Goal: Information Seeking & Learning: Learn about a topic

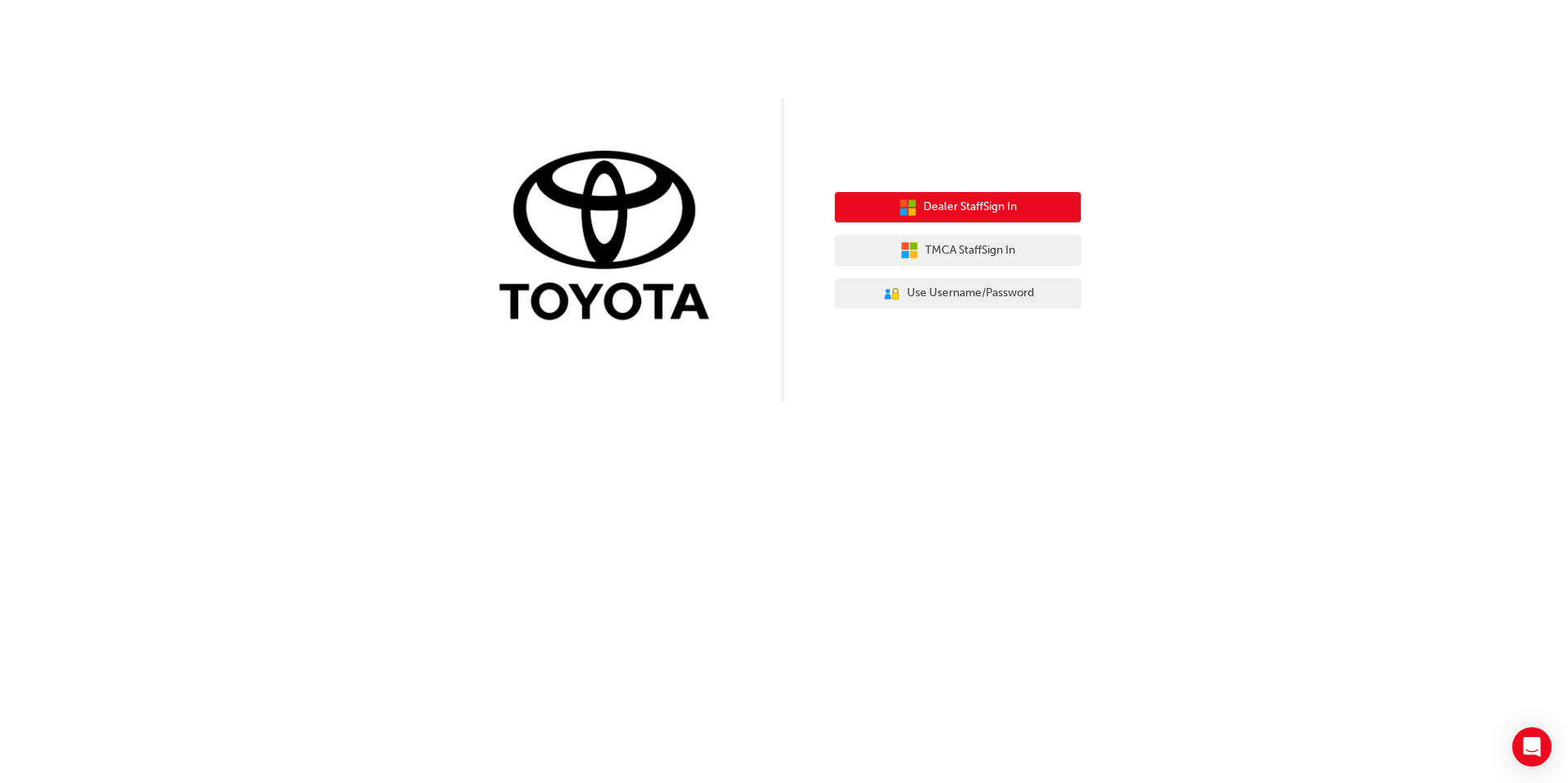
click at [965, 206] on span "Dealer Staff Sign In" at bounding box center [969, 207] width 93 height 19
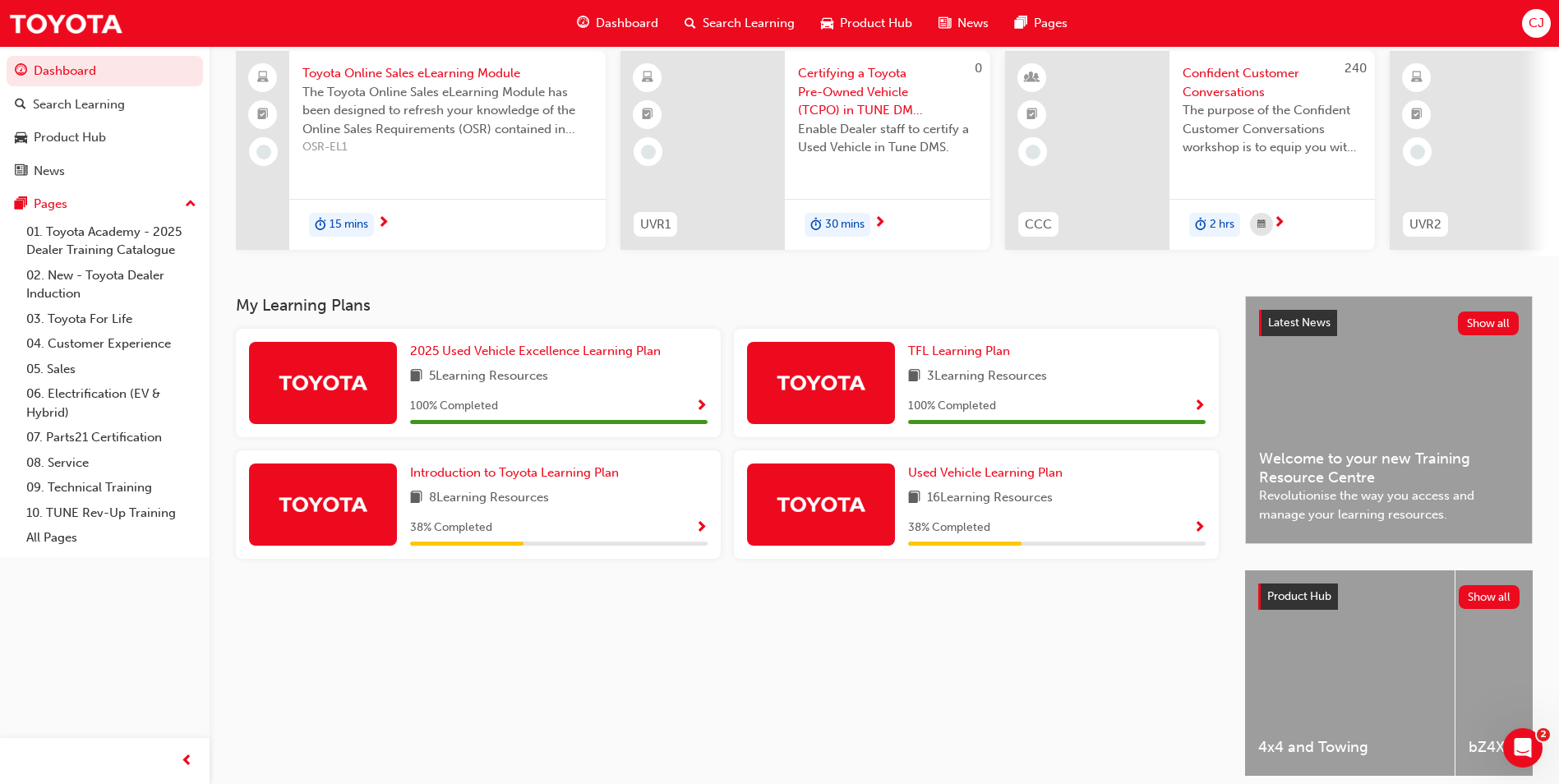
scroll to position [164, 0]
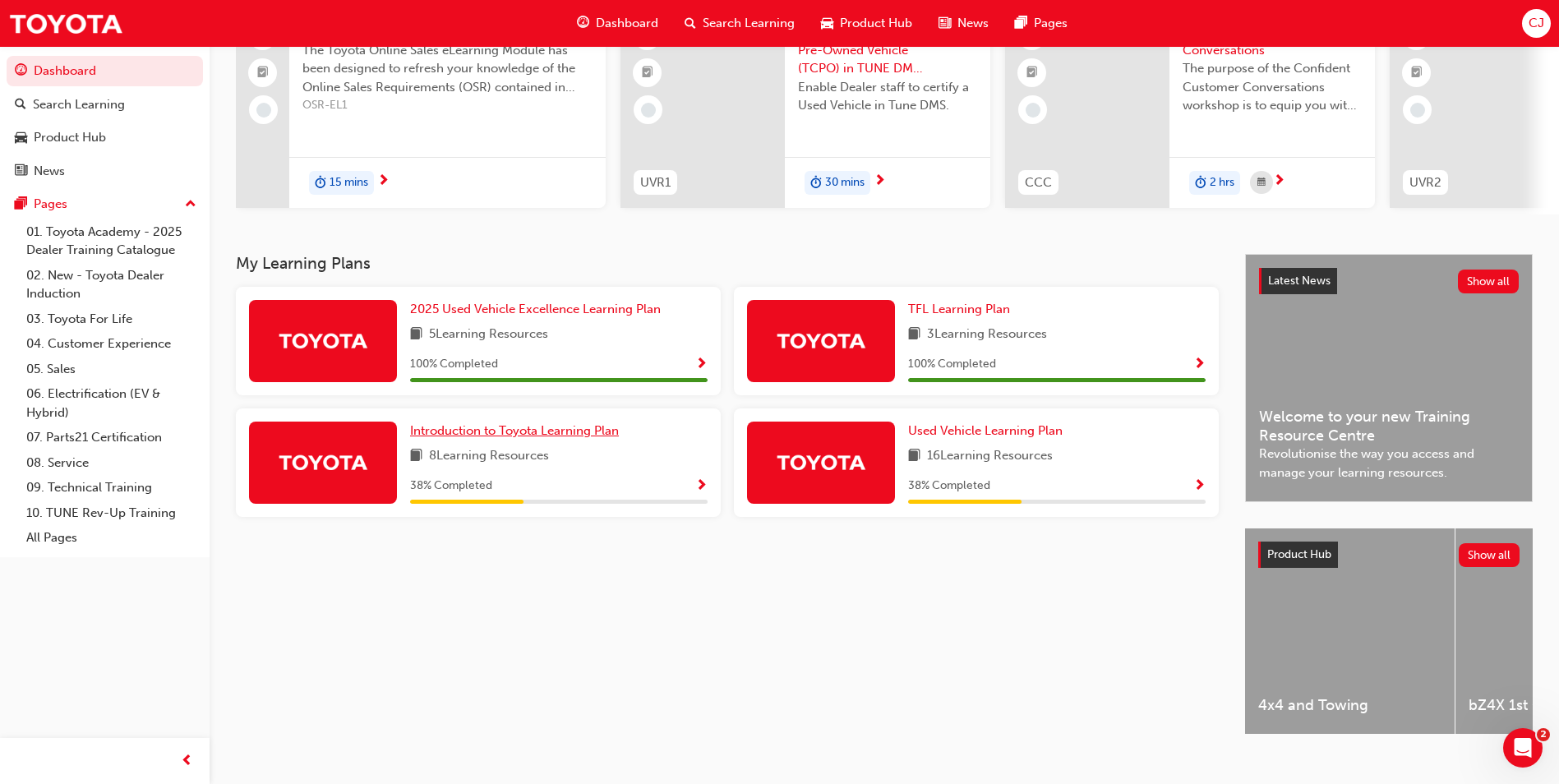
click at [577, 434] on span "Introduction to Toyota Learning Plan" at bounding box center [514, 430] width 209 height 15
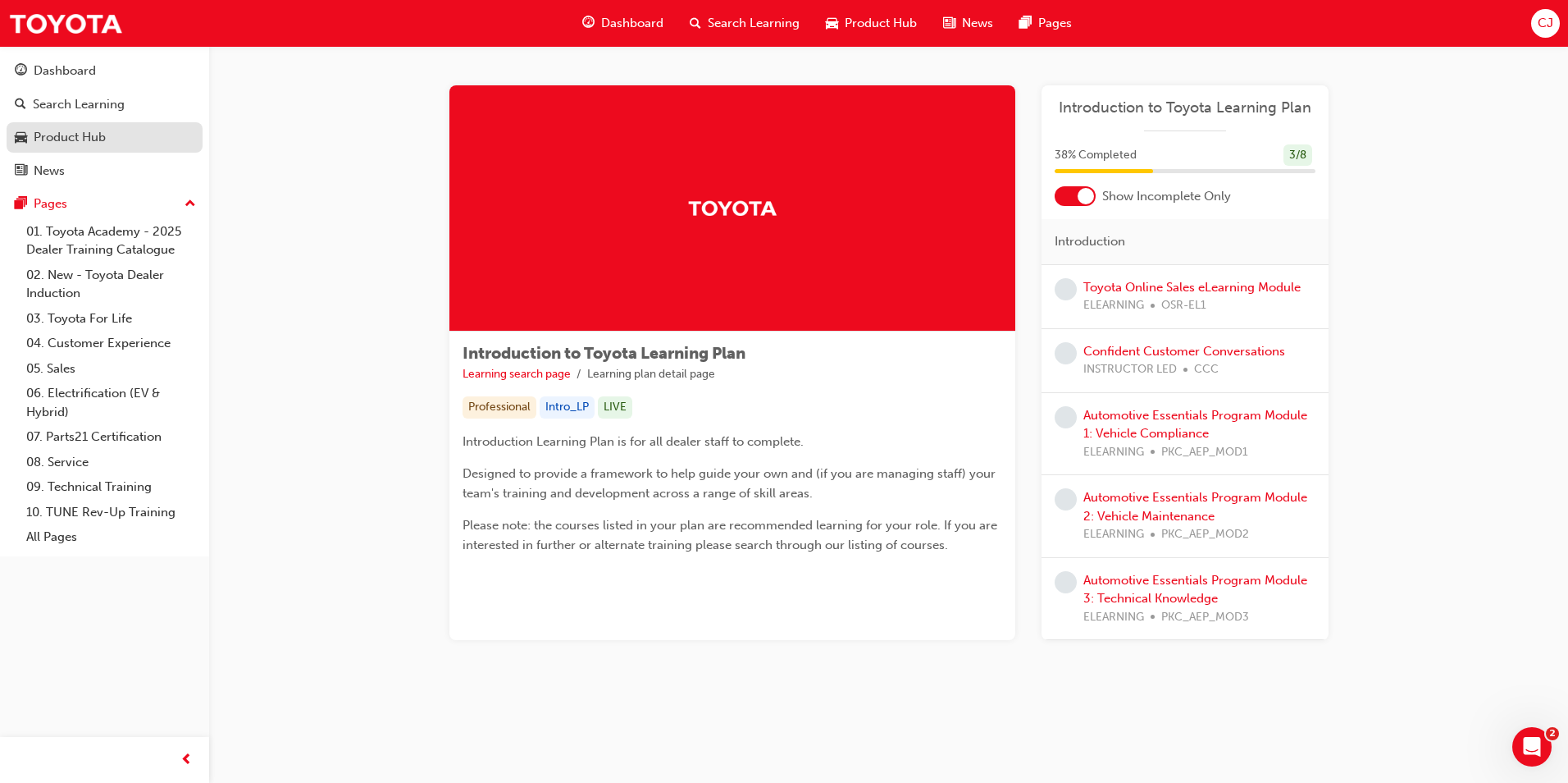
click at [90, 136] on div "Product Hub" at bounding box center [69, 137] width 72 height 19
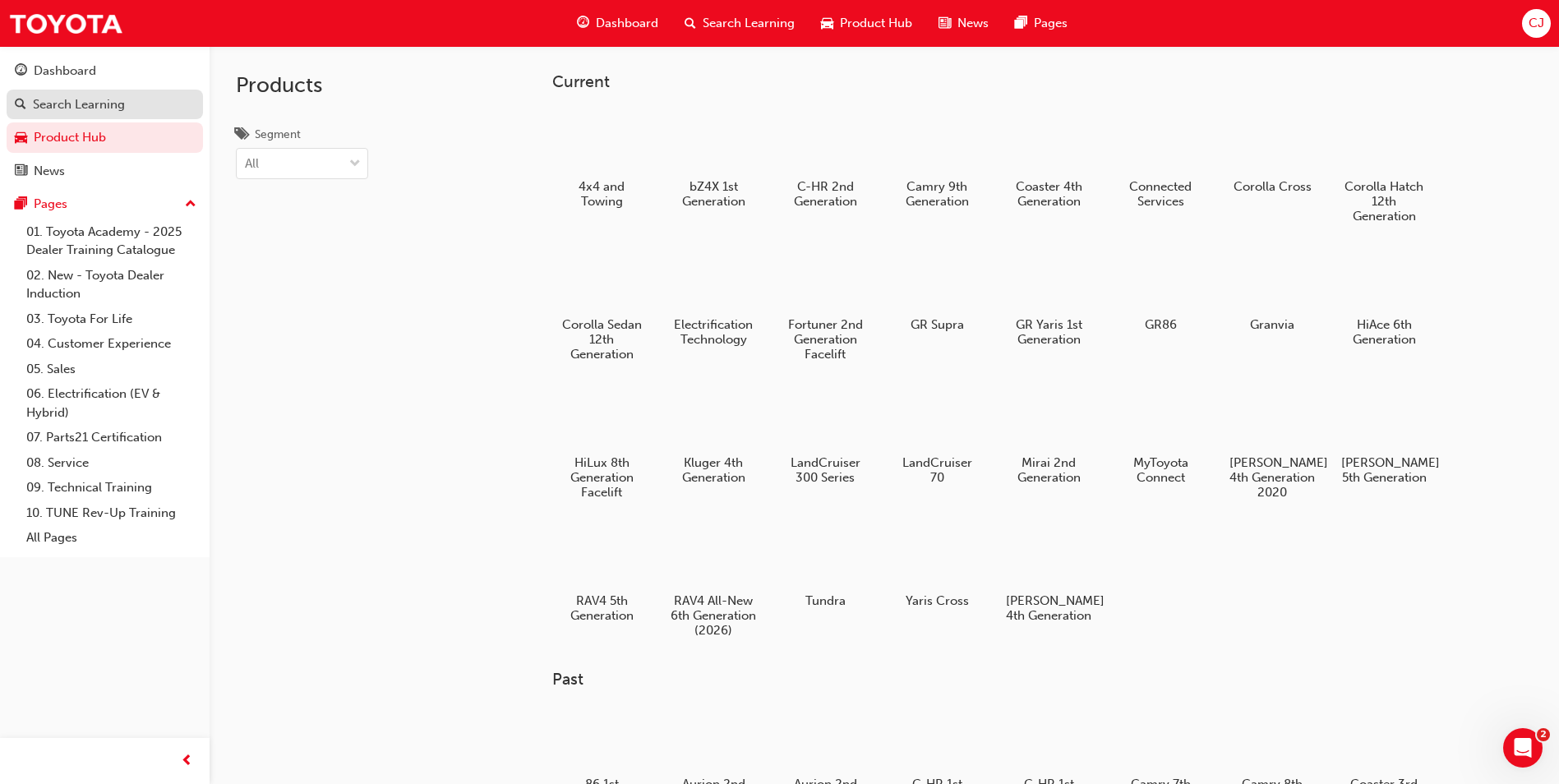
click at [70, 106] on div "Search Learning" at bounding box center [78, 104] width 92 height 19
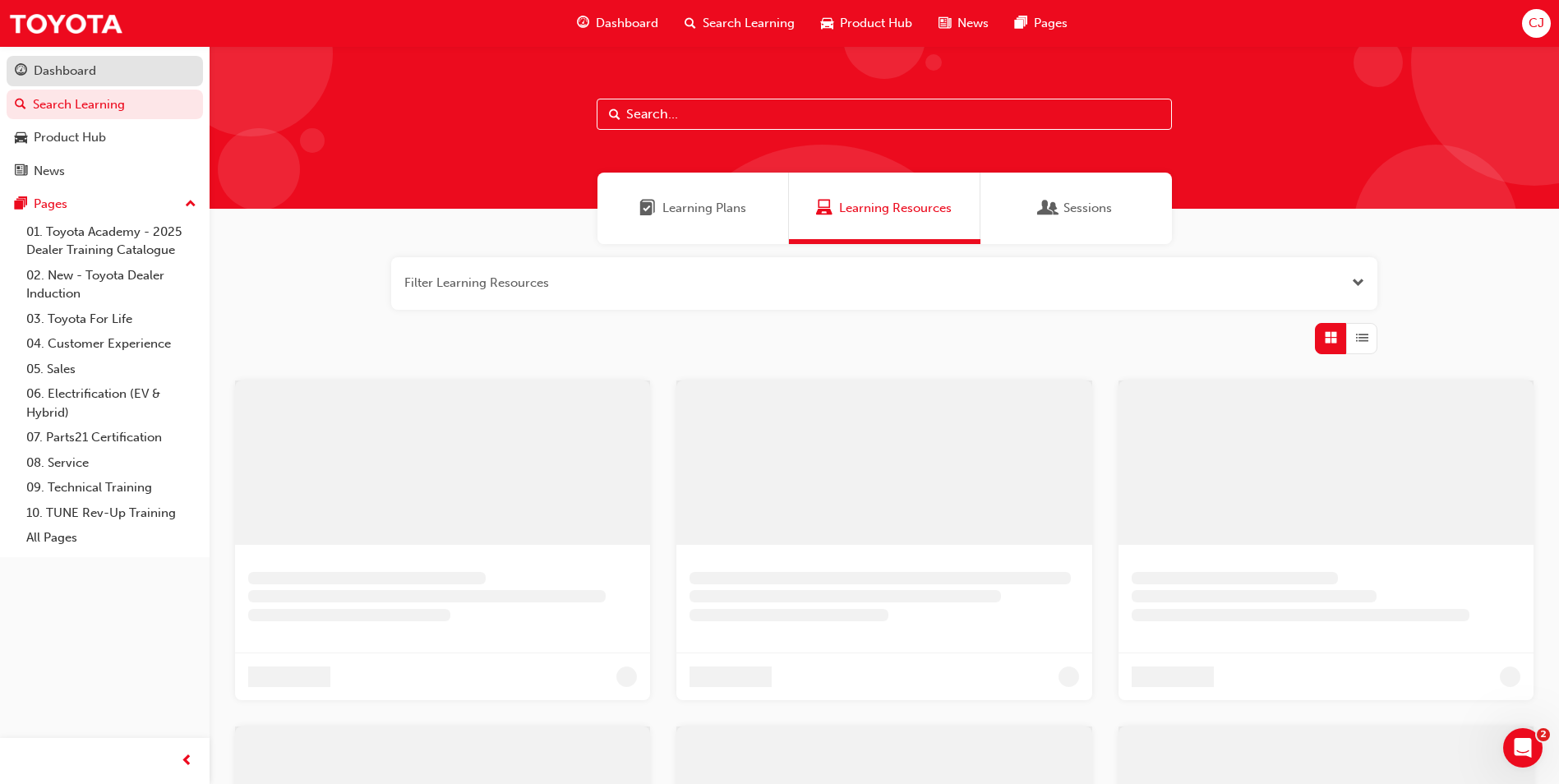
click at [70, 71] on div "Dashboard" at bounding box center [64, 71] width 62 height 19
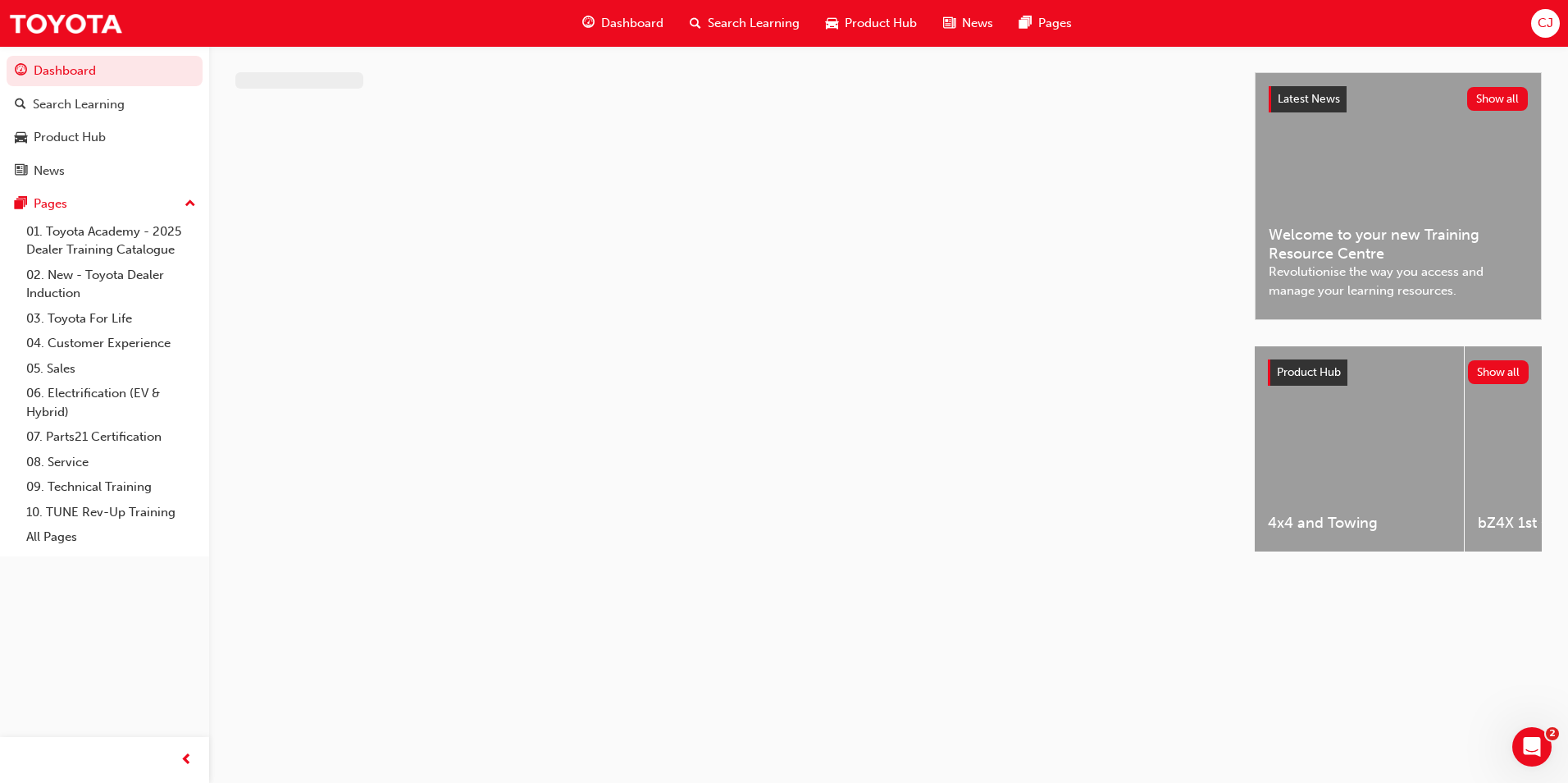
click at [595, 22] on div "Dashboard" at bounding box center [622, 24] width 107 height 33
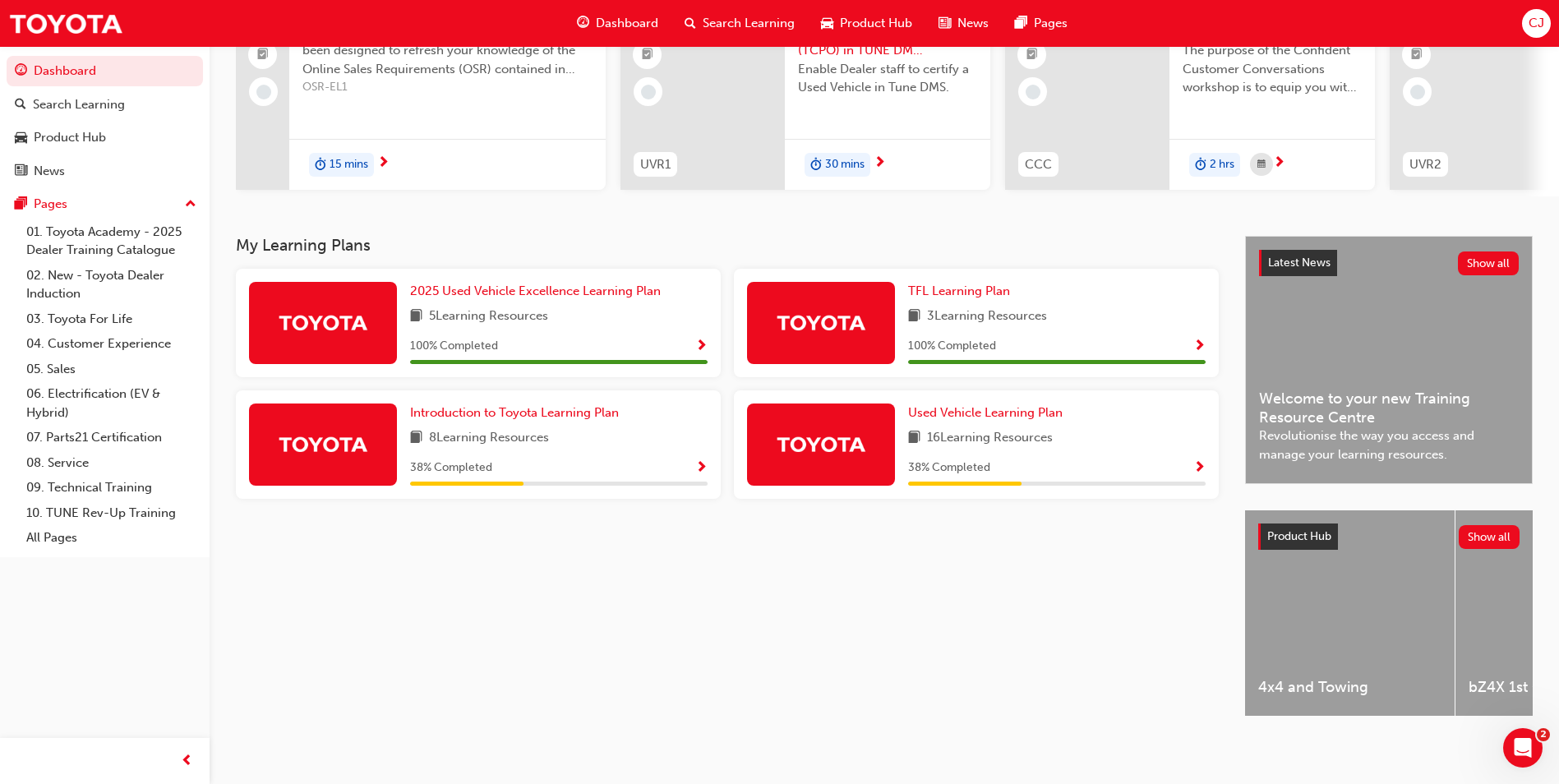
scroll to position [198, 0]
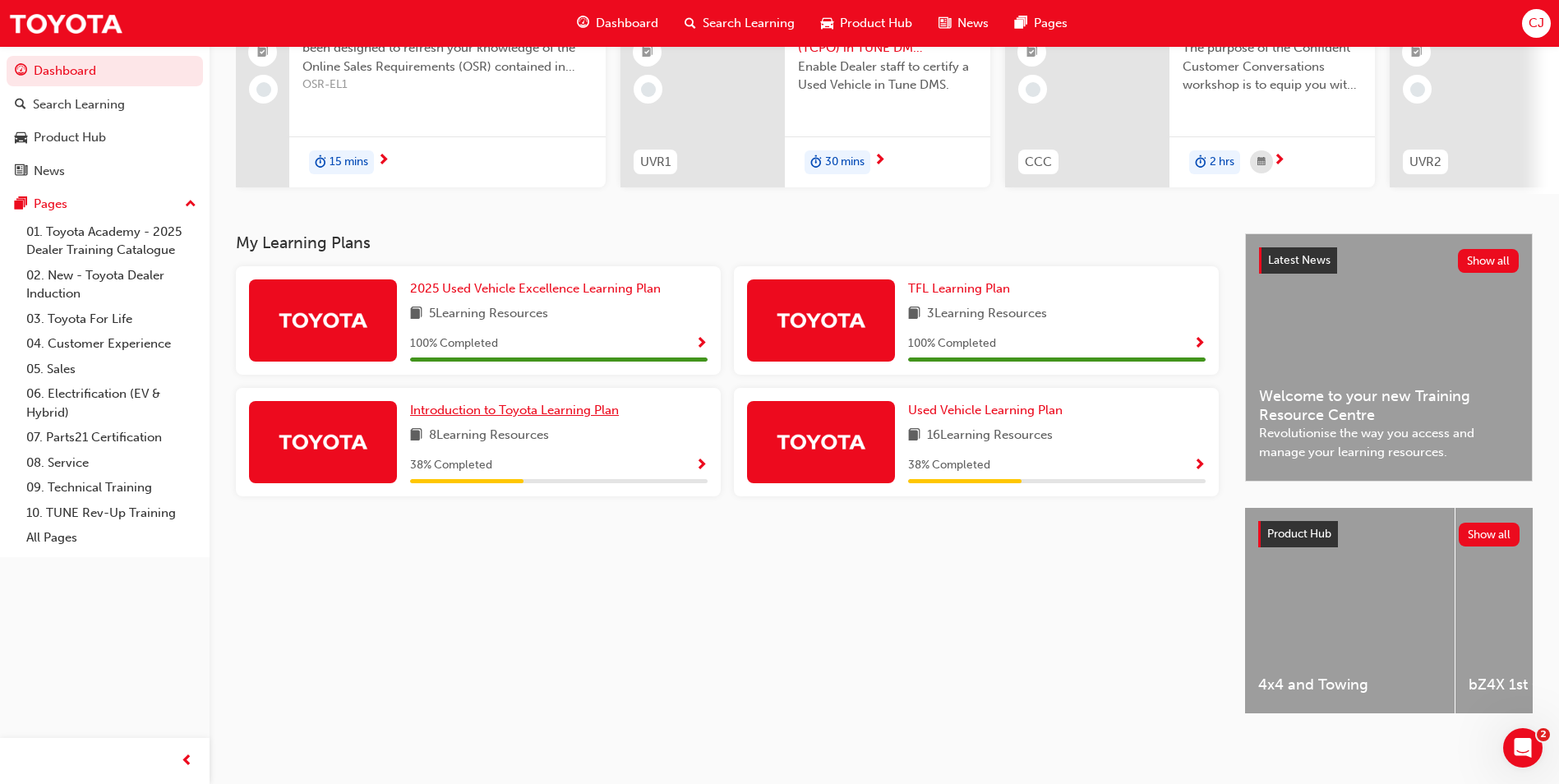
click at [541, 404] on span "Introduction to Toyota Learning Plan" at bounding box center [514, 410] width 209 height 15
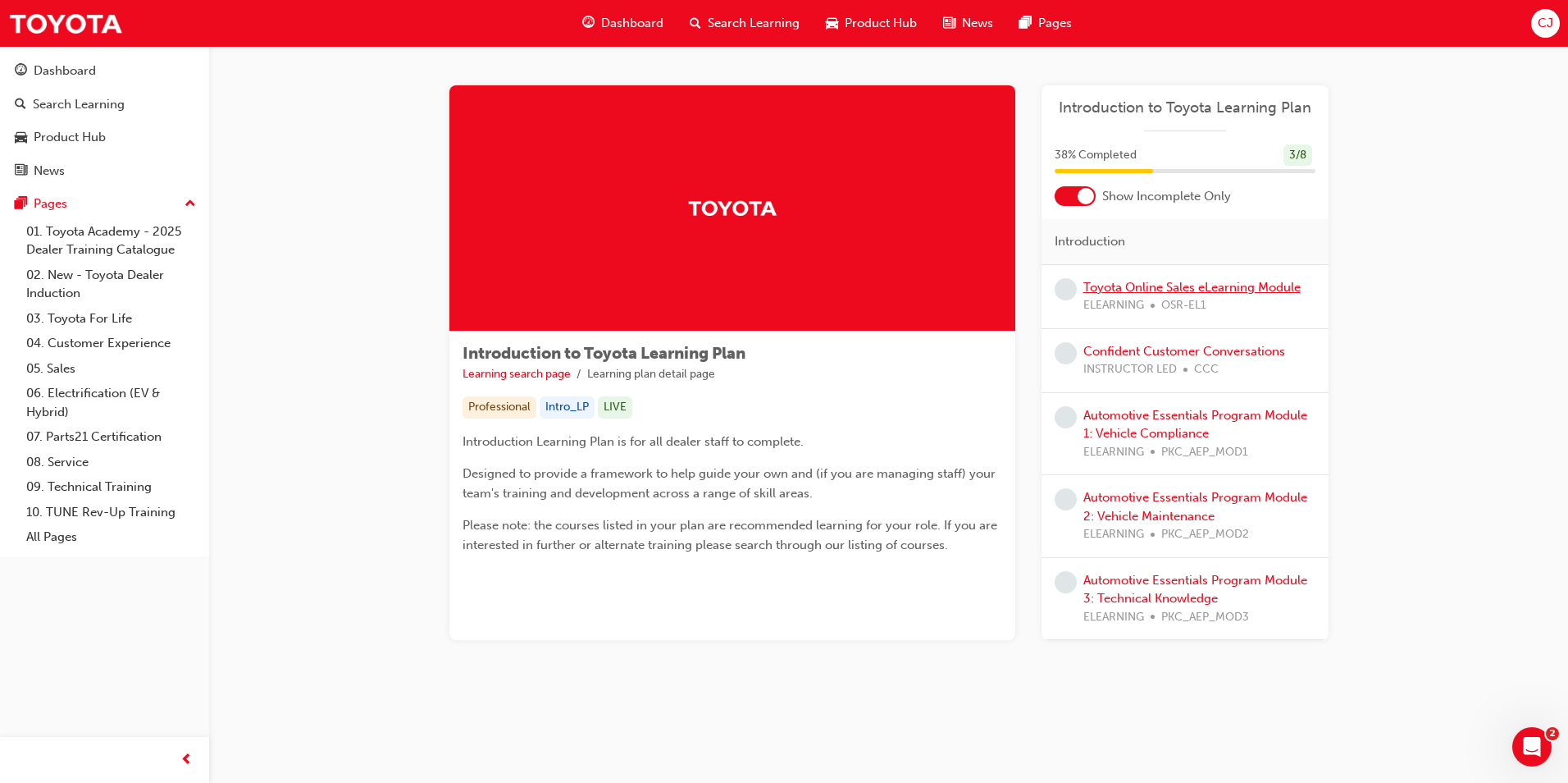
click at [1137, 285] on link "Toyota Online Sales eLearning Module" at bounding box center [1191, 286] width 217 height 15
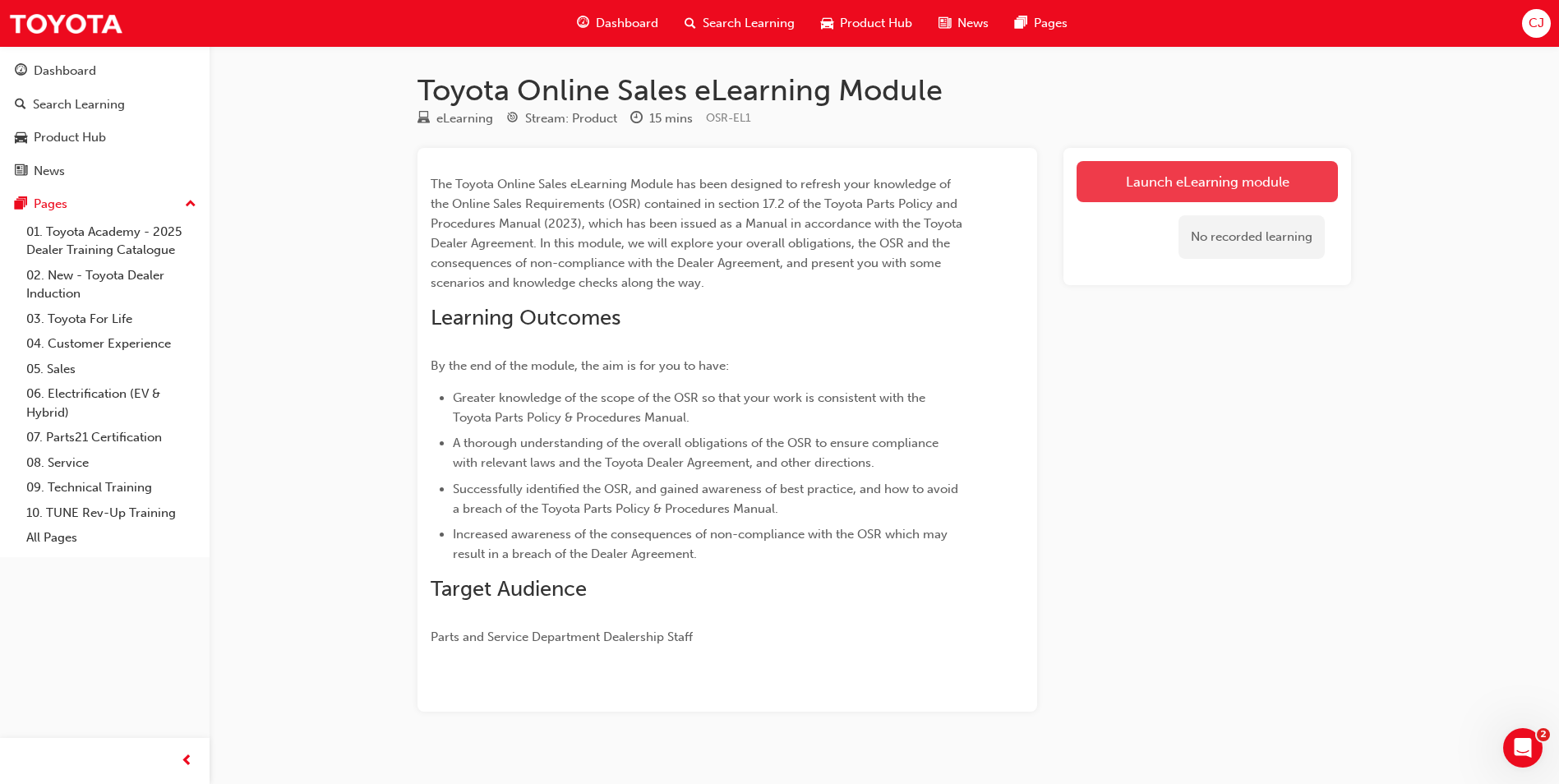
click at [1229, 186] on link "Launch eLearning module" at bounding box center [1207, 182] width 261 height 41
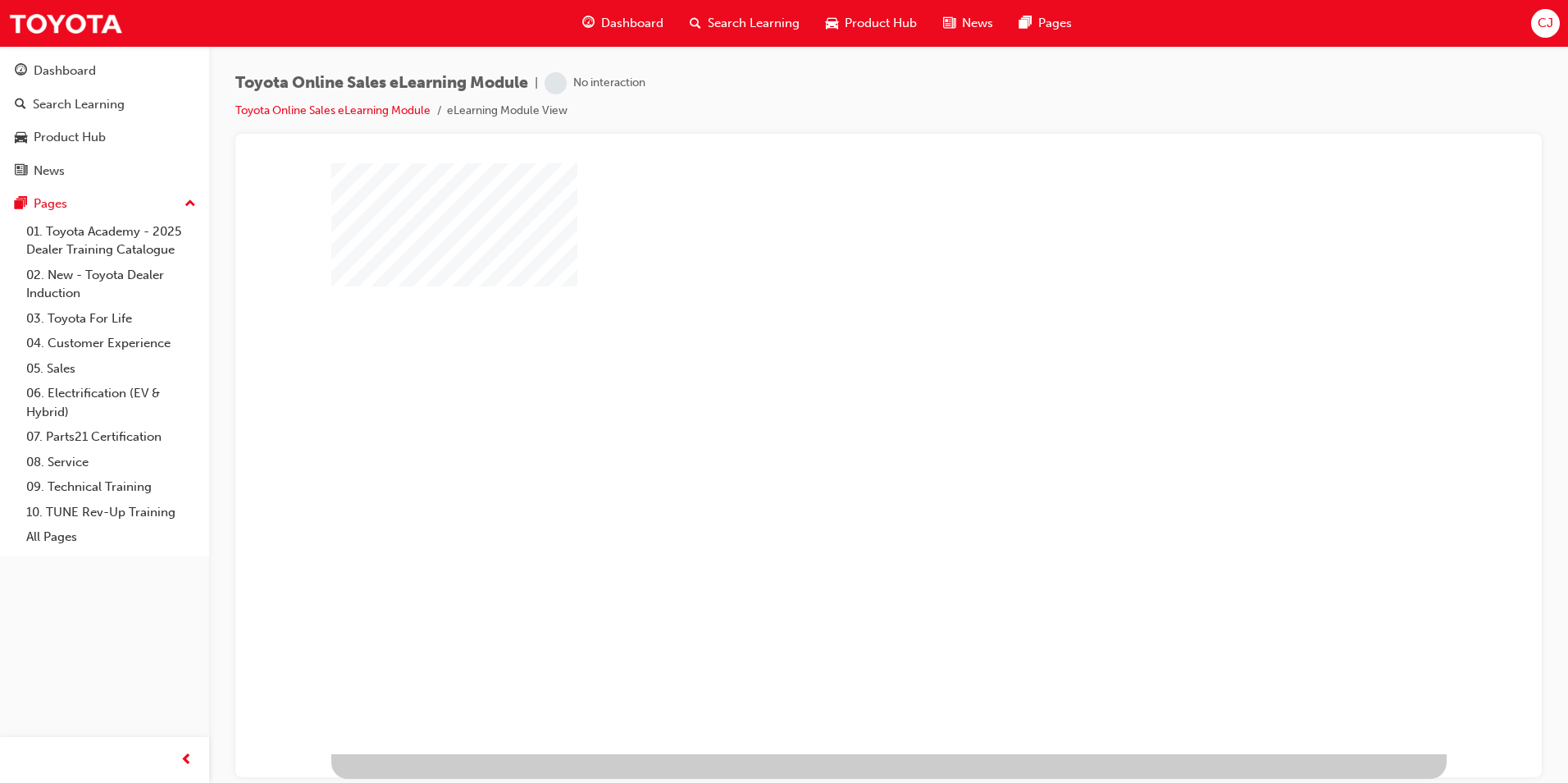
click at [842, 410] on div "play" at bounding box center [842, 410] width 0 height 0
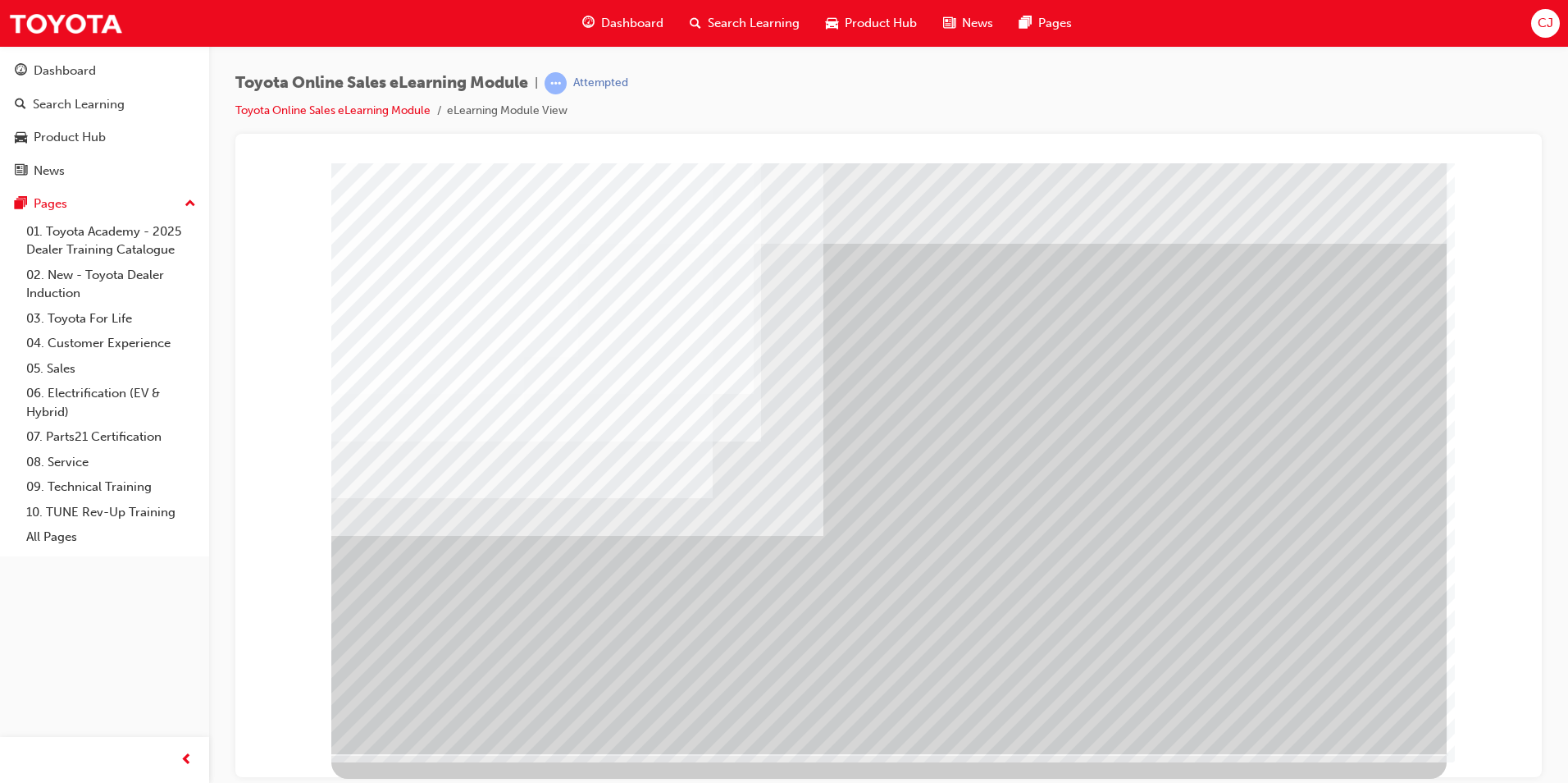
drag, startPoint x: 1035, startPoint y: 330, endPoint x: 1051, endPoint y: 363, distance: 36.7
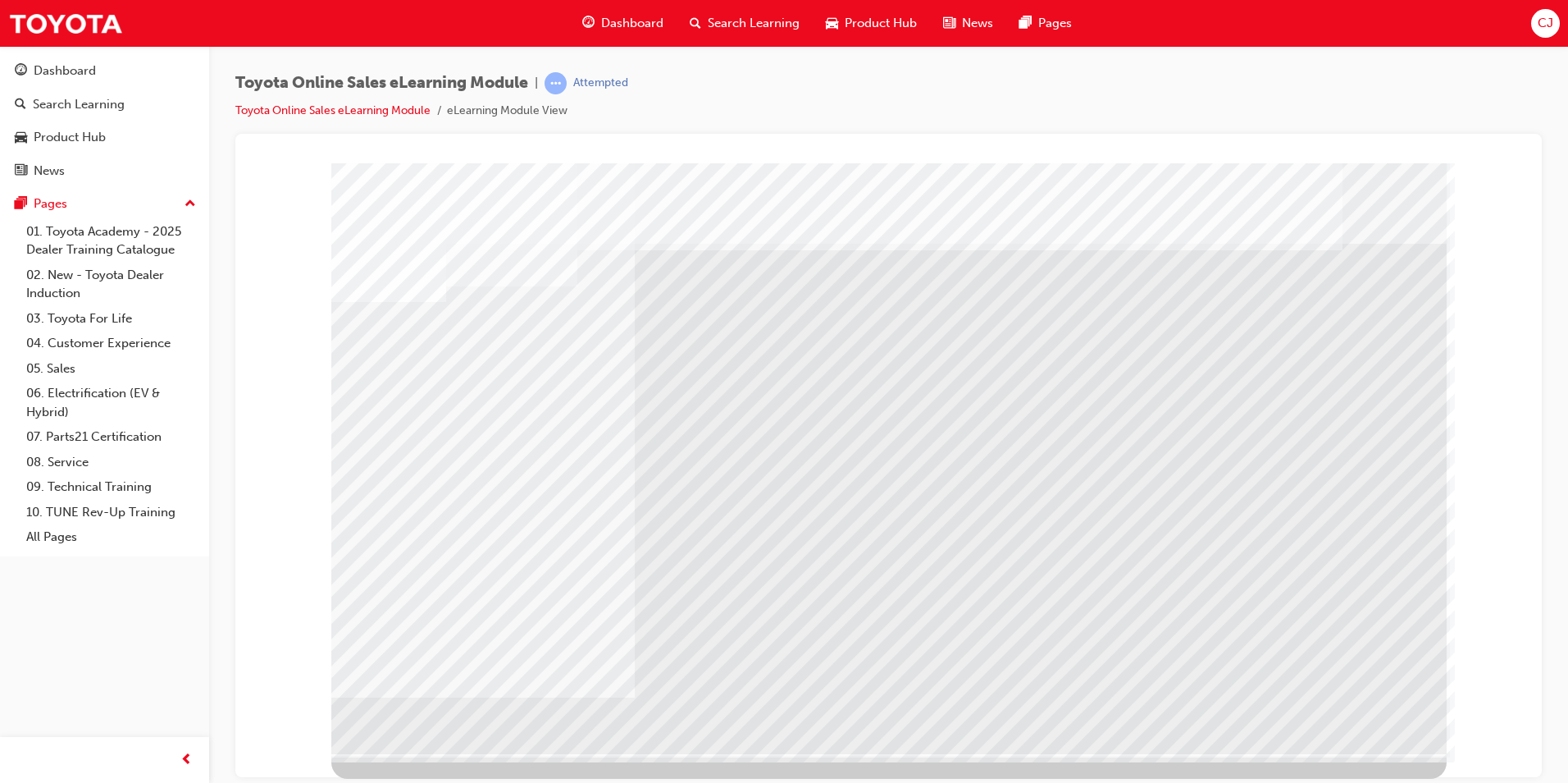
drag, startPoint x: 782, startPoint y: 395, endPoint x: 754, endPoint y: 403, distance: 29.1
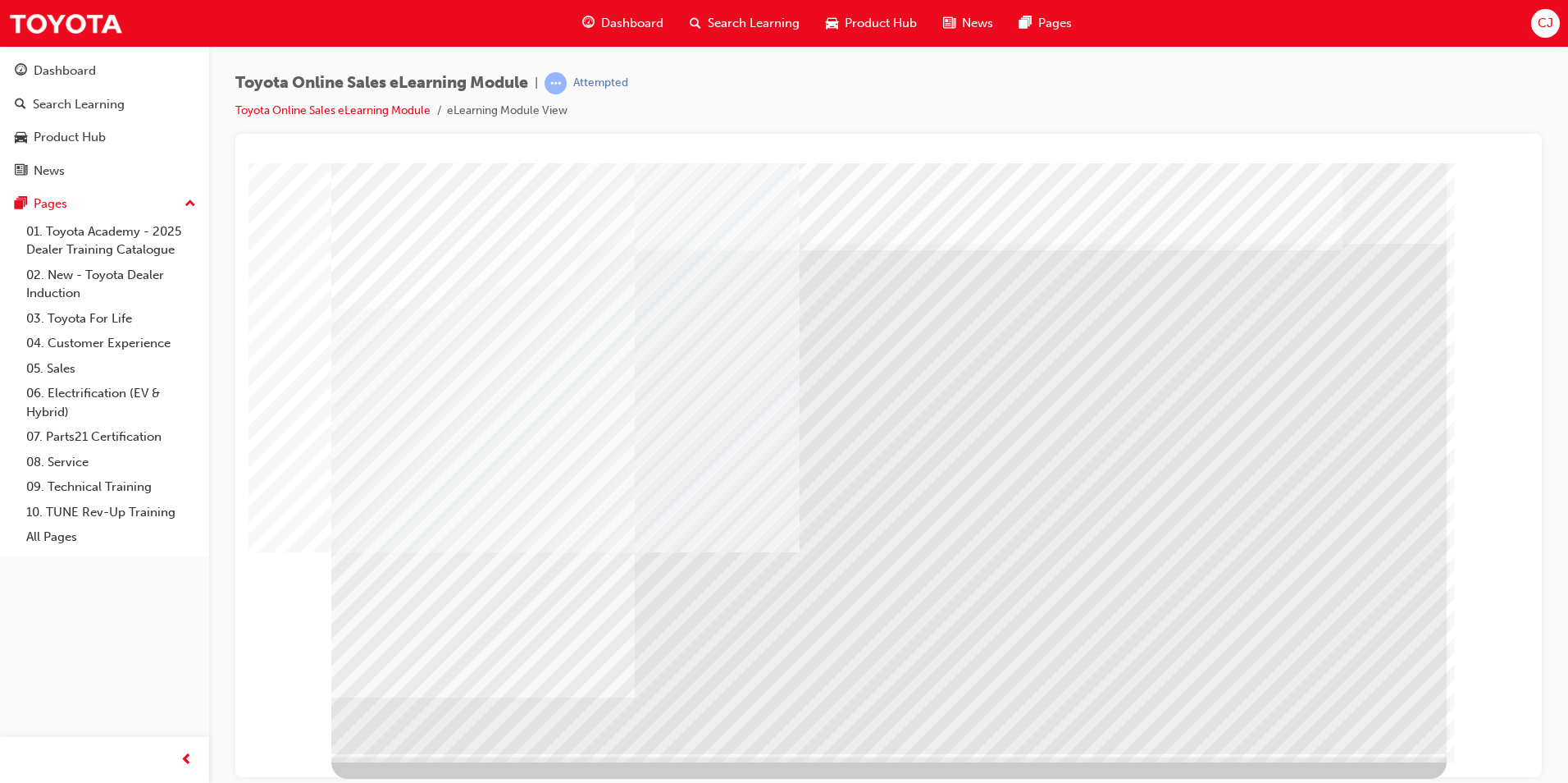
drag, startPoint x: 468, startPoint y: 406, endPoint x: 396, endPoint y: 553, distance: 163.7
drag, startPoint x: 629, startPoint y: 588, endPoint x: 607, endPoint y: 583, distance: 22.6
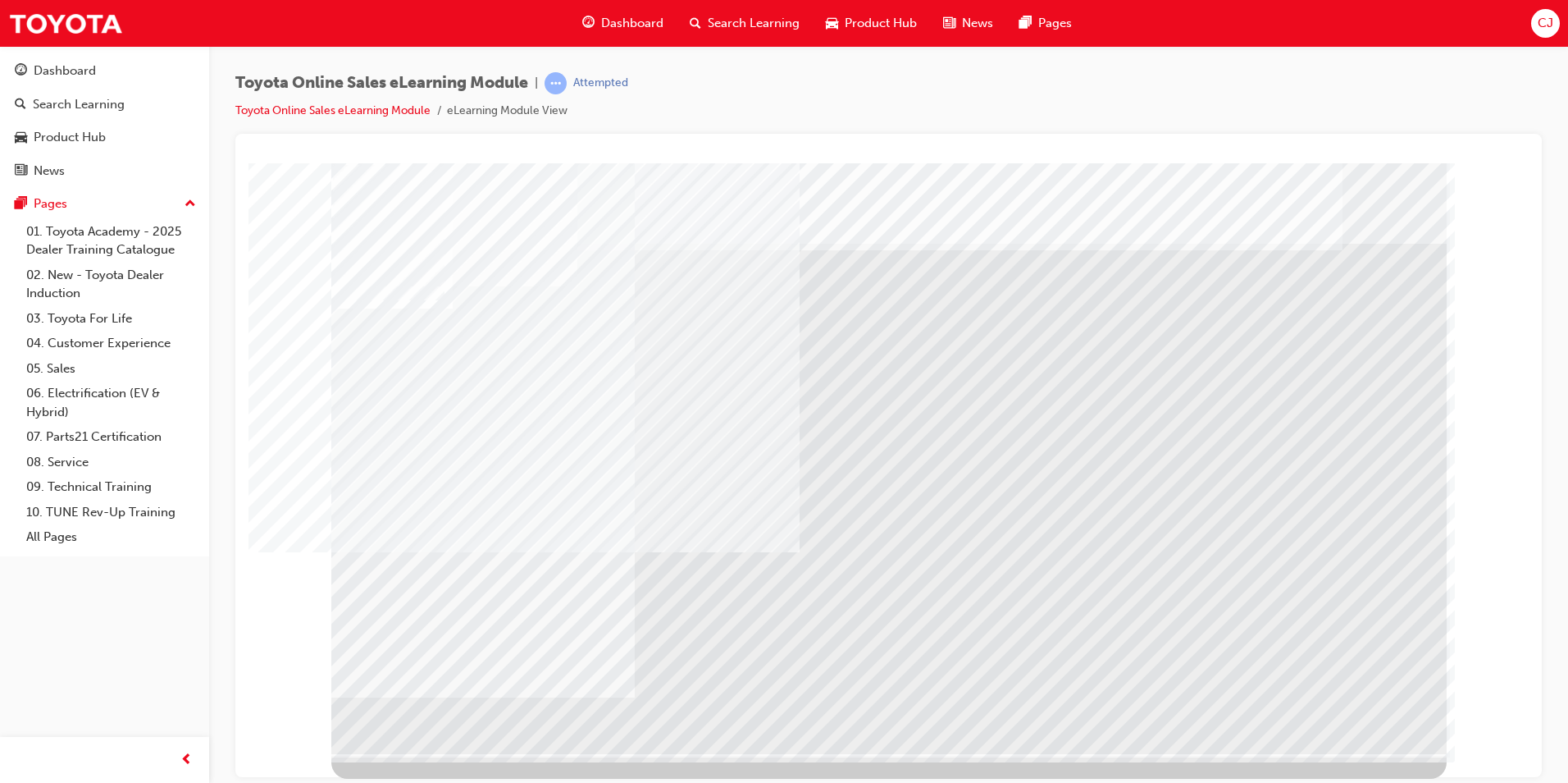
drag, startPoint x: 716, startPoint y: 568, endPoint x: 731, endPoint y: 575, distance: 16.6
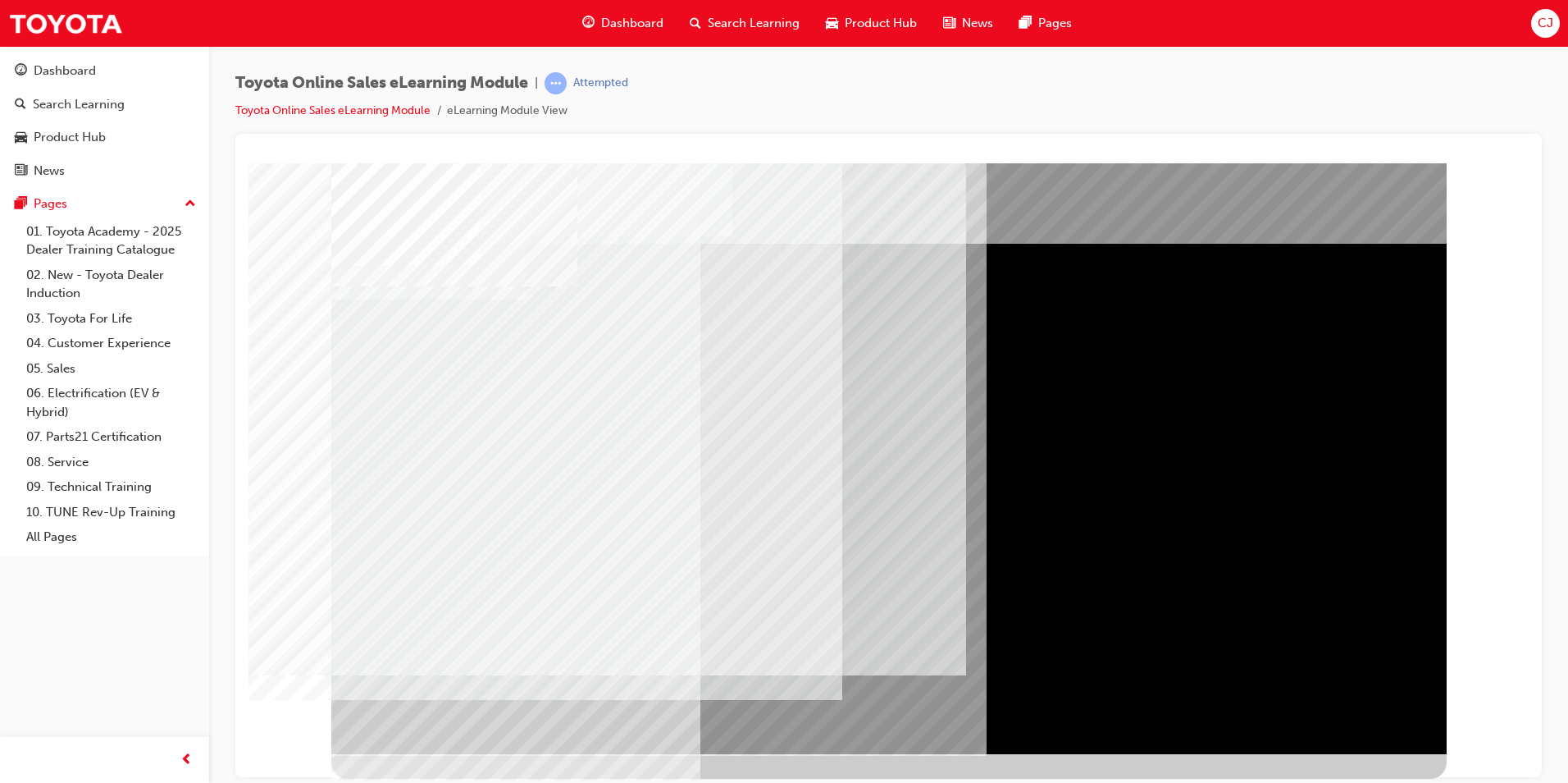
drag, startPoint x: 407, startPoint y: 366, endPoint x: 403, endPoint y: 485, distance: 119.1
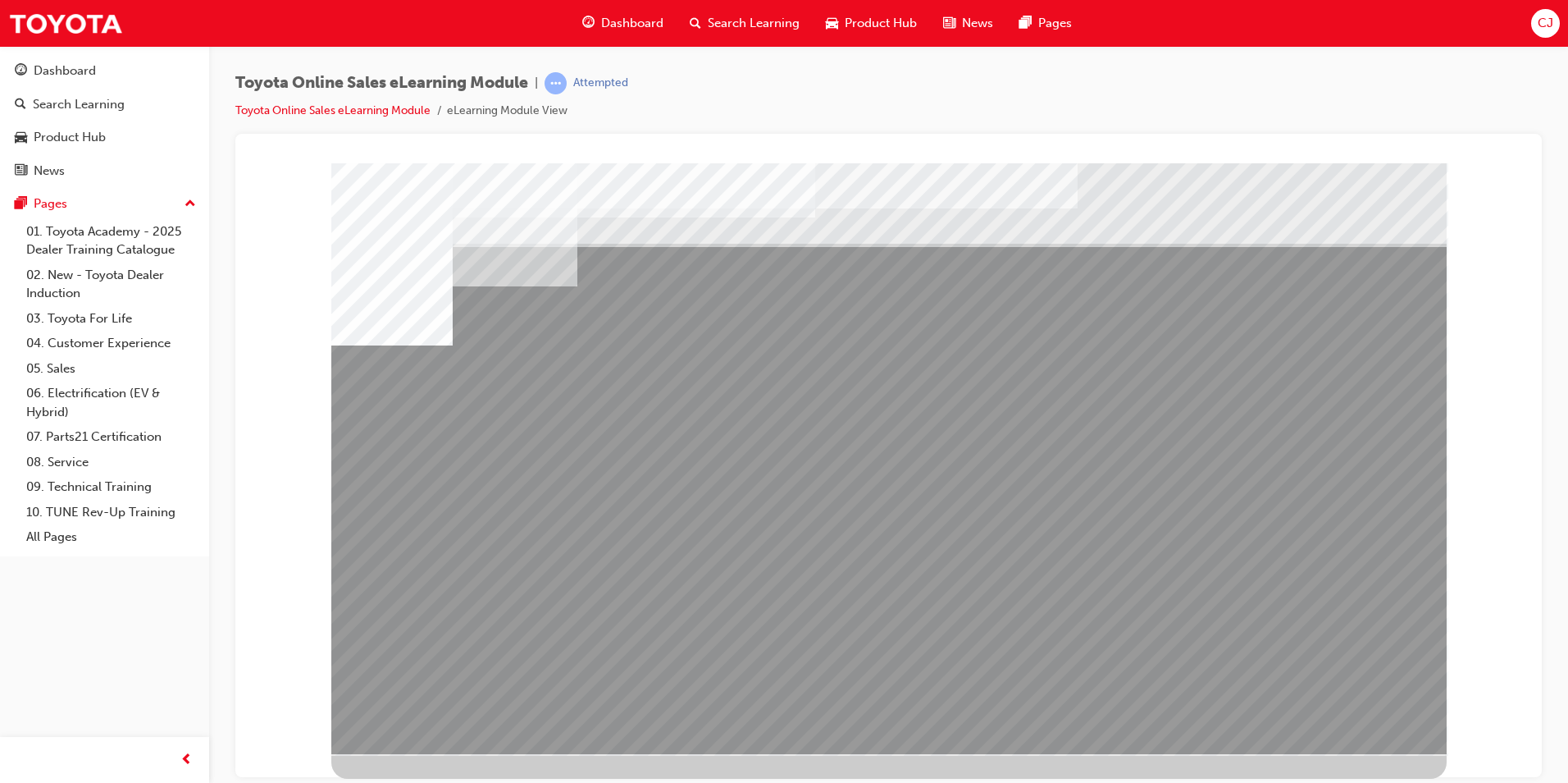
drag, startPoint x: 455, startPoint y: 553, endPoint x: 481, endPoint y: 585, distance: 41.2
click at [464, 567] on div "multistate" at bounding box center [889, 457] width 1115 height 591
drag, startPoint x: 561, startPoint y: 576, endPoint x: 603, endPoint y: 576, distance: 42.0
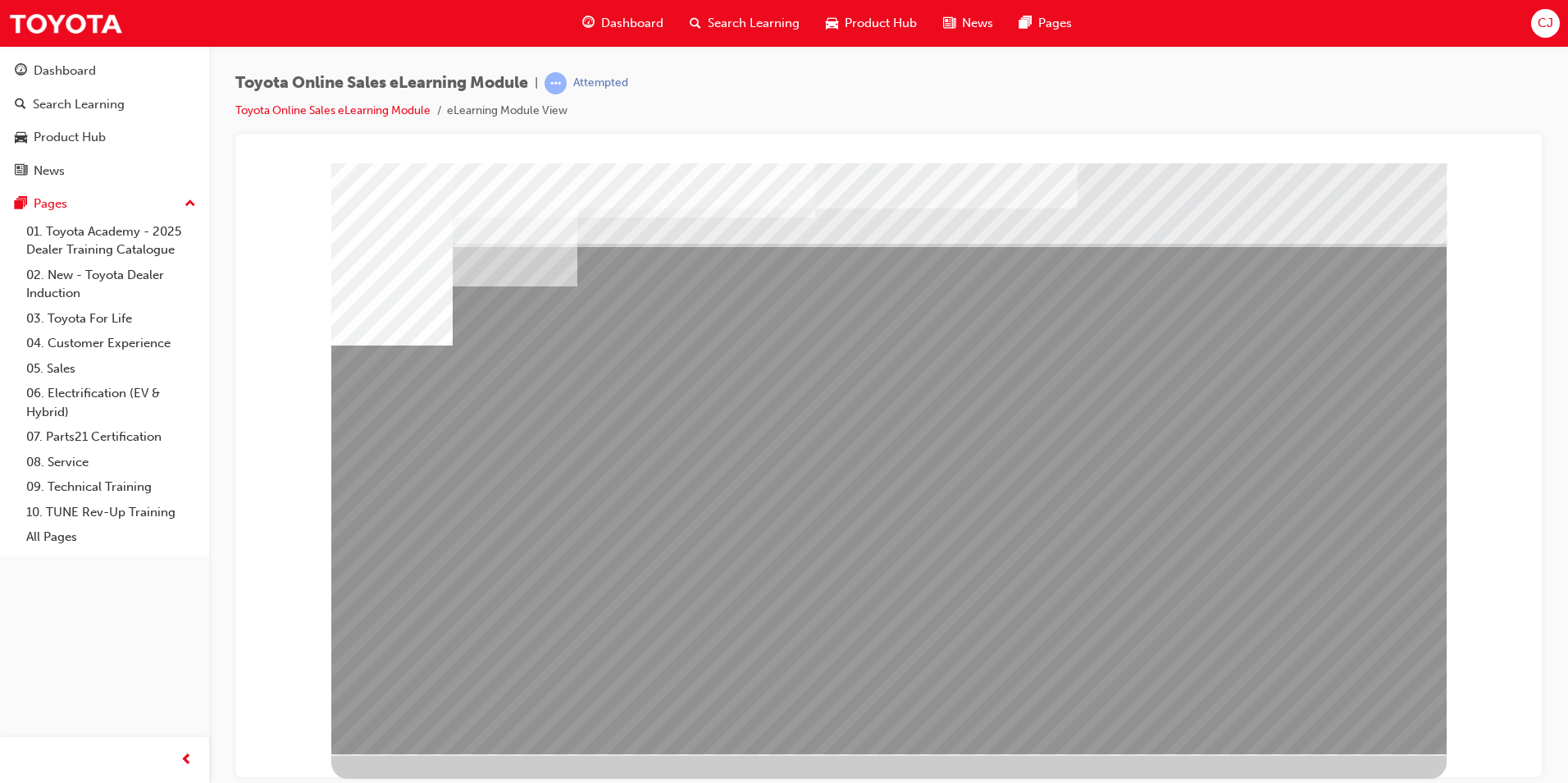
drag, startPoint x: 734, startPoint y: 578, endPoint x: 906, endPoint y: 576, distance: 172.0
drag, startPoint x: 937, startPoint y: 576, endPoint x: 1137, endPoint y: 578, distance: 200.0
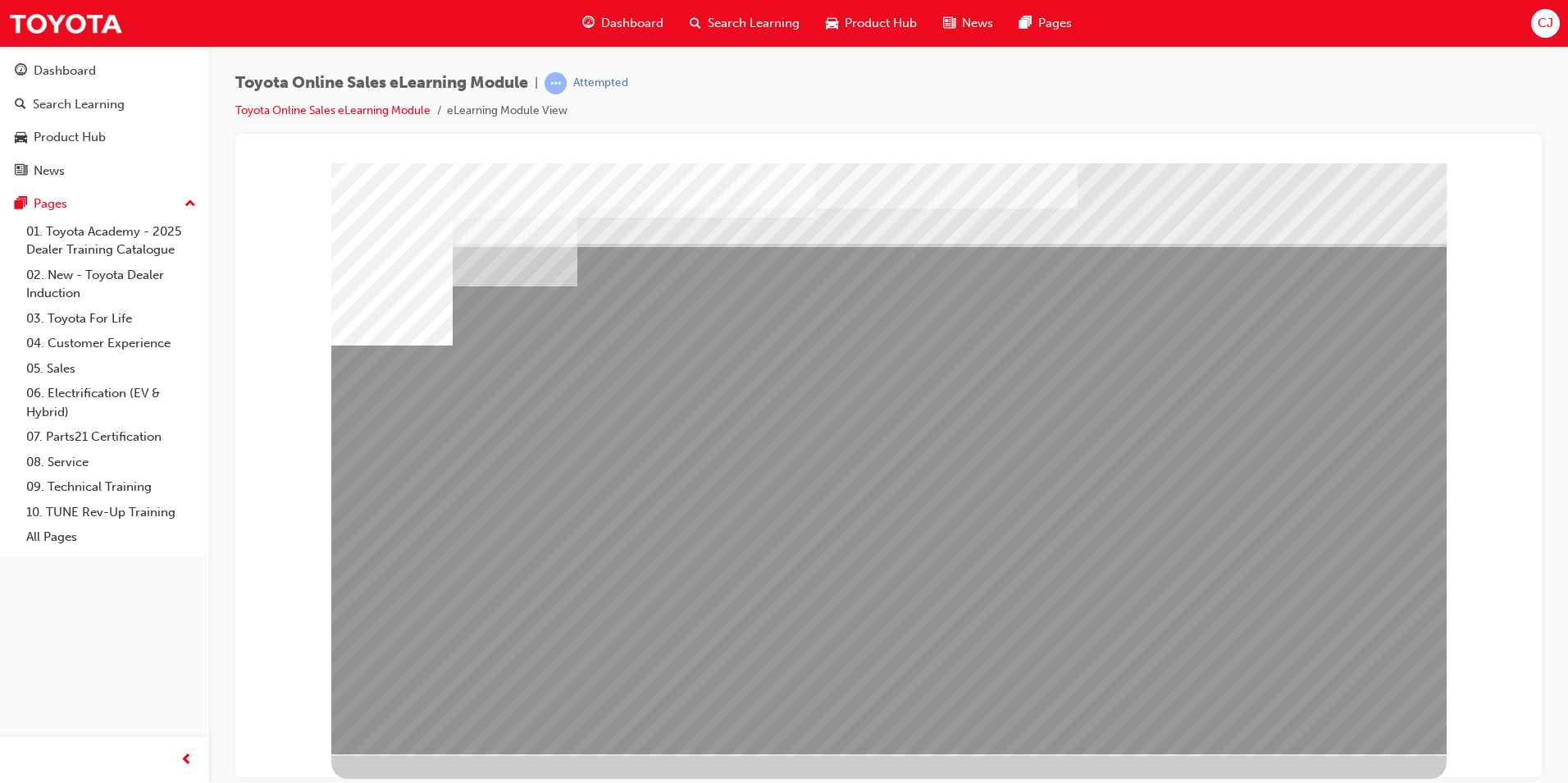
drag, startPoint x: 1090, startPoint y: 573, endPoint x: 1236, endPoint y: 569, distance: 146.1
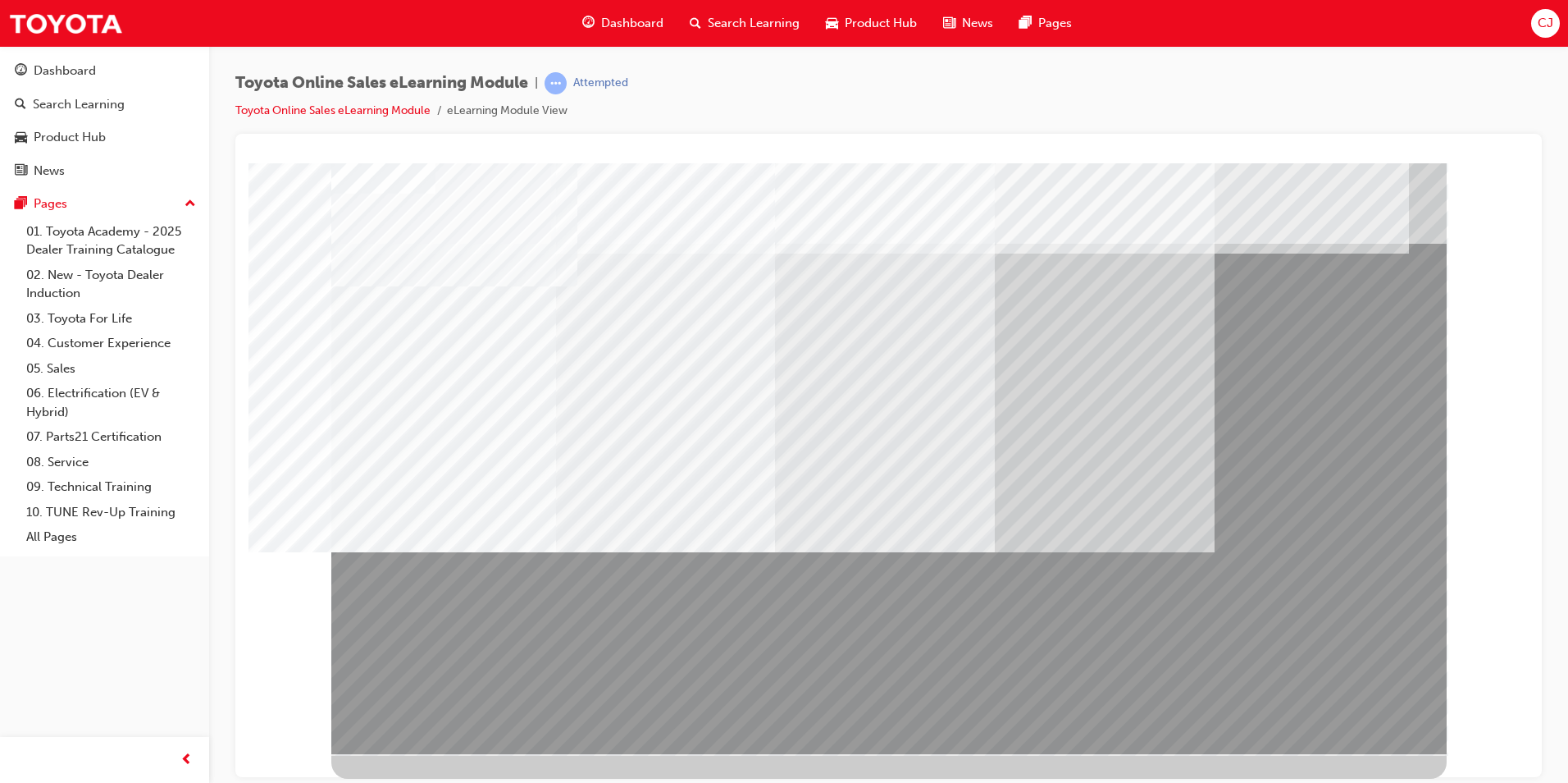
drag, startPoint x: 814, startPoint y: 656, endPoint x: 630, endPoint y: 638, distance: 184.9
click at [622, 648] on div at bounding box center [889, 457] width 1115 height 591
drag, startPoint x: 680, startPoint y: 669, endPoint x: 951, endPoint y: 651, distance: 271.6
click at [951, 651] on div at bounding box center [889, 457] width 1115 height 591
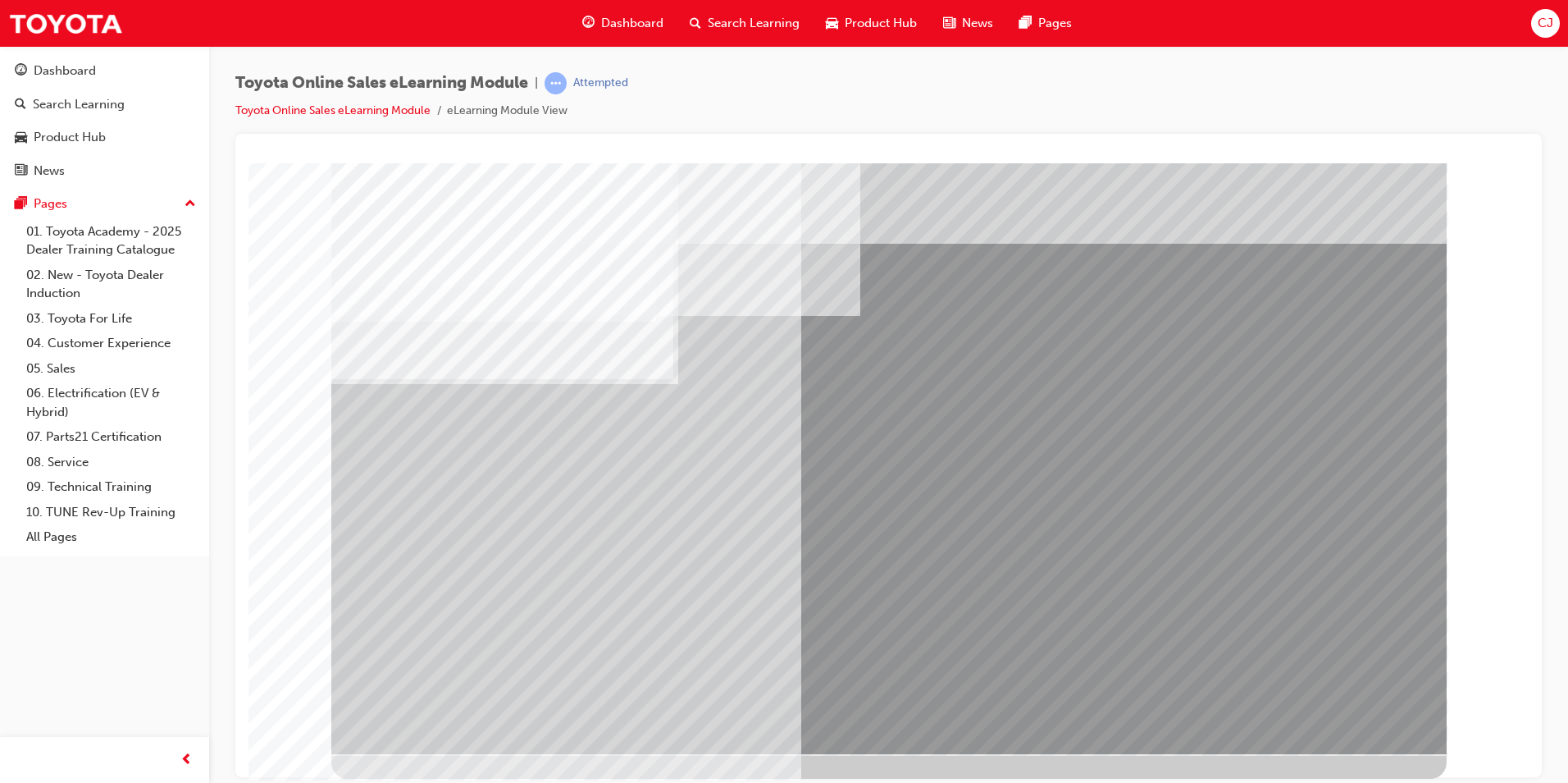
drag, startPoint x: 901, startPoint y: 445, endPoint x: 901, endPoint y: 458, distance: 13.0
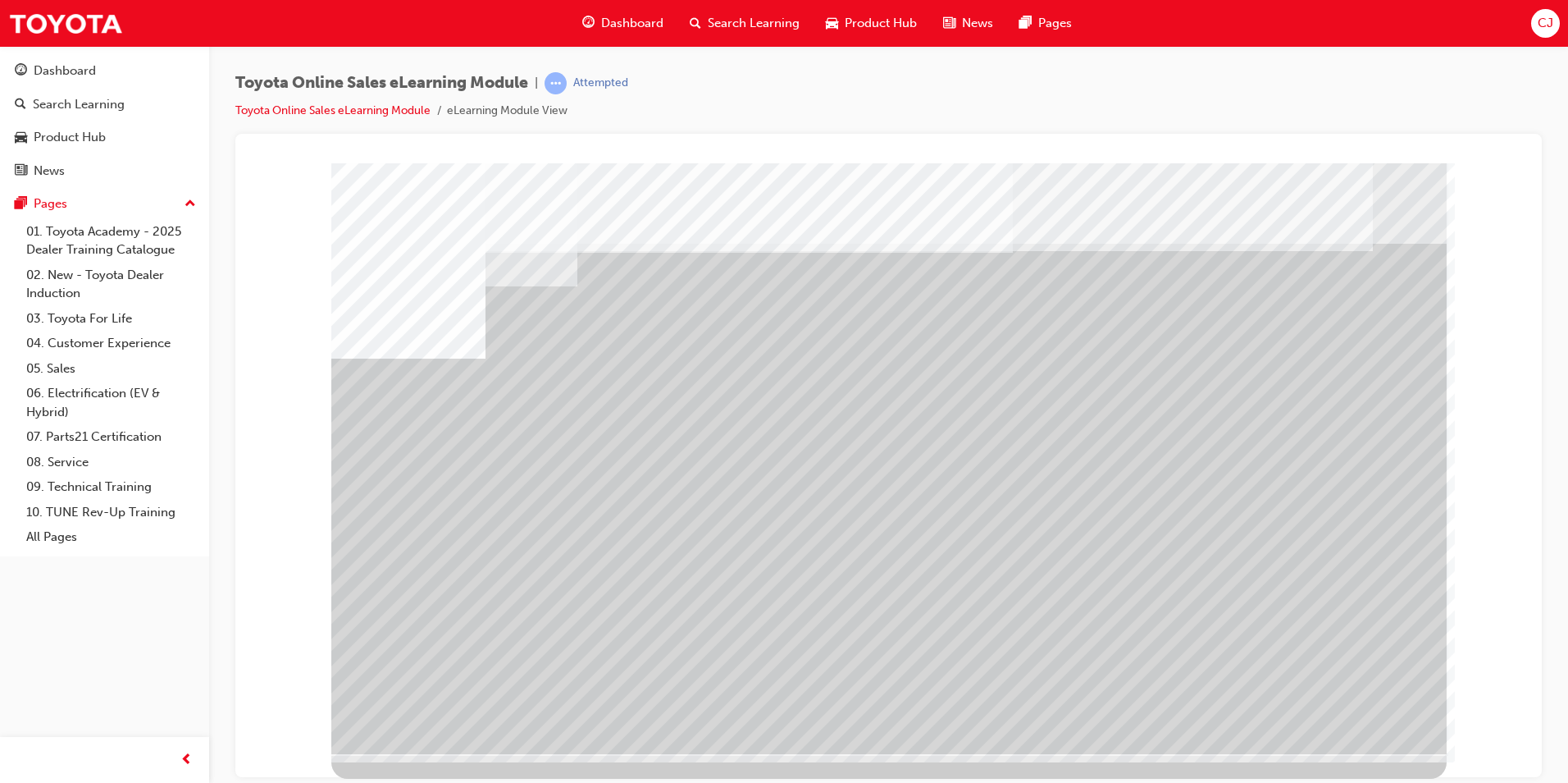
drag, startPoint x: 631, startPoint y: 581, endPoint x: 757, endPoint y: 577, distance: 126.1
drag, startPoint x: 783, startPoint y: 577, endPoint x: 1044, endPoint y: 579, distance: 261.0
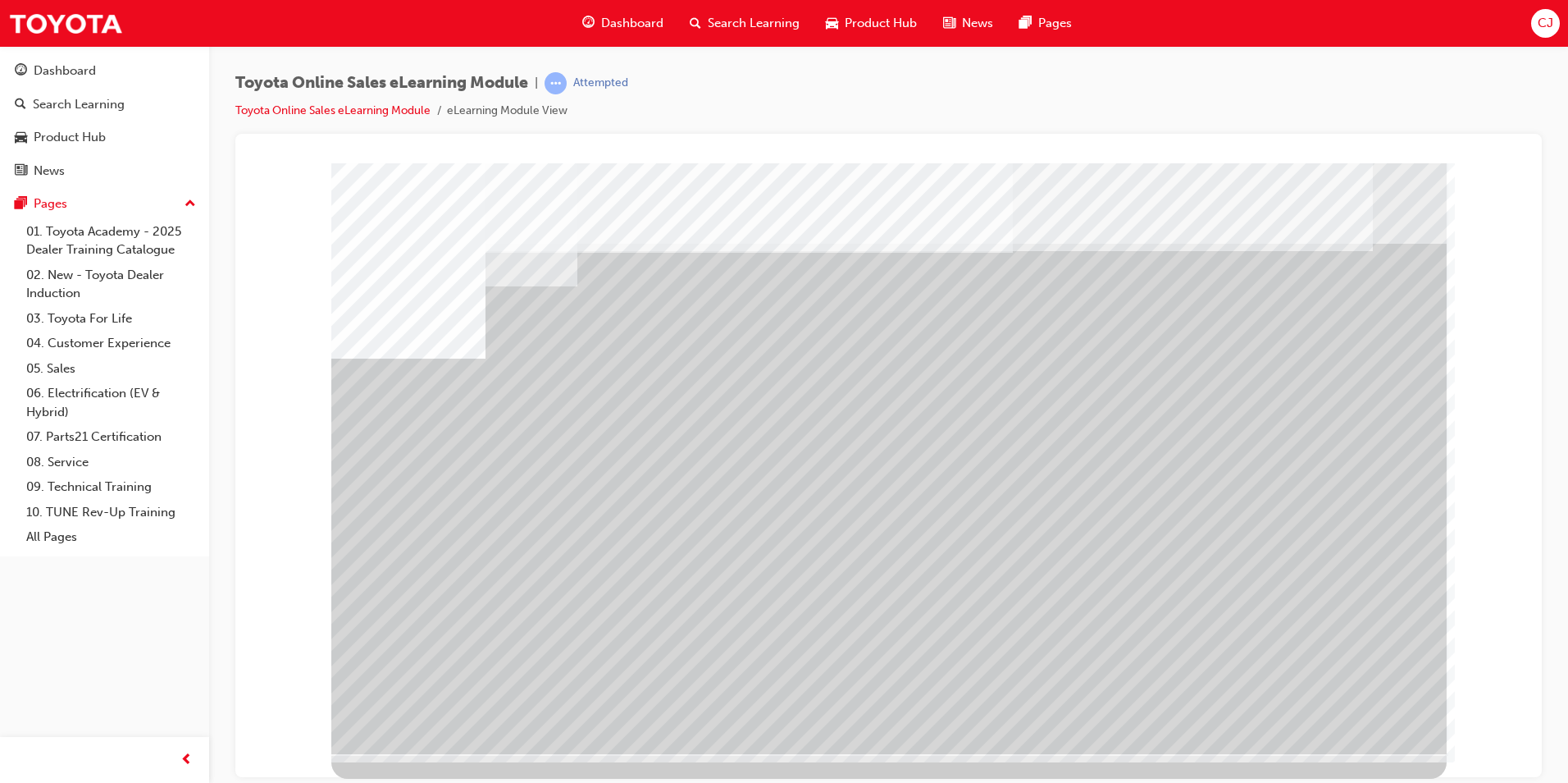
click at [894, 582] on div "multistate" at bounding box center [889, 457] width 1115 height 591
drag, startPoint x: 1140, startPoint y: 579, endPoint x: 1325, endPoint y: 577, distance: 185.0
drag, startPoint x: 1329, startPoint y: 577, endPoint x: 980, endPoint y: 586, distance: 349.1
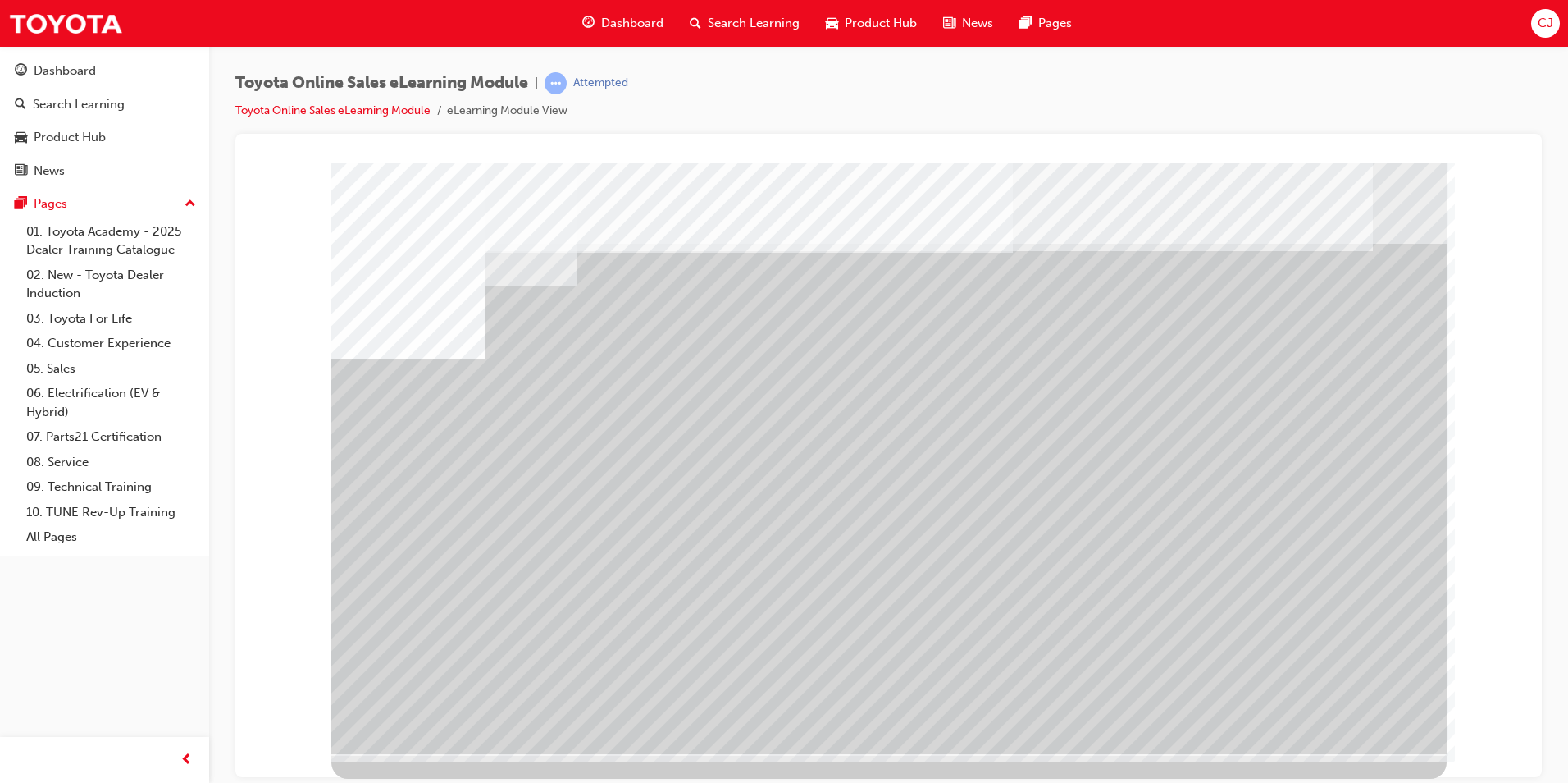
click at [1220, 583] on div "multistate" at bounding box center [889, 457] width 1115 height 591
drag, startPoint x: 980, startPoint y: 586, endPoint x: 815, endPoint y: 591, distance: 165.1
drag, startPoint x: 764, startPoint y: 591, endPoint x: 1244, endPoint y: 666, distance: 485.8
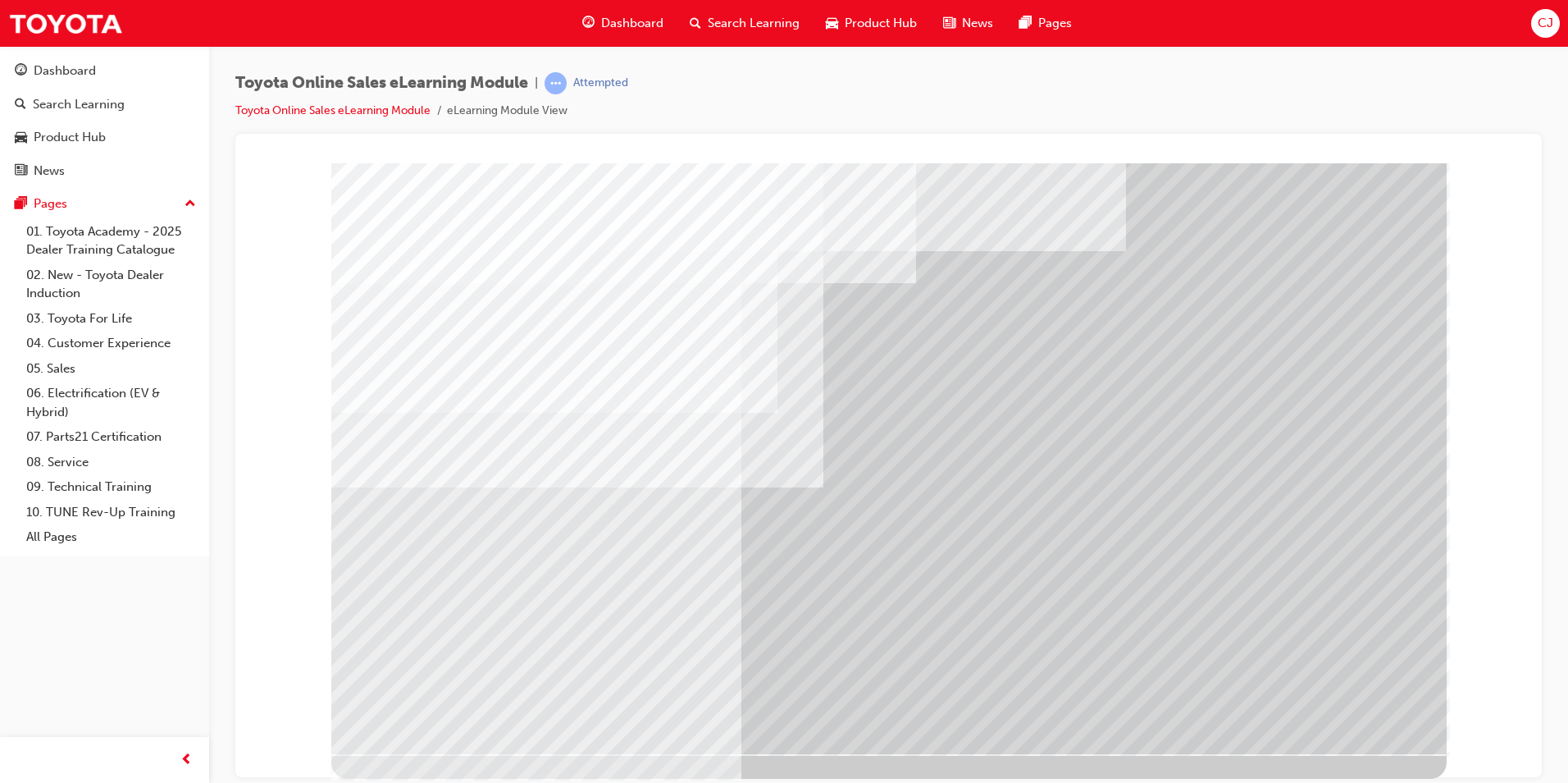
drag, startPoint x: 599, startPoint y: 599, endPoint x: 876, endPoint y: 704, distance: 296.2
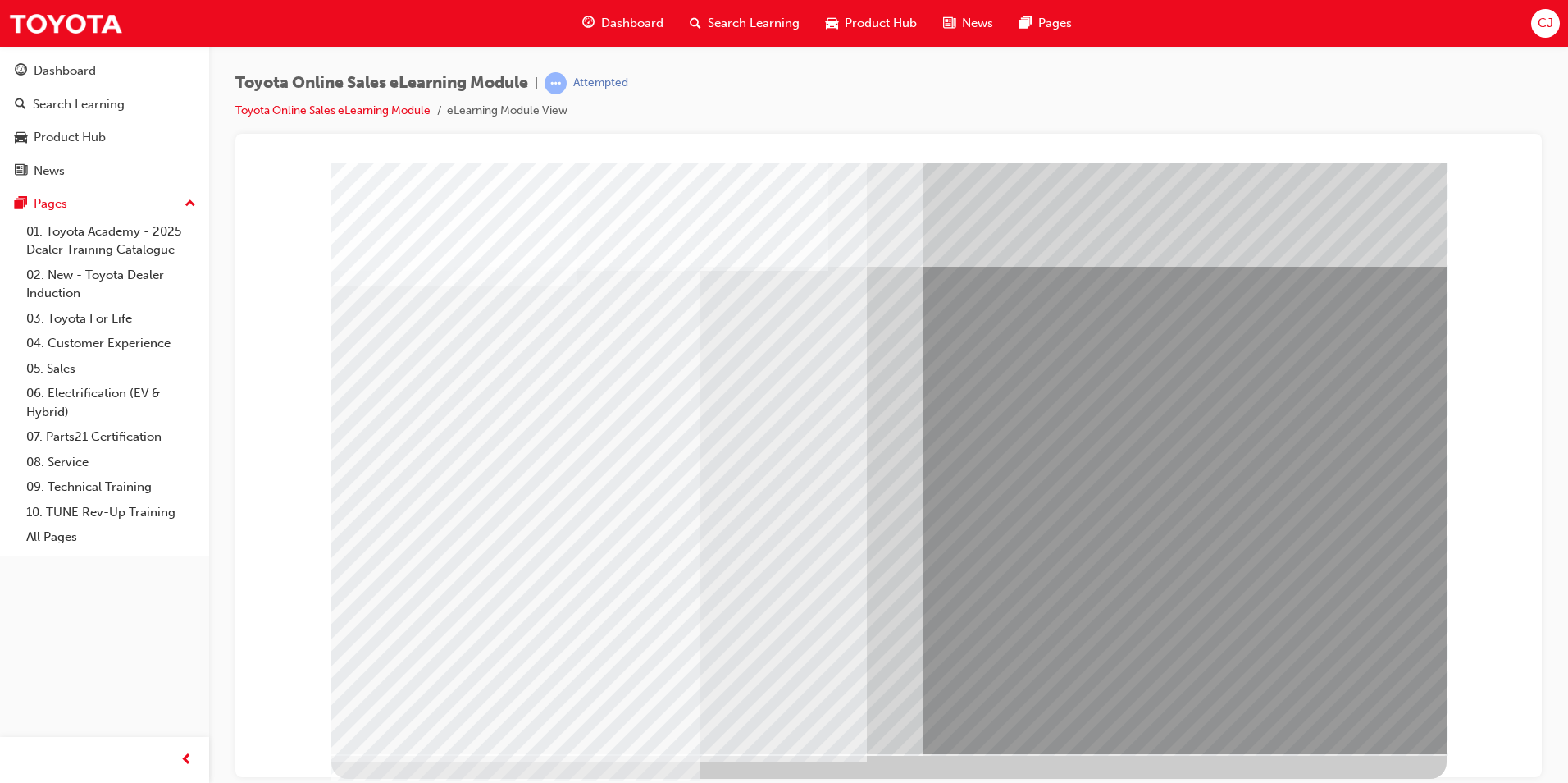
drag, startPoint x: 1021, startPoint y: 448, endPoint x: 977, endPoint y: 441, distance: 44.6
drag, startPoint x: 905, startPoint y: 407, endPoint x: 927, endPoint y: 411, distance: 22.4
click at [907, 407] on div at bounding box center [889, 457] width 1115 height 591
drag, startPoint x: 928, startPoint y: 414, endPoint x: 939, endPoint y: 453, distance: 40.5
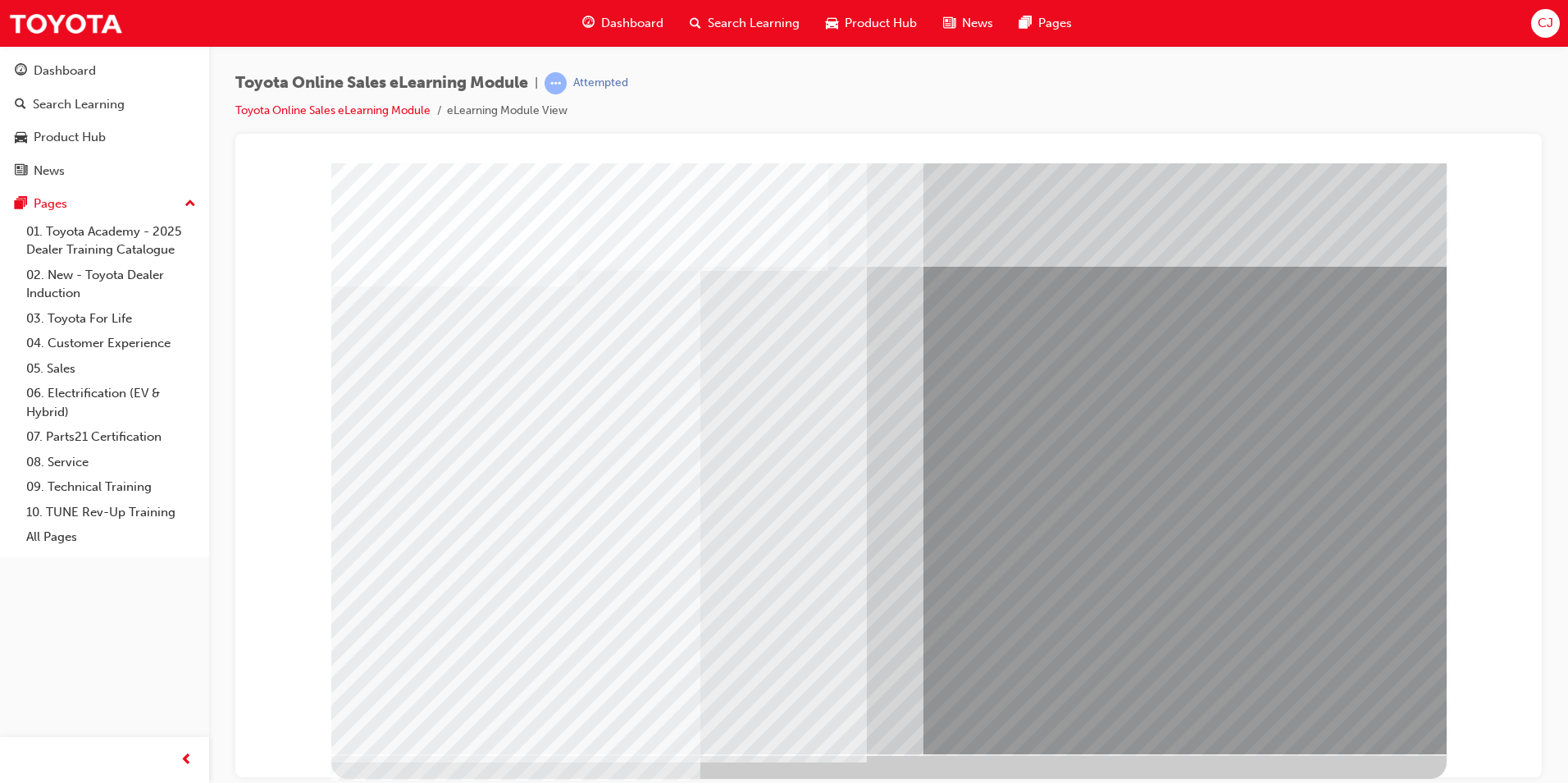
drag, startPoint x: 947, startPoint y: 512, endPoint x: 967, endPoint y: 413, distance: 101.0
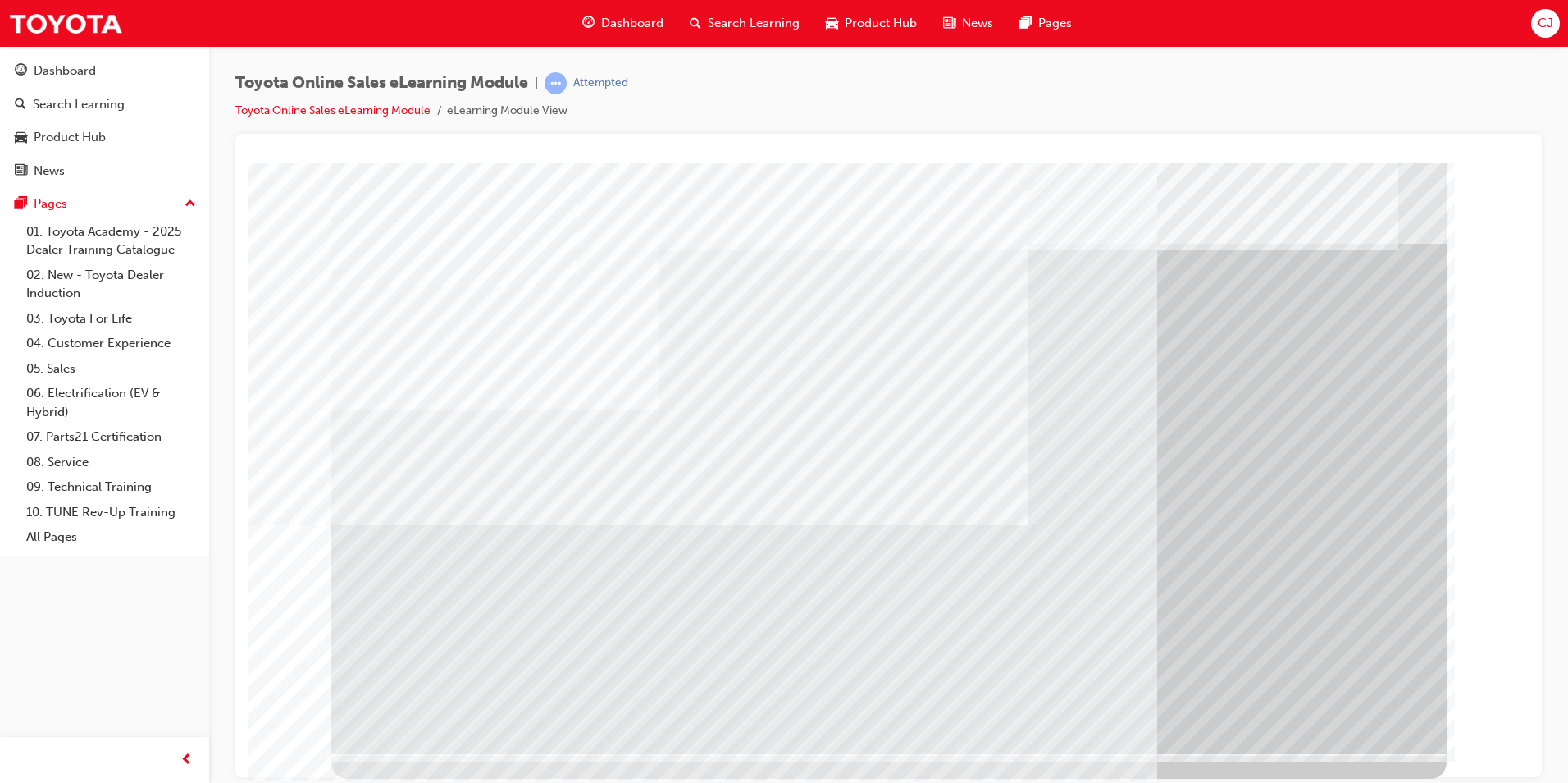
drag, startPoint x: 514, startPoint y: 632, endPoint x: 552, endPoint y: 657, distance: 45.5
click at [517, 638] on div "multistate" at bounding box center [889, 457] width 1115 height 591
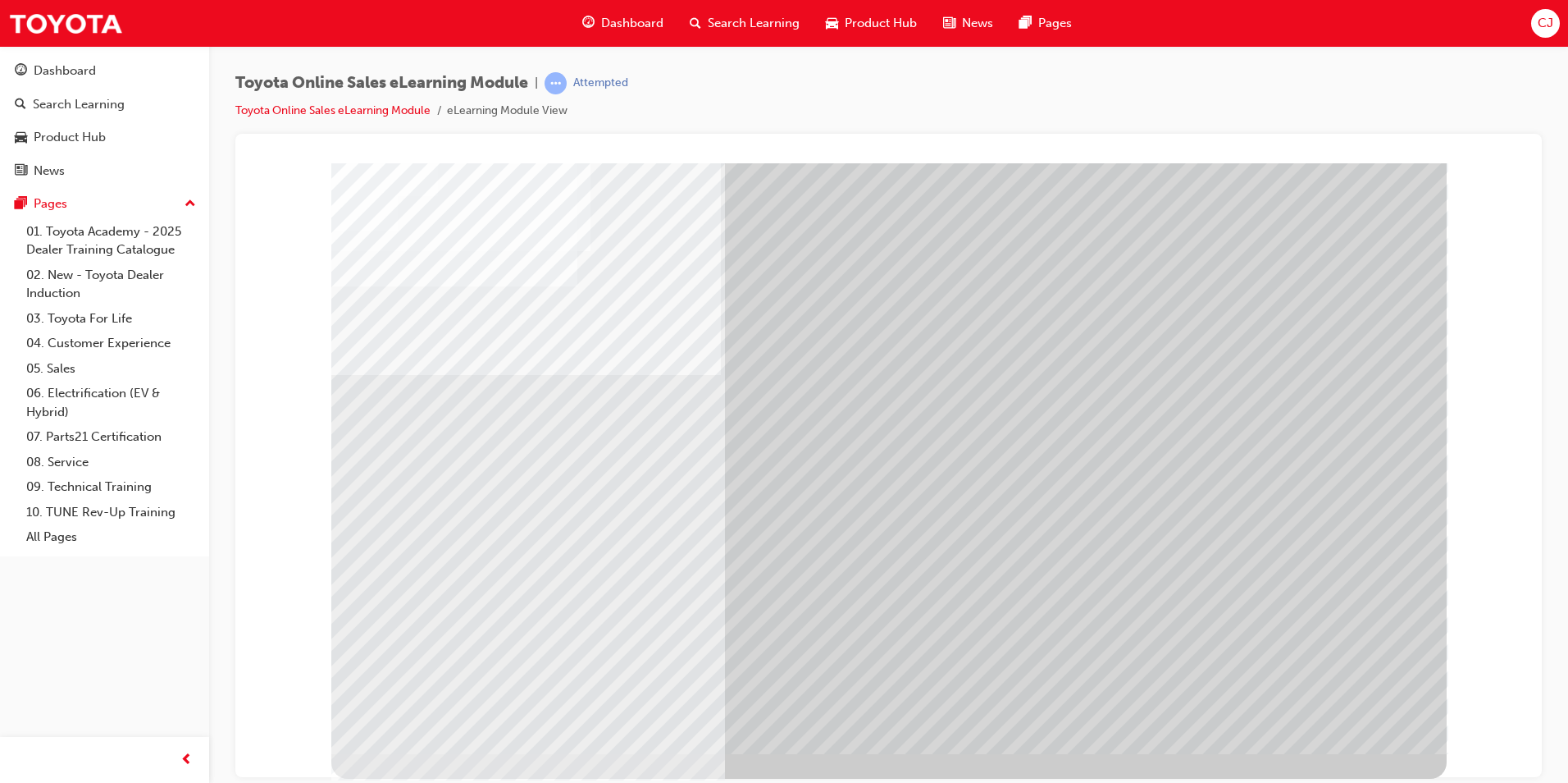
drag, startPoint x: 596, startPoint y: 497, endPoint x: 837, endPoint y: 425, distance: 251.5
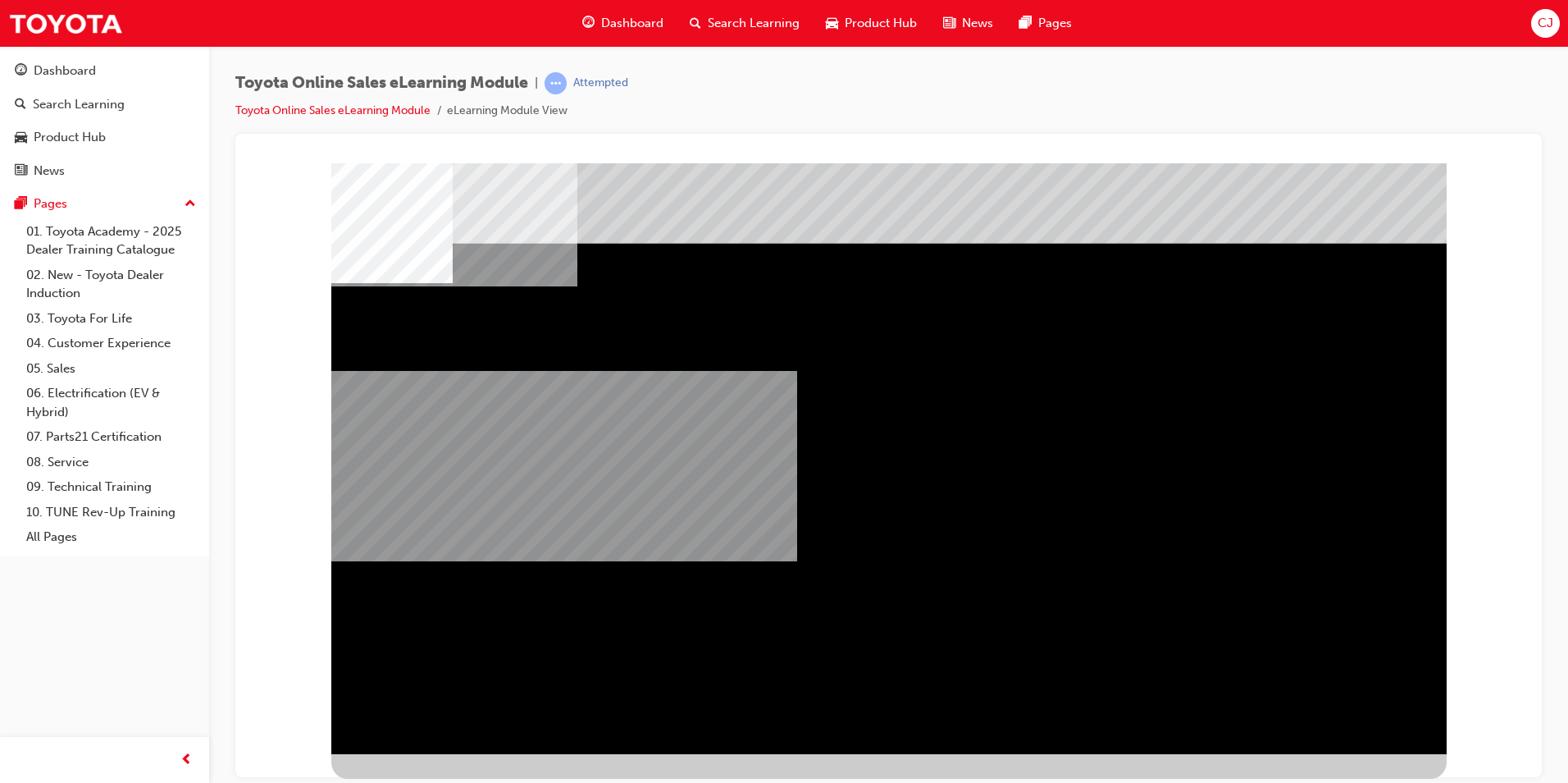
drag, startPoint x: 695, startPoint y: 551, endPoint x: 754, endPoint y: 527, distance: 63.7
click at [747, 531] on div "multistate" at bounding box center [889, 457] width 1115 height 591
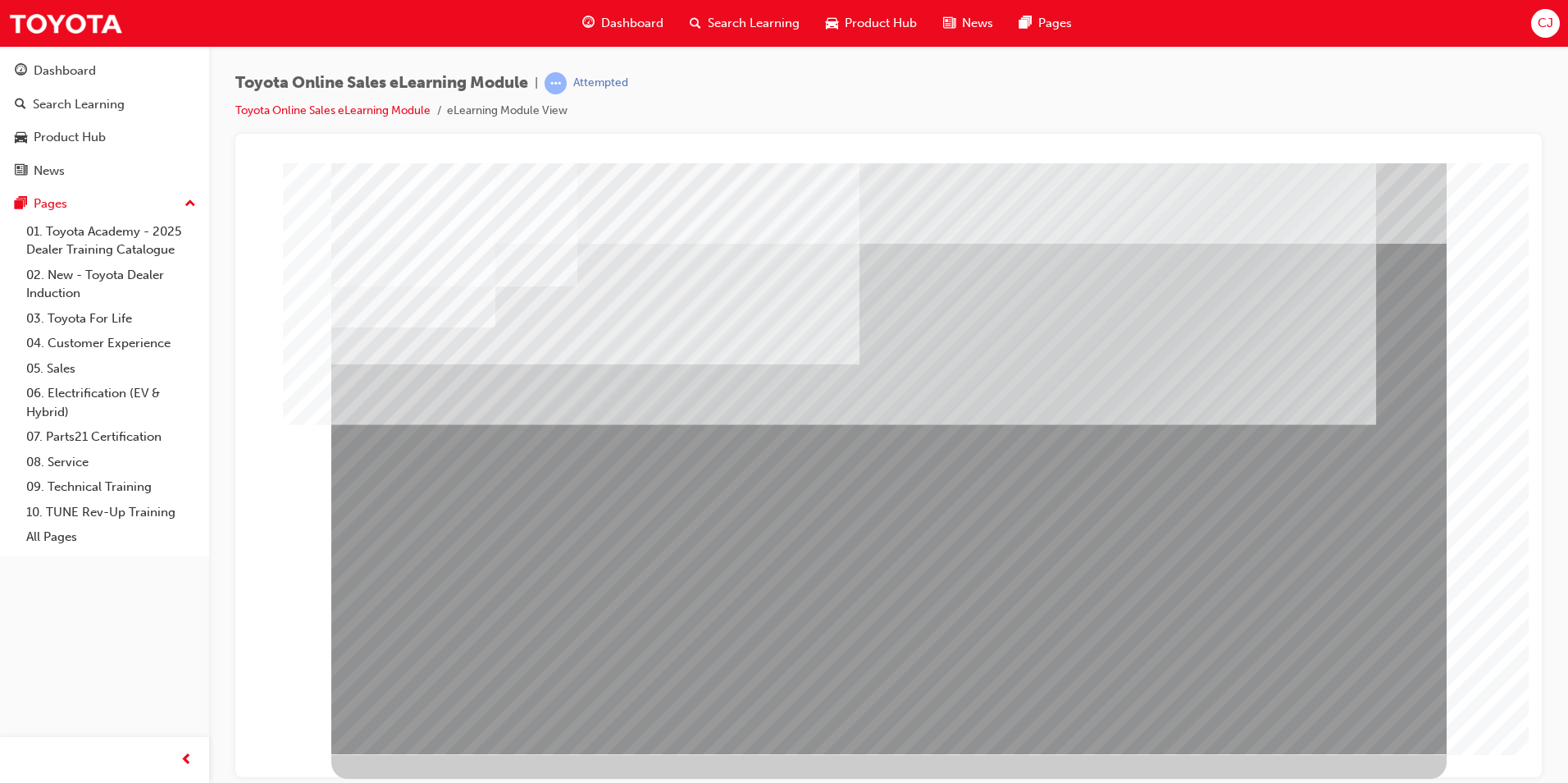
drag, startPoint x: 457, startPoint y: 562, endPoint x: 616, endPoint y: 569, distance: 159.2
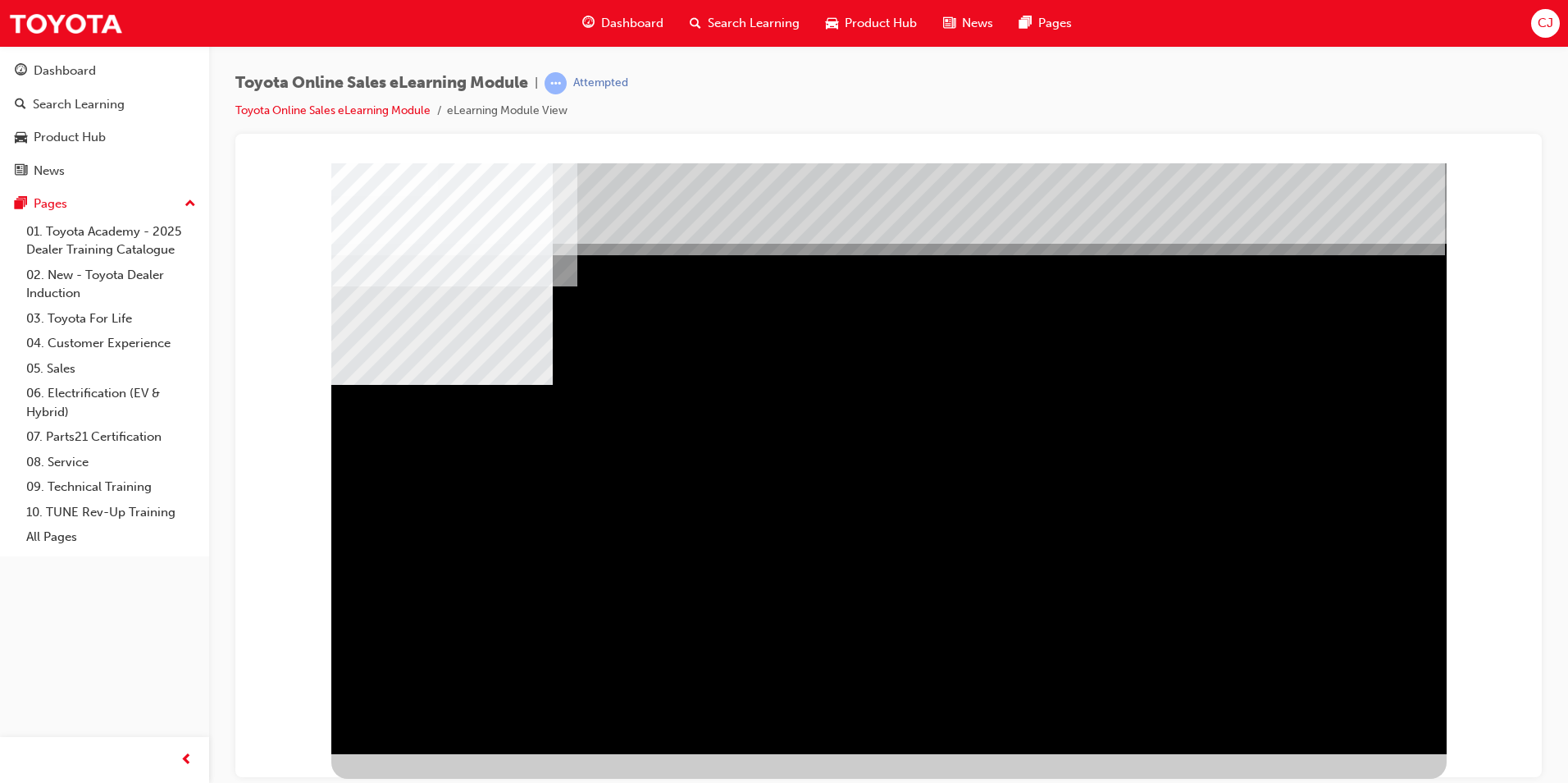
drag, startPoint x: 882, startPoint y: 512, endPoint x: 1197, endPoint y: 502, distance: 315.2
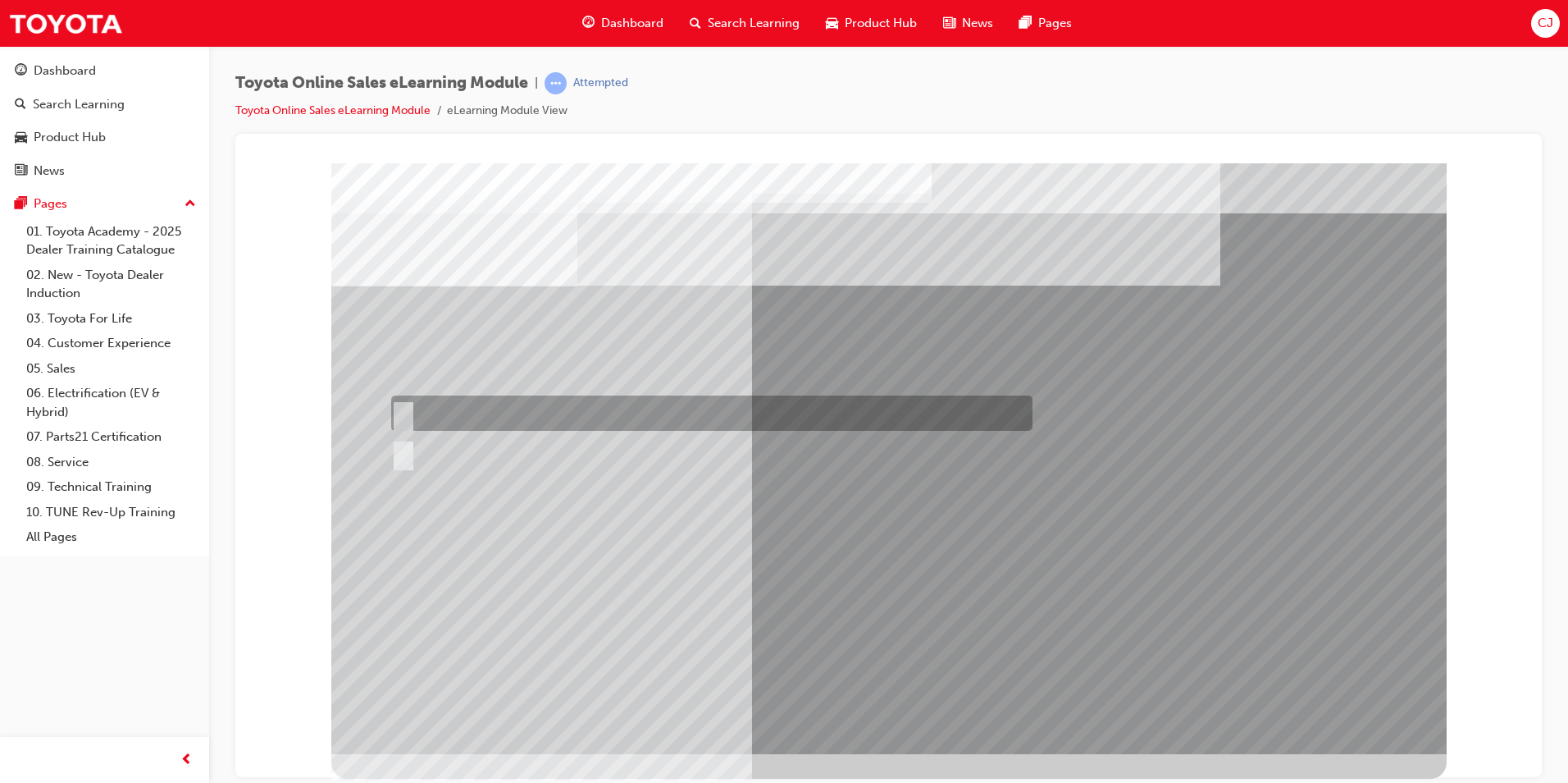
click at [442, 413] on div at bounding box center [708, 413] width 641 height 35
radio input "true"
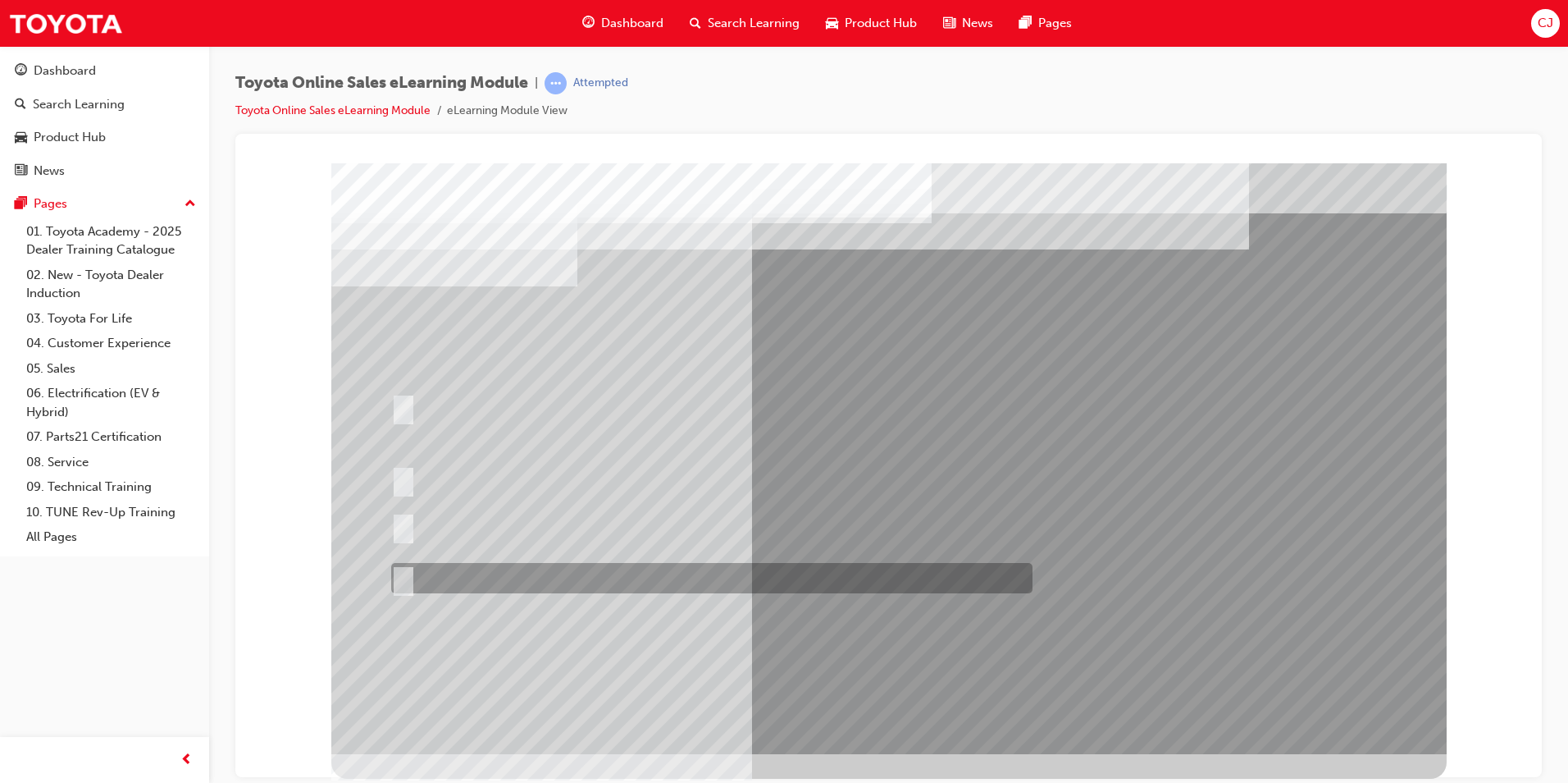
click at [534, 575] on div at bounding box center [708, 577] width 641 height 30
radio input "true"
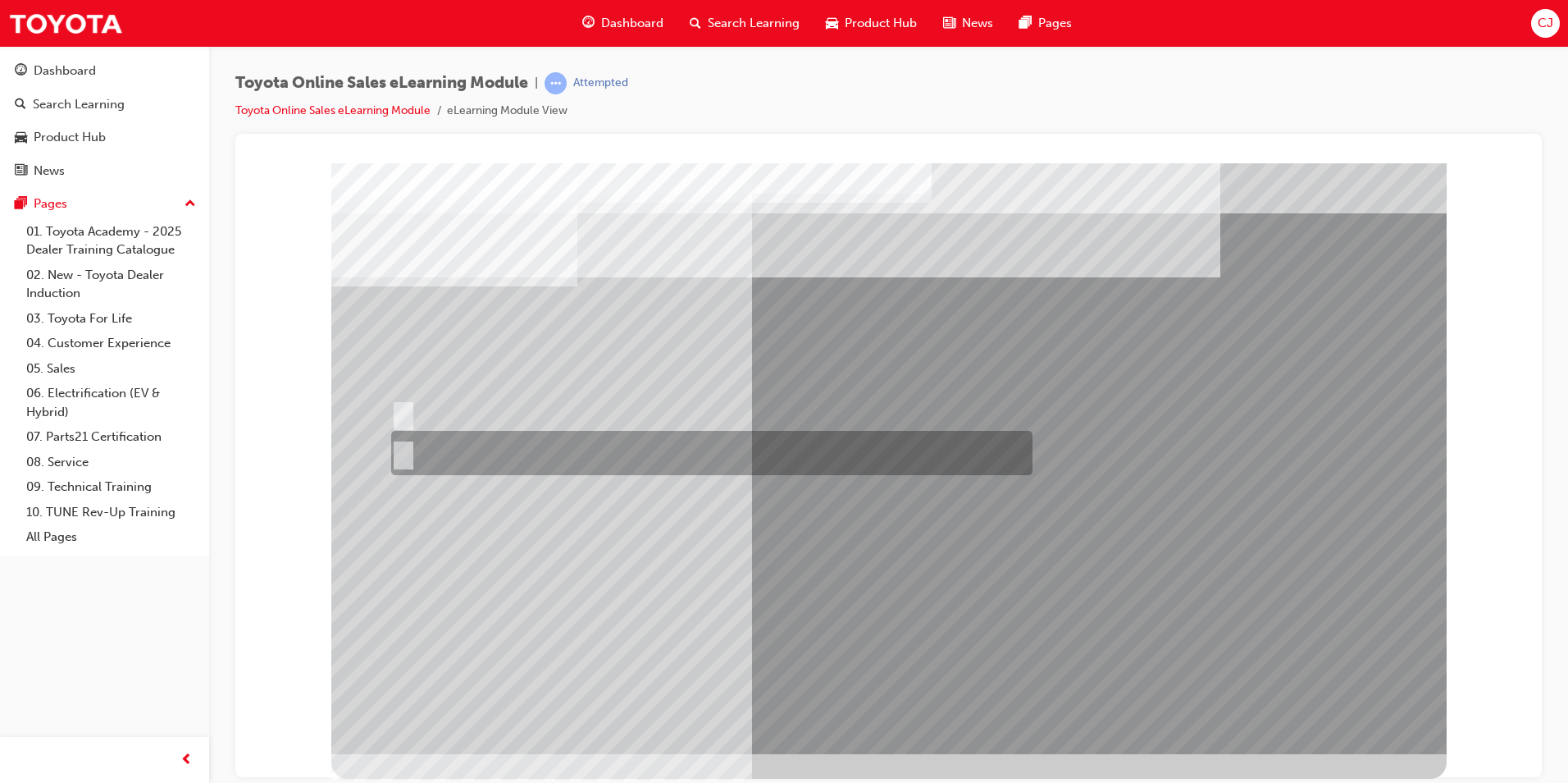
click at [433, 439] on div at bounding box center [708, 452] width 641 height 44
radio input "true"
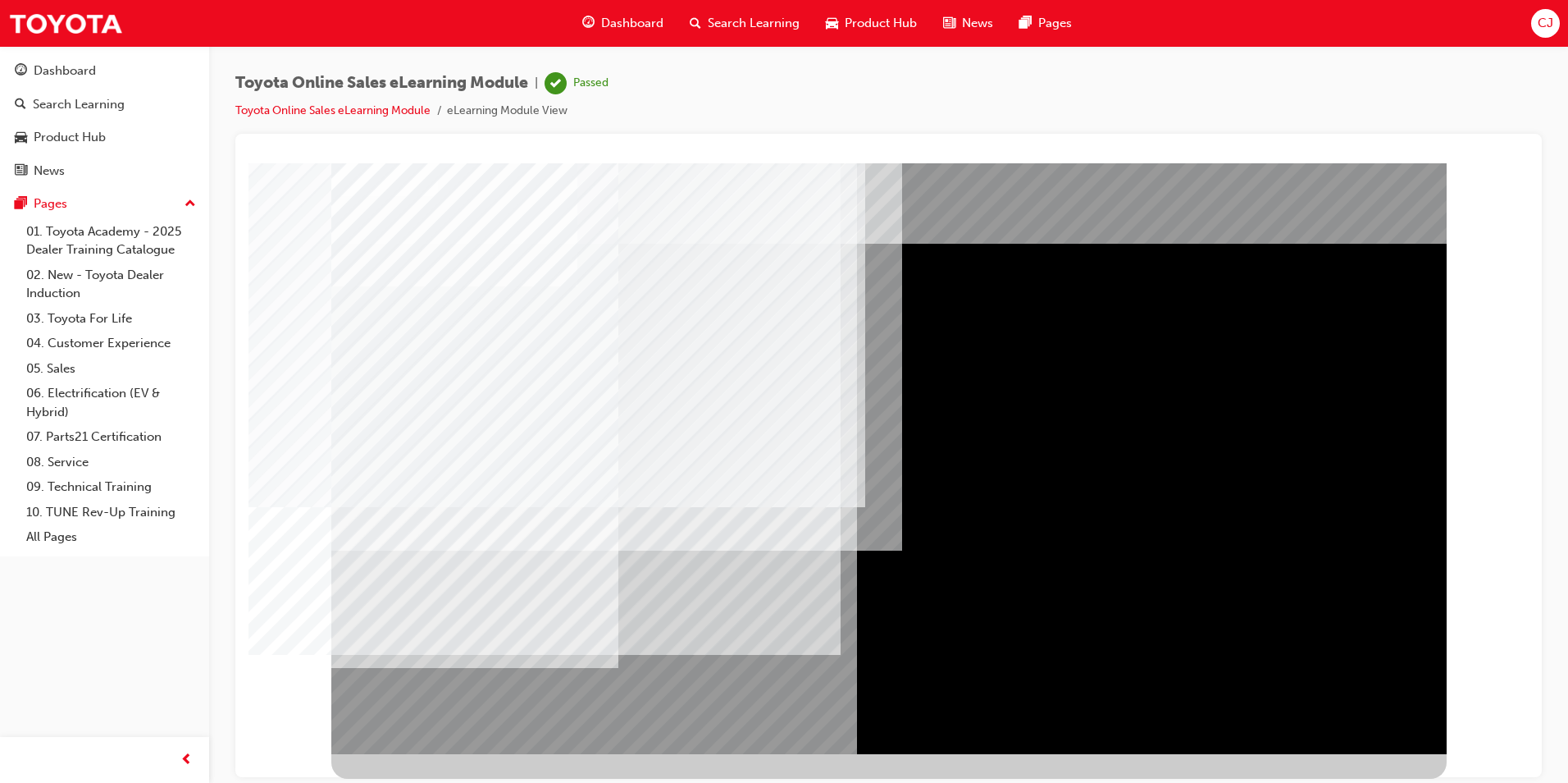
click at [606, 24] on span "Dashboard" at bounding box center [631, 23] width 62 height 19
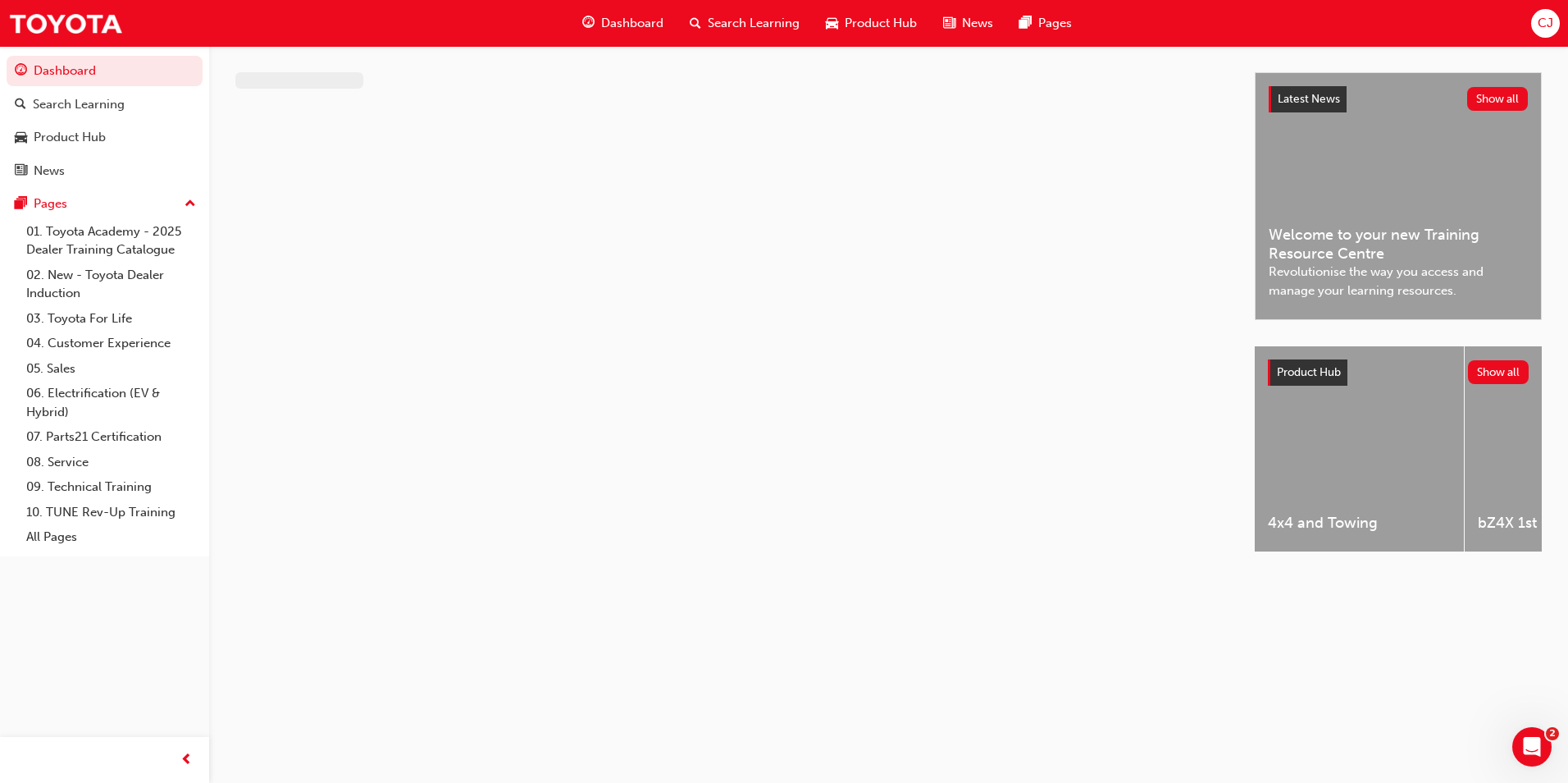
click at [796, 16] on span "Search Learning" at bounding box center [753, 23] width 91 height 19
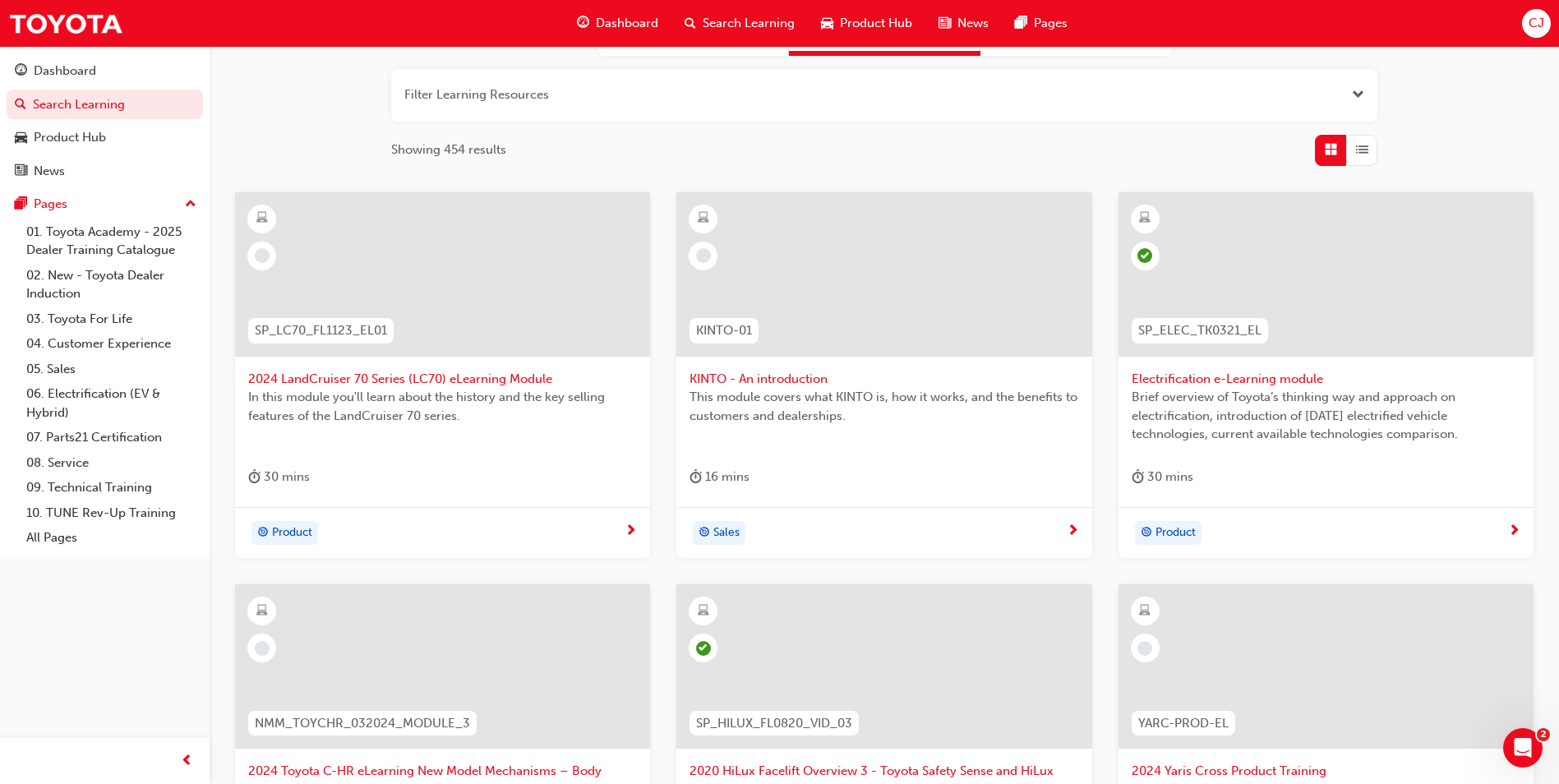
scroll to position [164, 0]
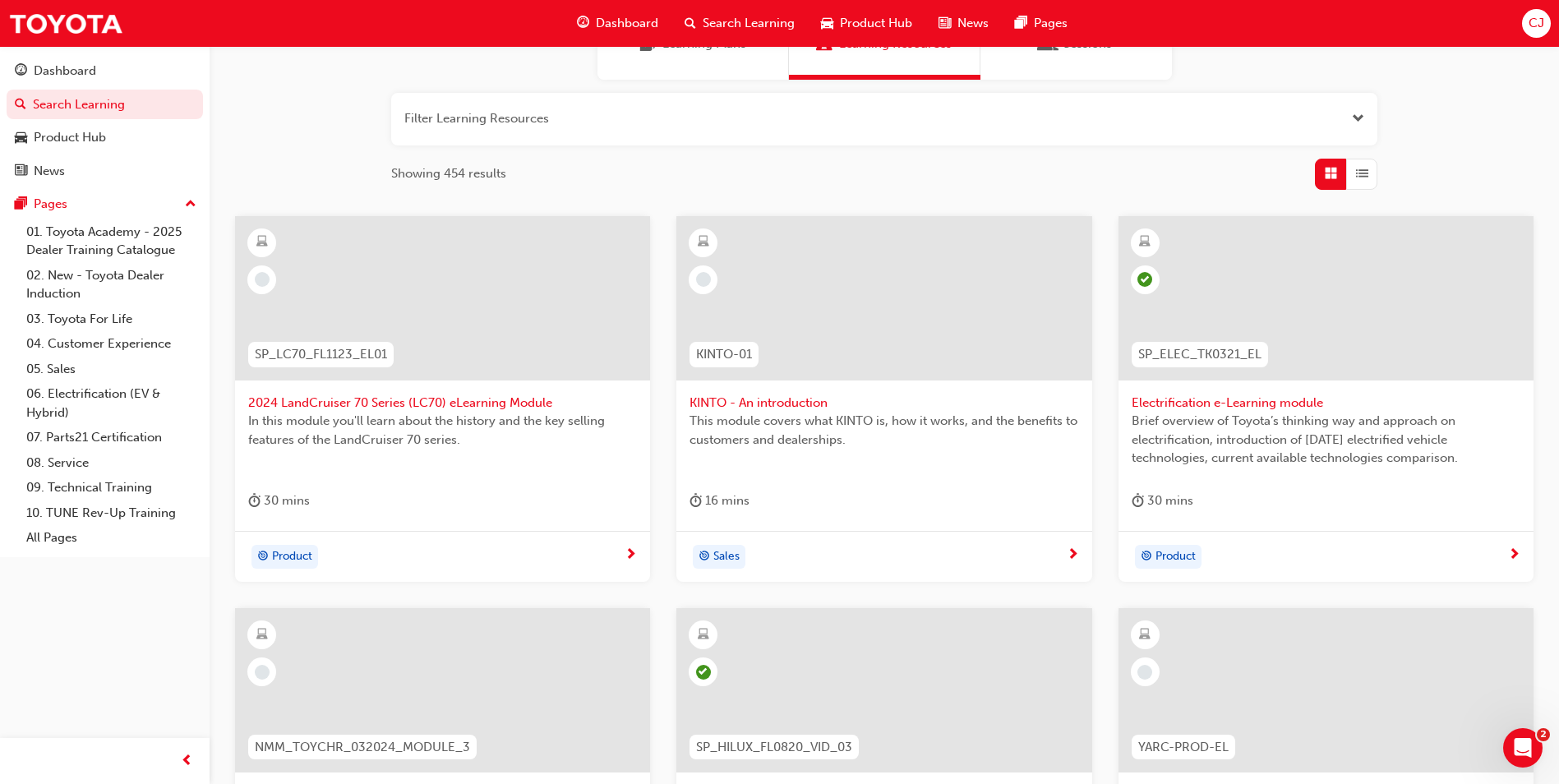
click at [637, 555] on div at bounding box center [631, 555] width 13 height 21
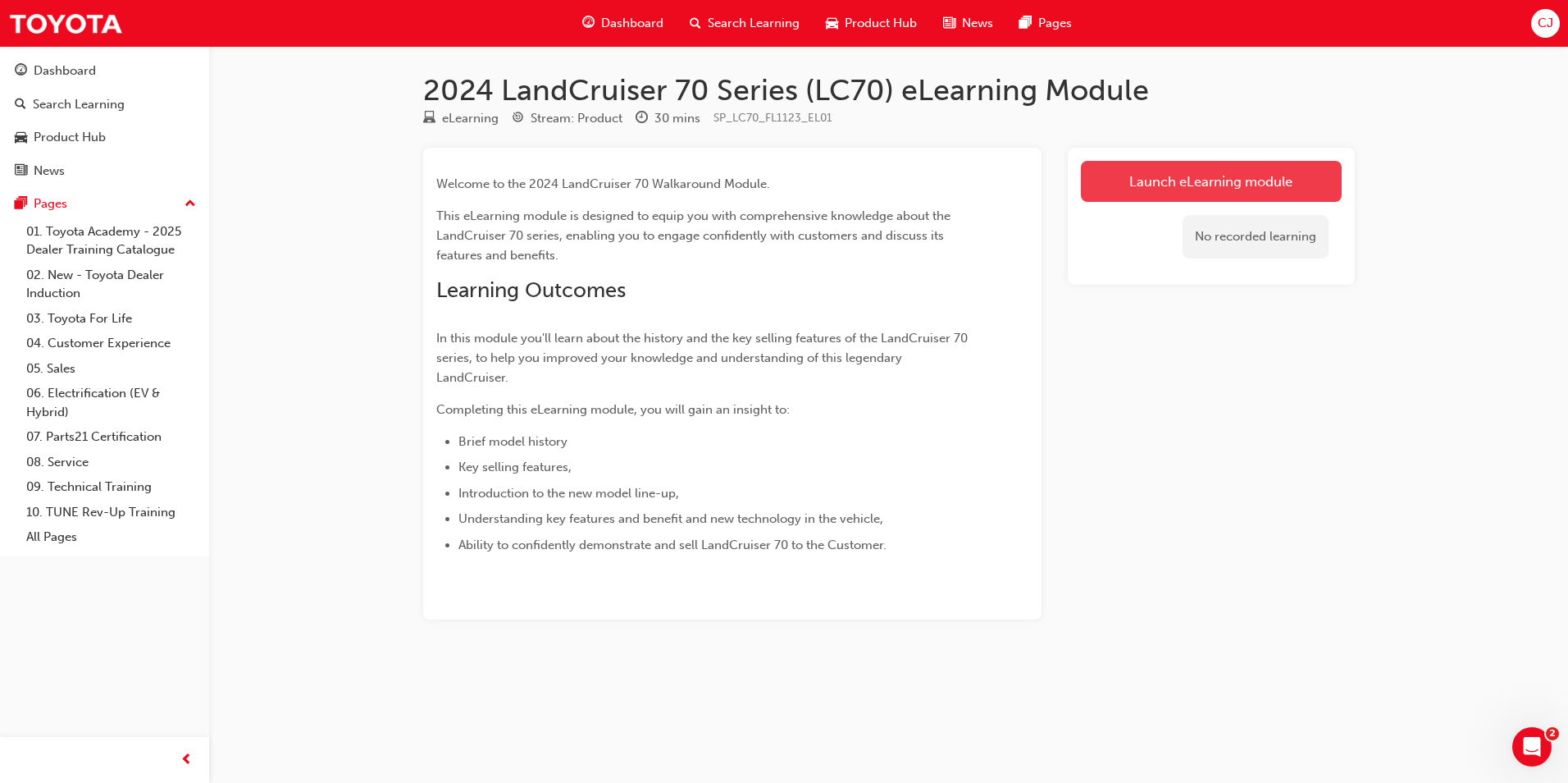
click at [1256, 182] on link "Launch eLearning module" at bounding box center [1210, 182] width 261 height 41
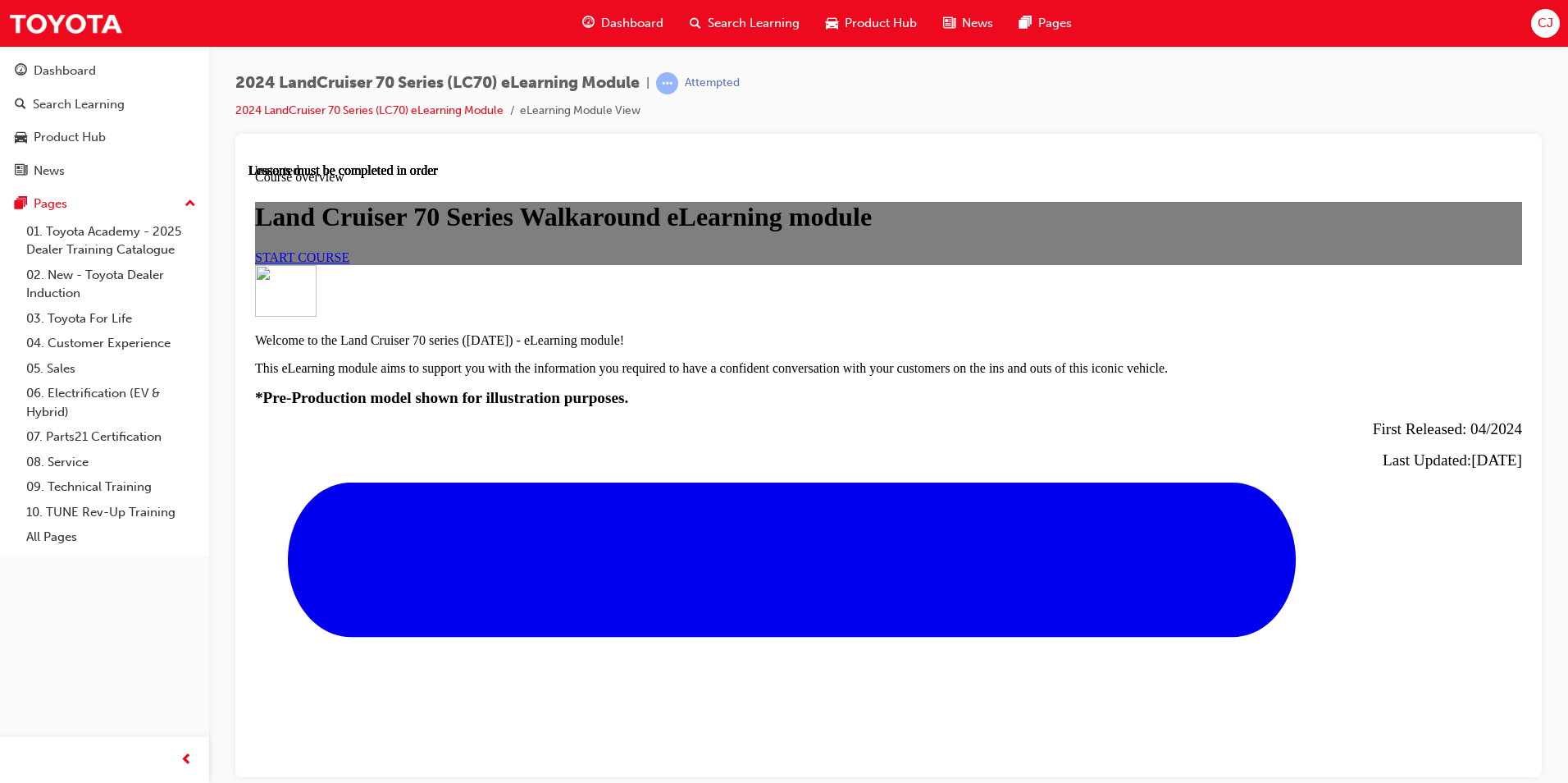
click at [349, 264] on span "START COURSE" at bounding box center [302, 257] width 94 height 14
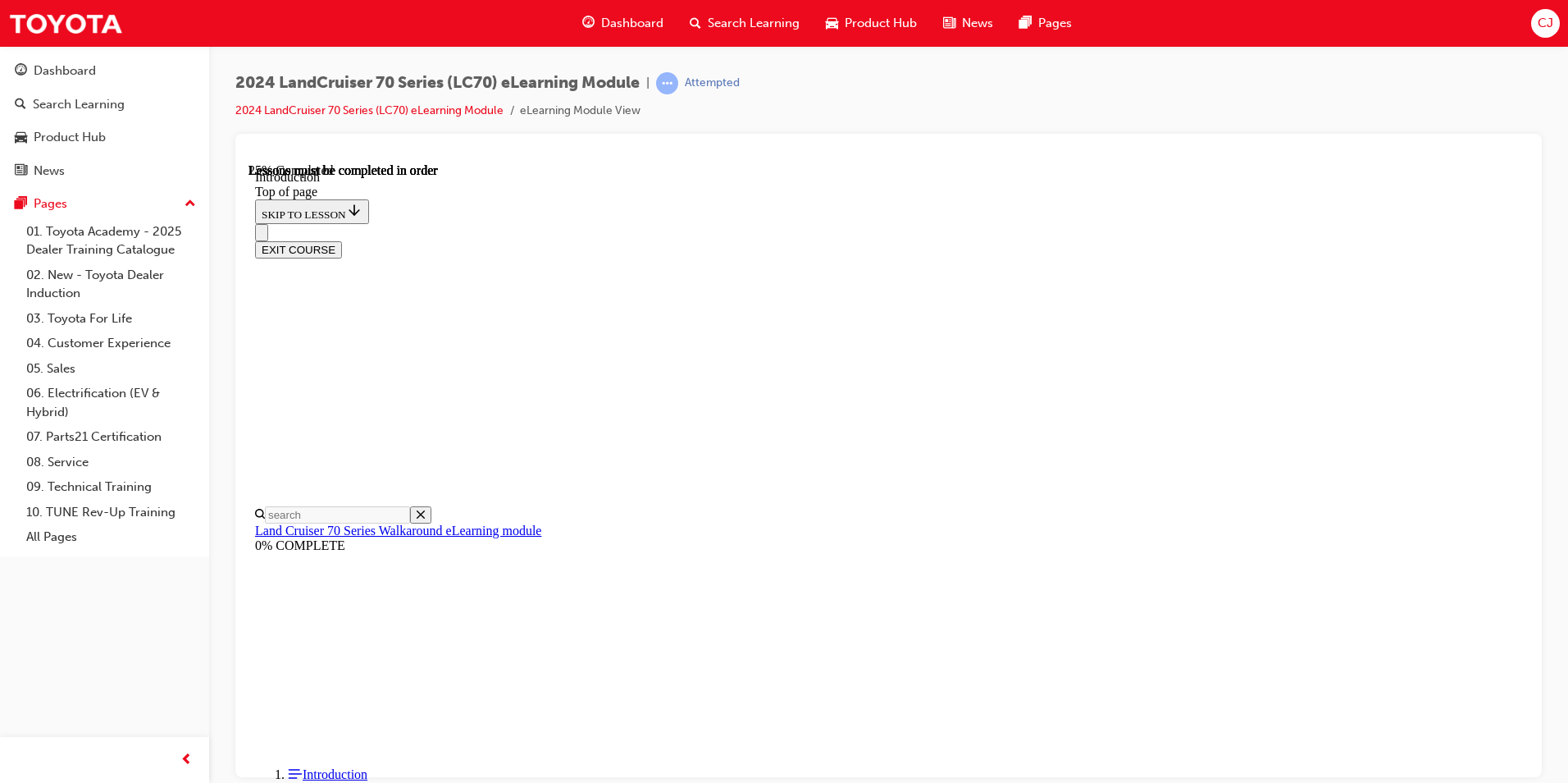
scroll to position [777, 0]
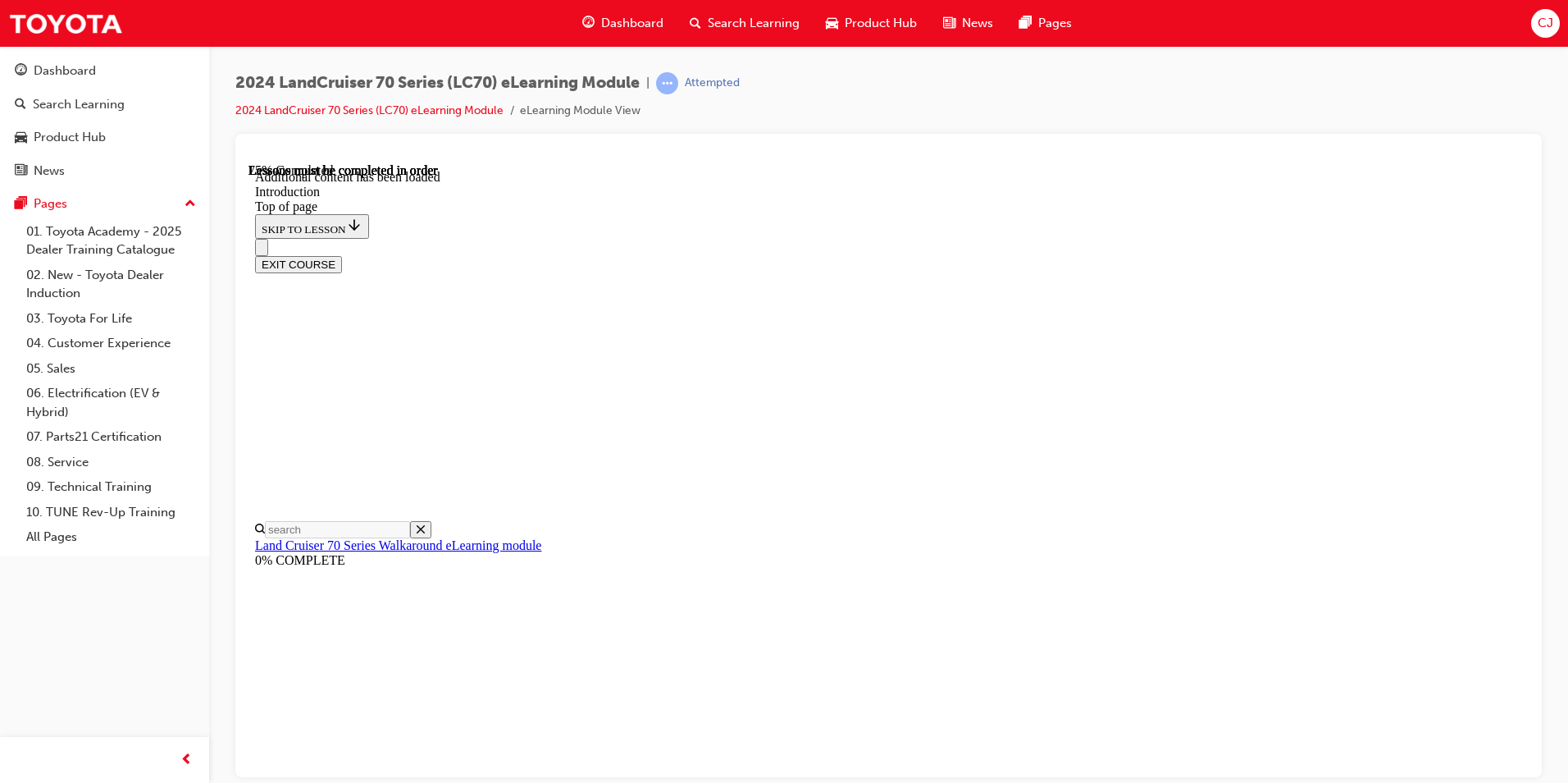
scroll to position [2326, 0]
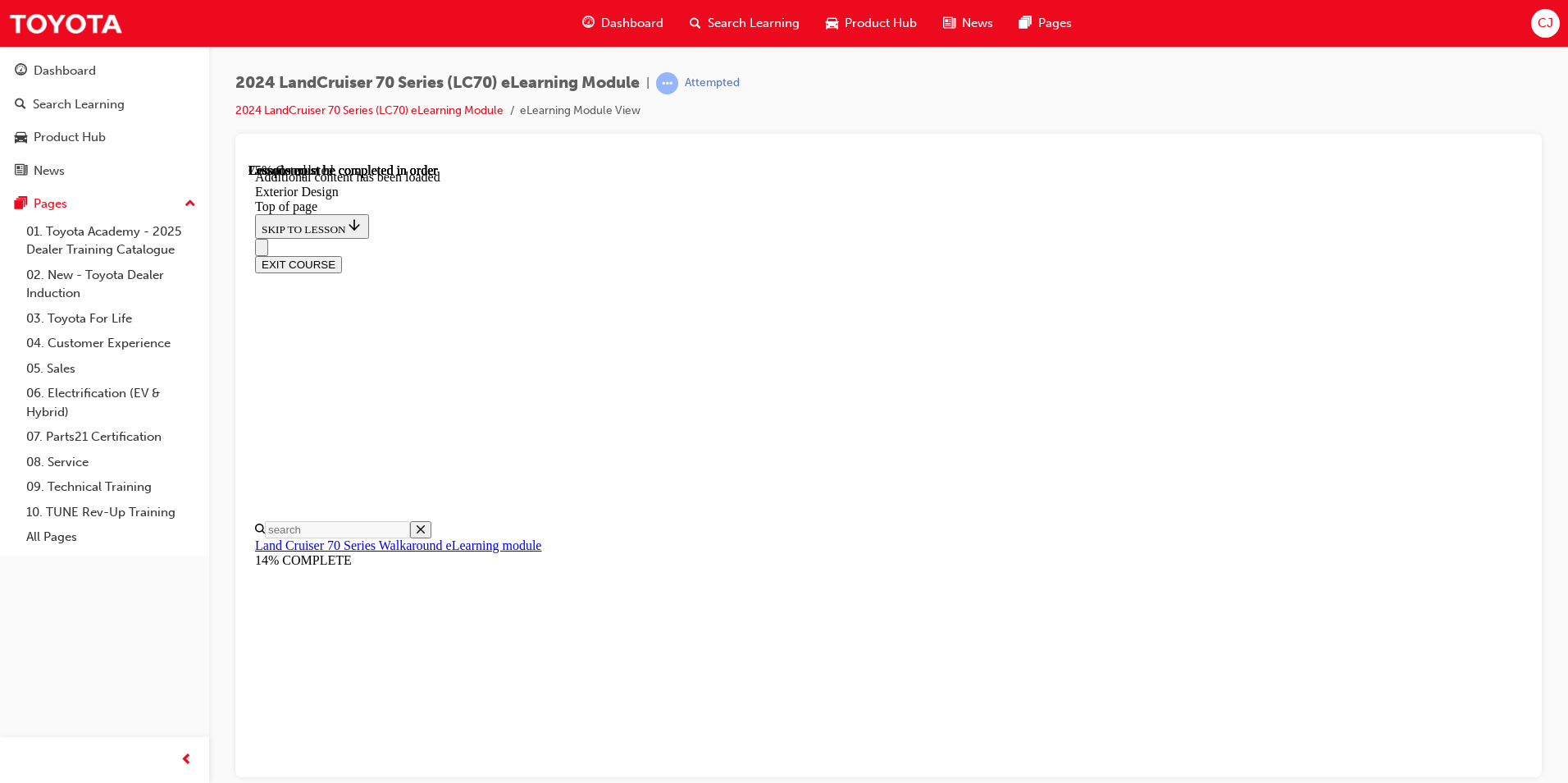
drag, startPoint x: 931, startPoint y: 646, endPoint x: 915, endPoint y: 591, distance: 57.3
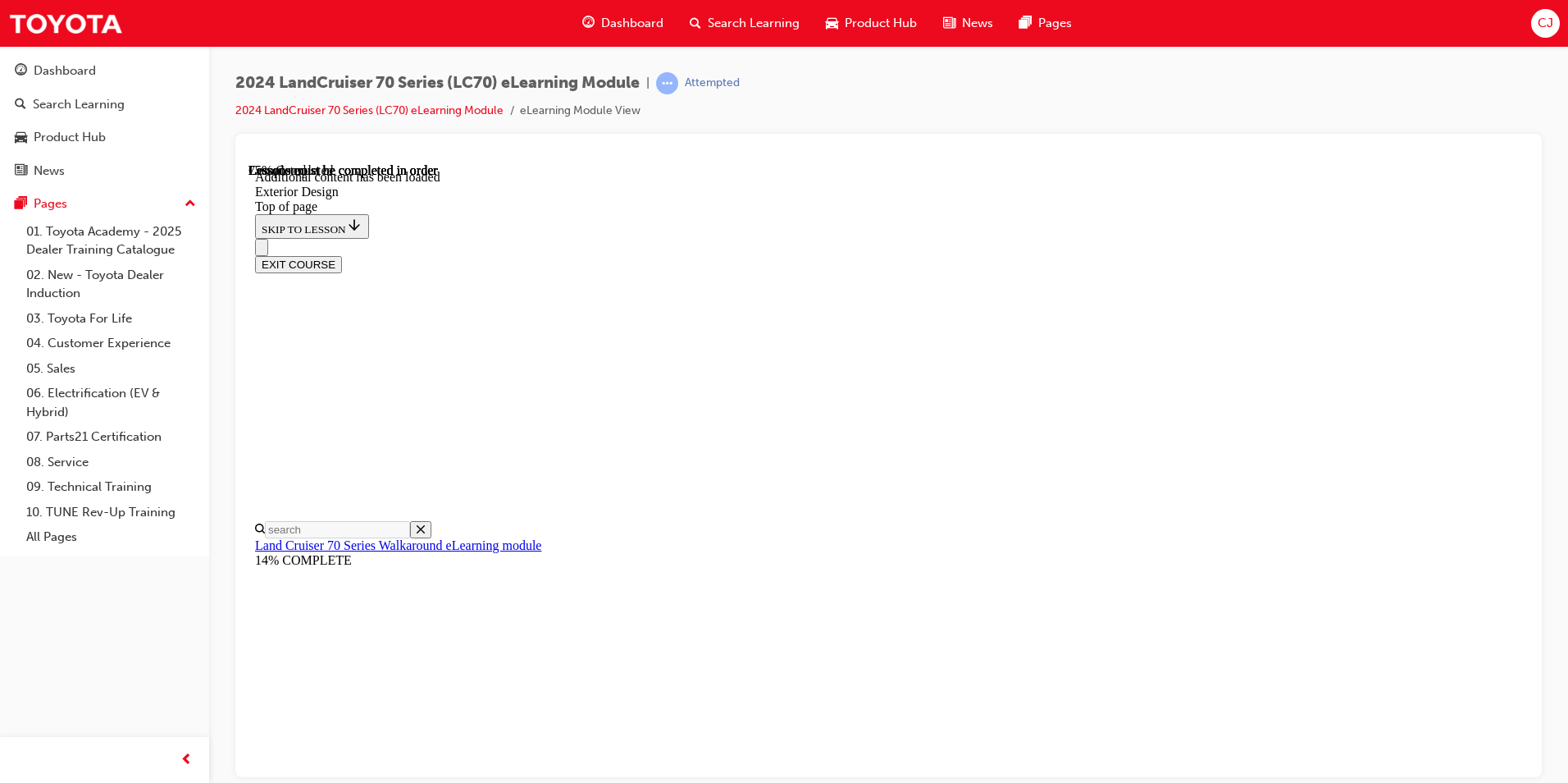
drag, startPoint x: 997, startPoint y: 308, endPoint x: 927, endPoint y: 308, distance: 70.0
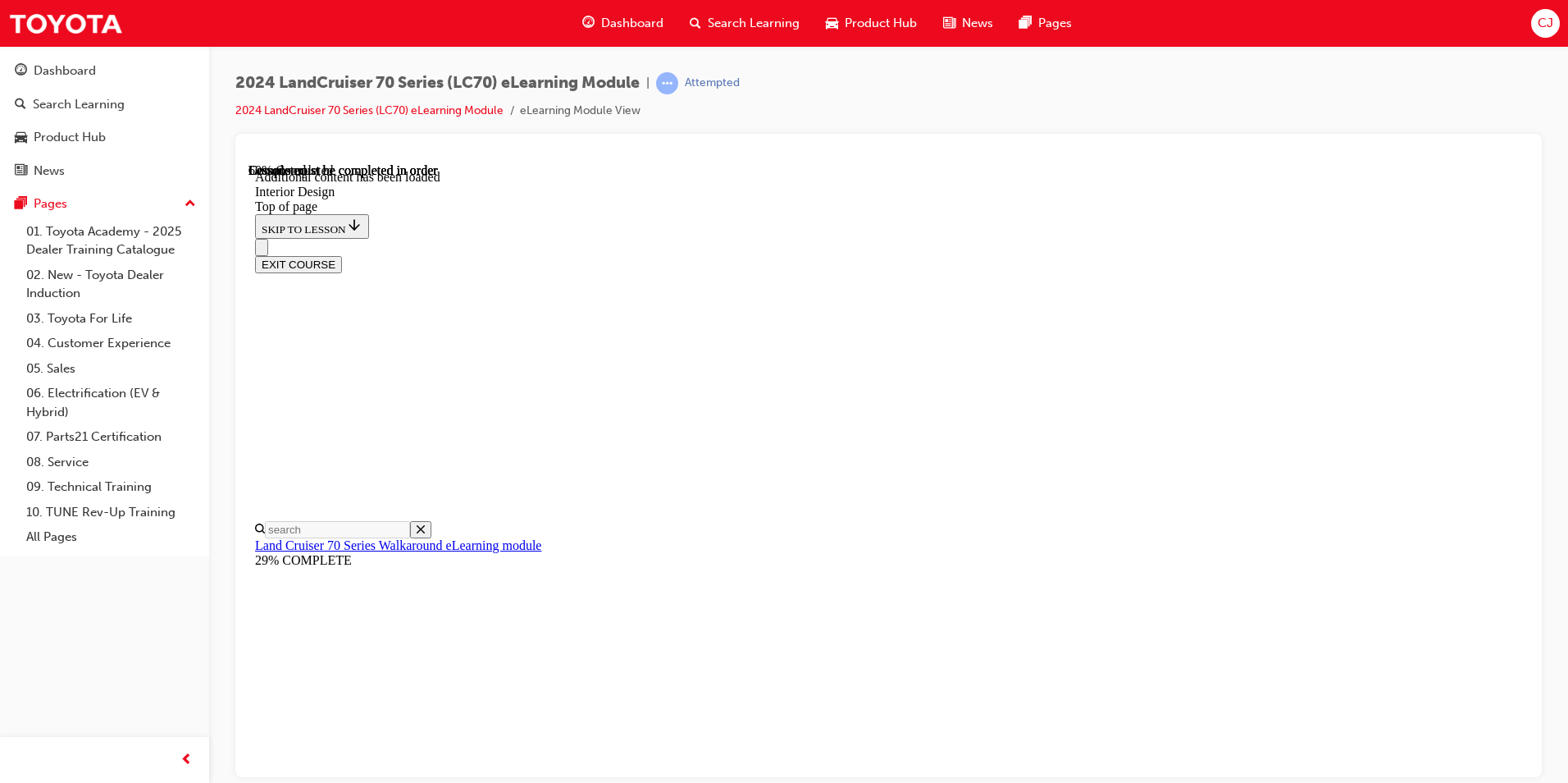
scroll to position [684, 0]
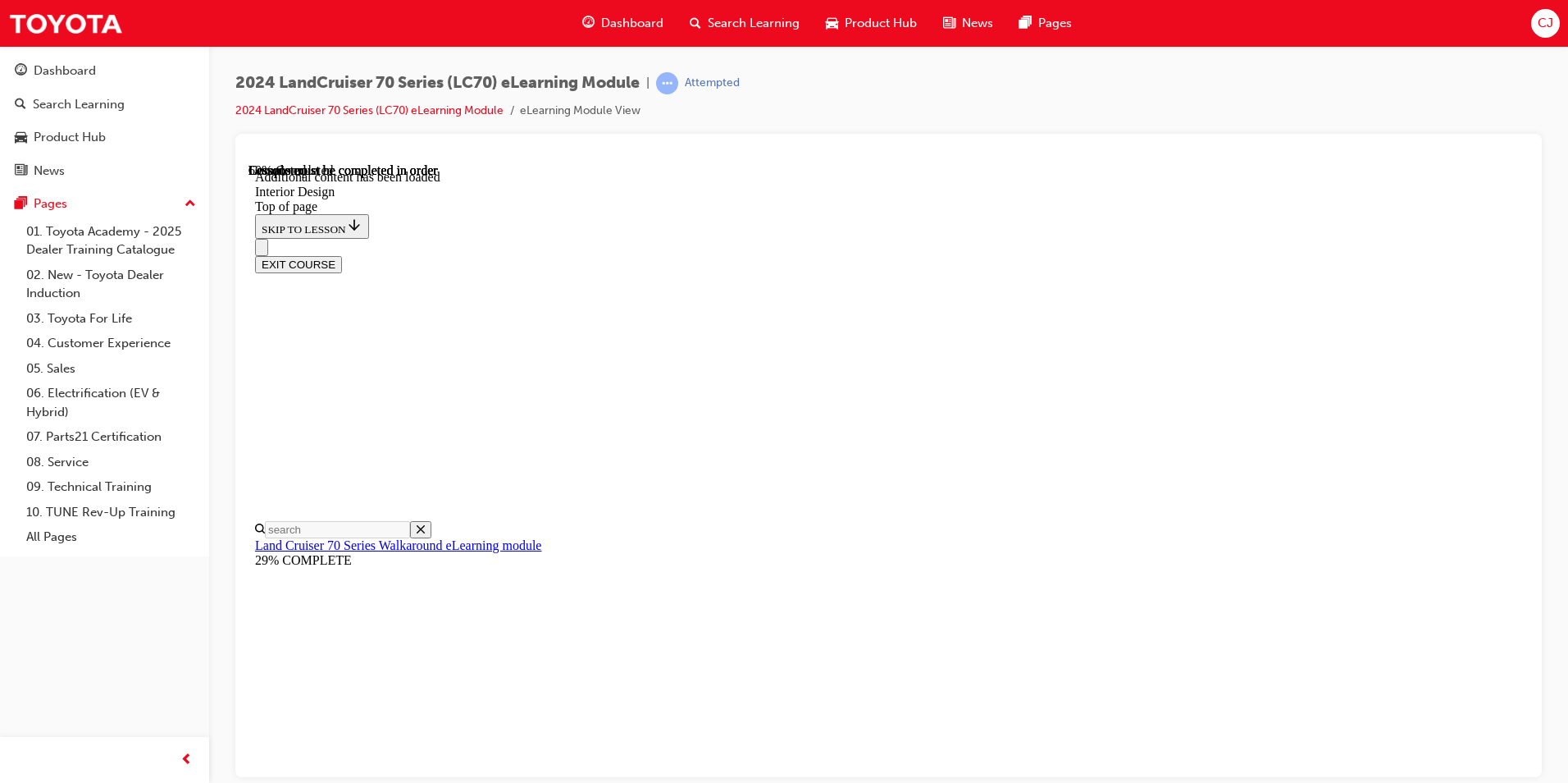
scroll to position [824, 0]
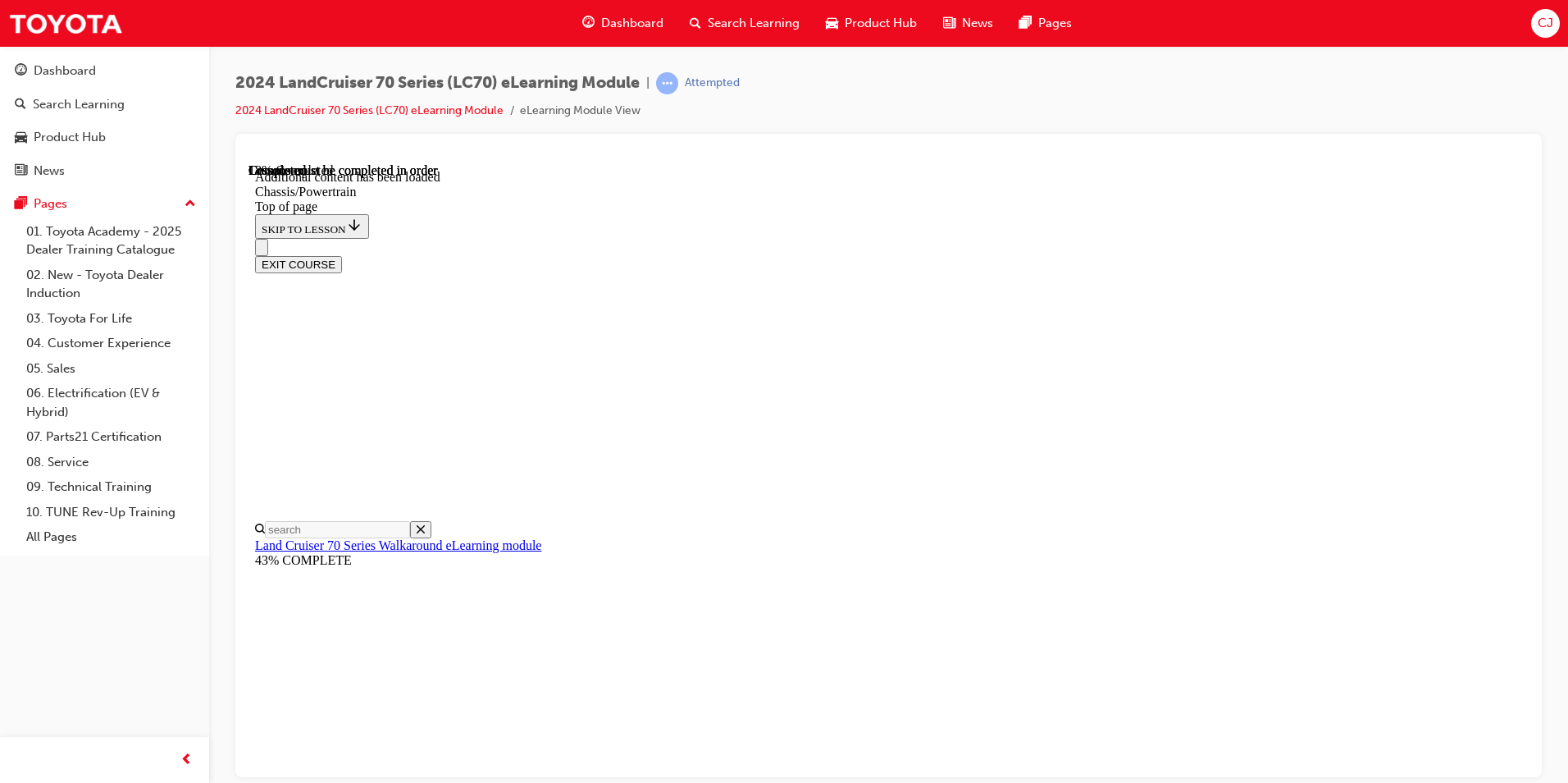
scroll to position [872, 0]
drag, startPoint x: 1196, startPoint y: 259, endPoint x: 1180, endPoint y: 255, distance: 16.5
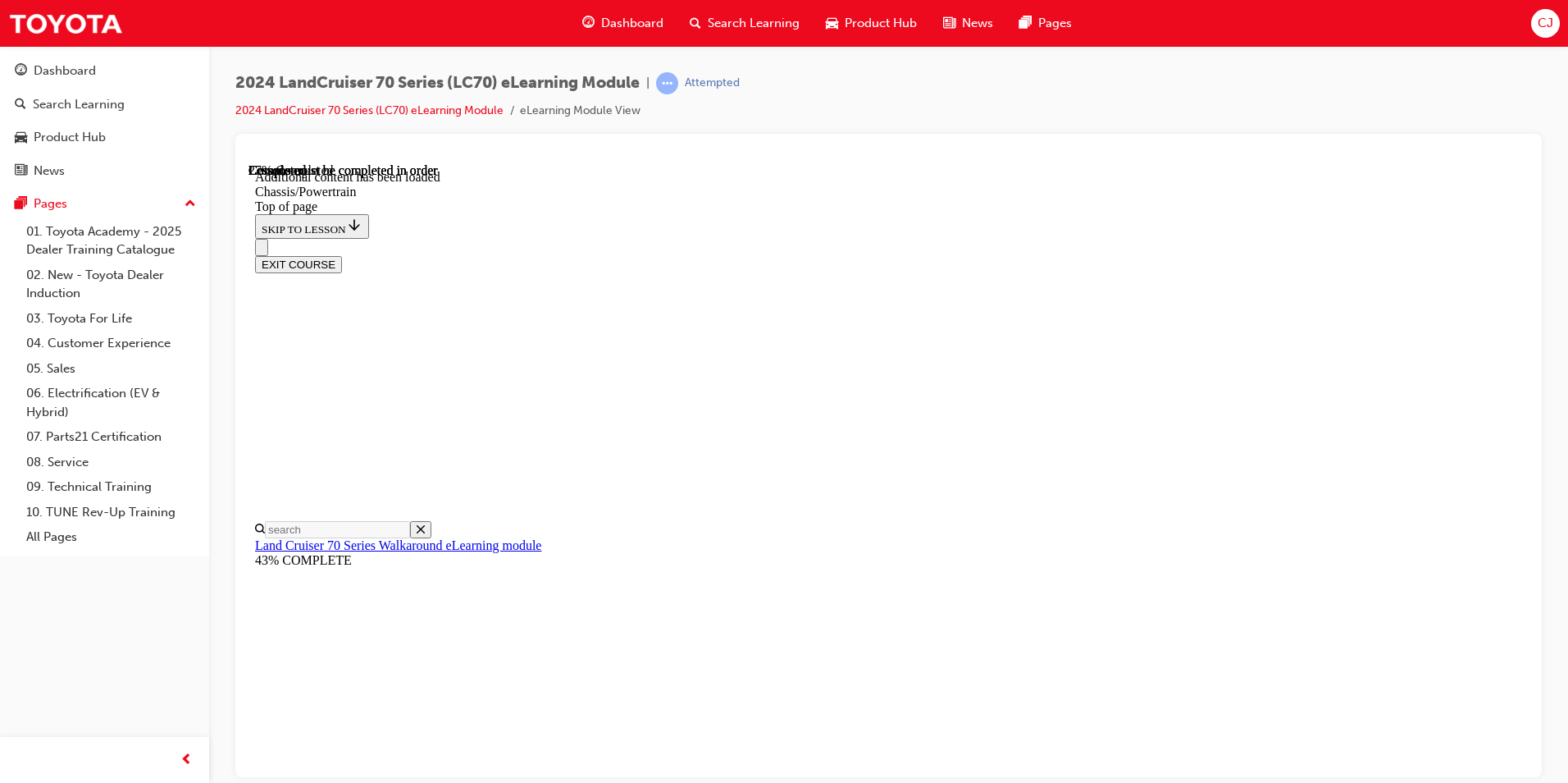
click at [1214, 238] on div "EXIT COURSE" at bounding box center [882, 255] width 1254 height 34
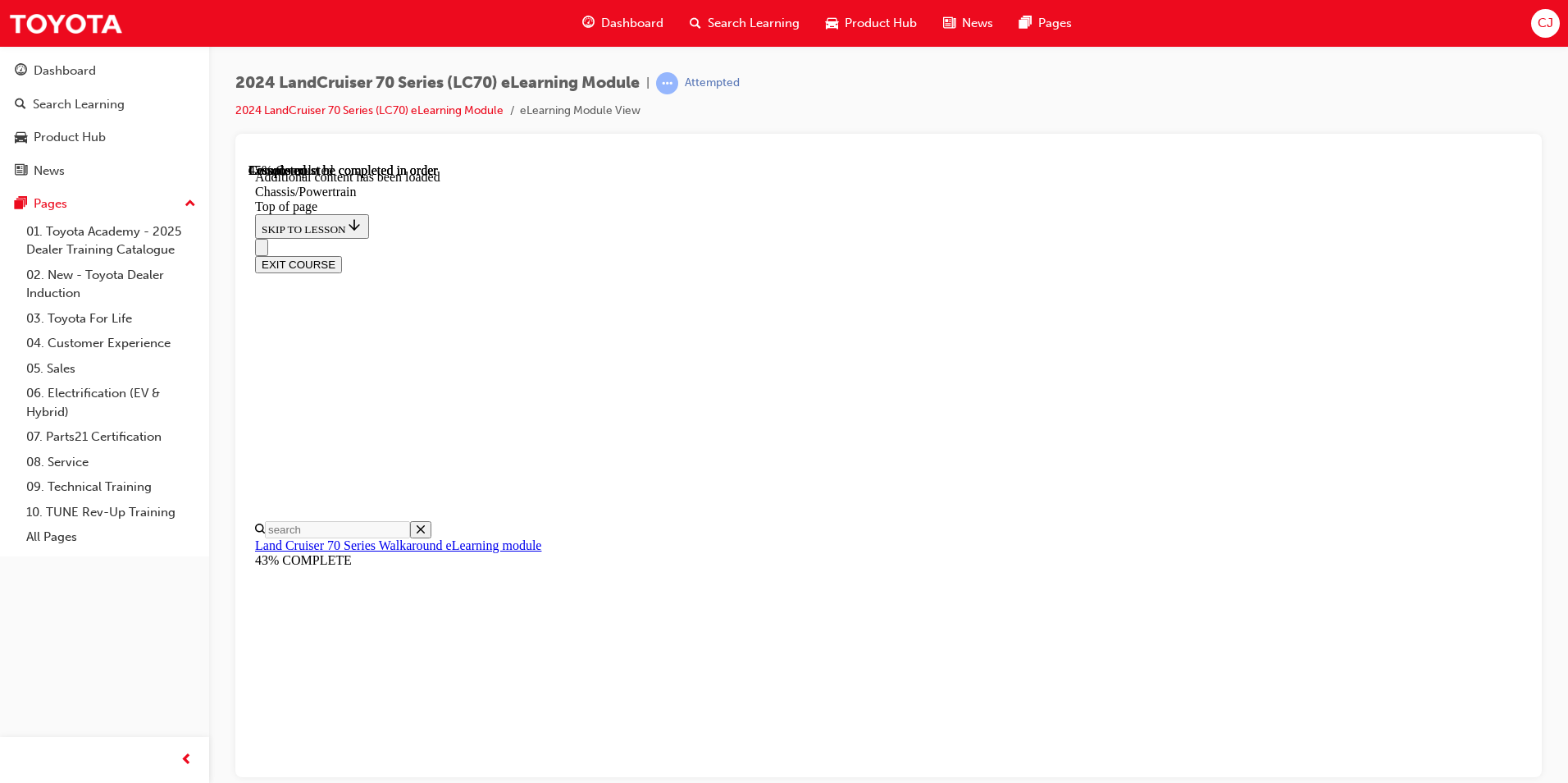
scroll to position [2338, 0]
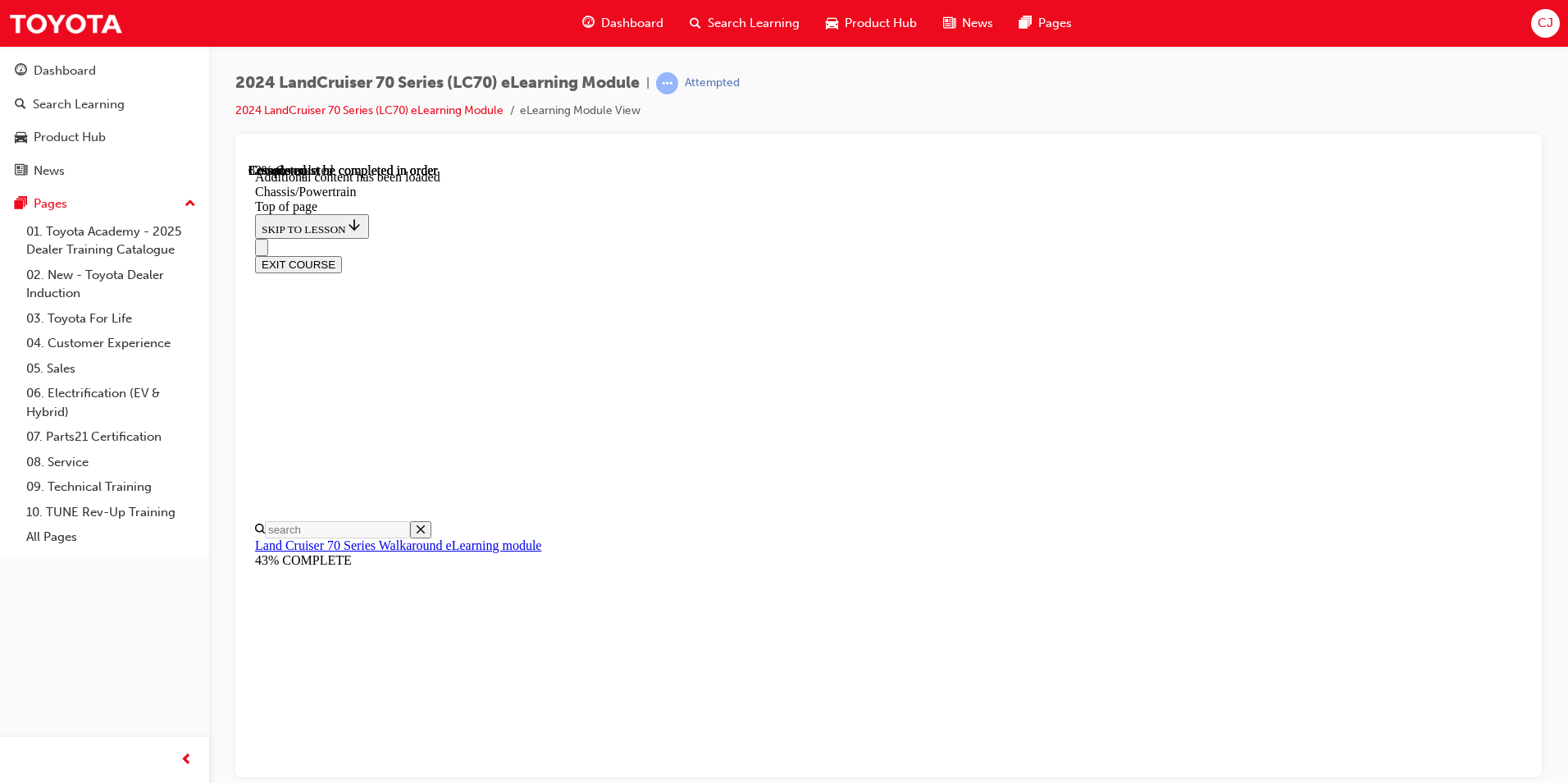
scroll to position [2777, 0]
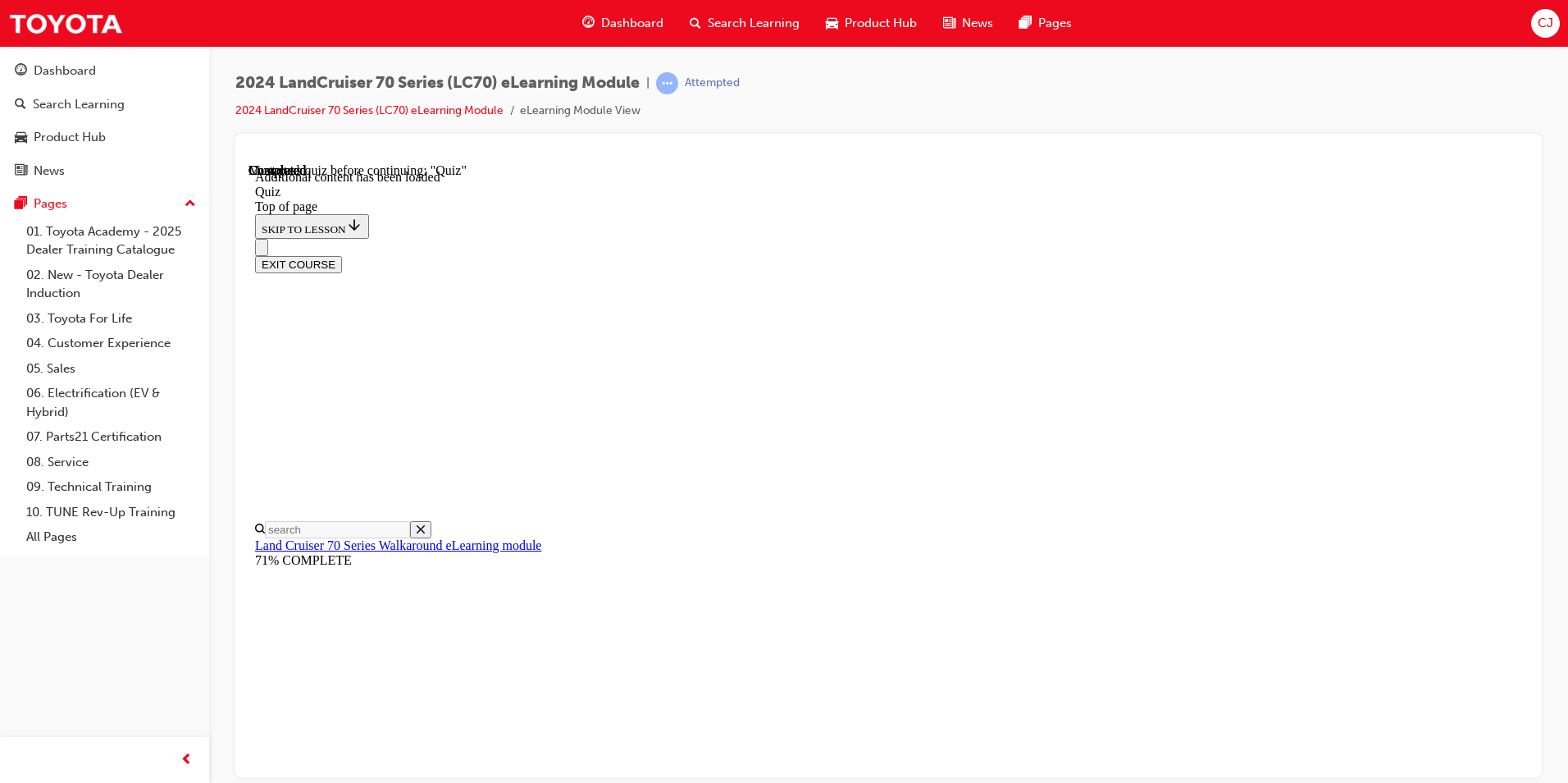
scroll to position [51, 0]
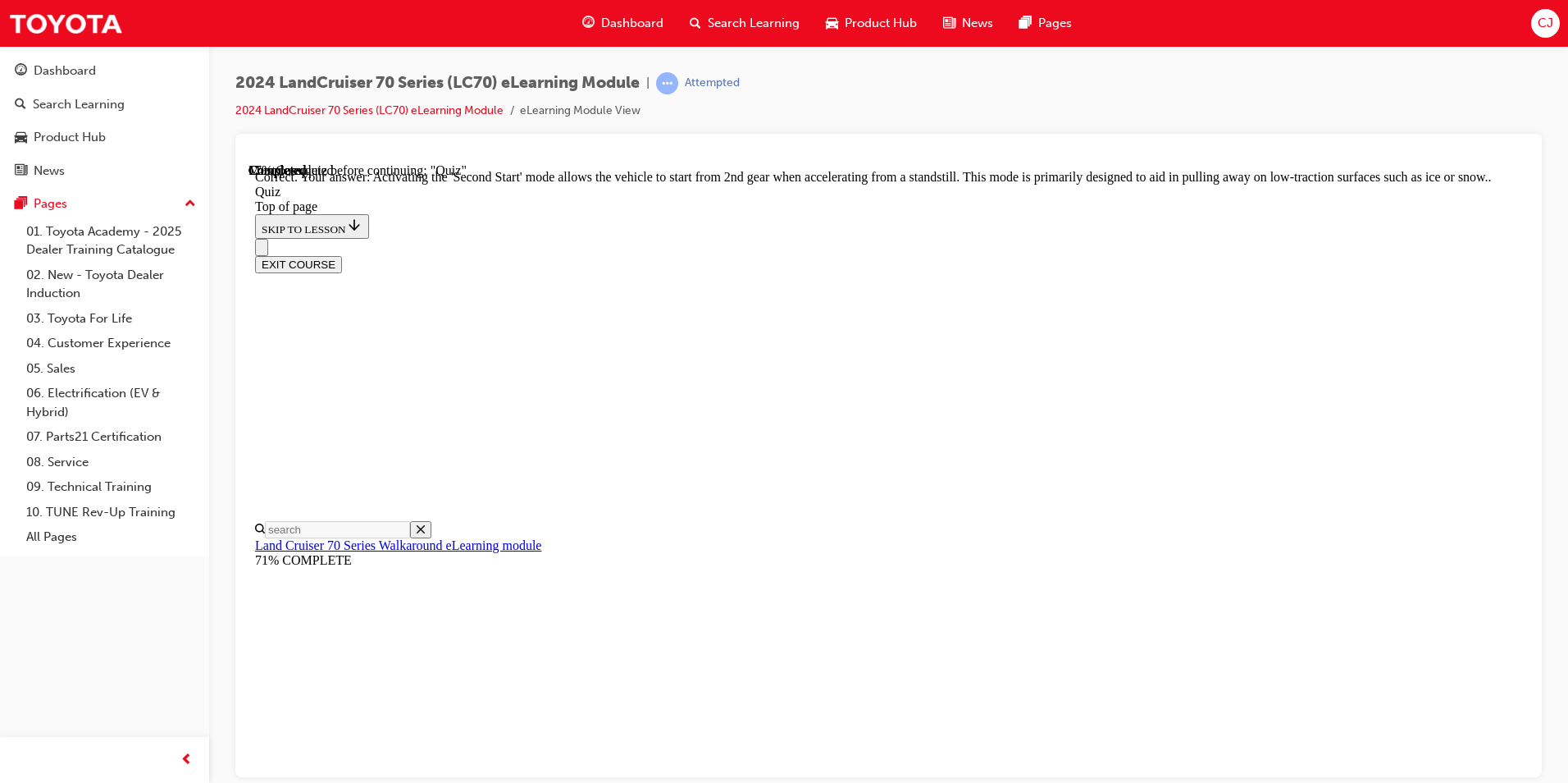
scroll to position [393, 0]
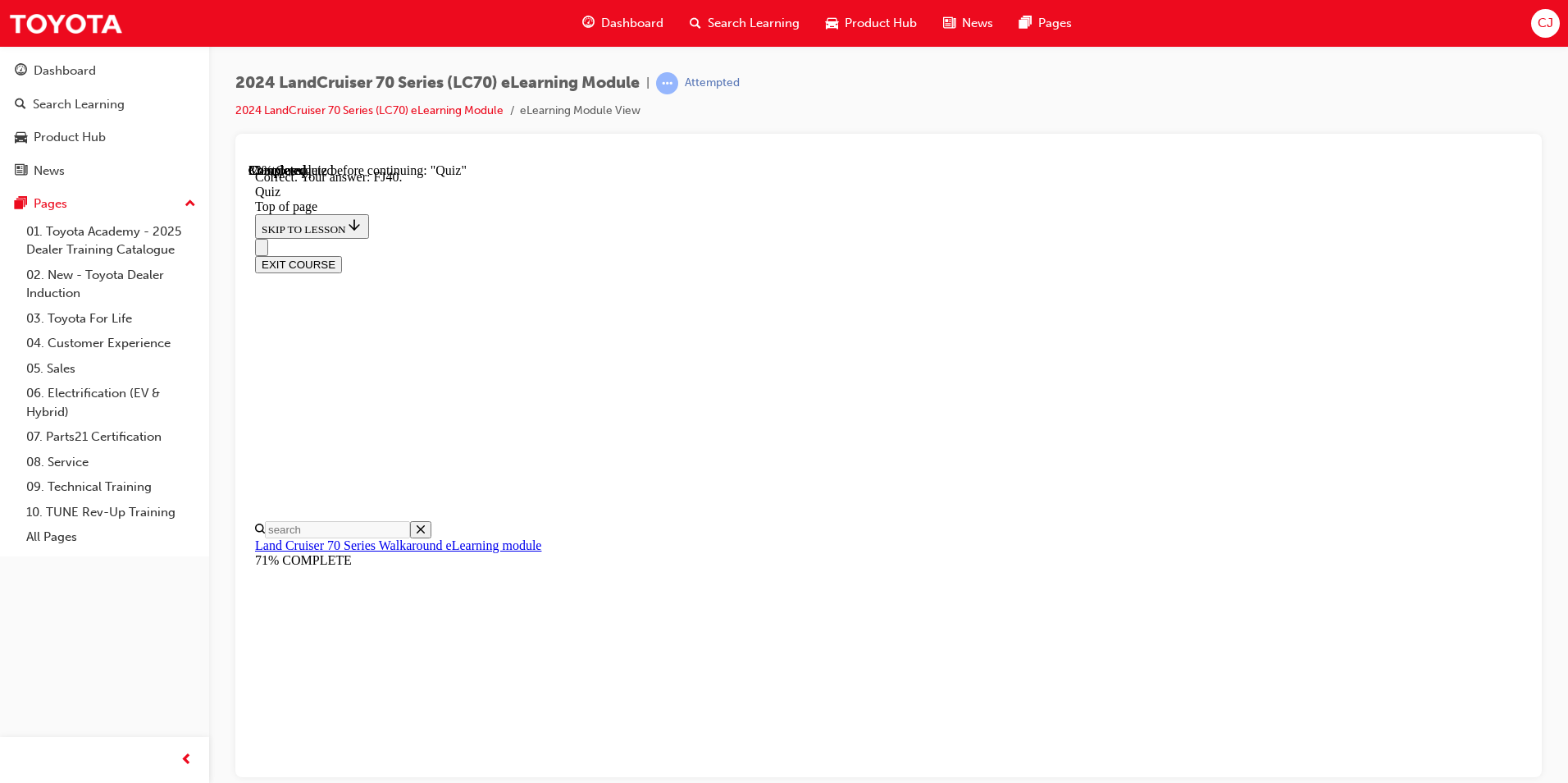
scroll to position [325, 0]
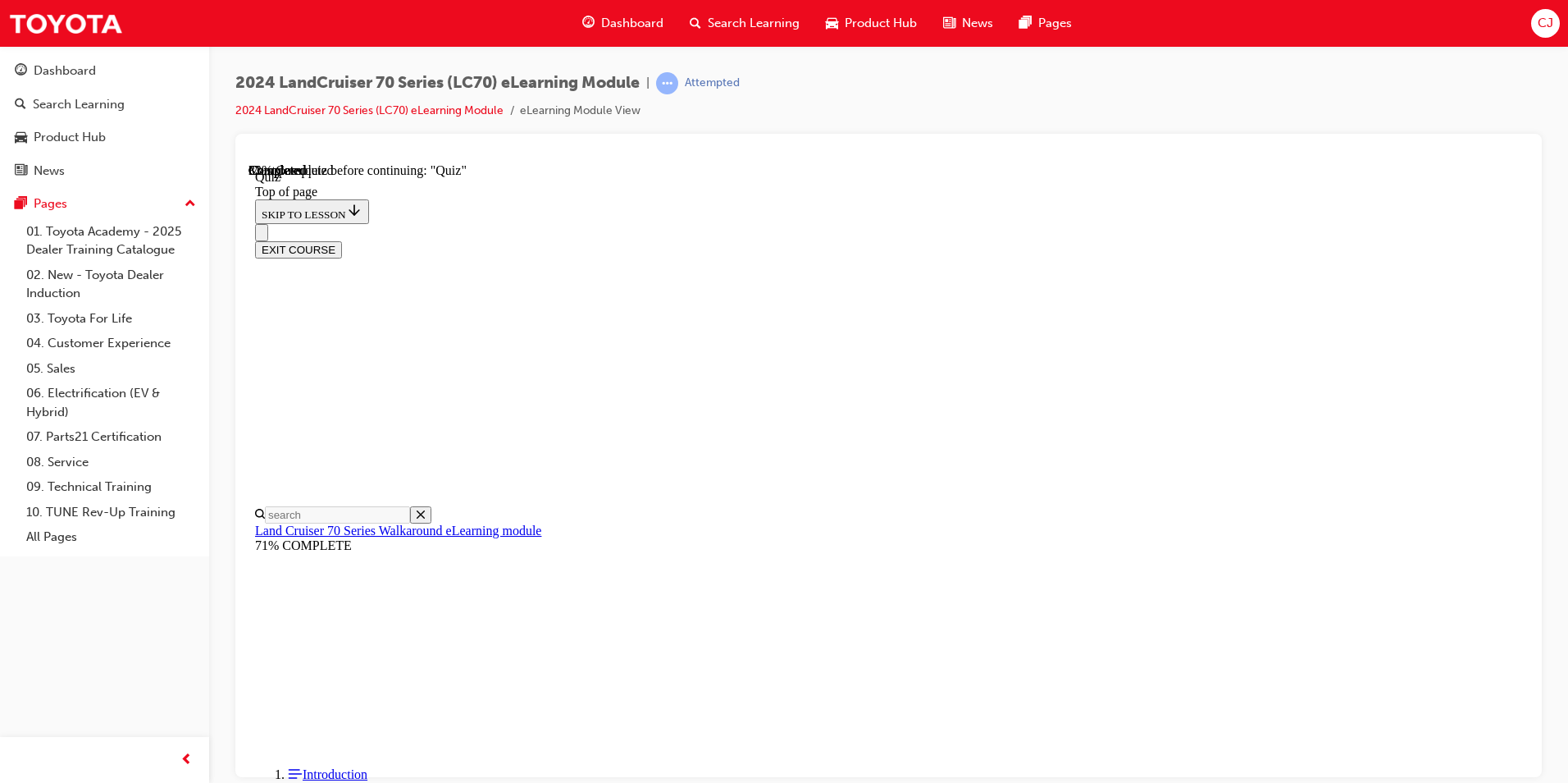
scroll to position [296, 0]
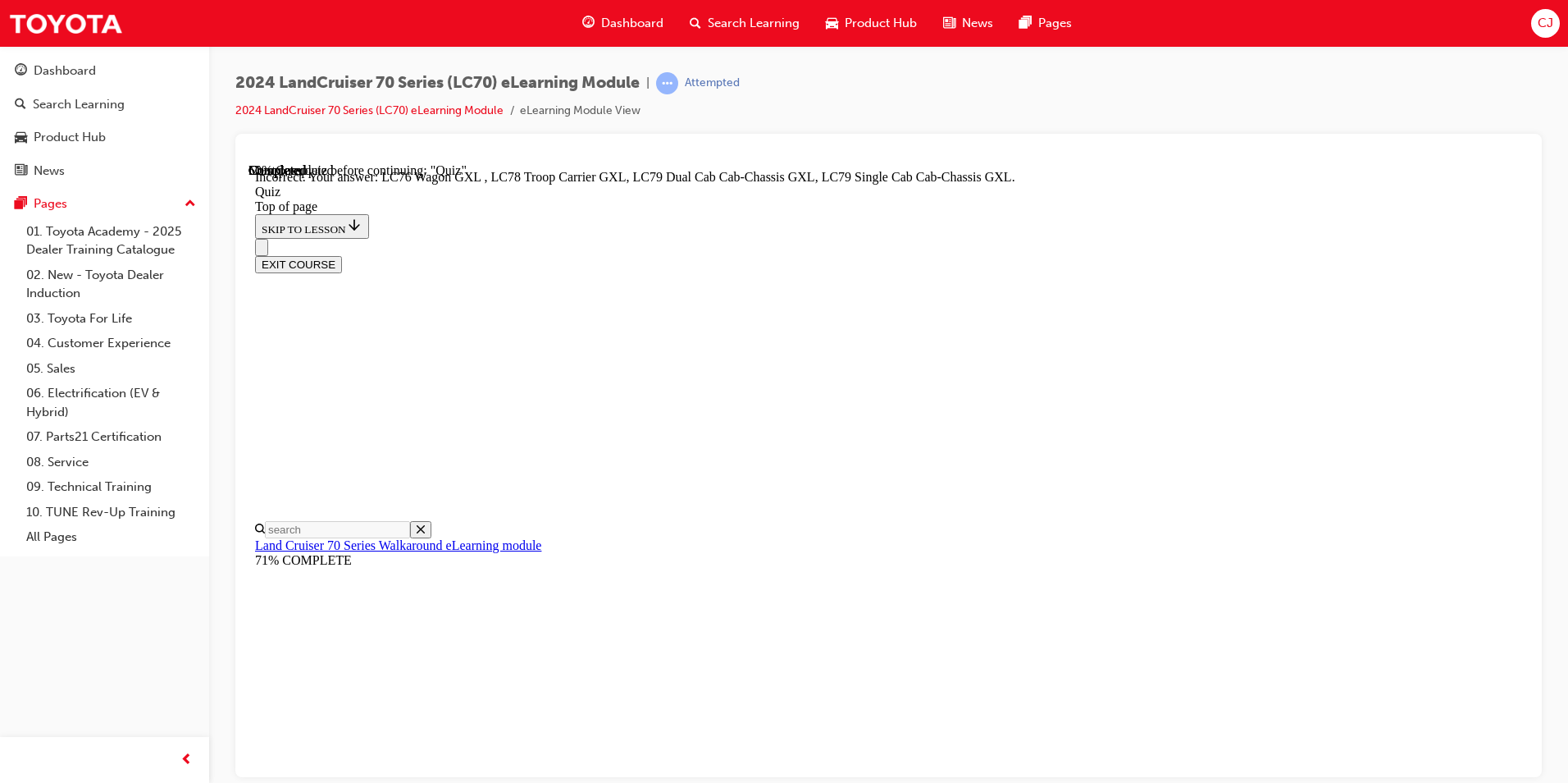
scroll to position [390, 0]
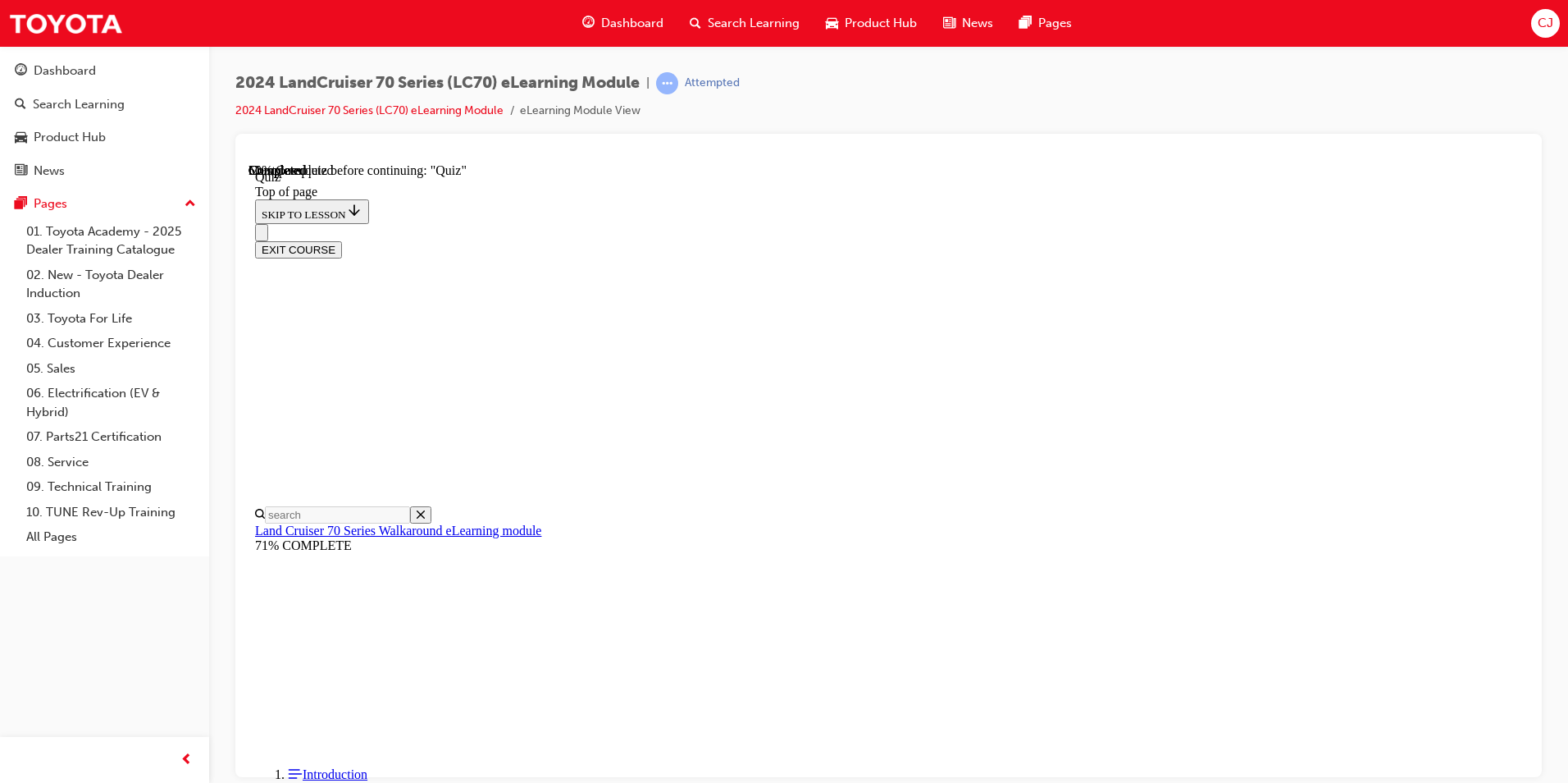
scroll to position [214, 0]
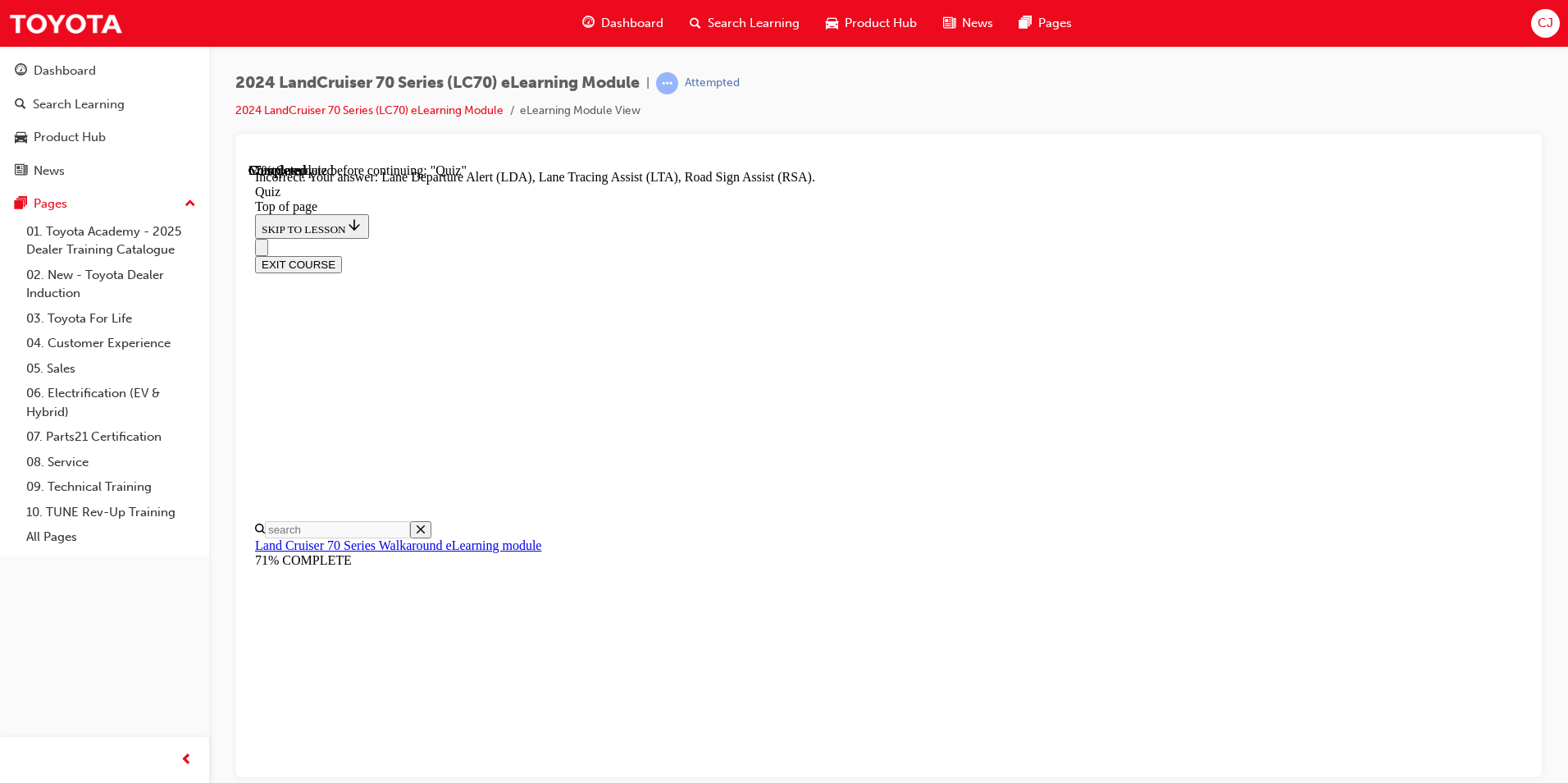
scroll to position [389, 0]
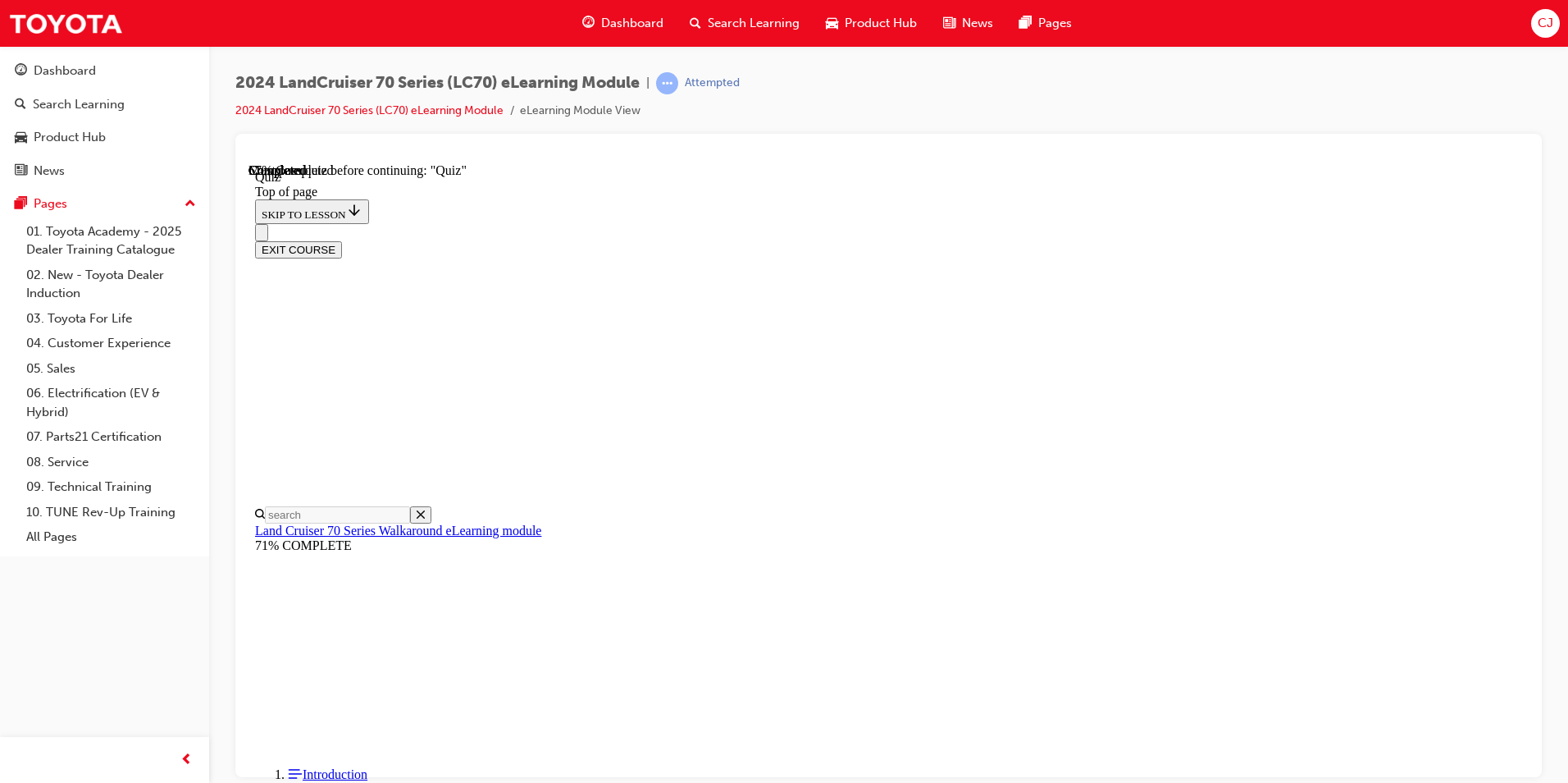
scroll to position [132, 0]
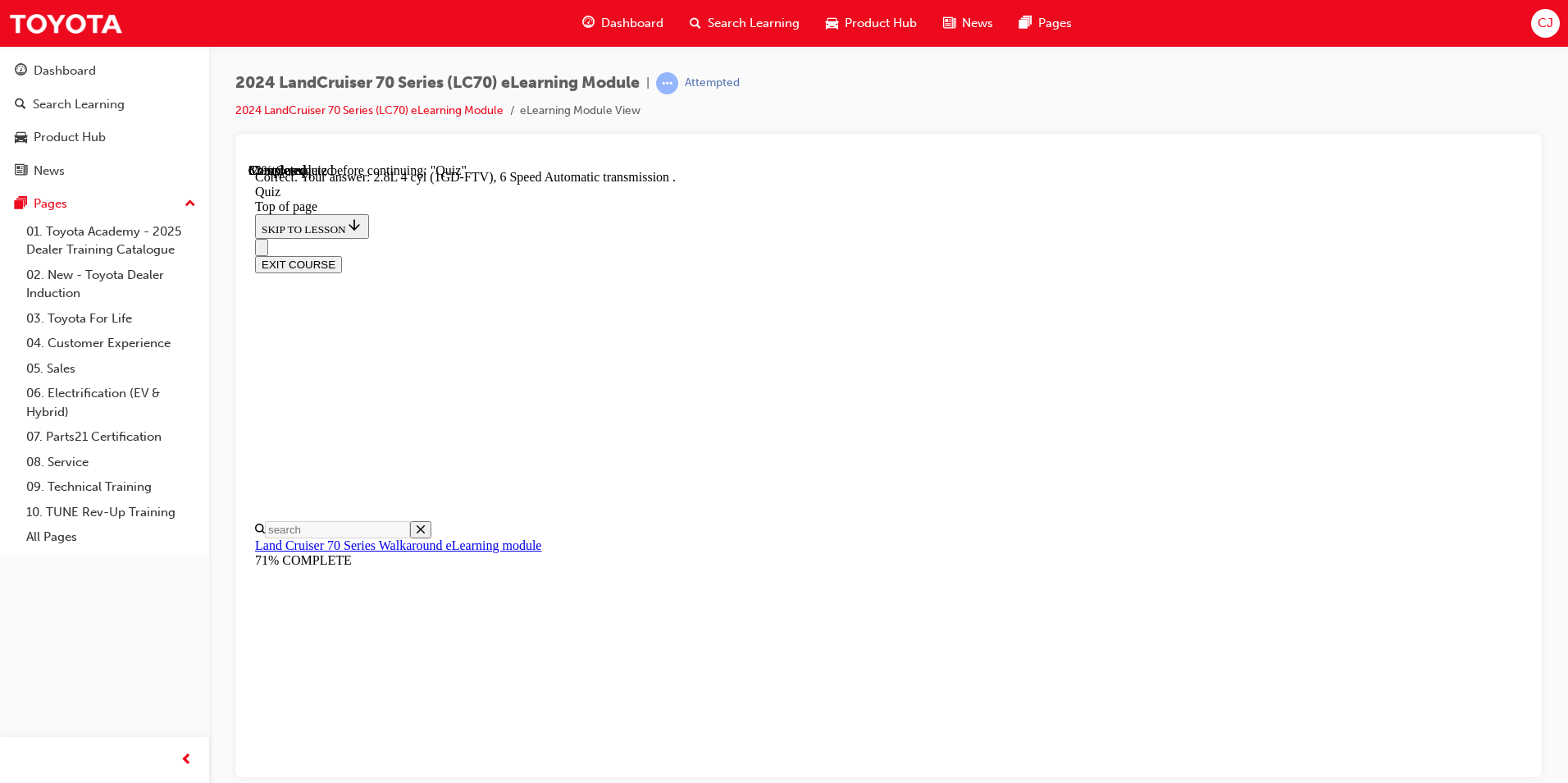
scroll to position [285, 0]
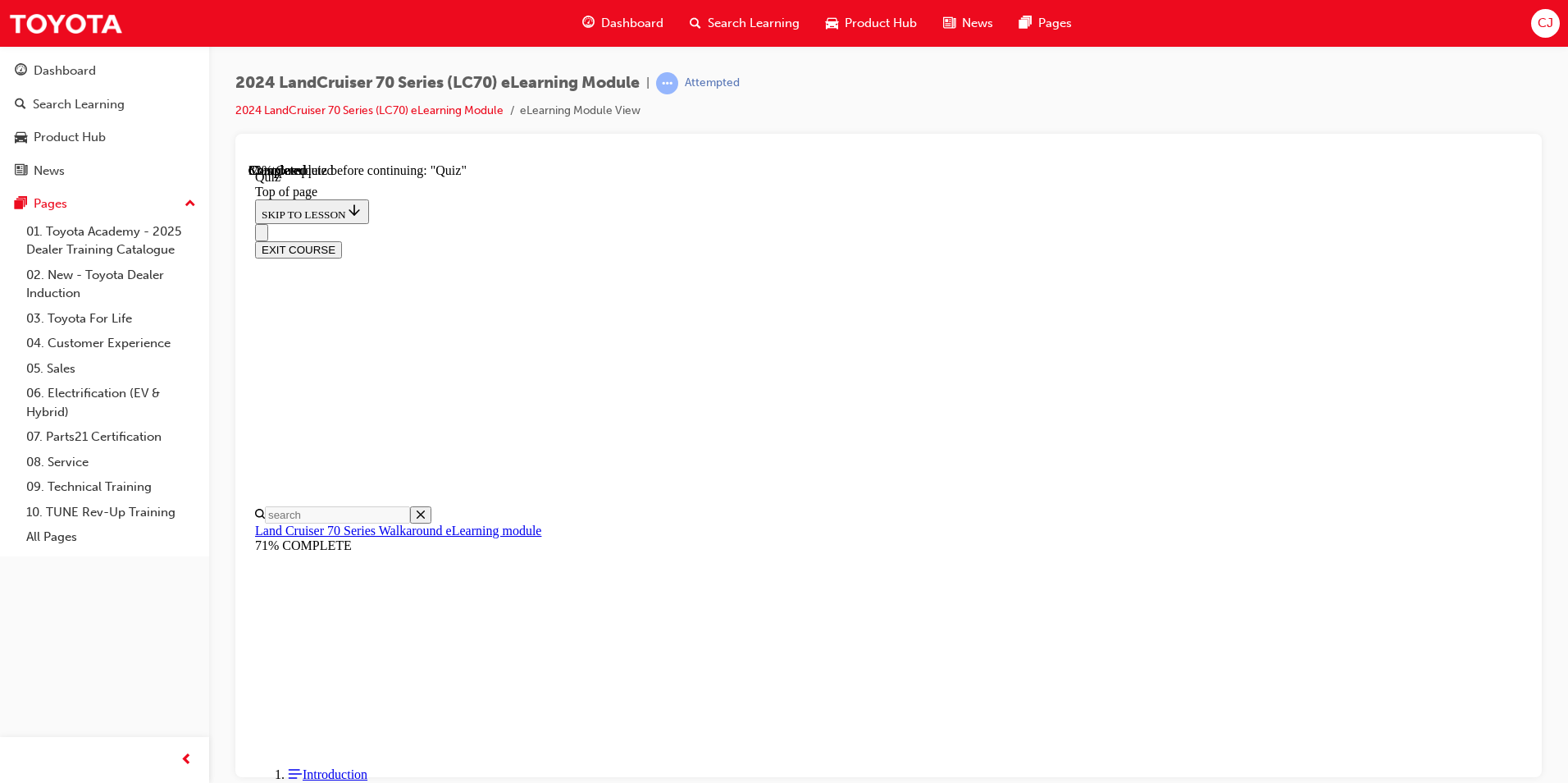
scroll to position [132, 0]
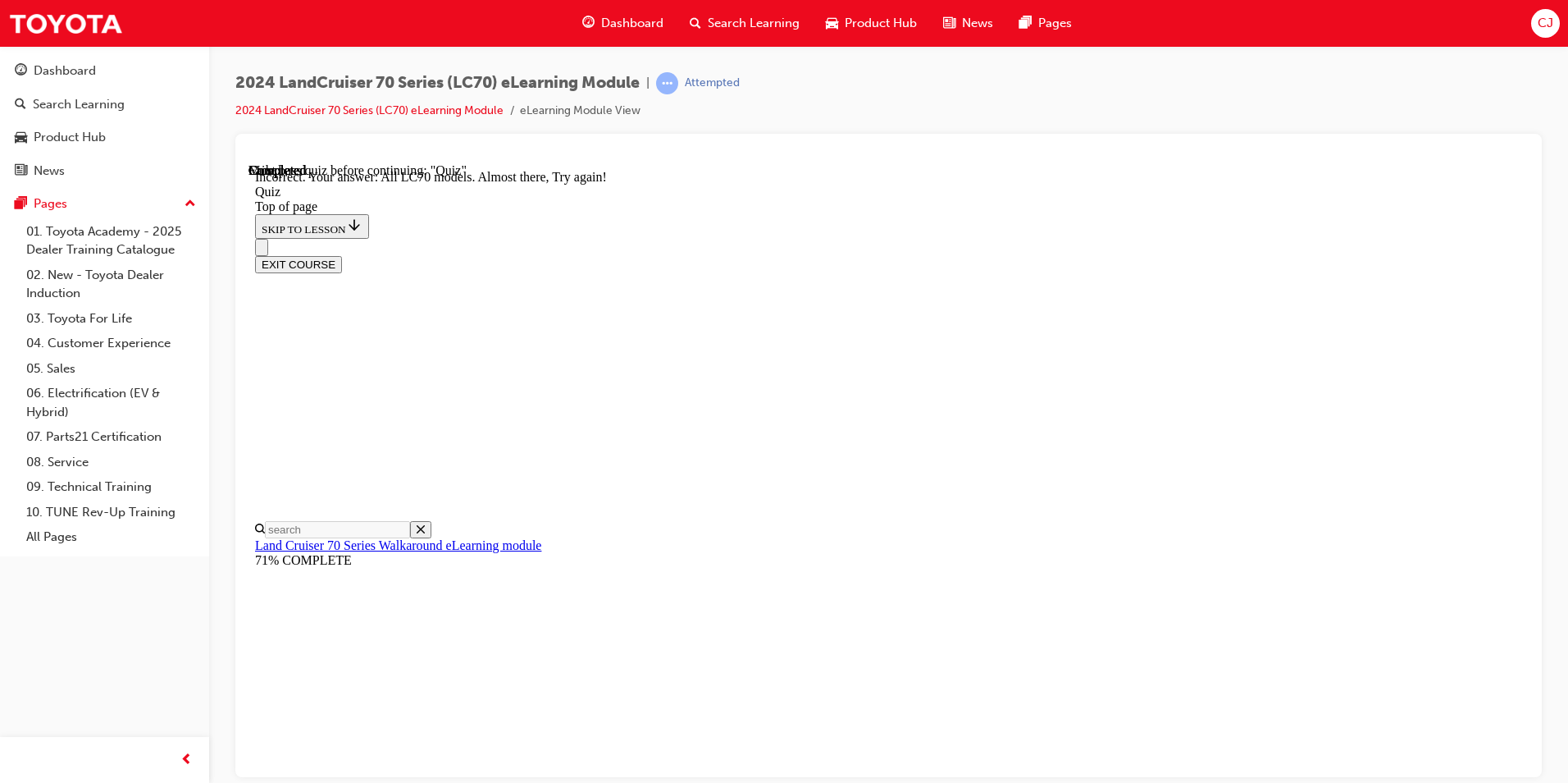
scroll to position [382, 0]
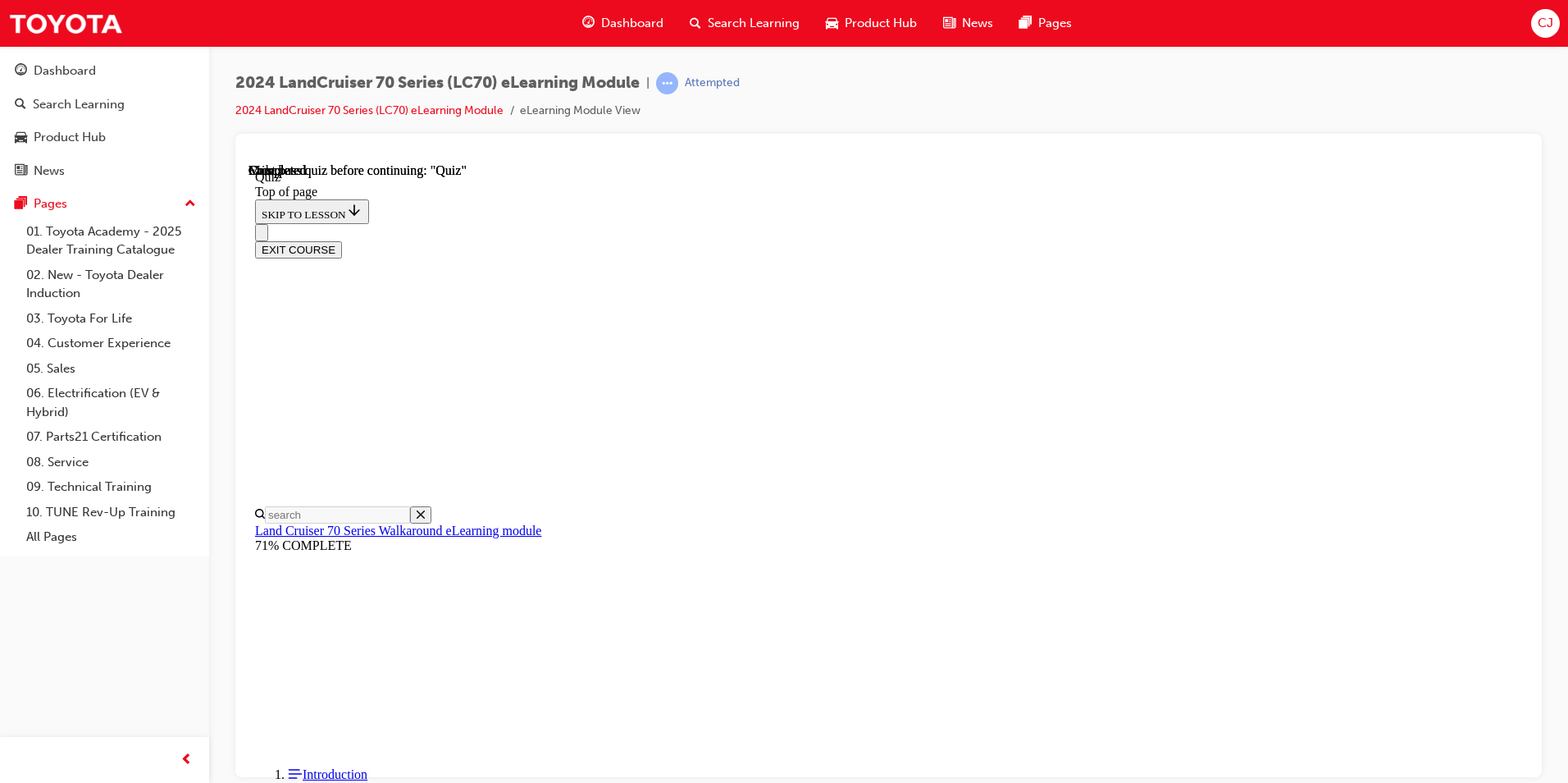
scroll to position [274, 0]
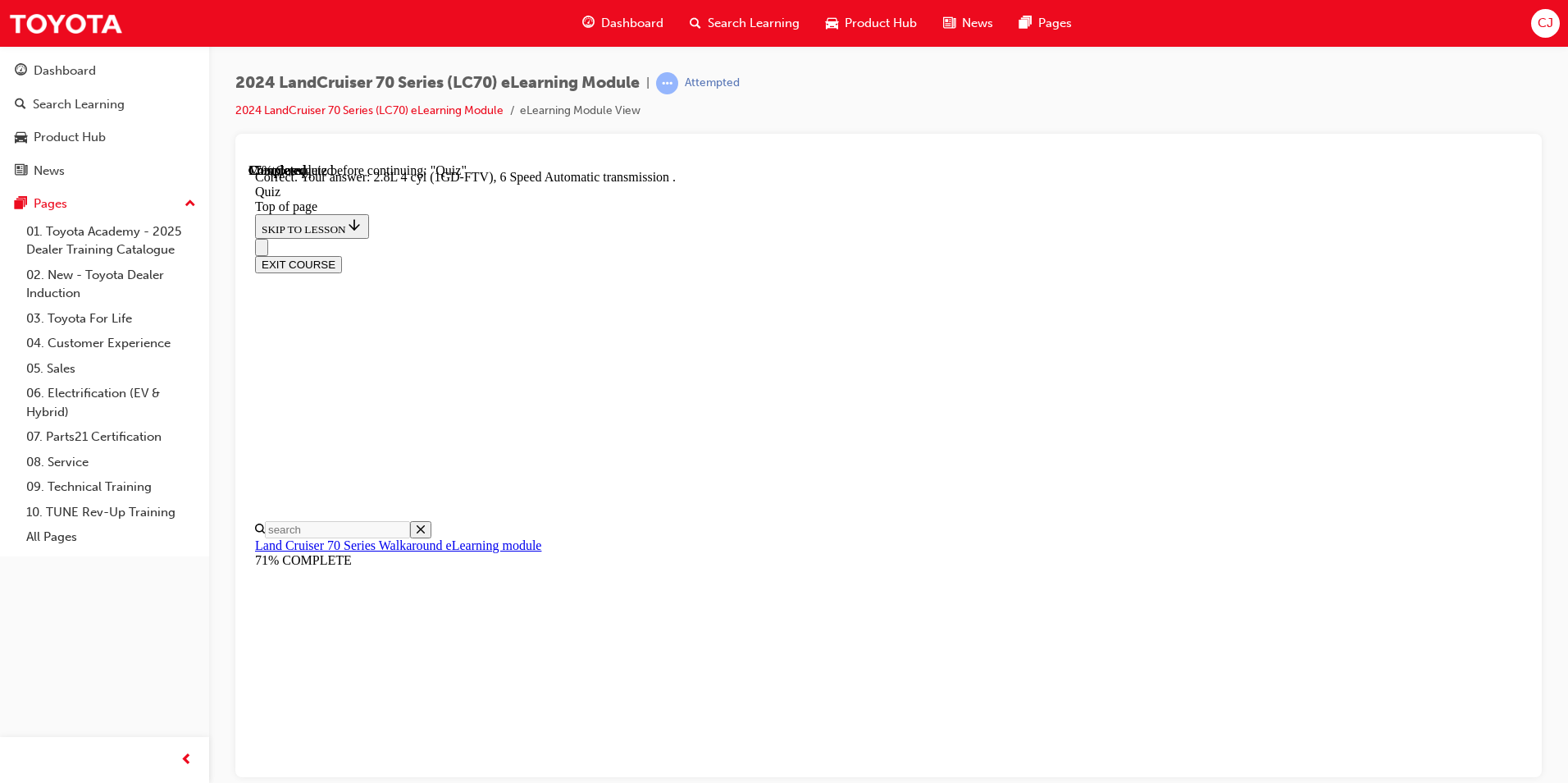
scroll to position [285, 0]
drag, startPoint x: 716, startPoint y: 405, endPoint x: 1238, endPoint y: 471, distance: 526.2
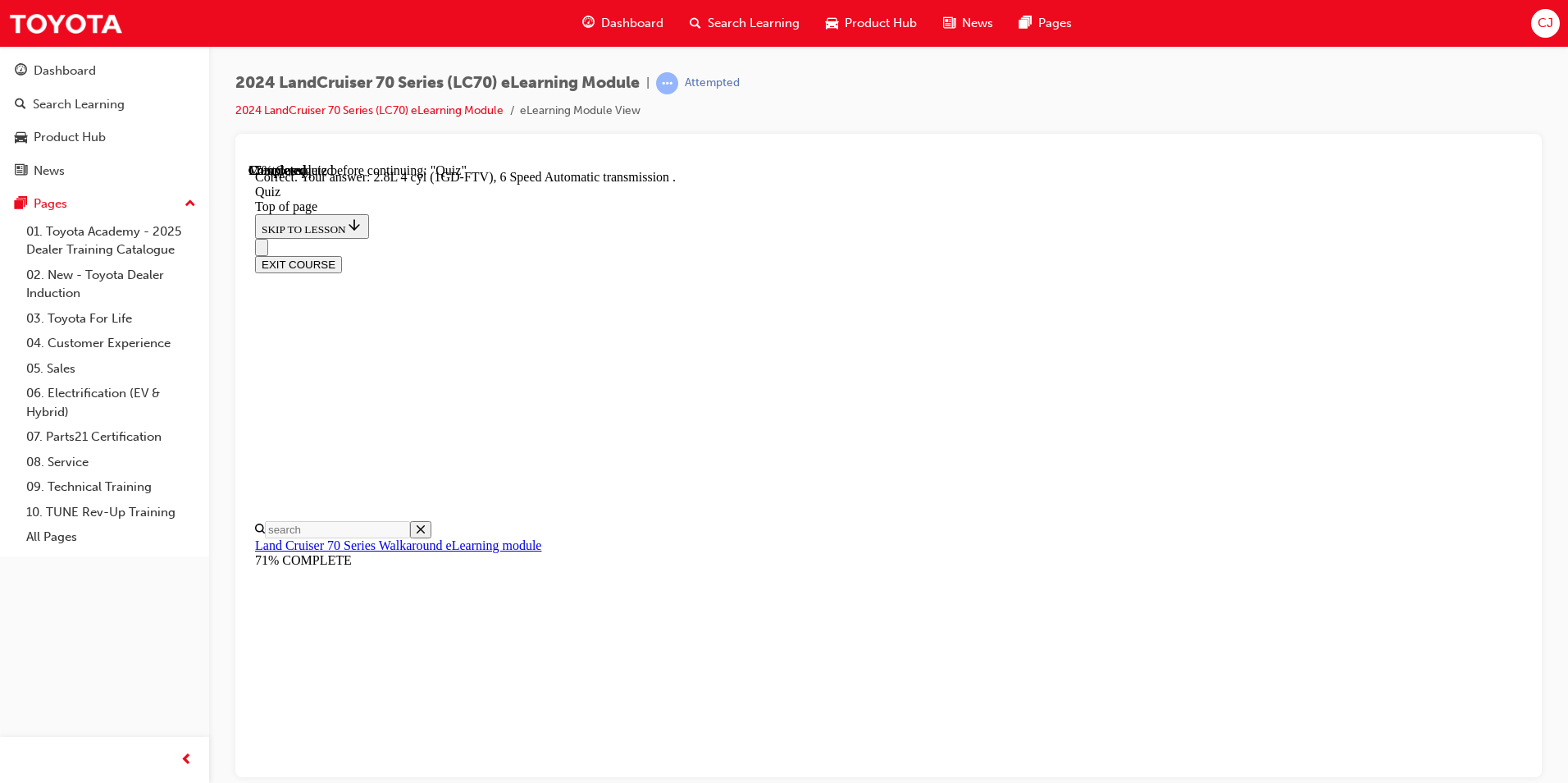
drag, startPoint x: 1238, startPoint y: 471, endPoint x: 1102, endPoint y: 472, distance: 136.0
drag, startPoint x: 1072, startPoint y: 451, endPoint x: 704, endPoint y: 403, distance: 371.1
copy p "Toyota Safety Sense (TSS) has been upgraded to TSS 2.0, in addition to Pre-Coll…"
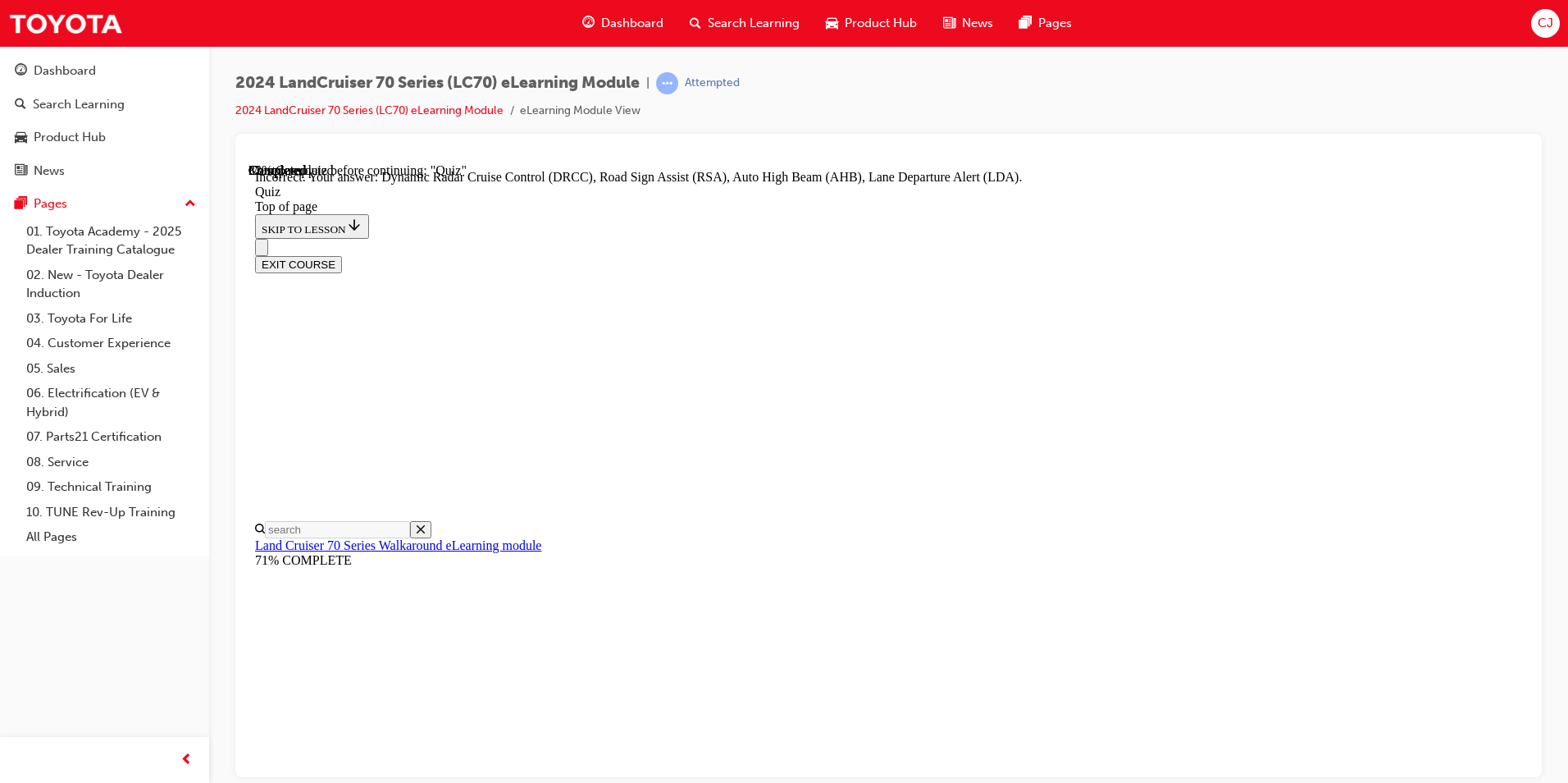
scroll to position [389, 0]
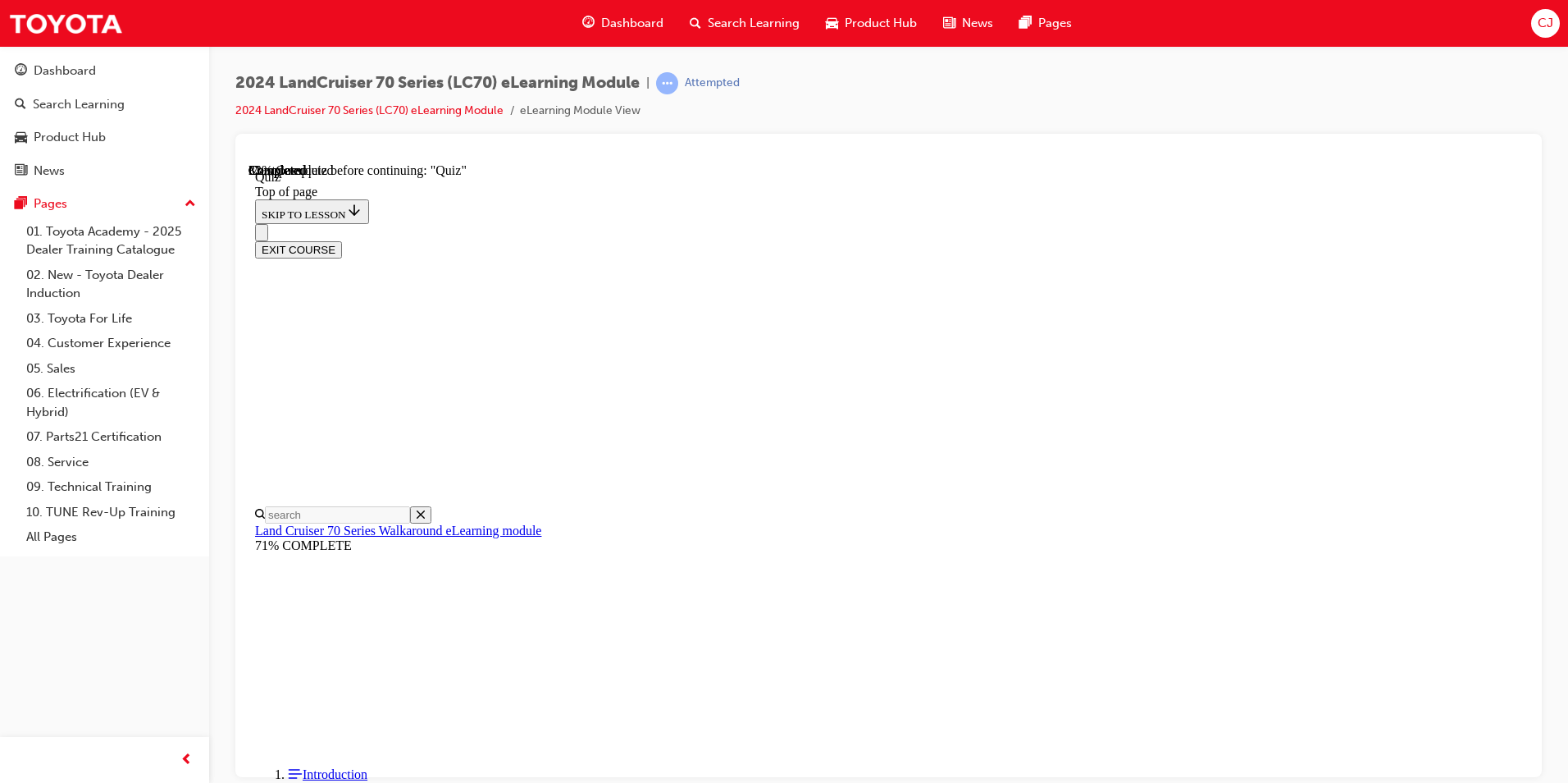
scroll to position [50, 0]
drag, startPoint x: 721, startPoint y: 406, endPoint x: 1208, endPoint y: 432, distance: 487.7
copy p "Parking the LC70 is now made a whole lot easier with the introduction of a reve…"
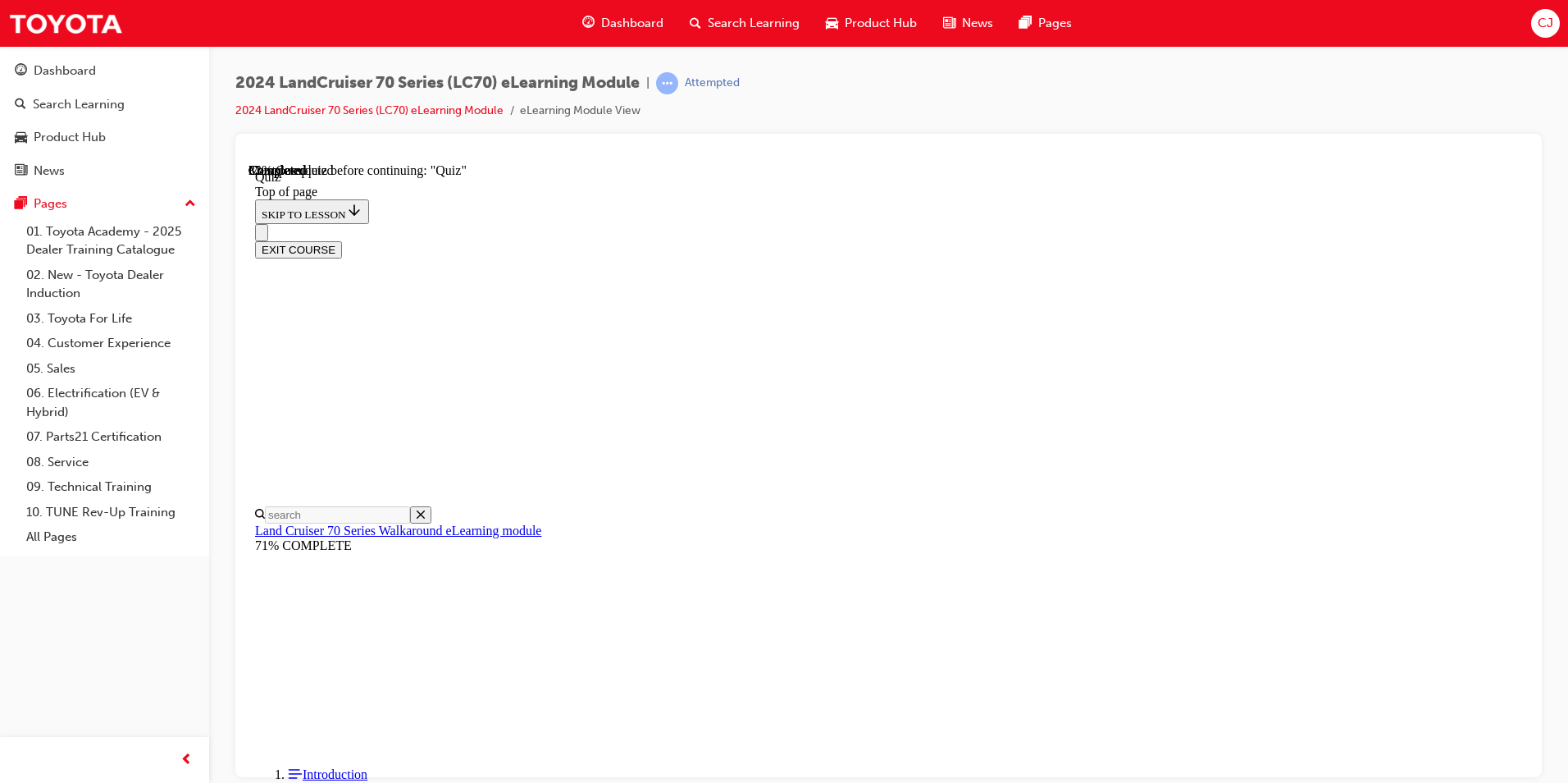
scroll to position [245, 0]
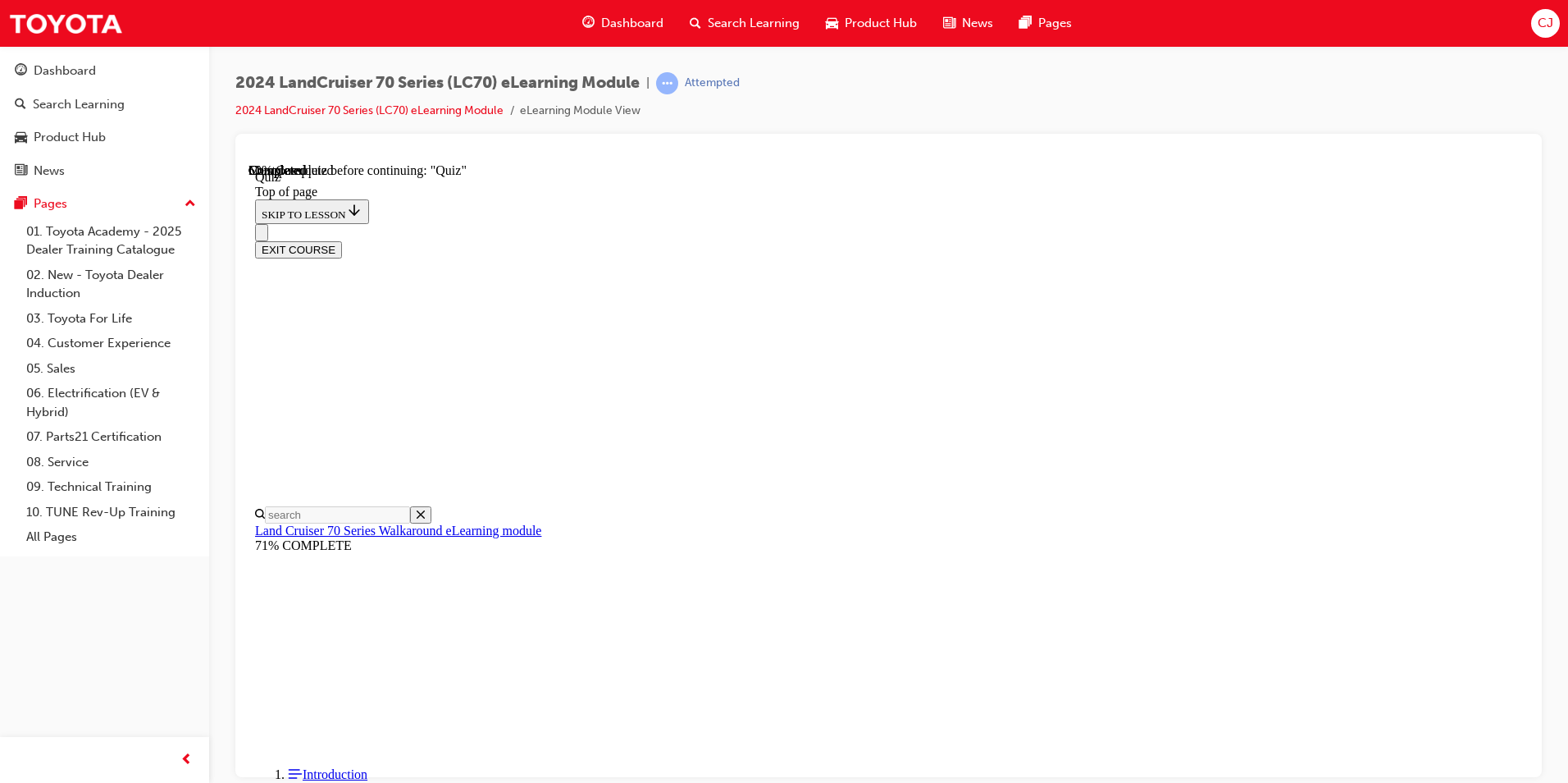
scroll to position [214, 0]
drag, startPoint x: 722, startPoint y: 241, endPoint x: 771, endPoint y: 307, distance: 82.2
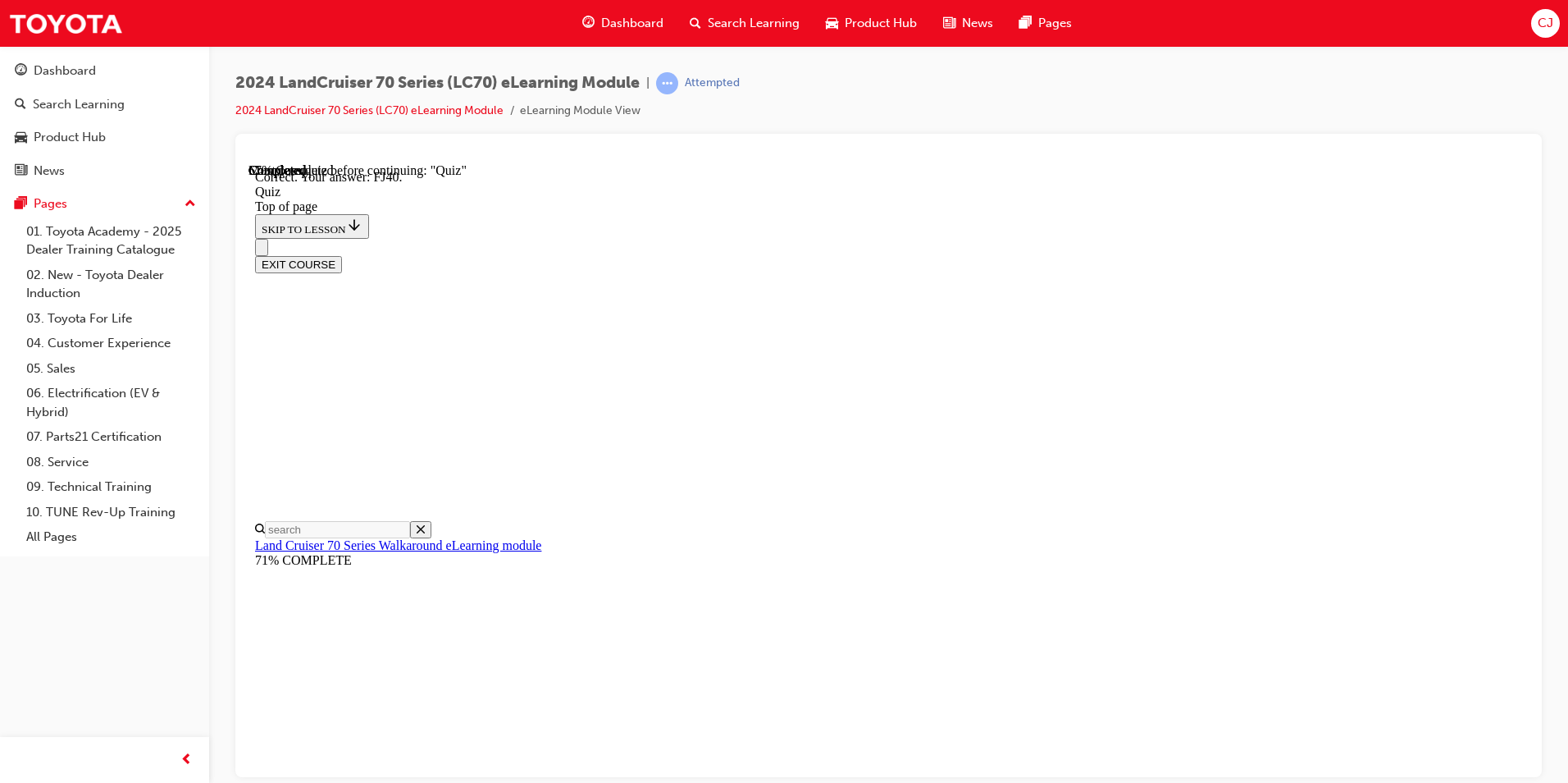
scroll to position [325, 0]
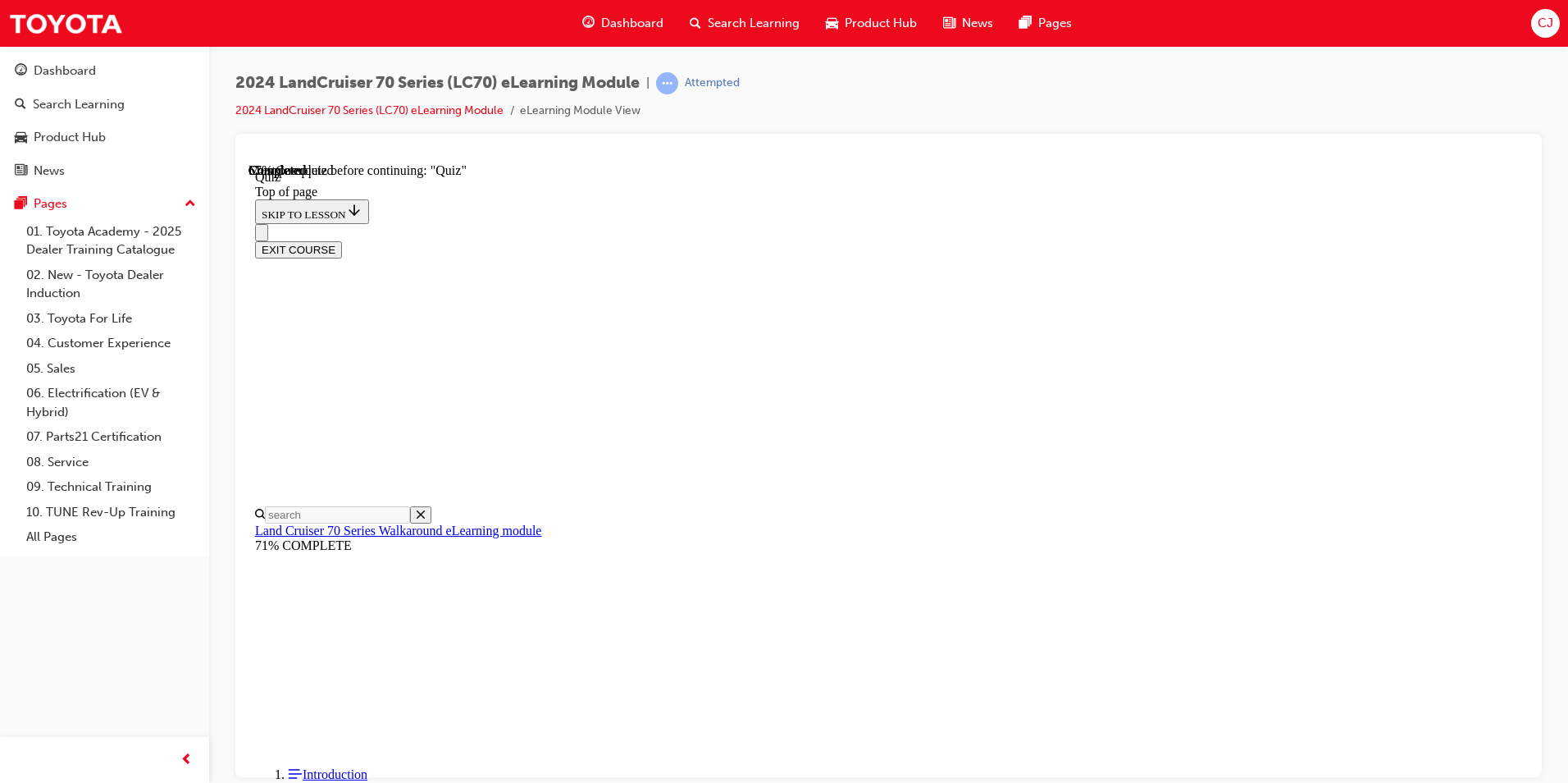
scroll to position [294, 0]
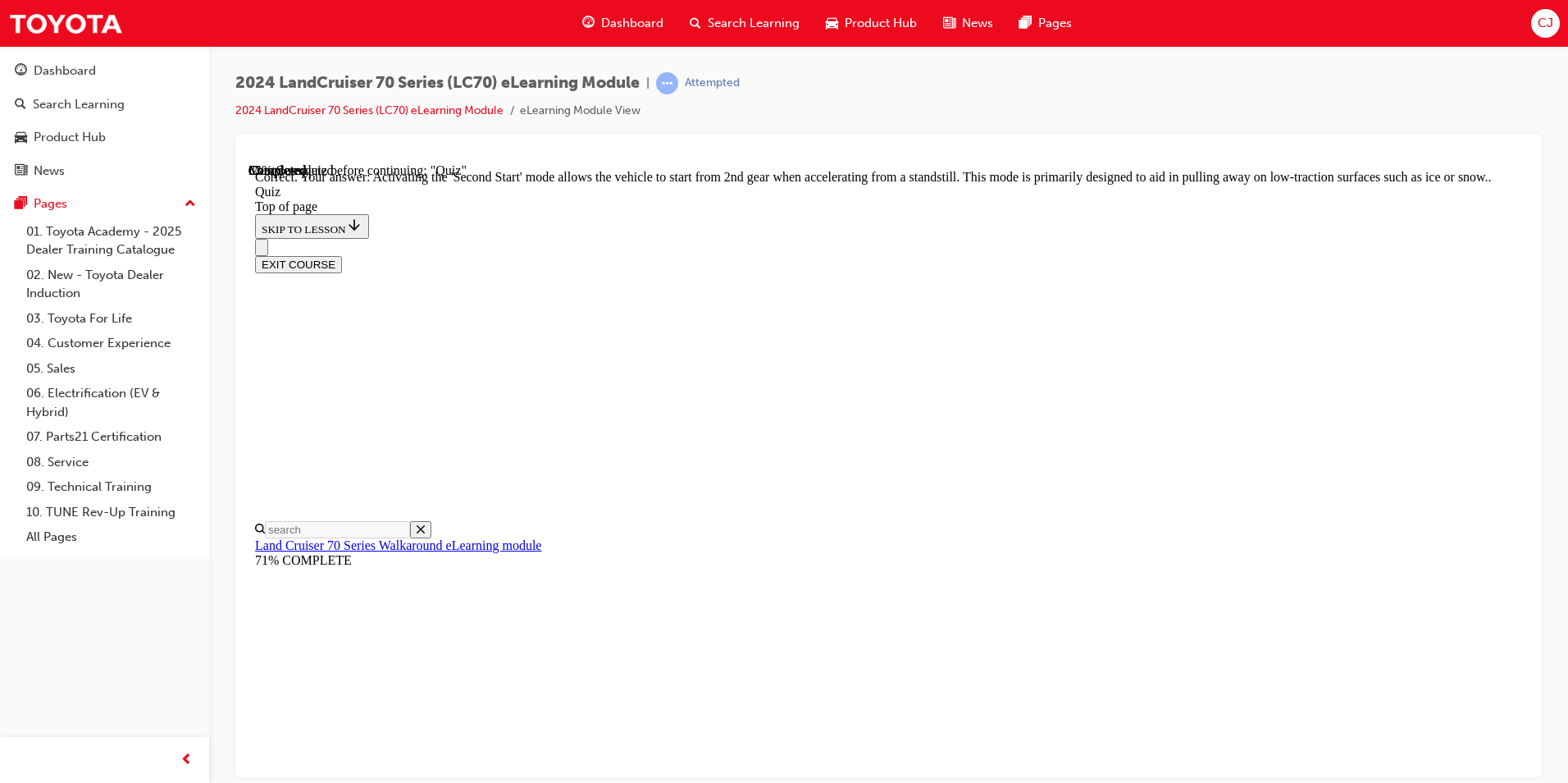
scroll to position [393, 0]
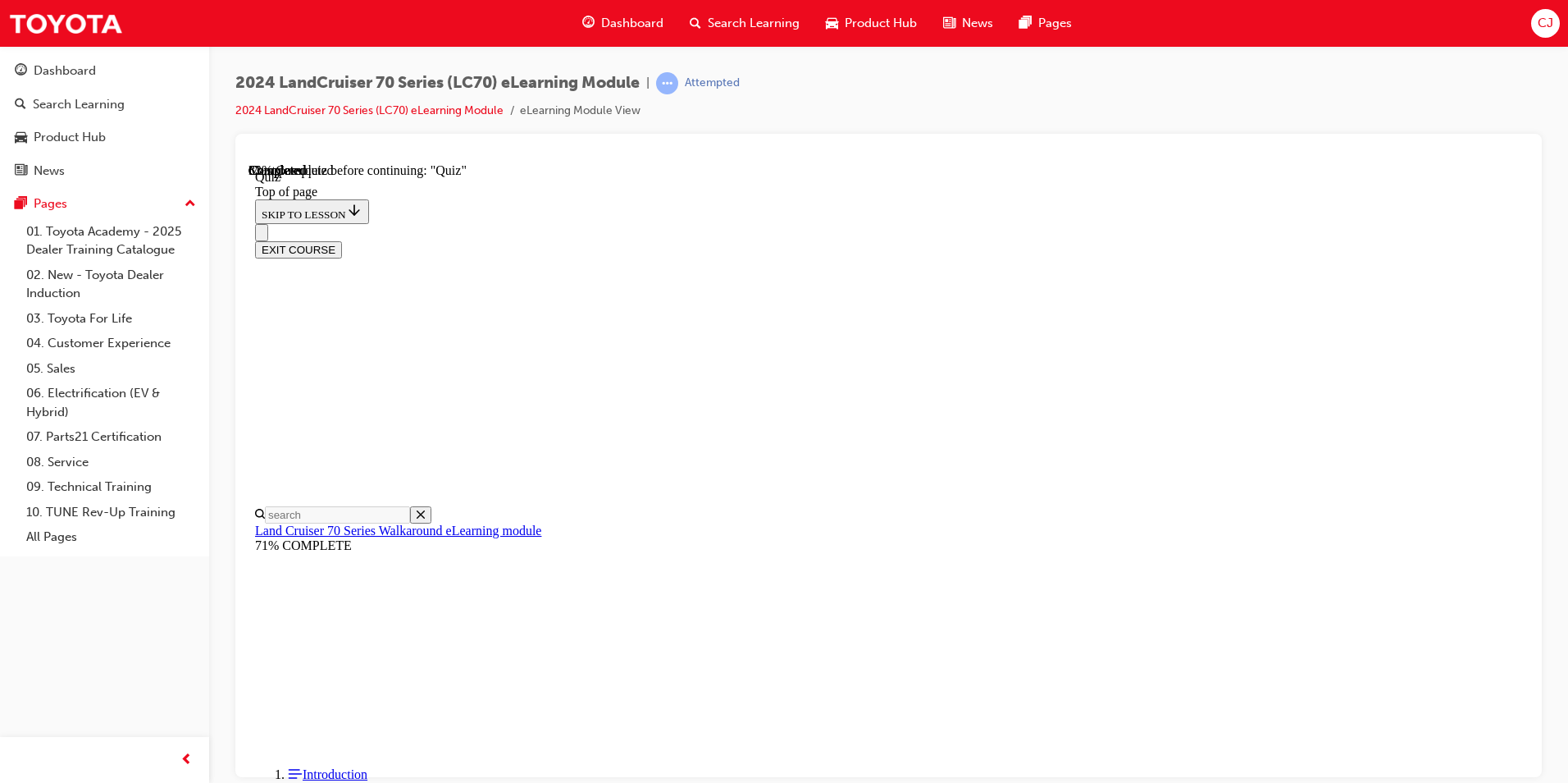
scroll to position [214, 0]
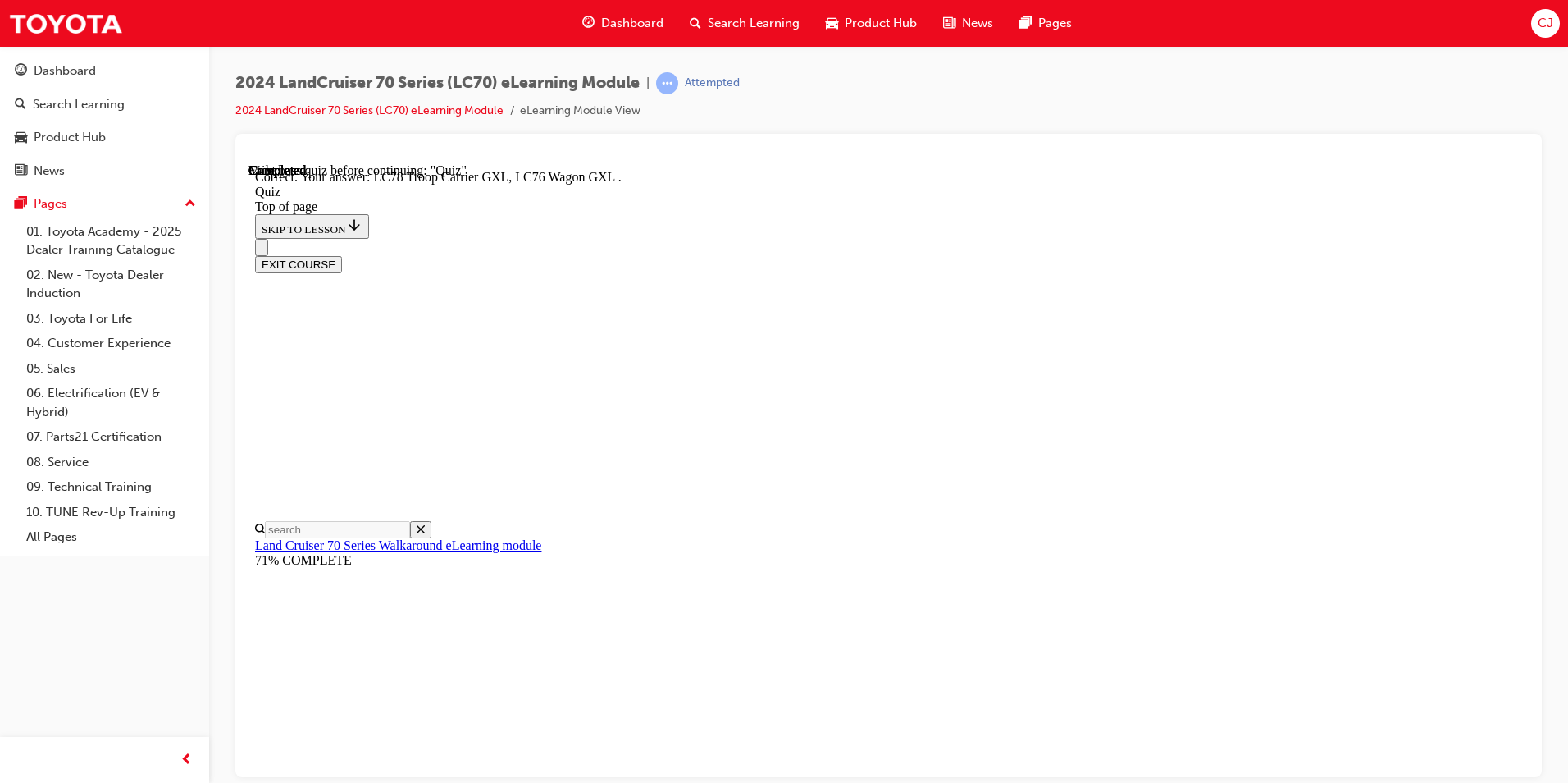
scroll to position [390, 0]
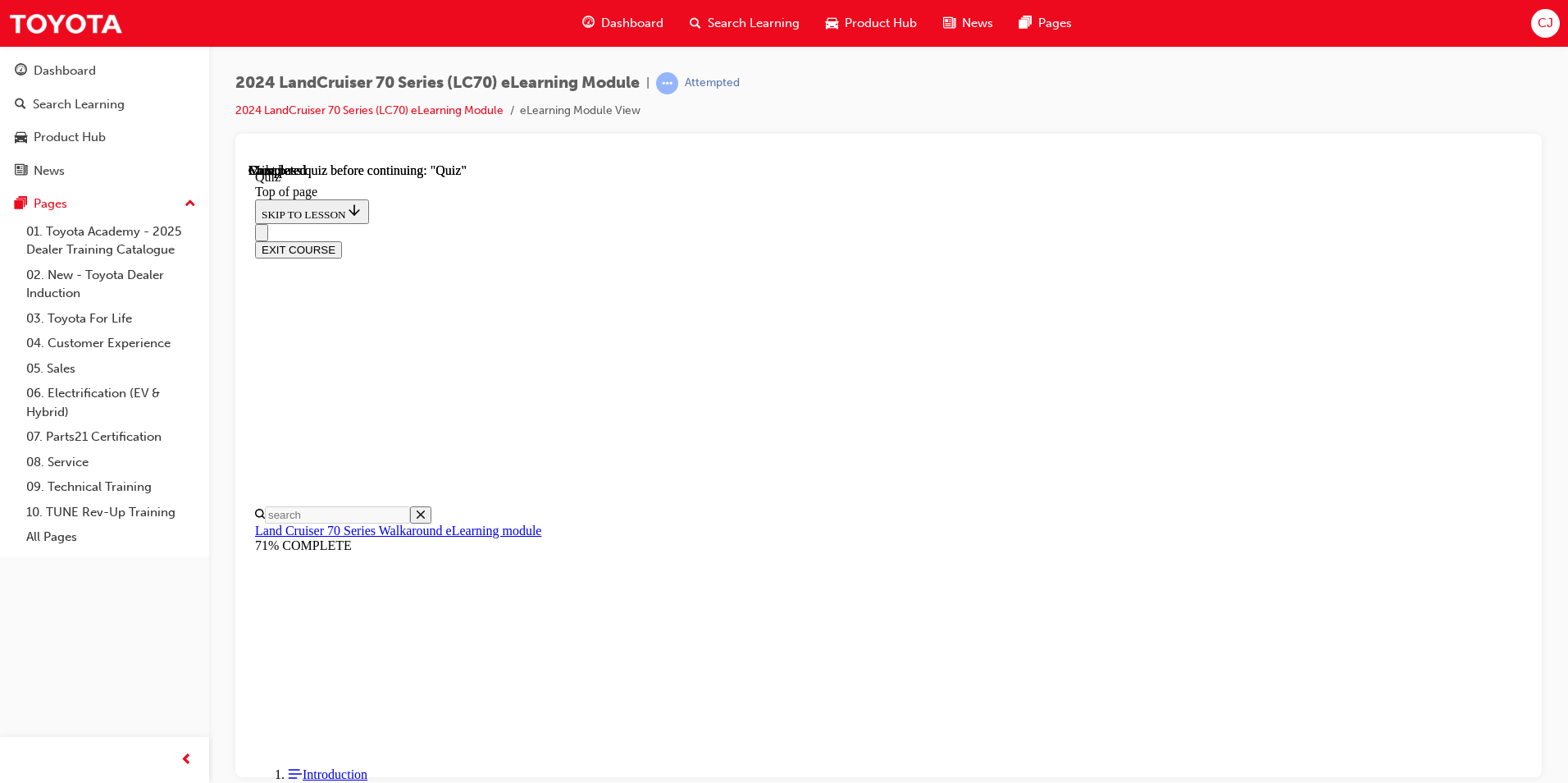
scroll to position [274, 0]
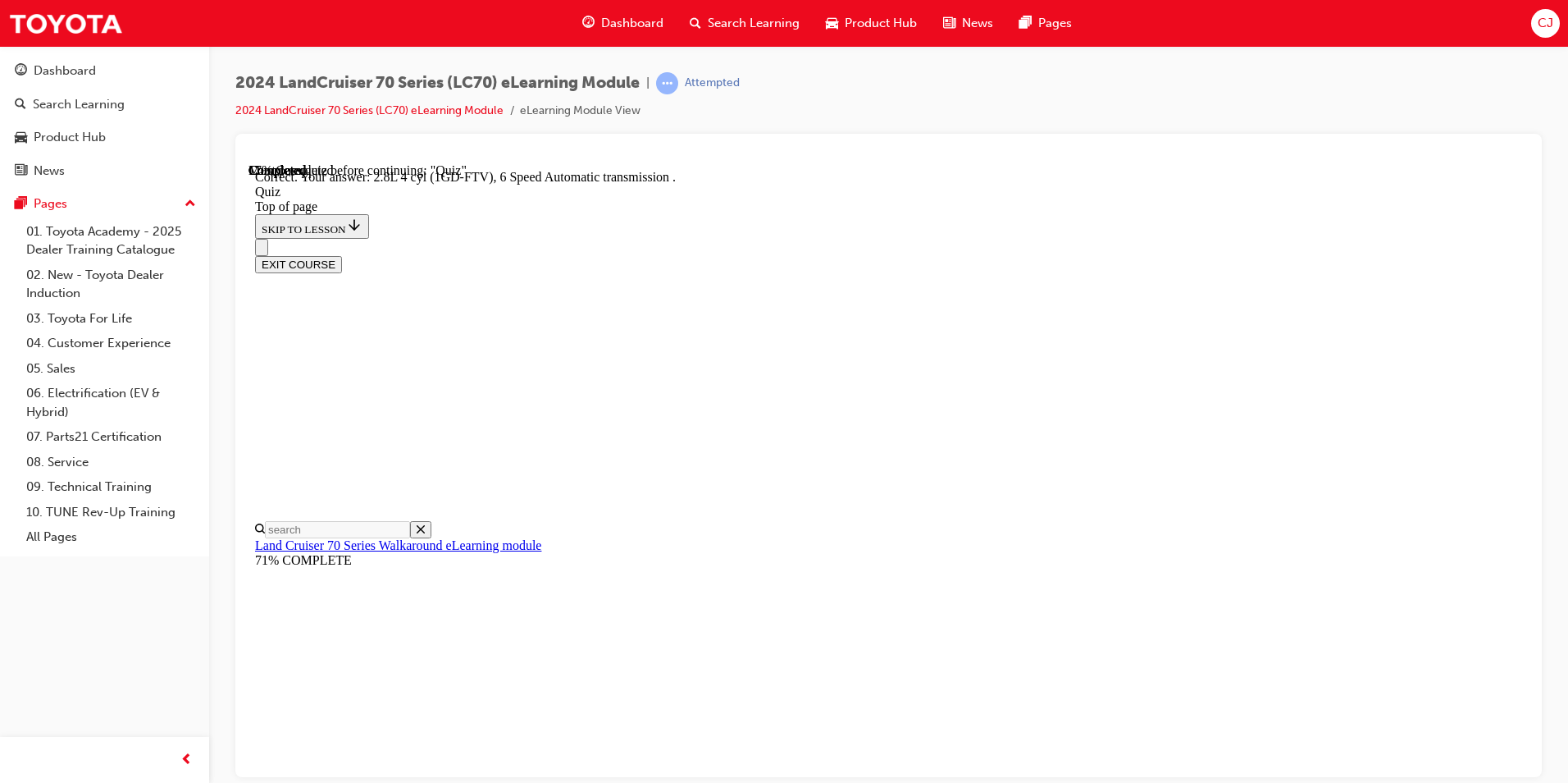
scroll to position [285, 0]
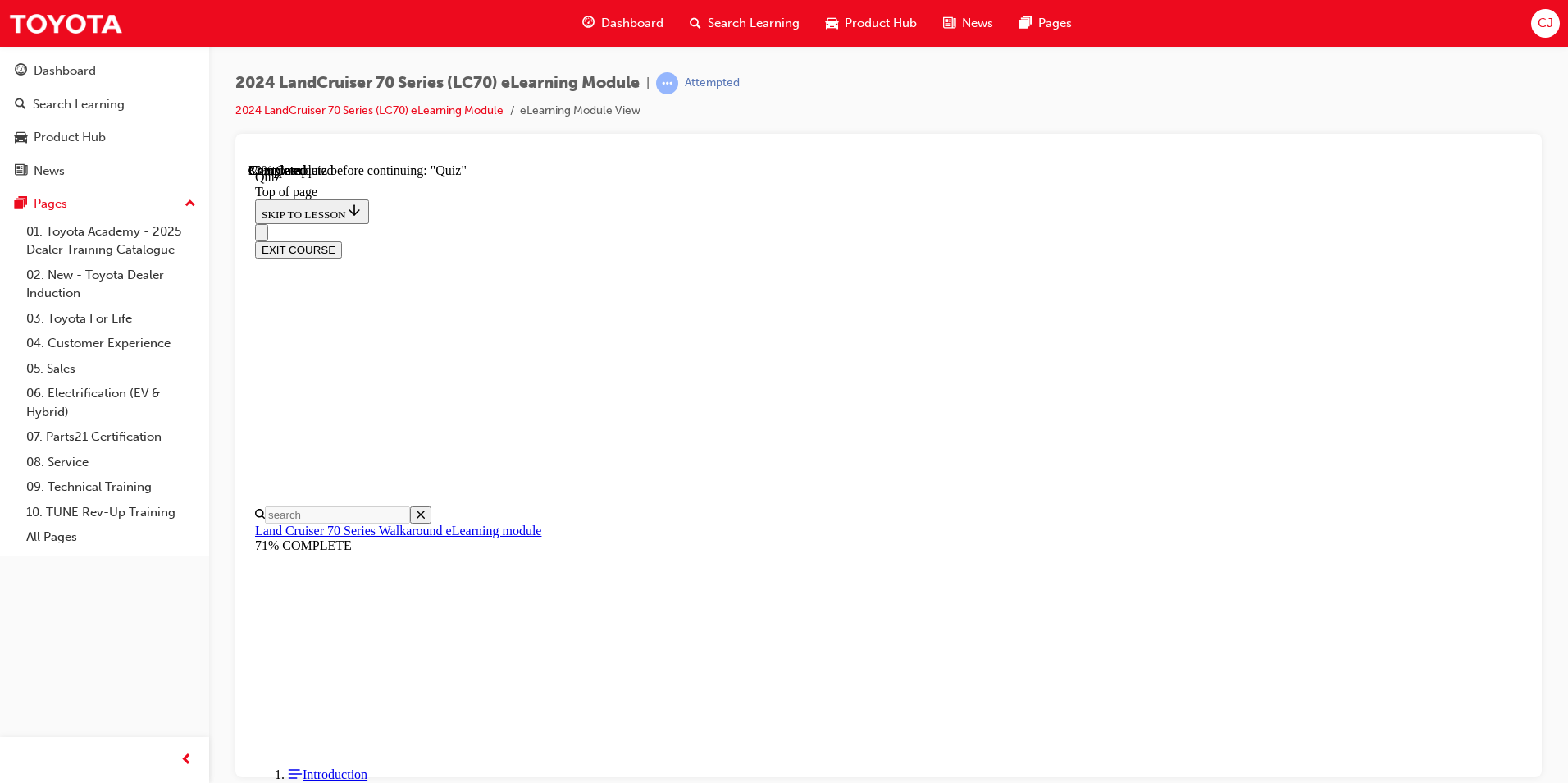
scroll to position [214, 0]
drag, startPoint x: 853, startPoint y: 303, endPoint x: 705, endPoint y: 232, distance: 164.1
copy span "A welcomed addition of electric outer side mirrors allows the driver to adjust …"
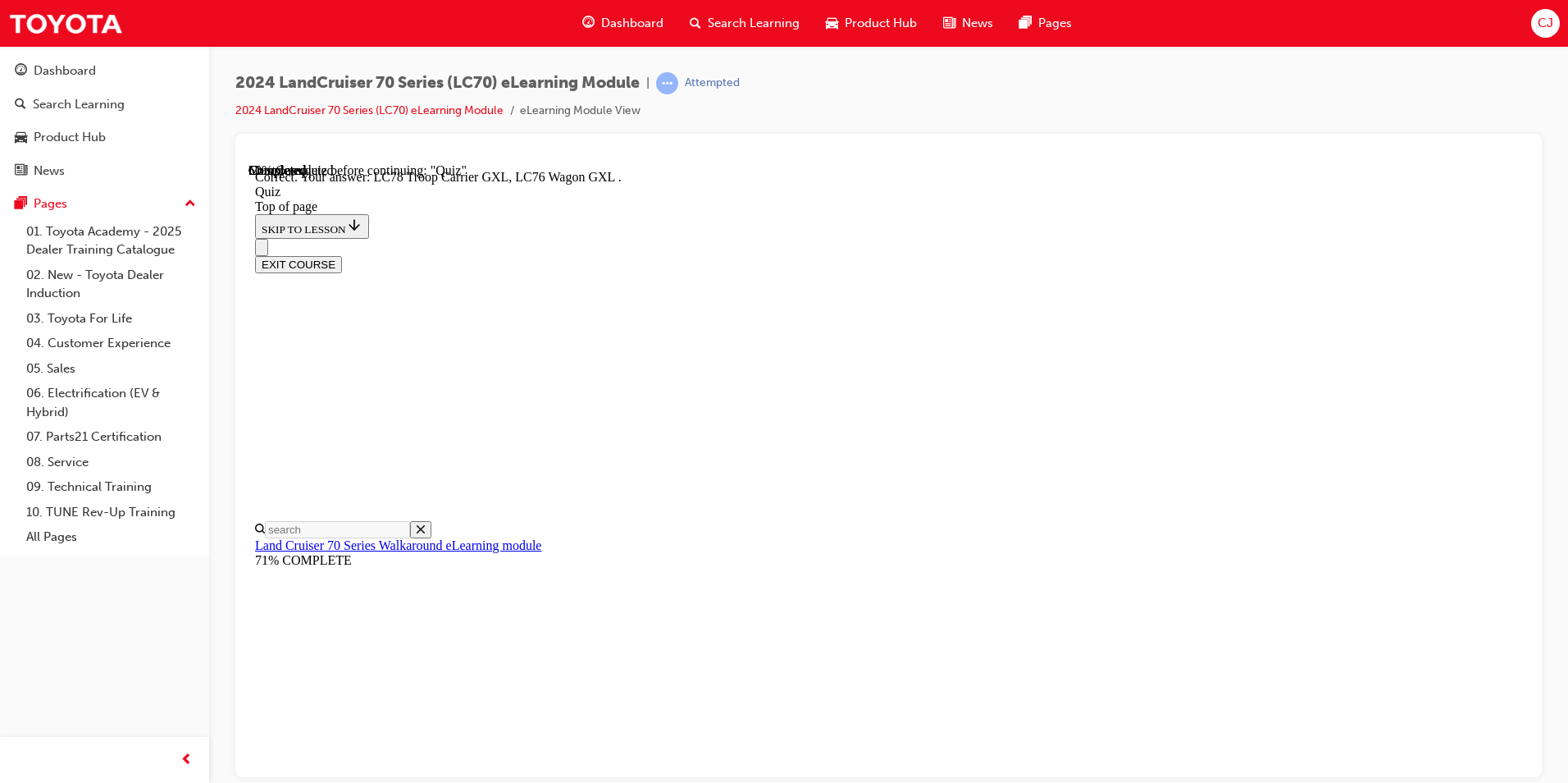
scroll to position [390, 0]
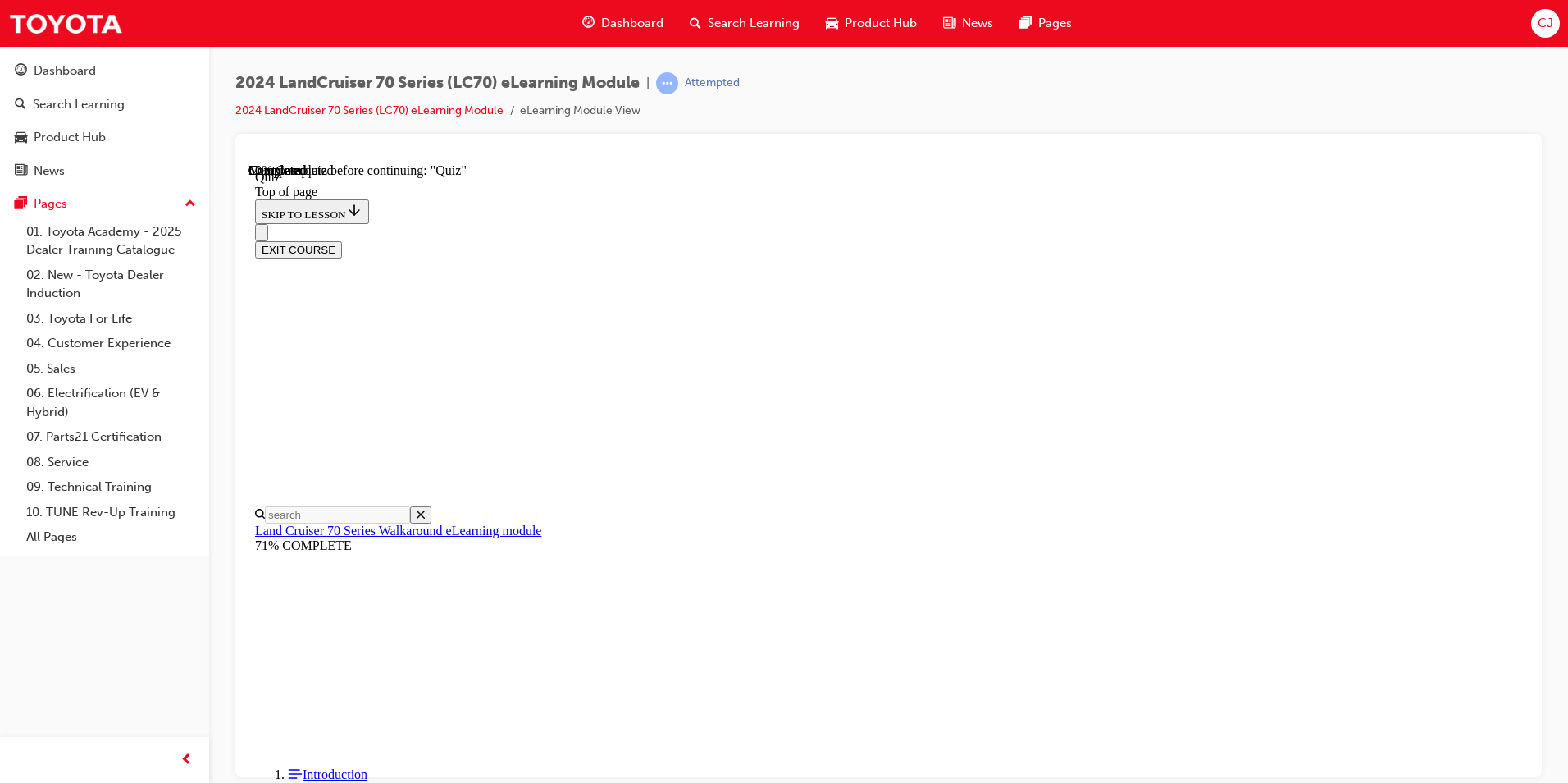
scroll to position [214, 0]
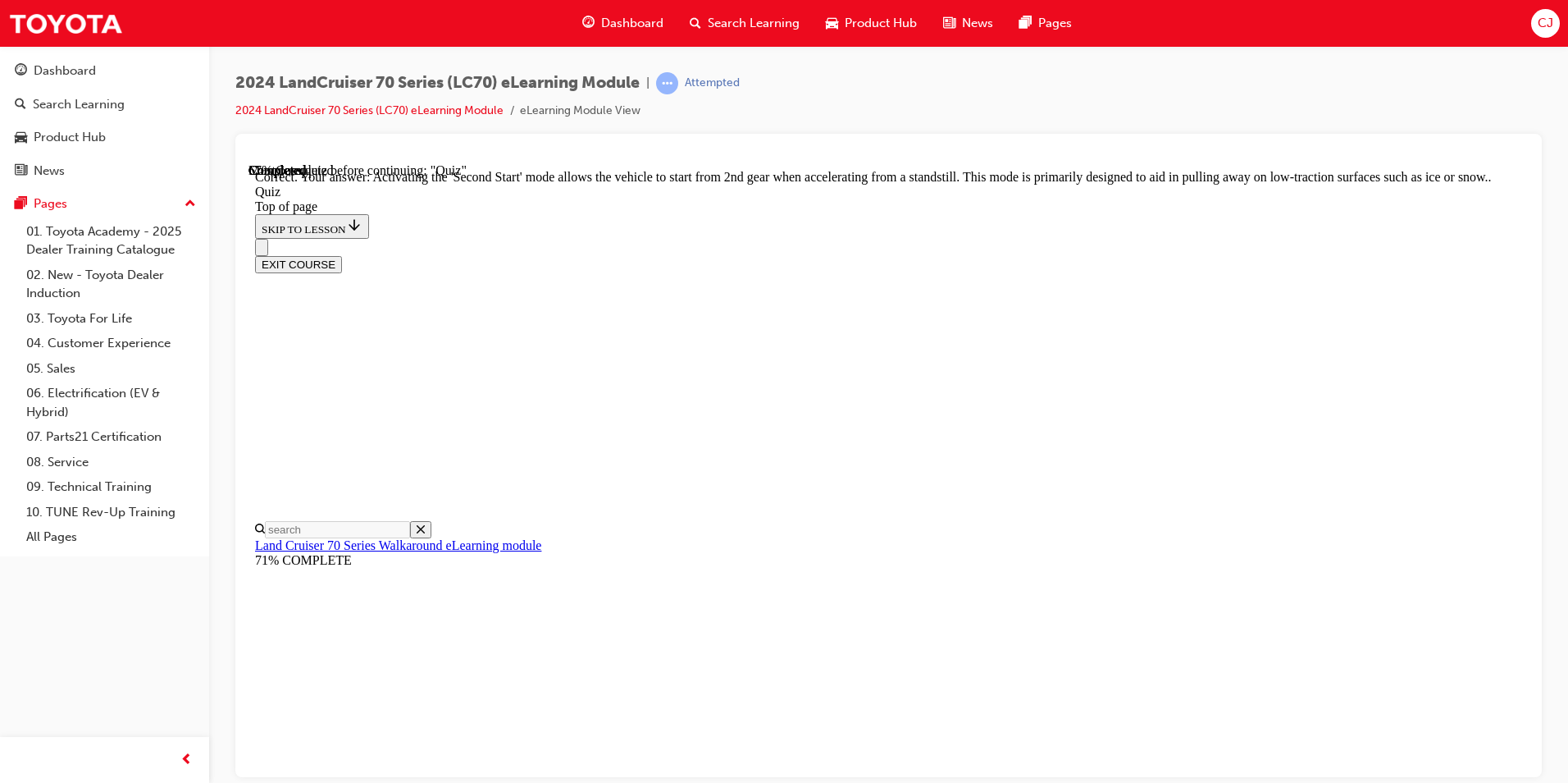
scroll to position [393, 0]
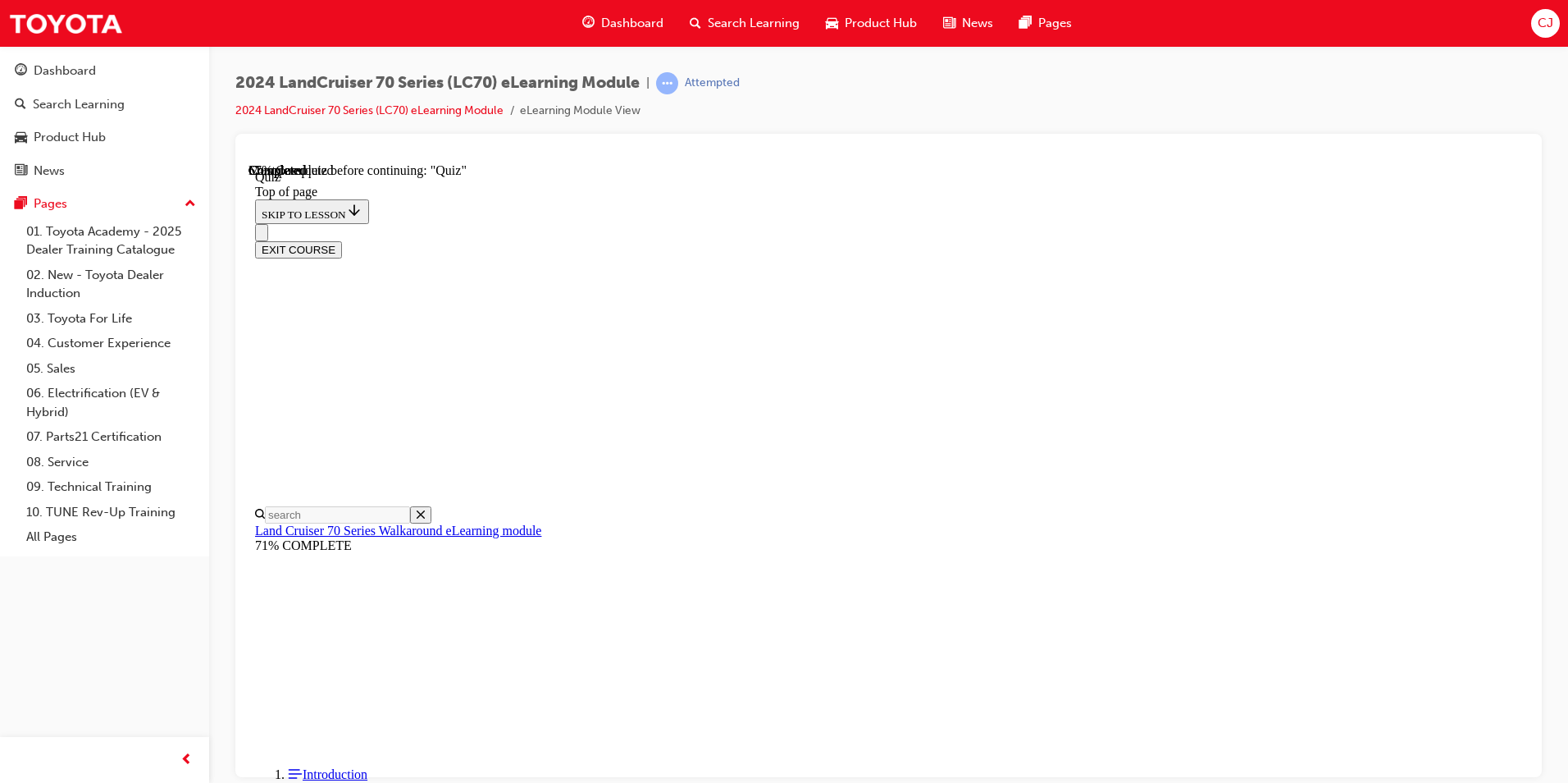
scroll to position [132, 0]
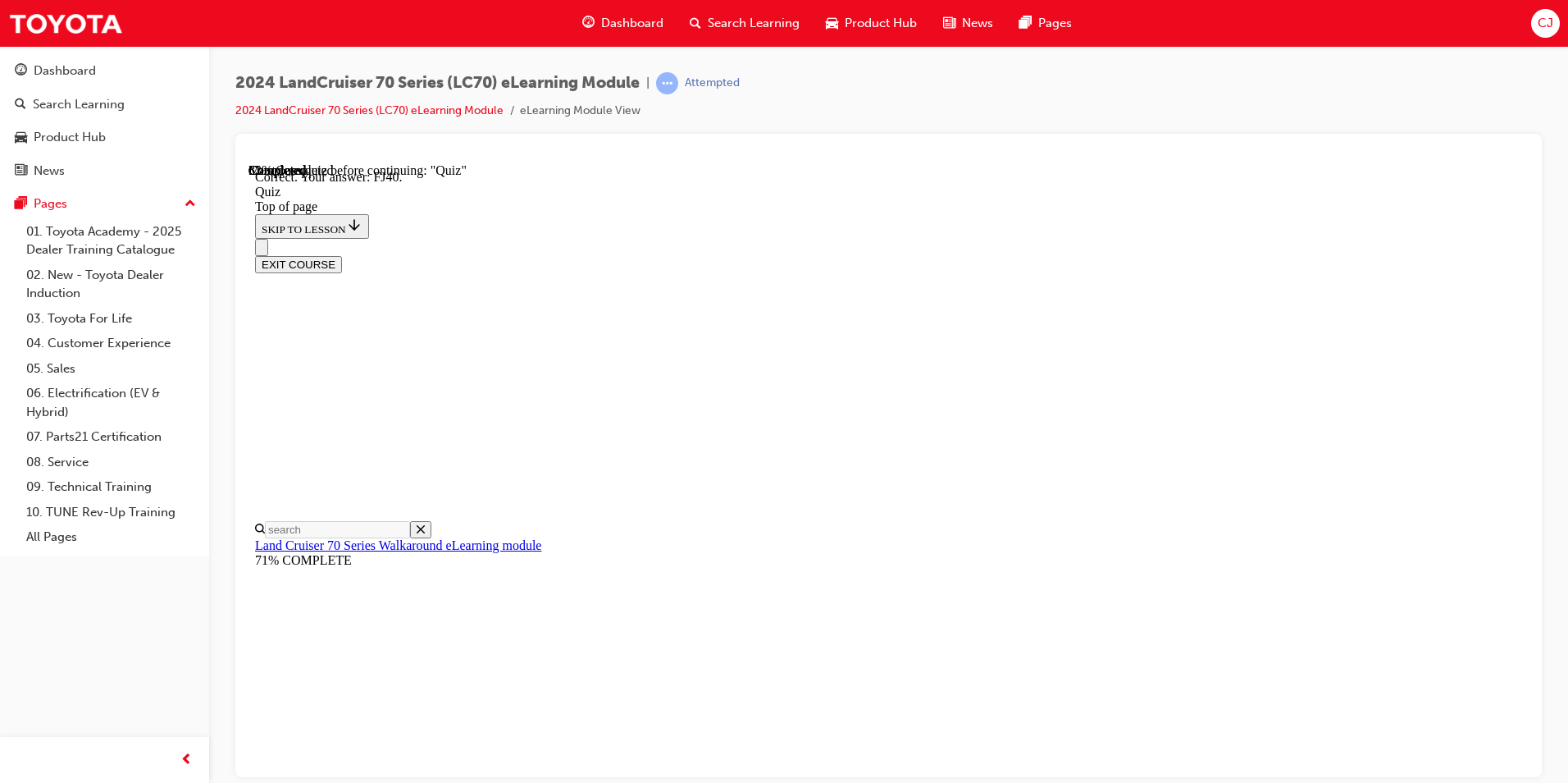
scroll to position [325, 0]
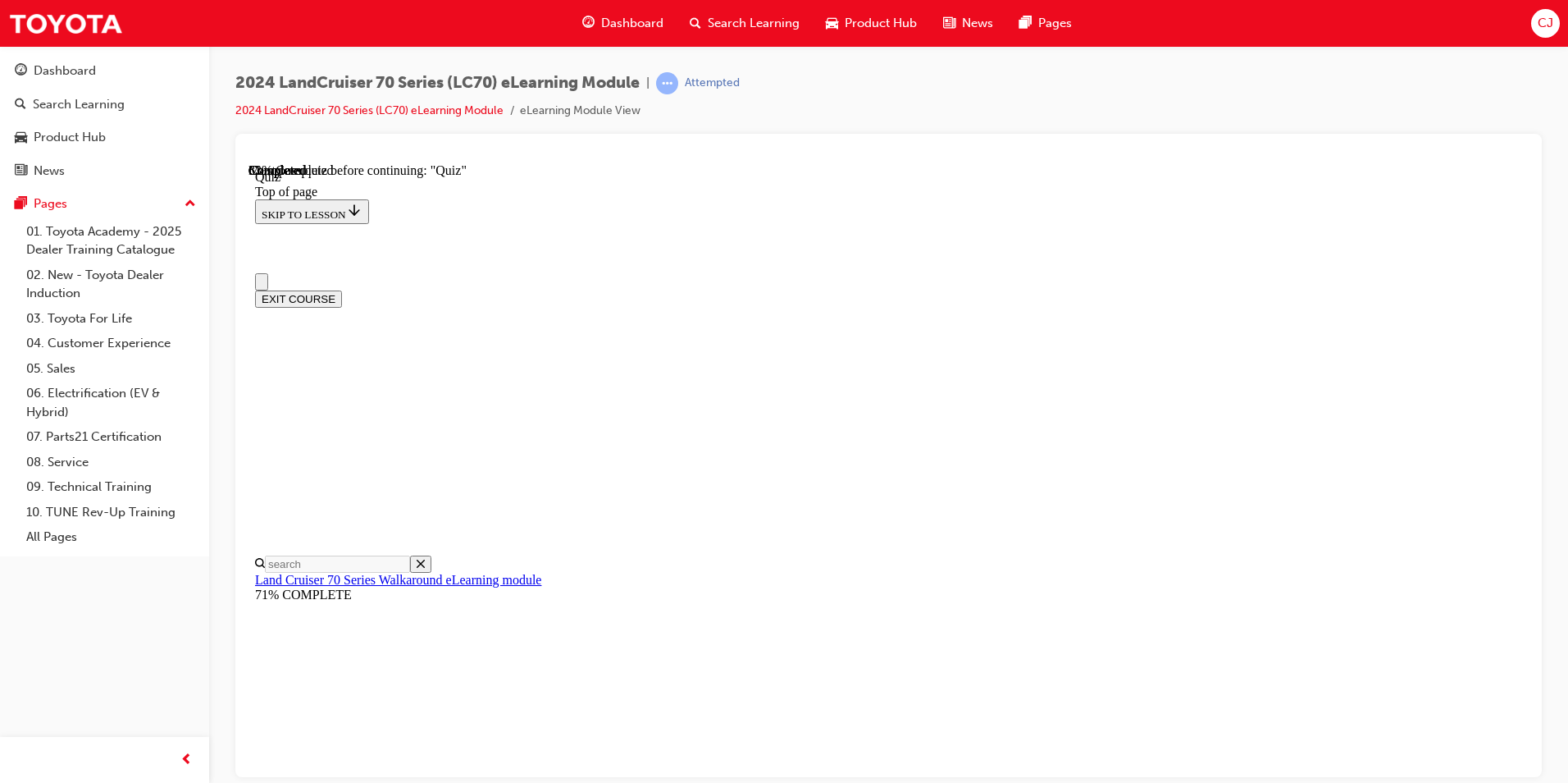
scroll to position [82, 0]
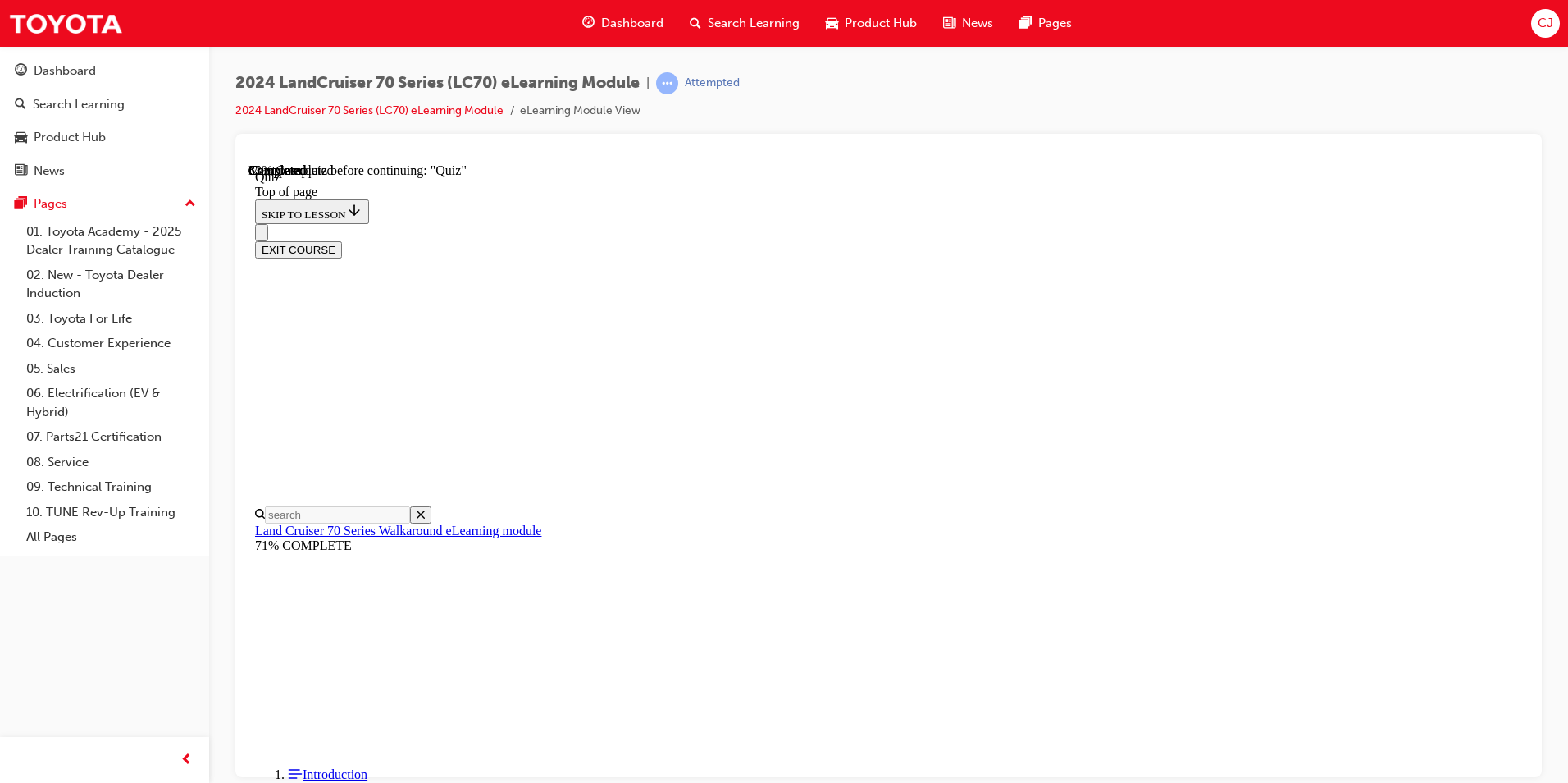
drag, startPoint x: 715, startPoint y: 378, endPoint x: 1202, endPoint y: 407, distance: 487.9
copy p "Parking the LC70 is now made a whole lot easier with the introduction of a reve…"
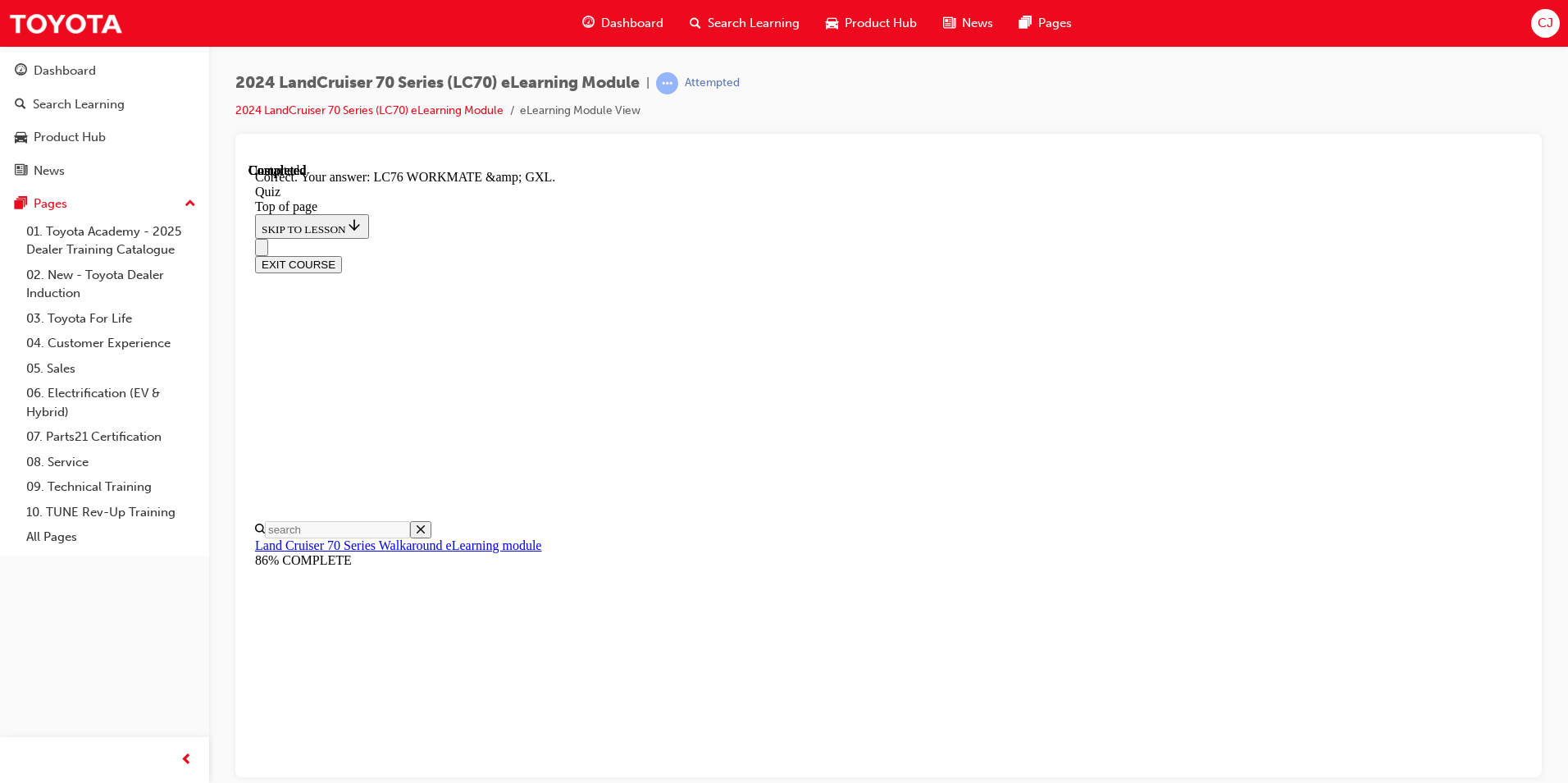
scroll to position [296, 0]
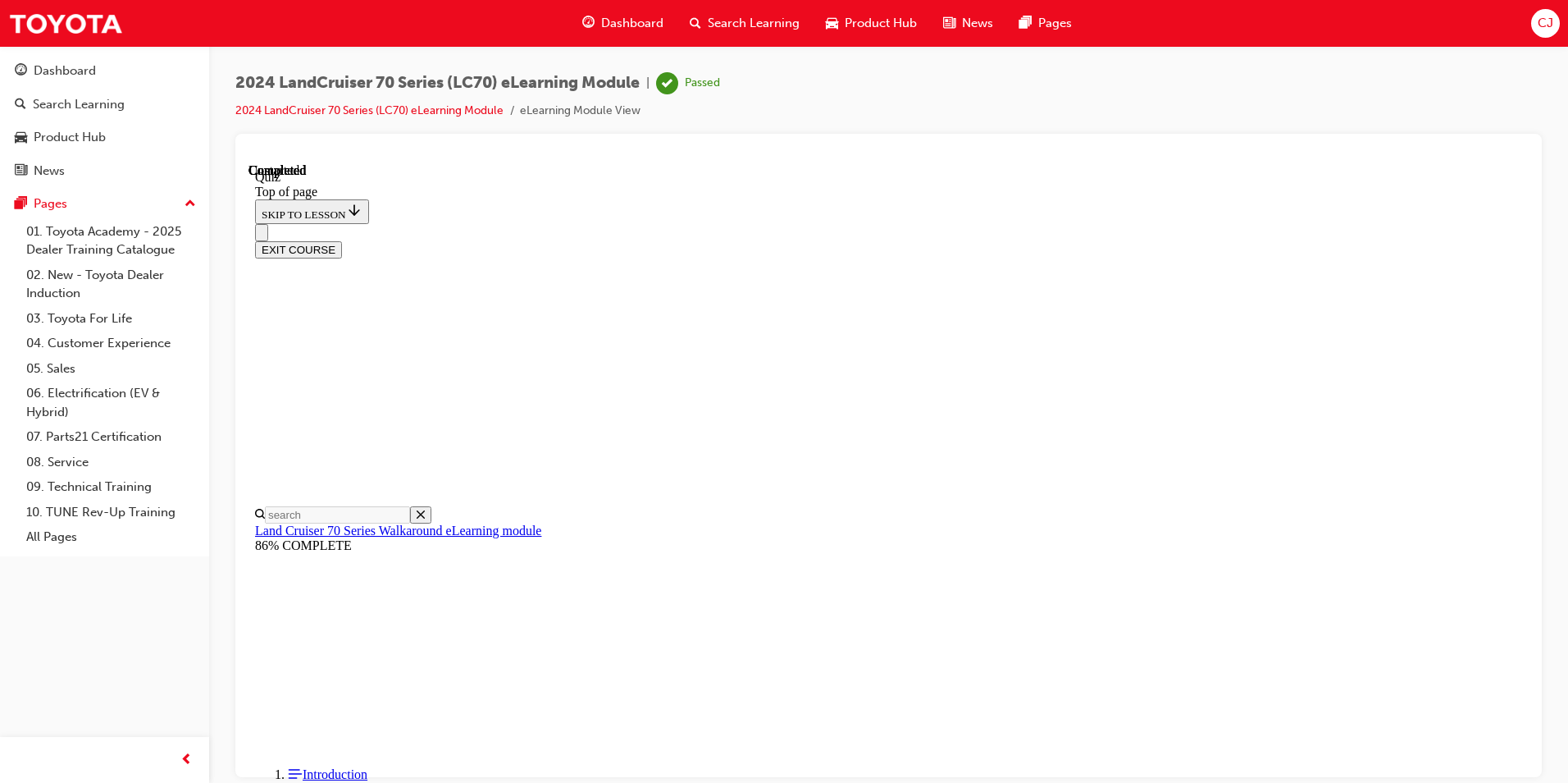
scroll to position [274, 0]
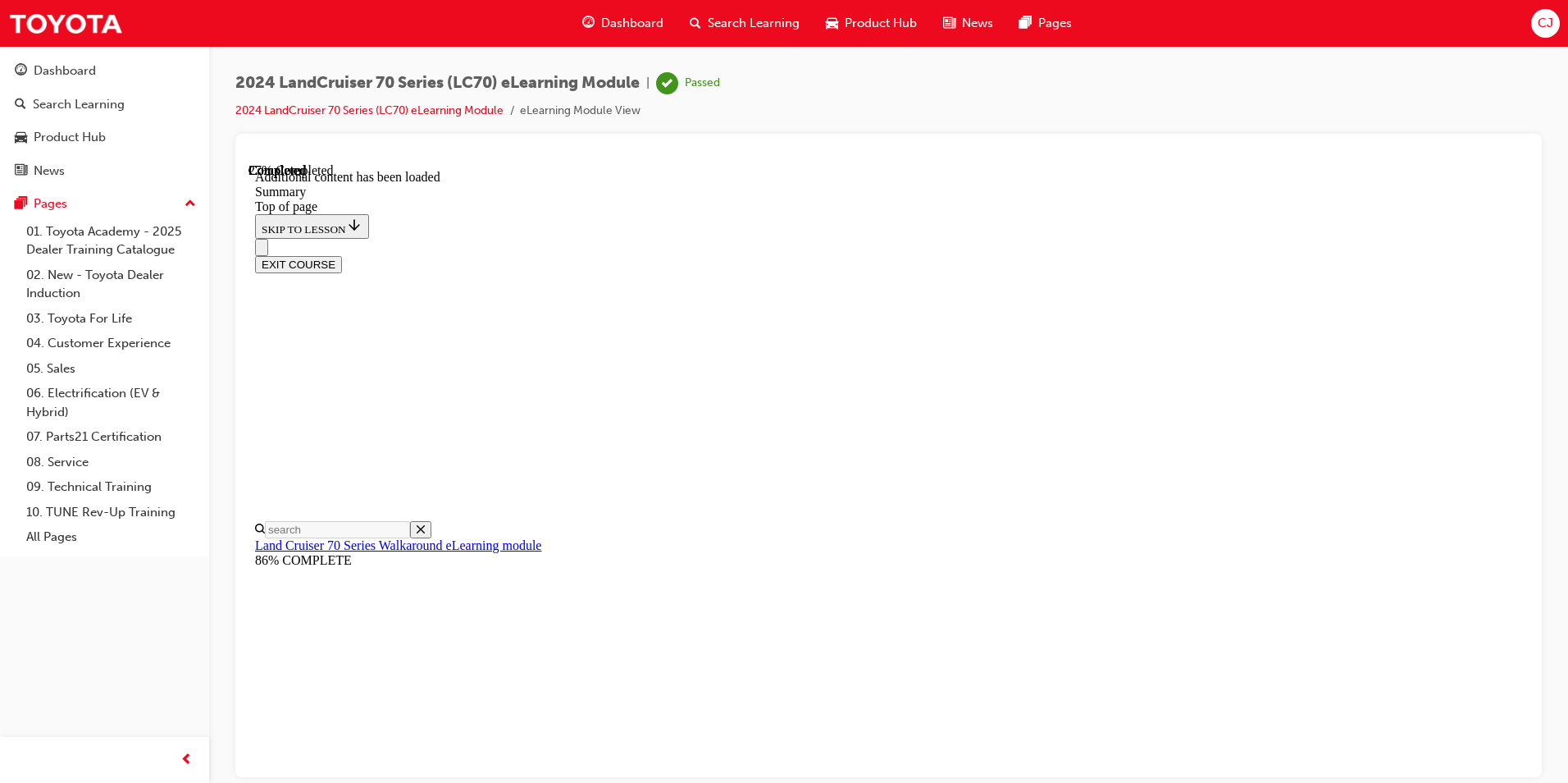
scroll to position [569, 0]
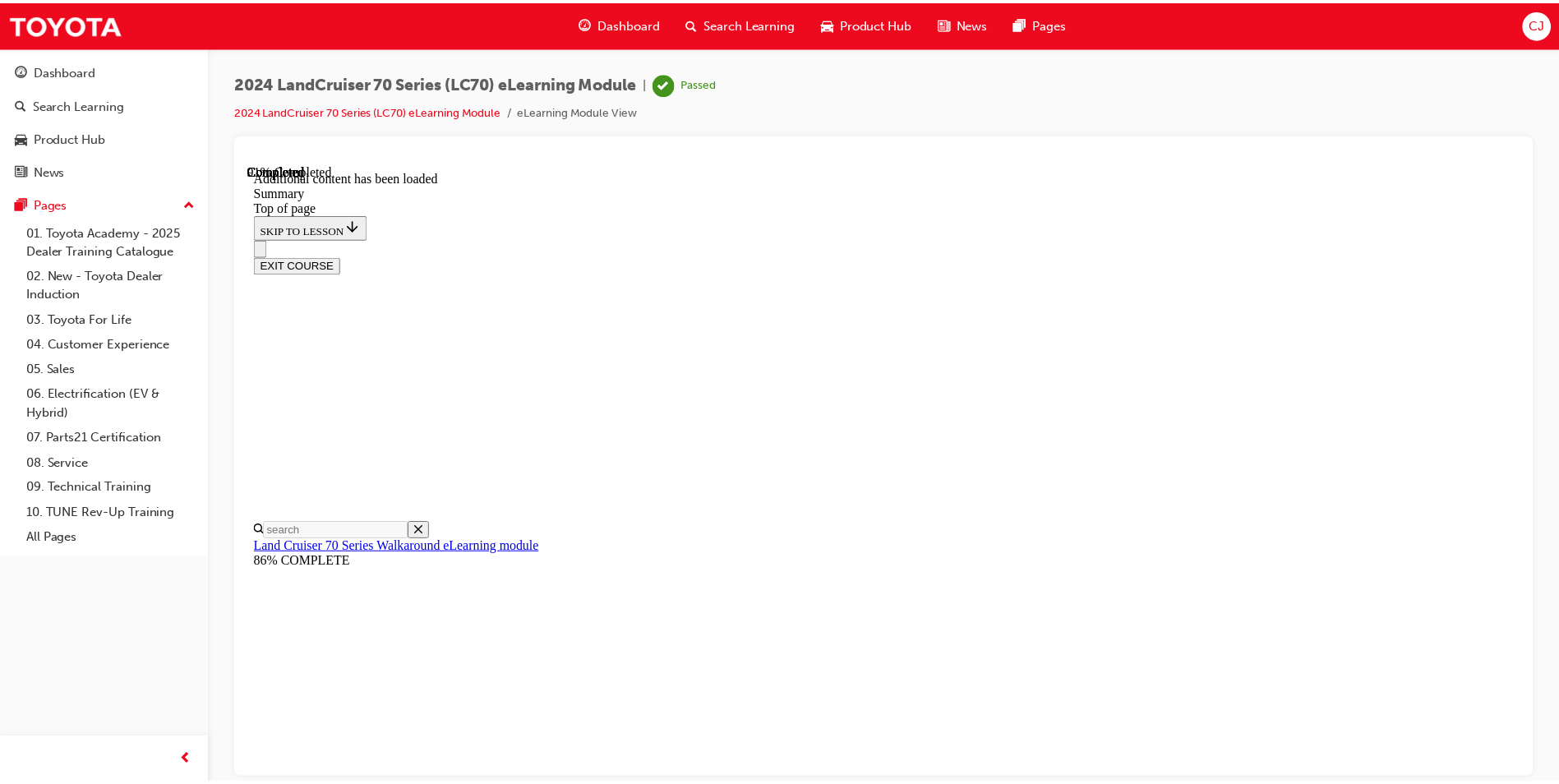
scroll to position [2047, 0]
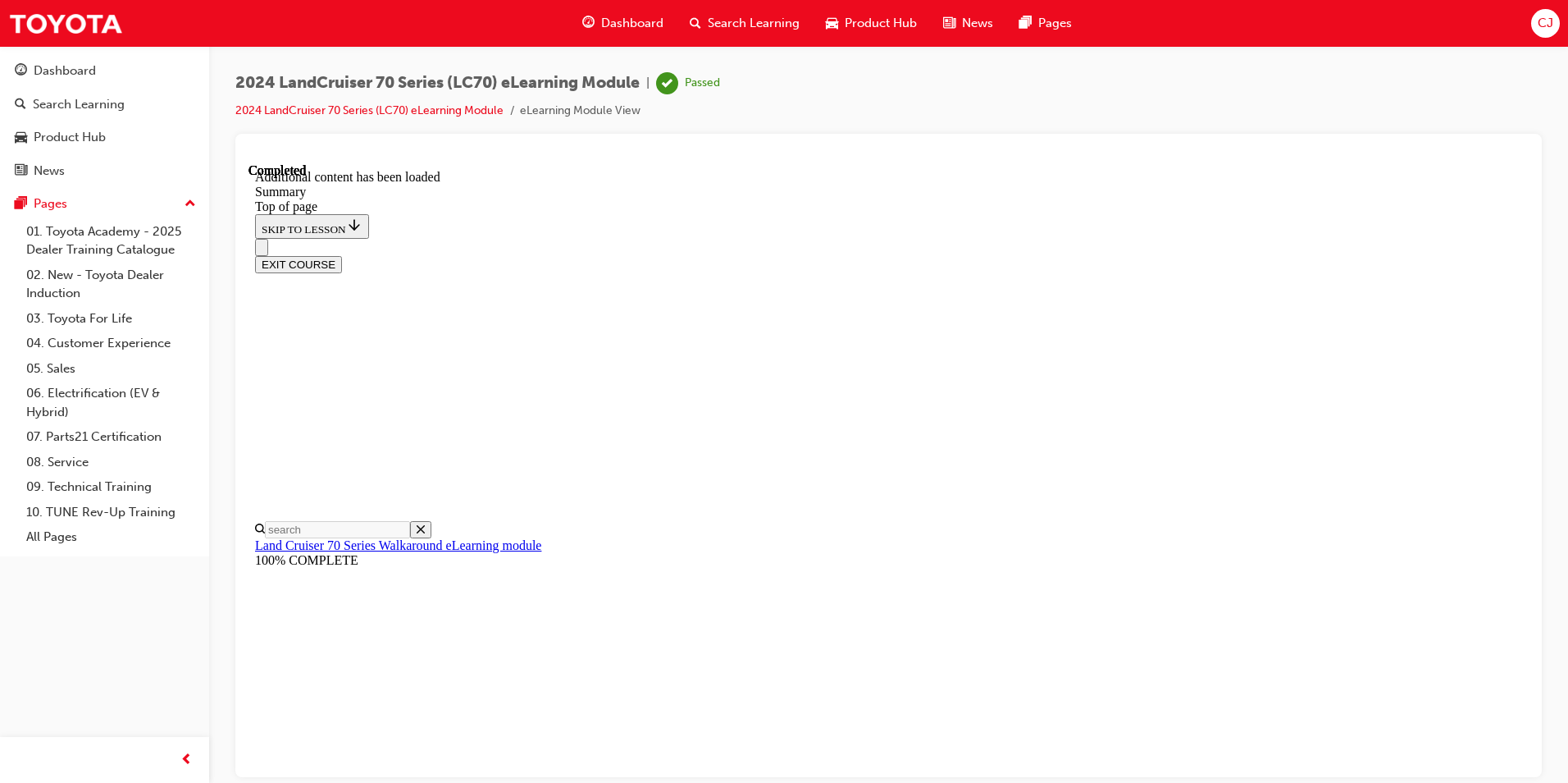
click at [645, 19] on span "Dashboard" at bounding box center [631, 23] width 62 height 19
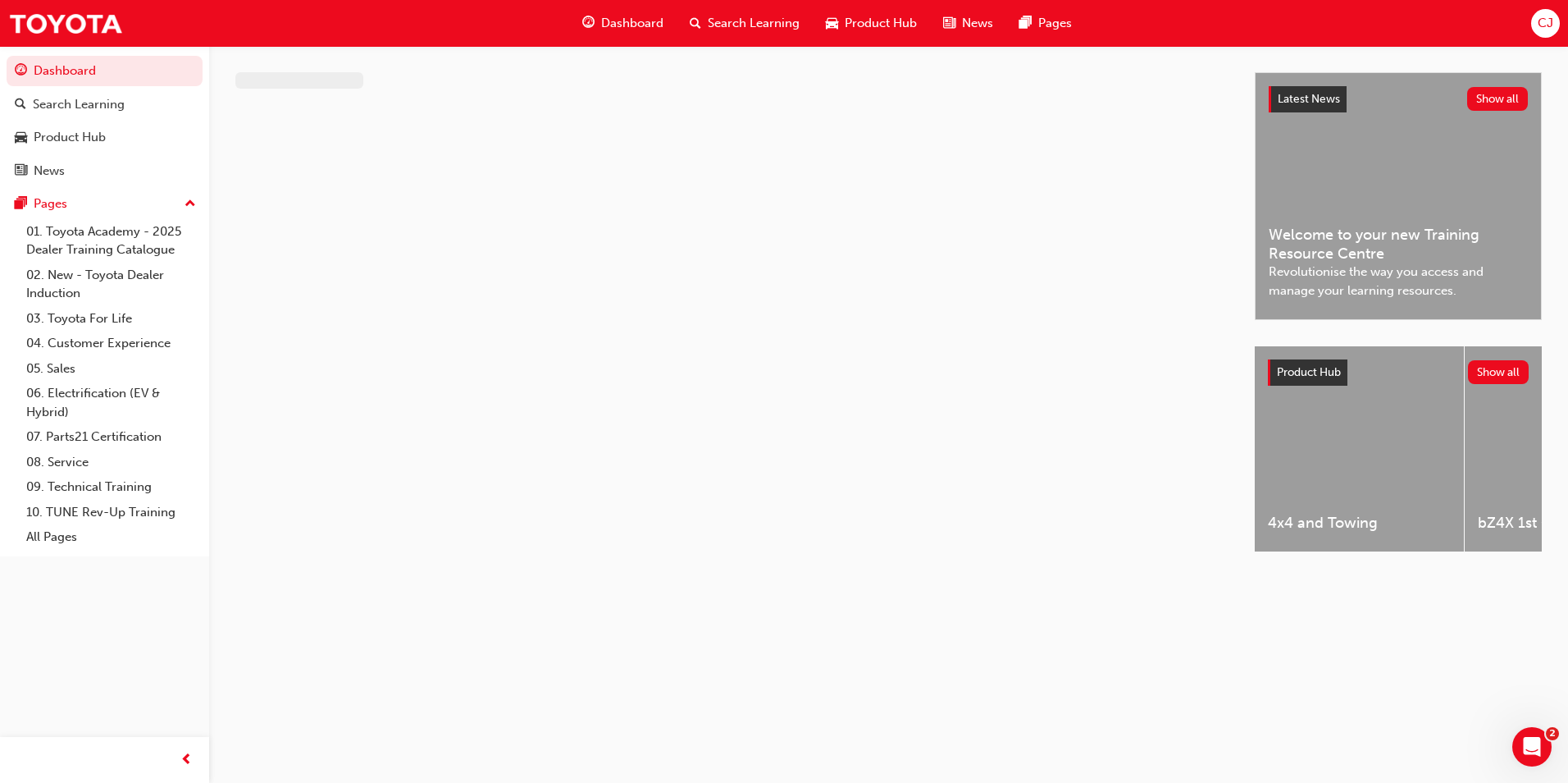
click at [863, 23] on span "Product Hub" at bounding box center [880, 23] width 72 height 19
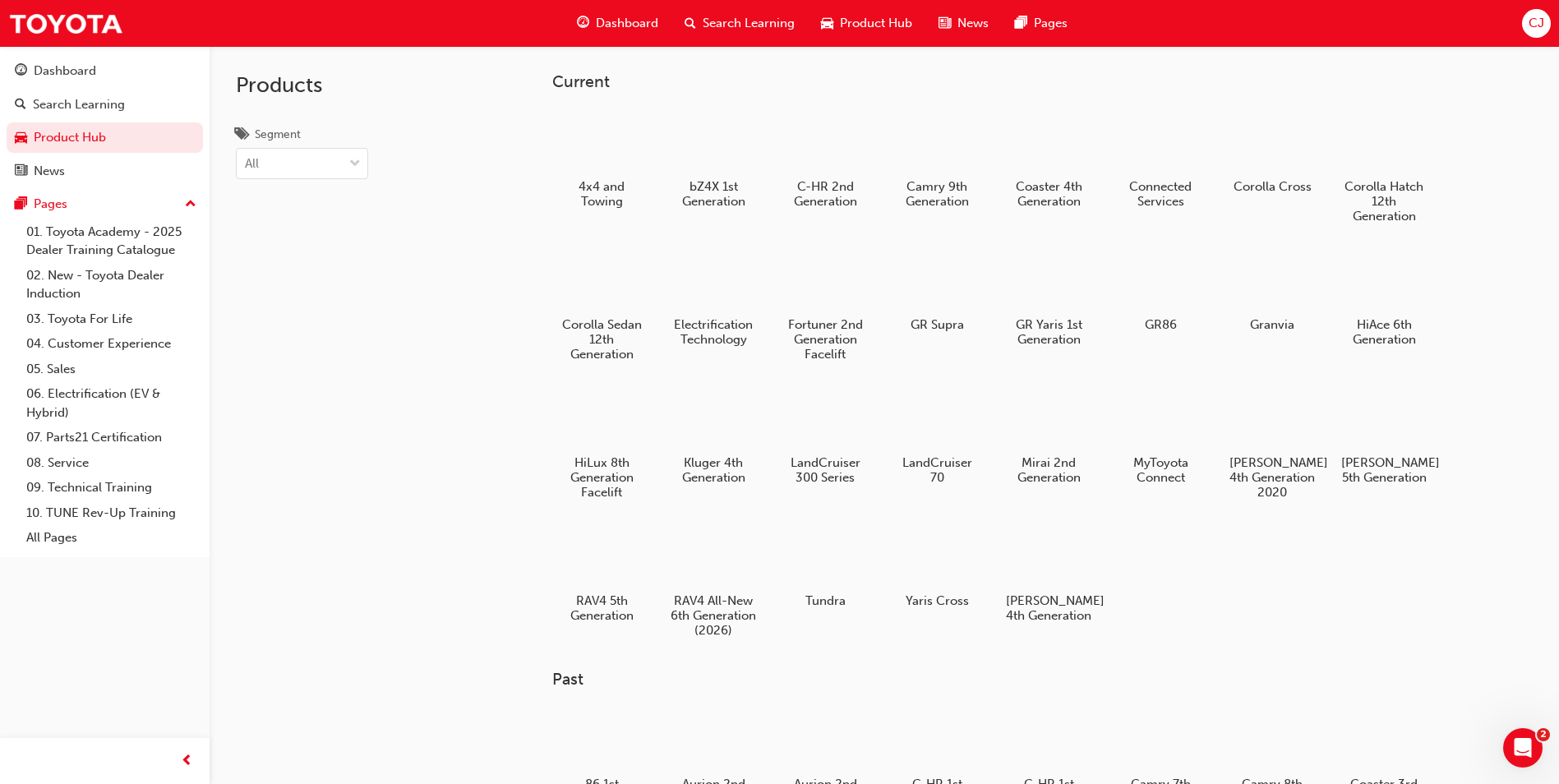
click at [753, 23] on span "Search Learning" at bounding box center [748, 23] width 92 height 19
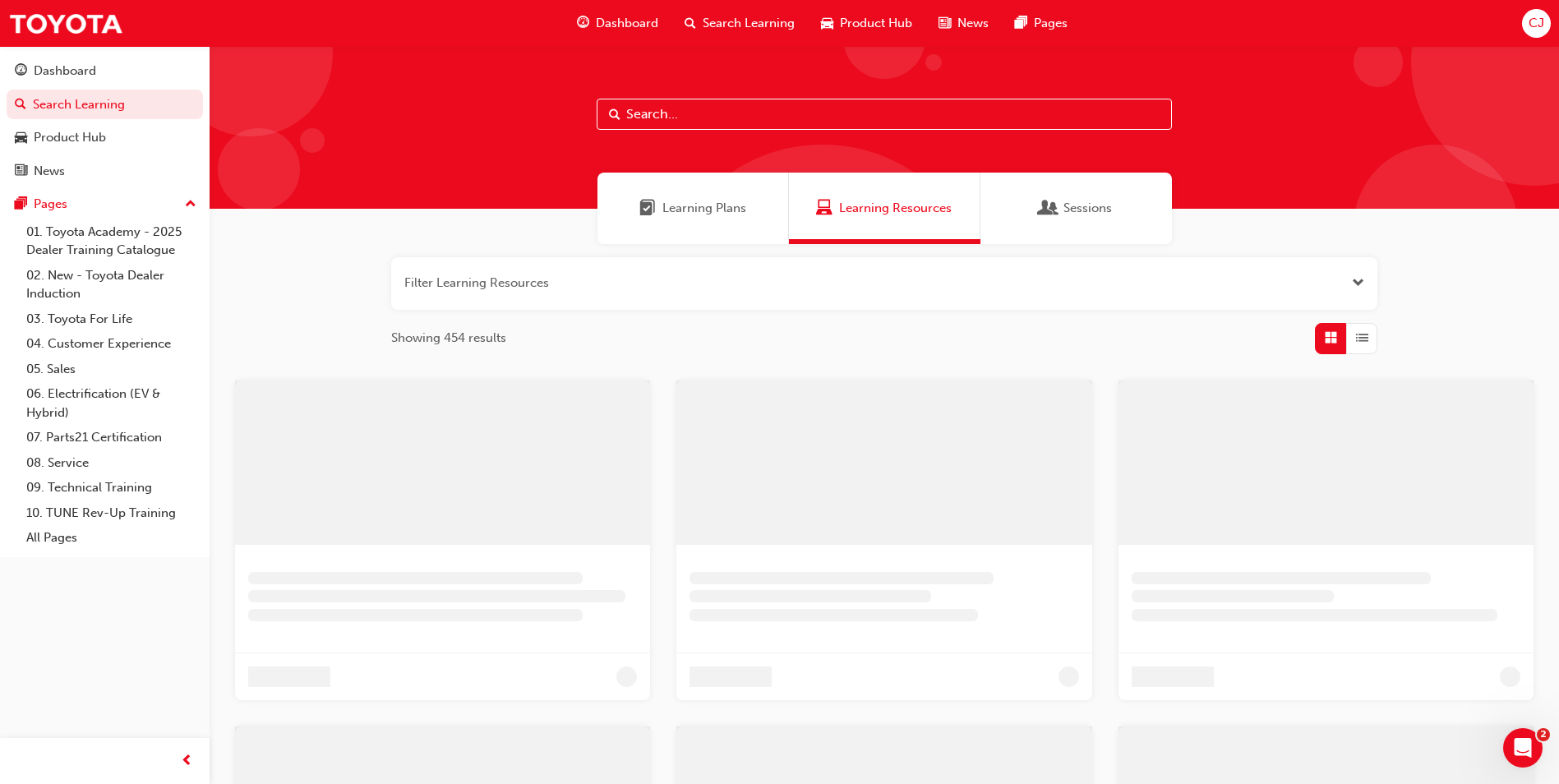
click at [617, 23] on span "Dashboard" at bounding box center [627, 23] width 62 height 19
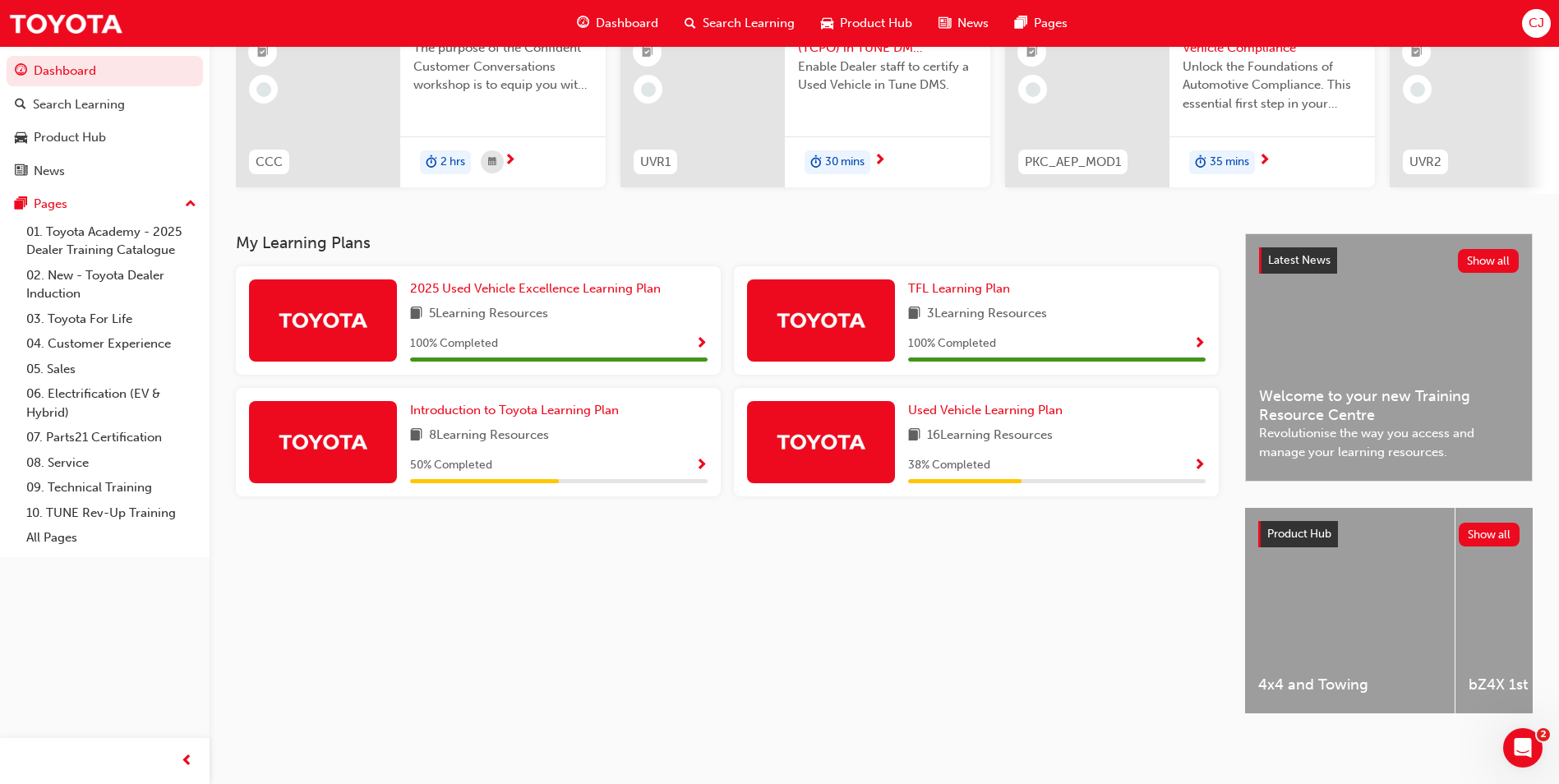
scroll to position [198, 0]
drag, startPoint x: 1161, startPoint y: 453, endPoint x: 1225, endPoint y: 476, distance: 68.0
click at [1178, 455] on div "38 % Completed" at bounding box center [1057, 465] width 298 height 21
click at [1193, 460] on span "Show Progress" at bounding box center [1199, 465] width 13 height 15
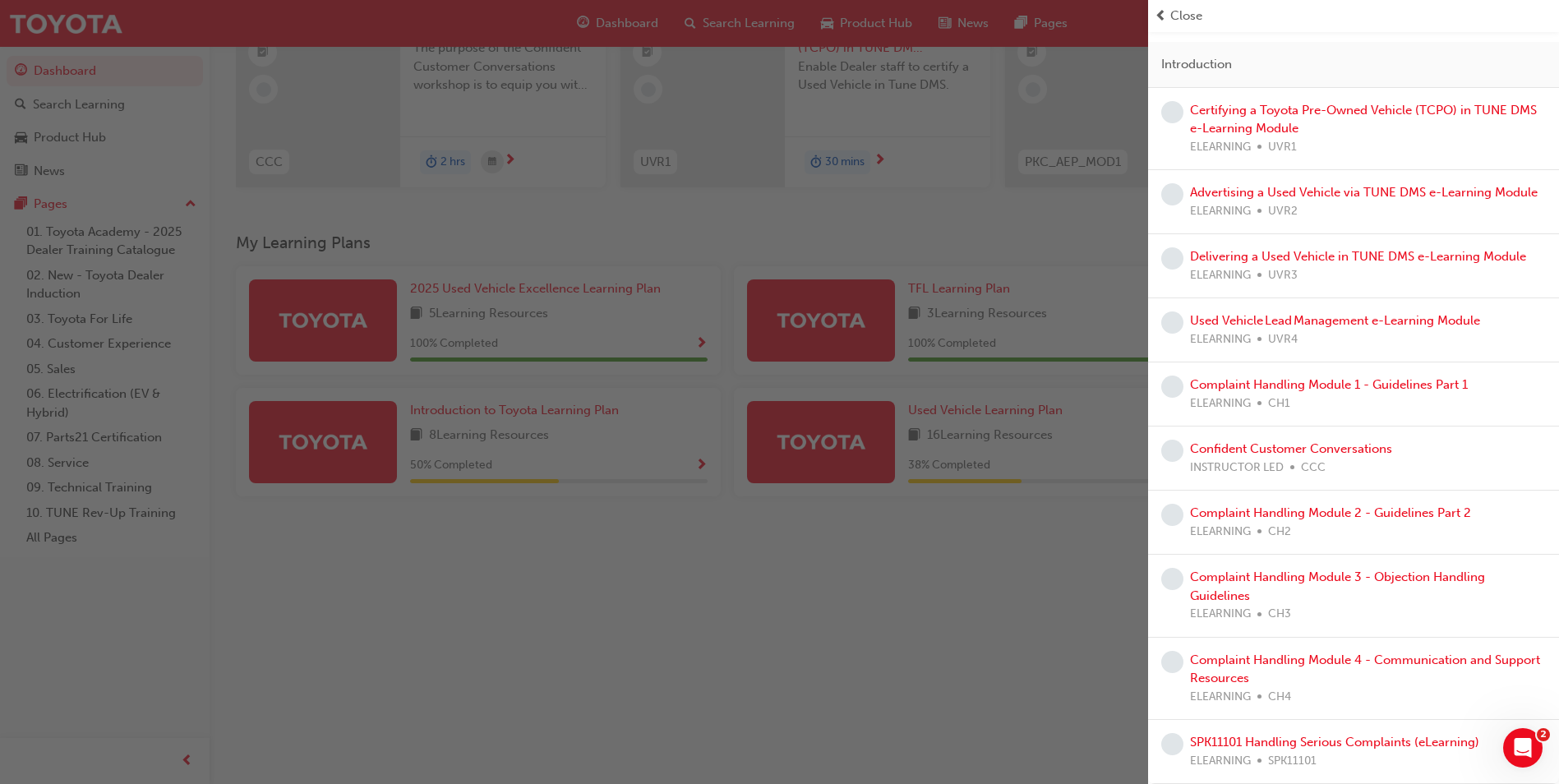
click at [962, 617] on div "button" at bounding box center [574, 392] width 1148 height 784
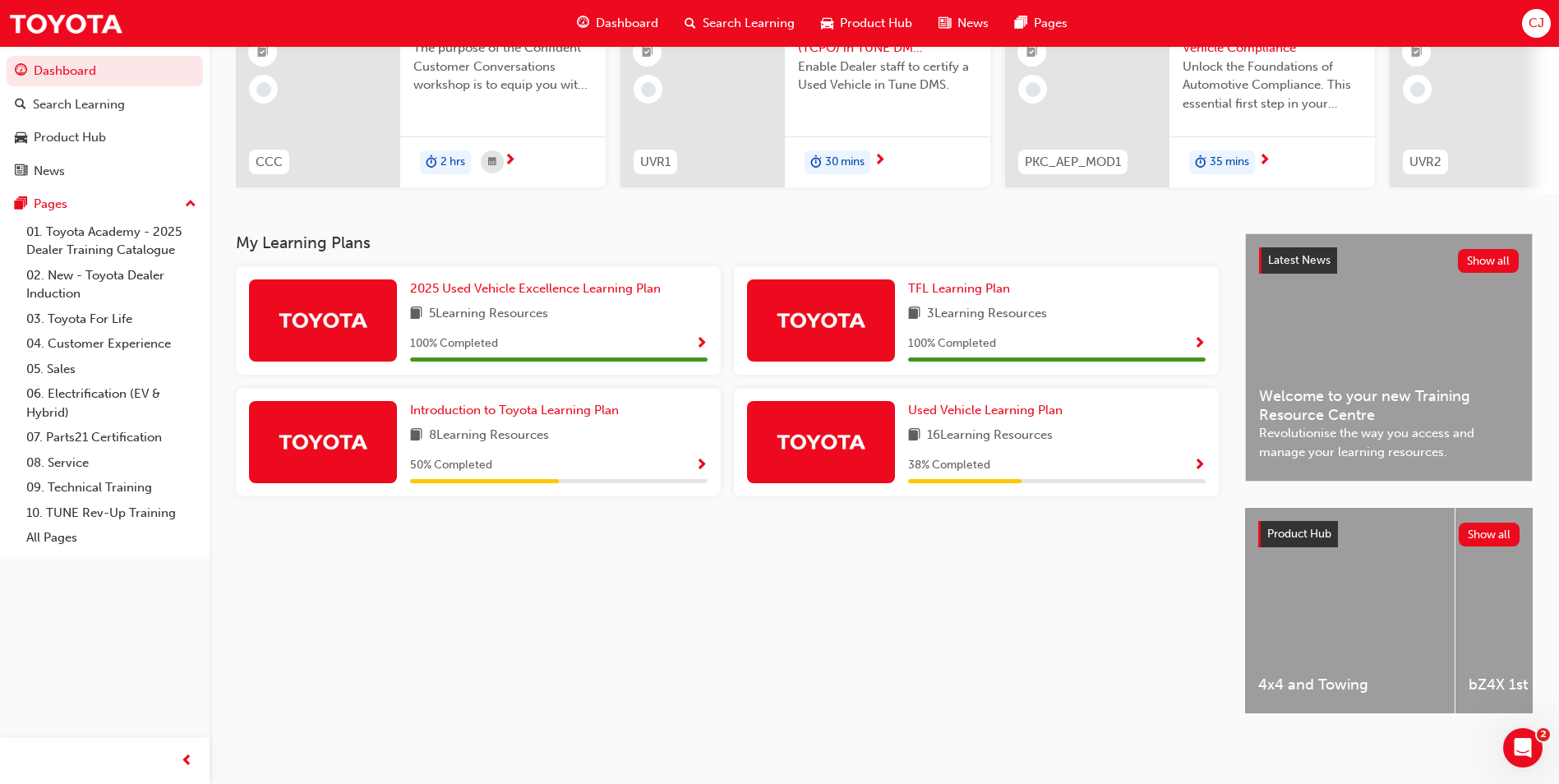
scroll to position [0, 0]
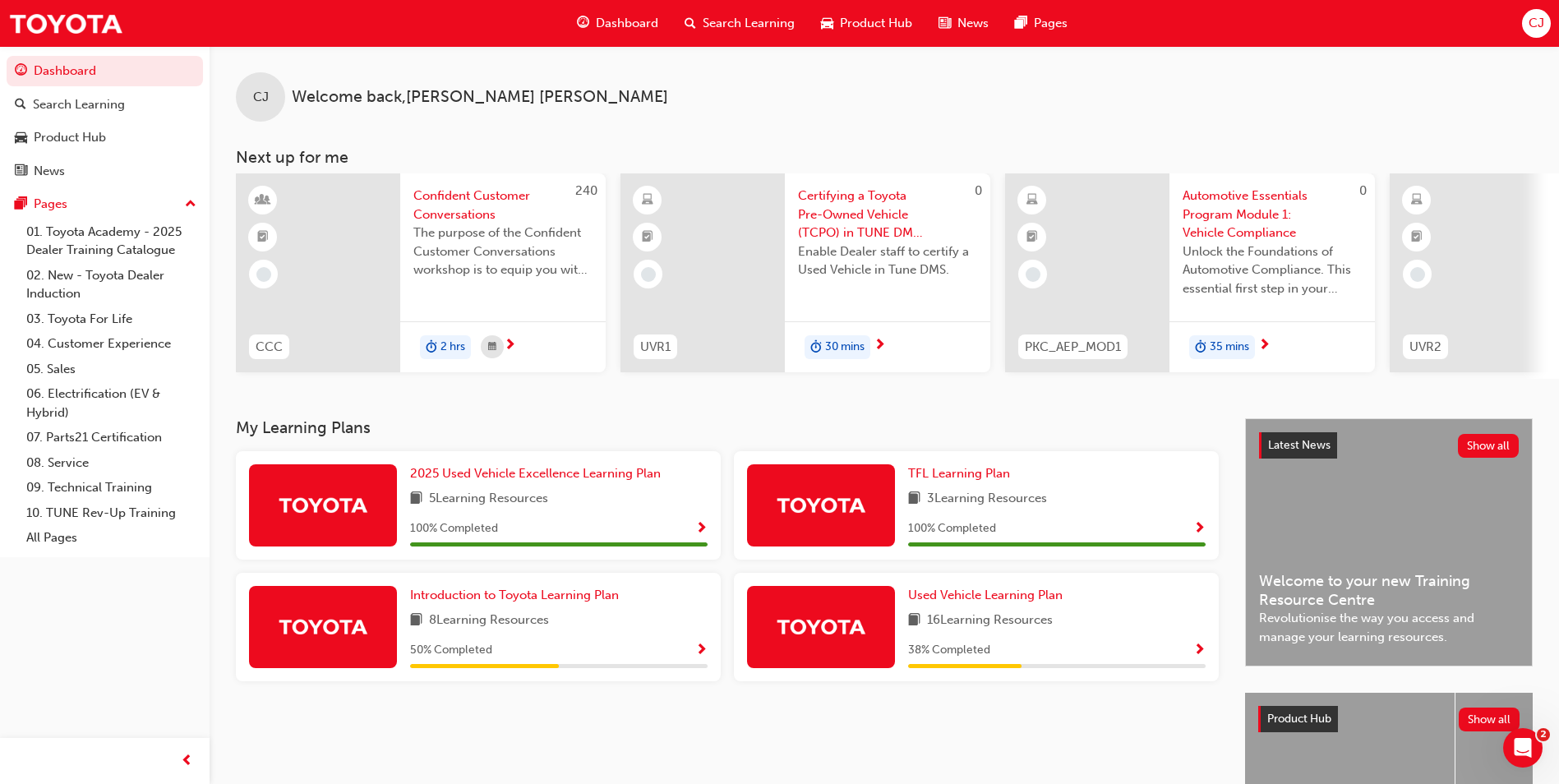
click at [716, 31] on span "Search Learning" at bounding box center [748, 23] width 92 height 19
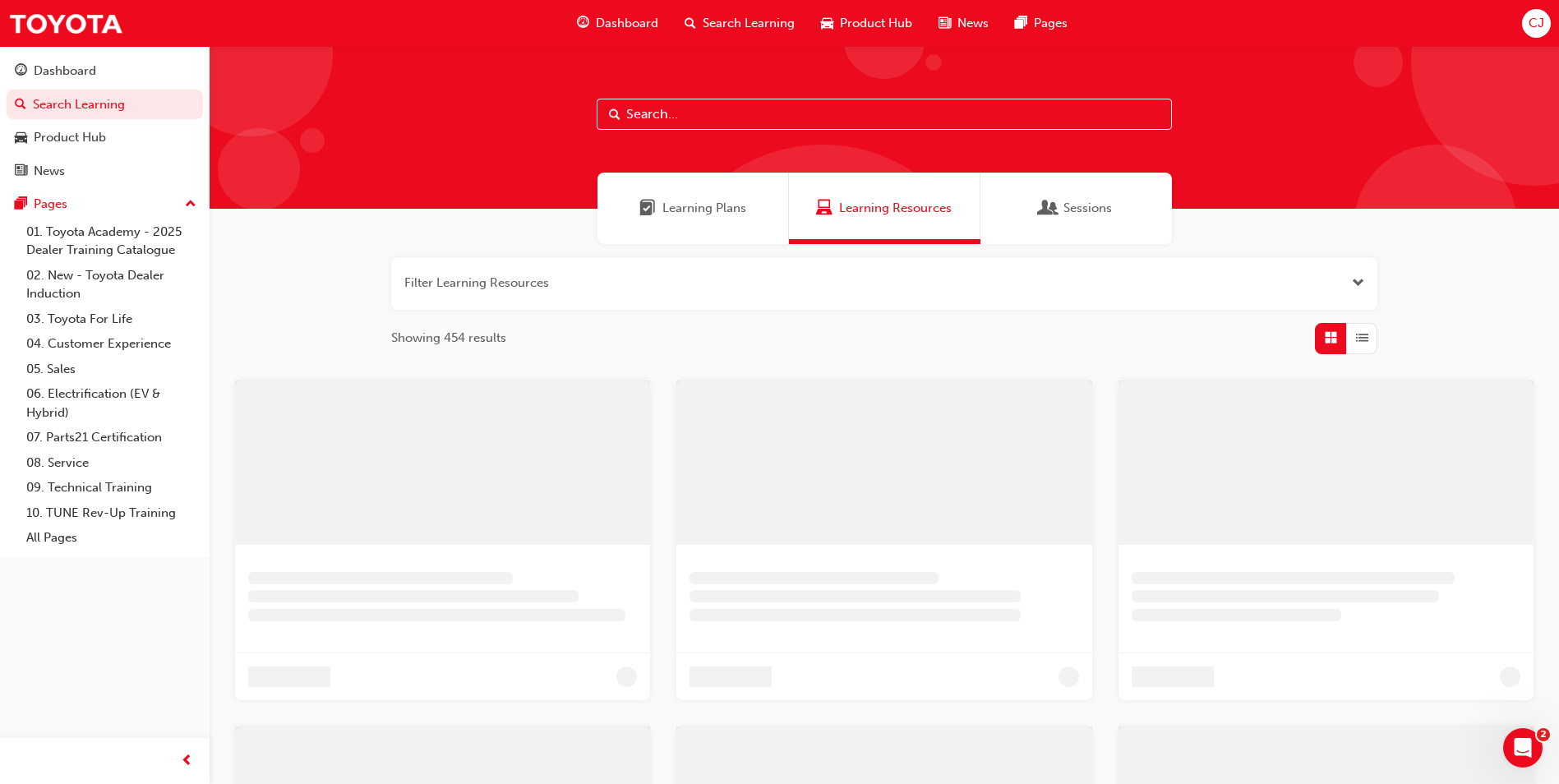
click at [728, 117] on input "text" at bounding box center [885, 114] width 576 height 32
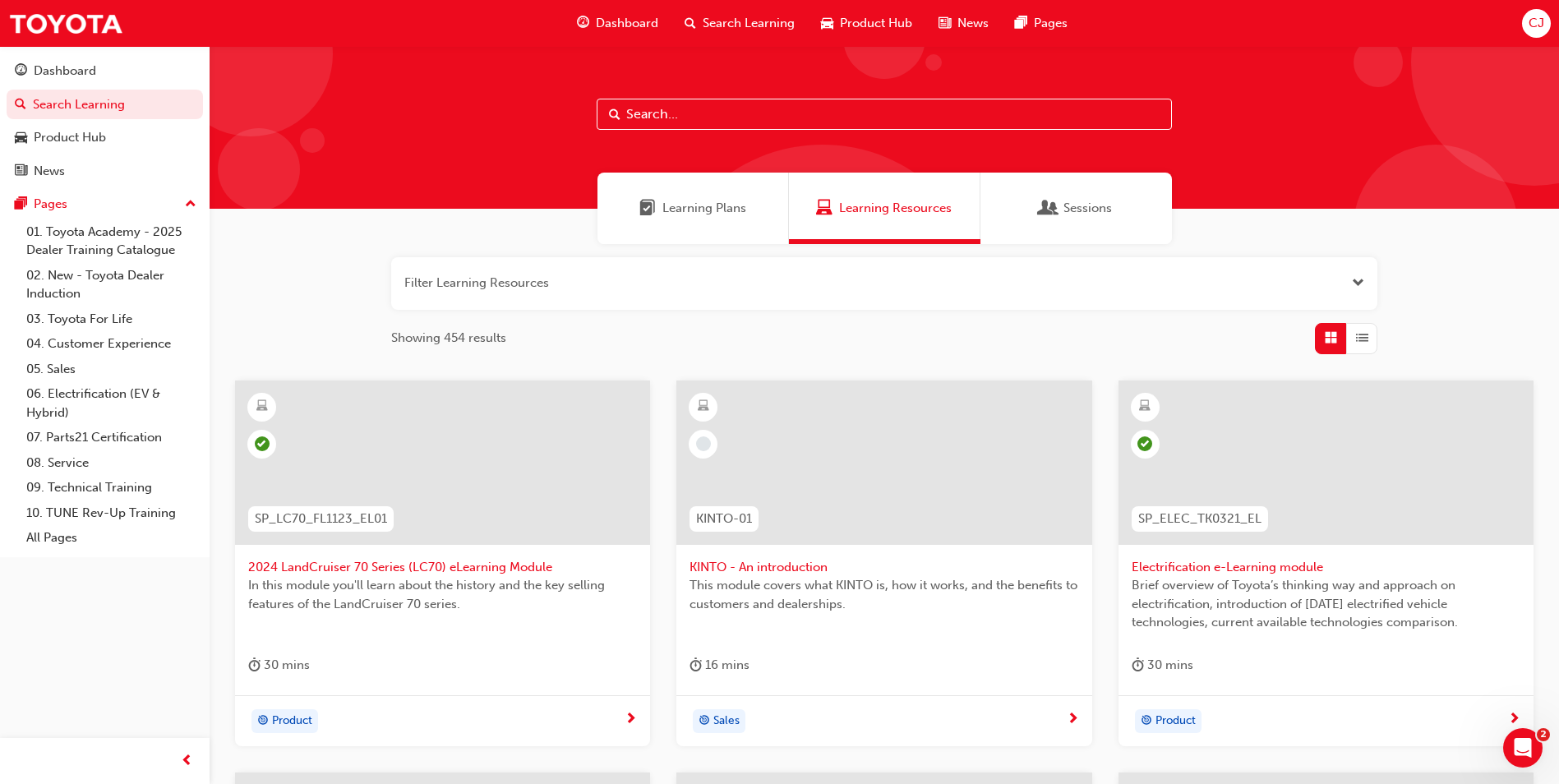
paste input "Hybrid (SP_HYBRID_TK0618_EL)"
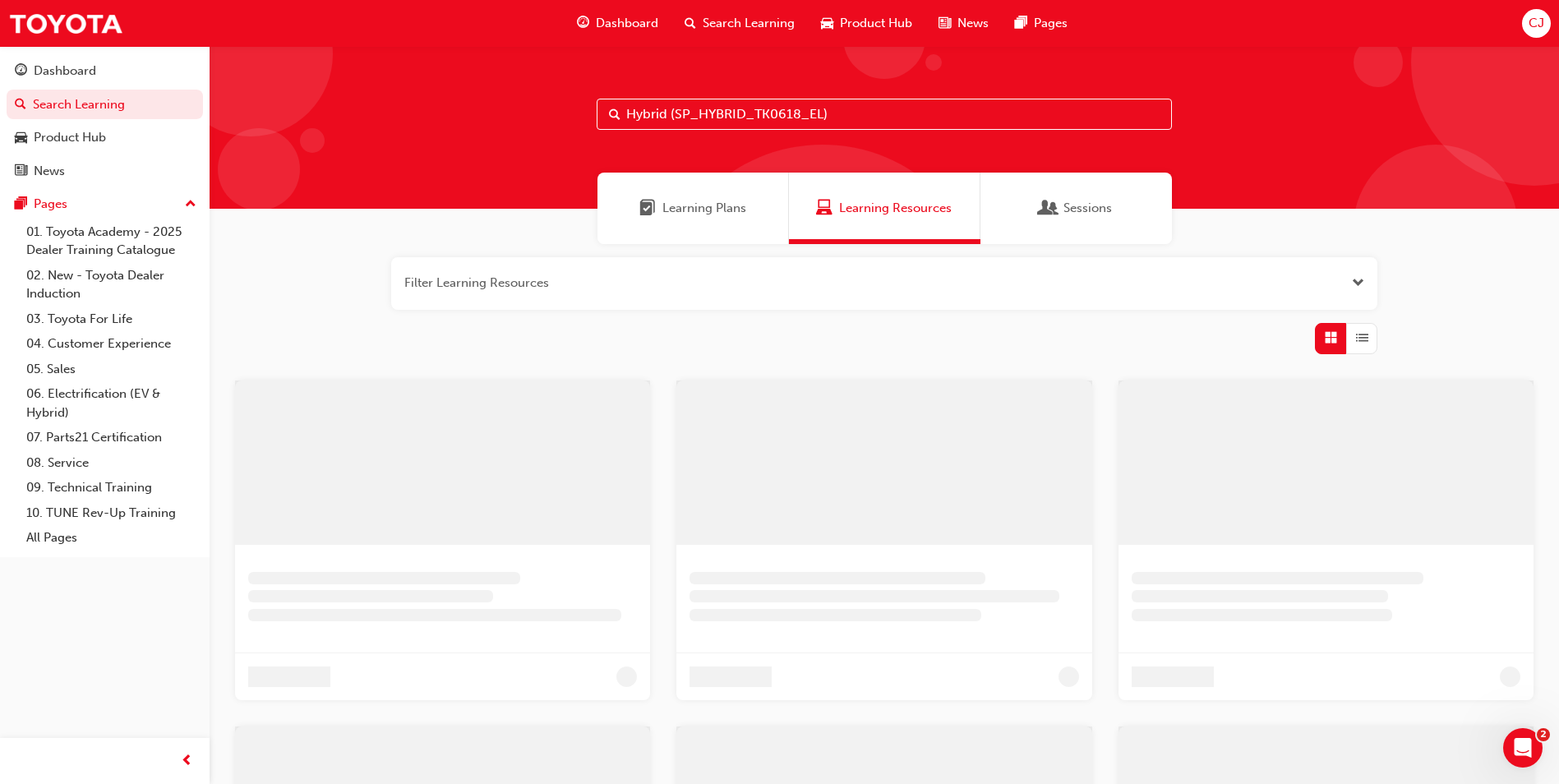
drag, startPoint x: 670, startPoint y: 111, endPoint x: 508, endPoint y: 121, distance: 162.3
click at [508, 121] on div "Hybrid (SP_HYBRID_TK0618_EL)" at bounding box center [885, 127] width 1350 height 163
click at [808, 116] on input "(SP_HYBRID_TK0618_EL)" at bounding box center [891, 114] width 576 height 32
type input "SP_HYBRID_TK0618_EL"
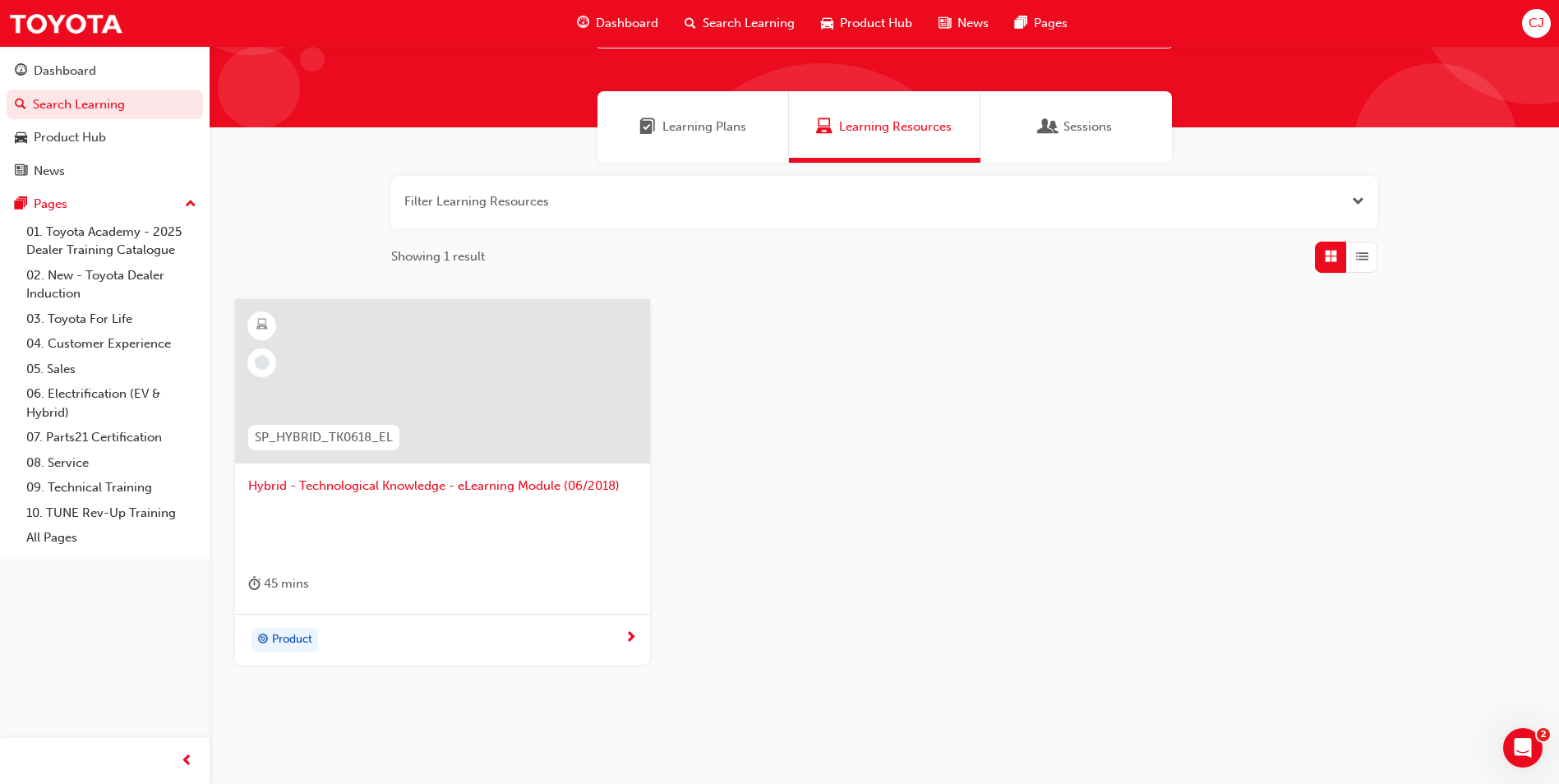
scroll to position [82, 0]
click at [550, 487] on span "Hybrid - Technological Knowledge - eLearning Module (06/2018)" at bounding box center [442, 485] width 389 height 19
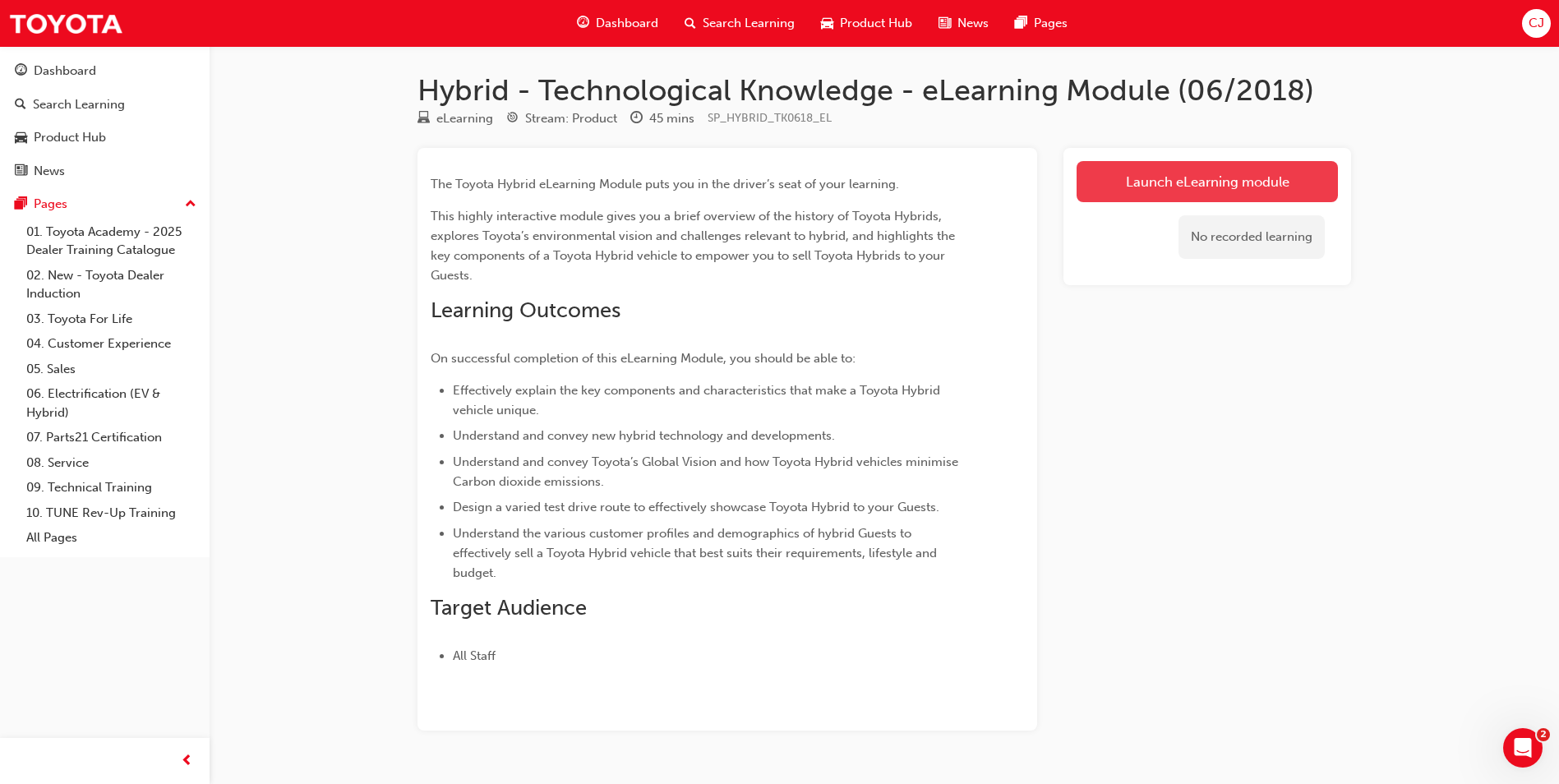
click at [1165, 191] on link "Launch eLearning module" at bounding box center [1207, 182] width 261 height 41
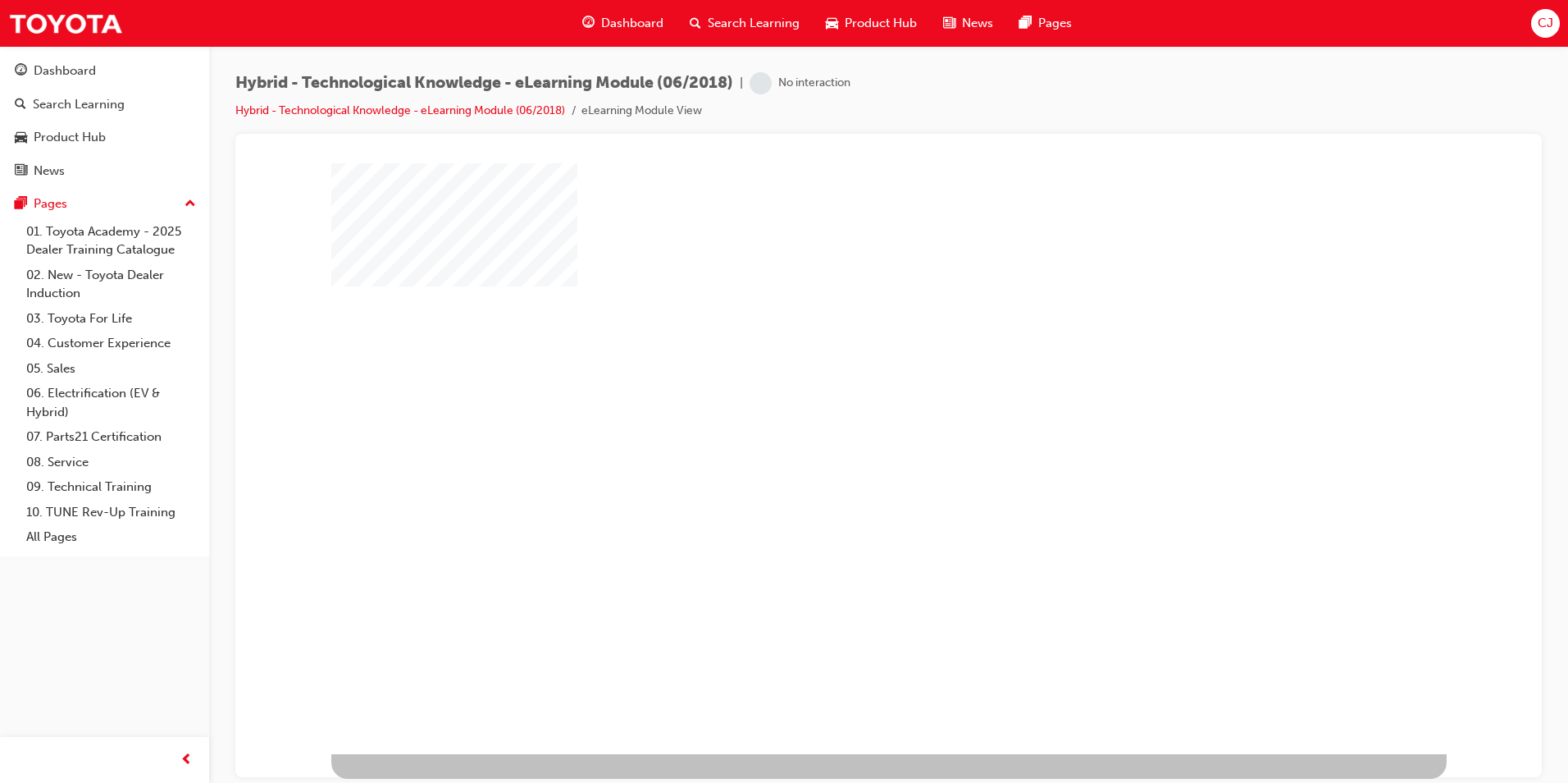
click at [842, 410] on div "play" at bounding box center [842, 410] width 0 height 0
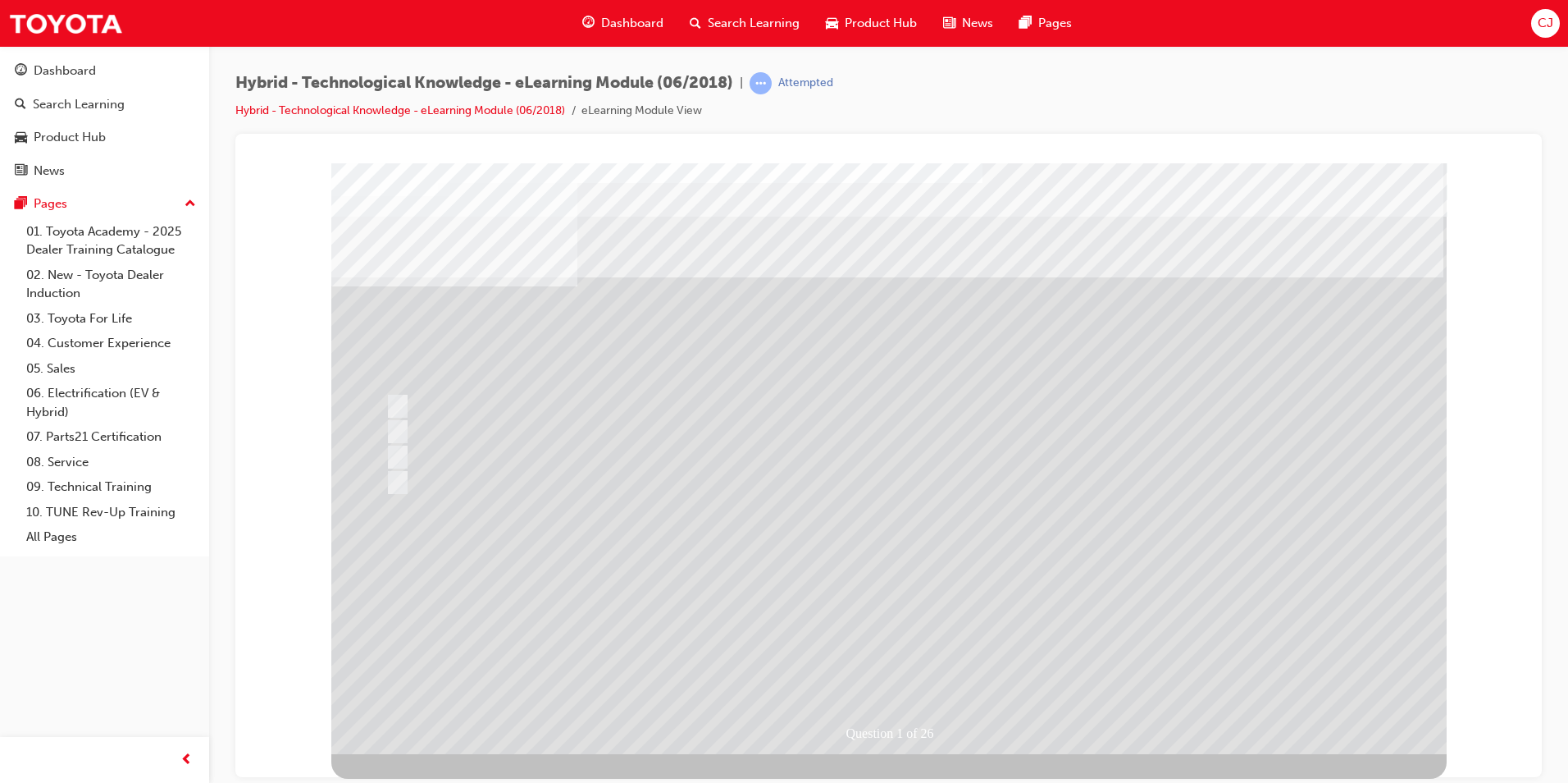
click at [414, 253] on div "Question 1 of 26" at bounding box center [889, 457] width 1115 height 591
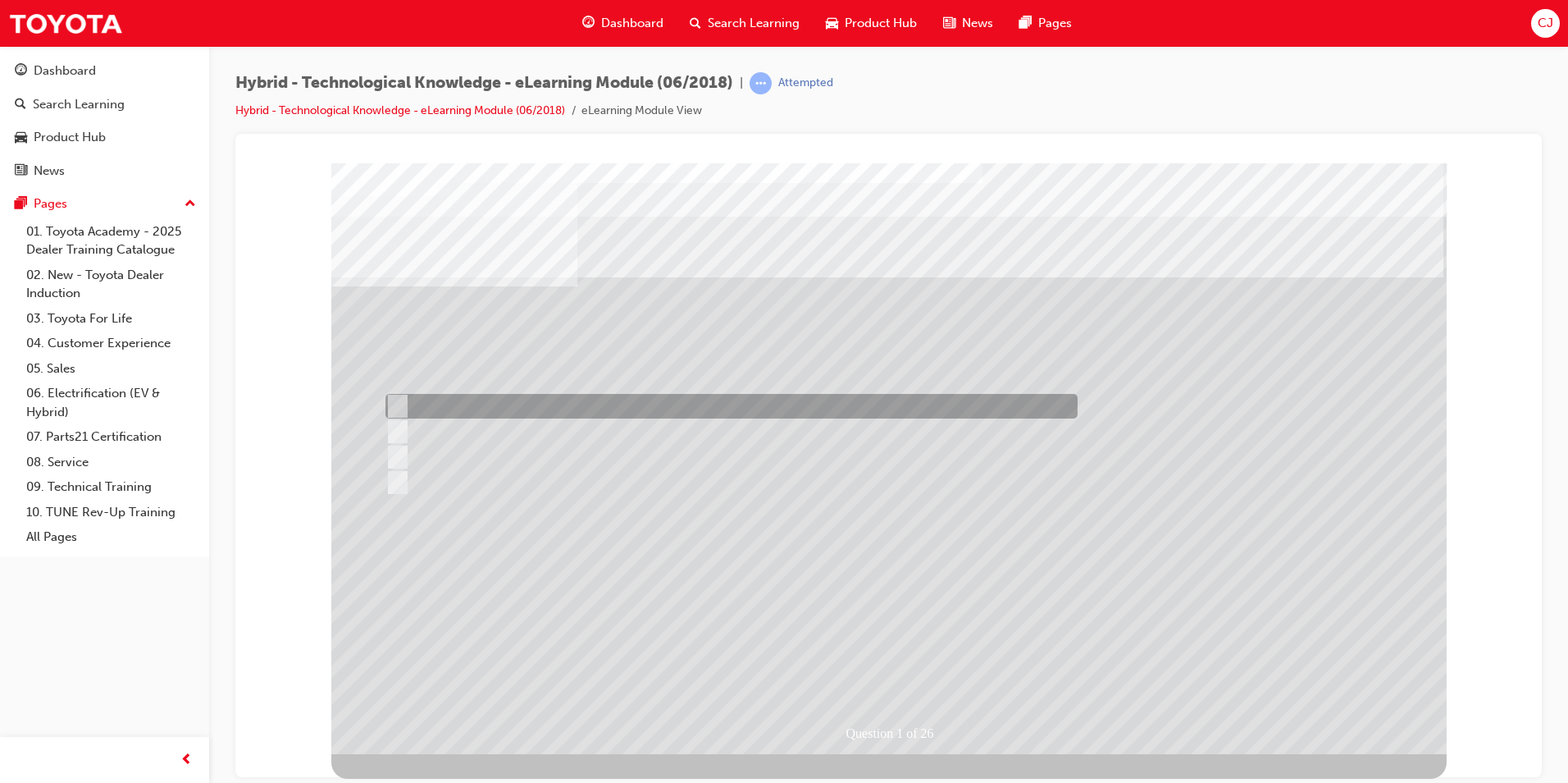
drag, startPoint x: 373, startPoint y: 265, endPoint x: 998, endPoint y: 416, distance: 643.0
click at [997, 420] on div "Question 1 of 26" at bounding box center [889, 457] width 1115 height 591
click at [443, 399] on div at bounding box center [727, 405] width 692 height 25
radio input "true"
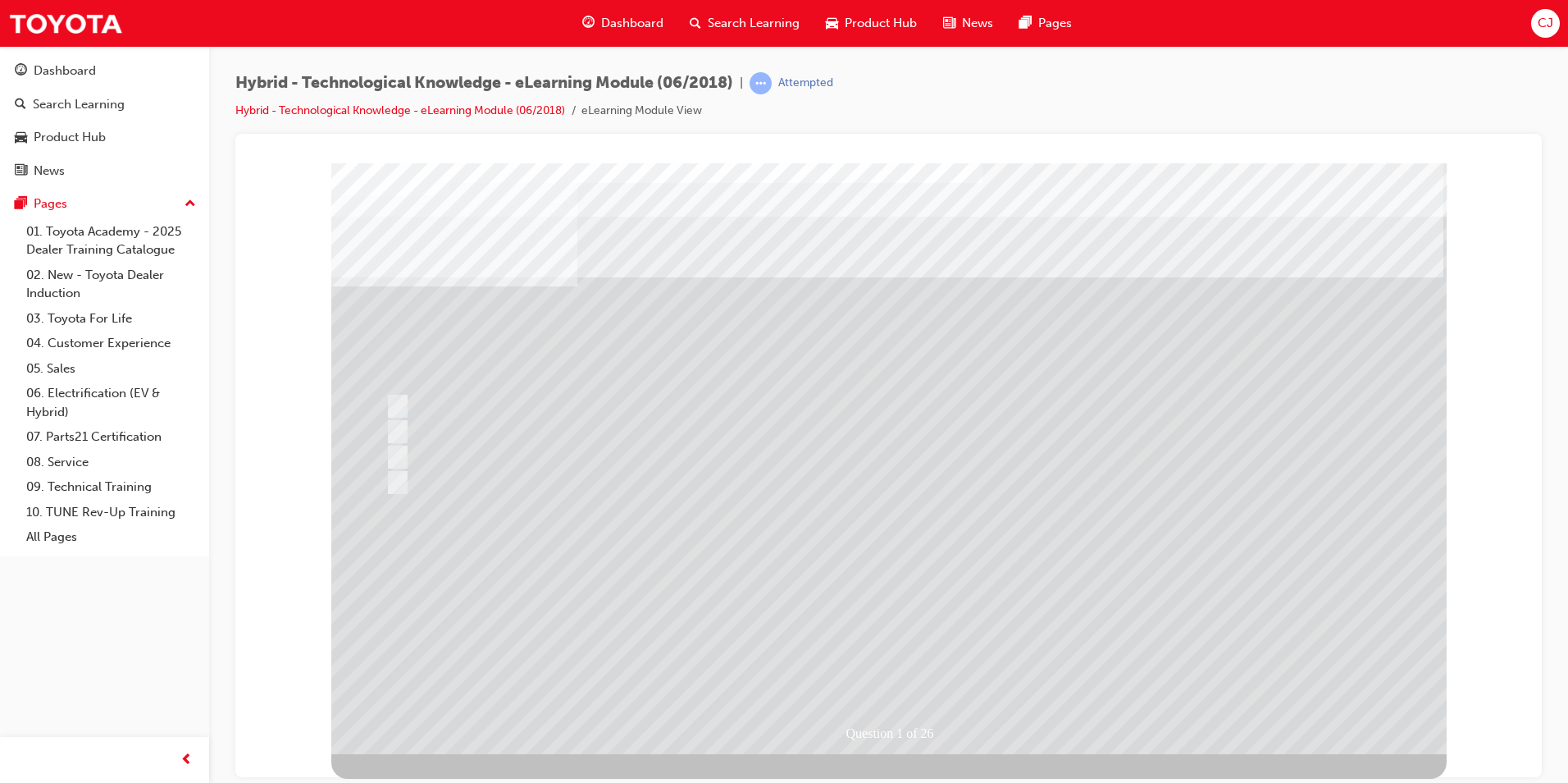
click at [919, 599] on div at bounding box center [889, 457] width 1115 height 591
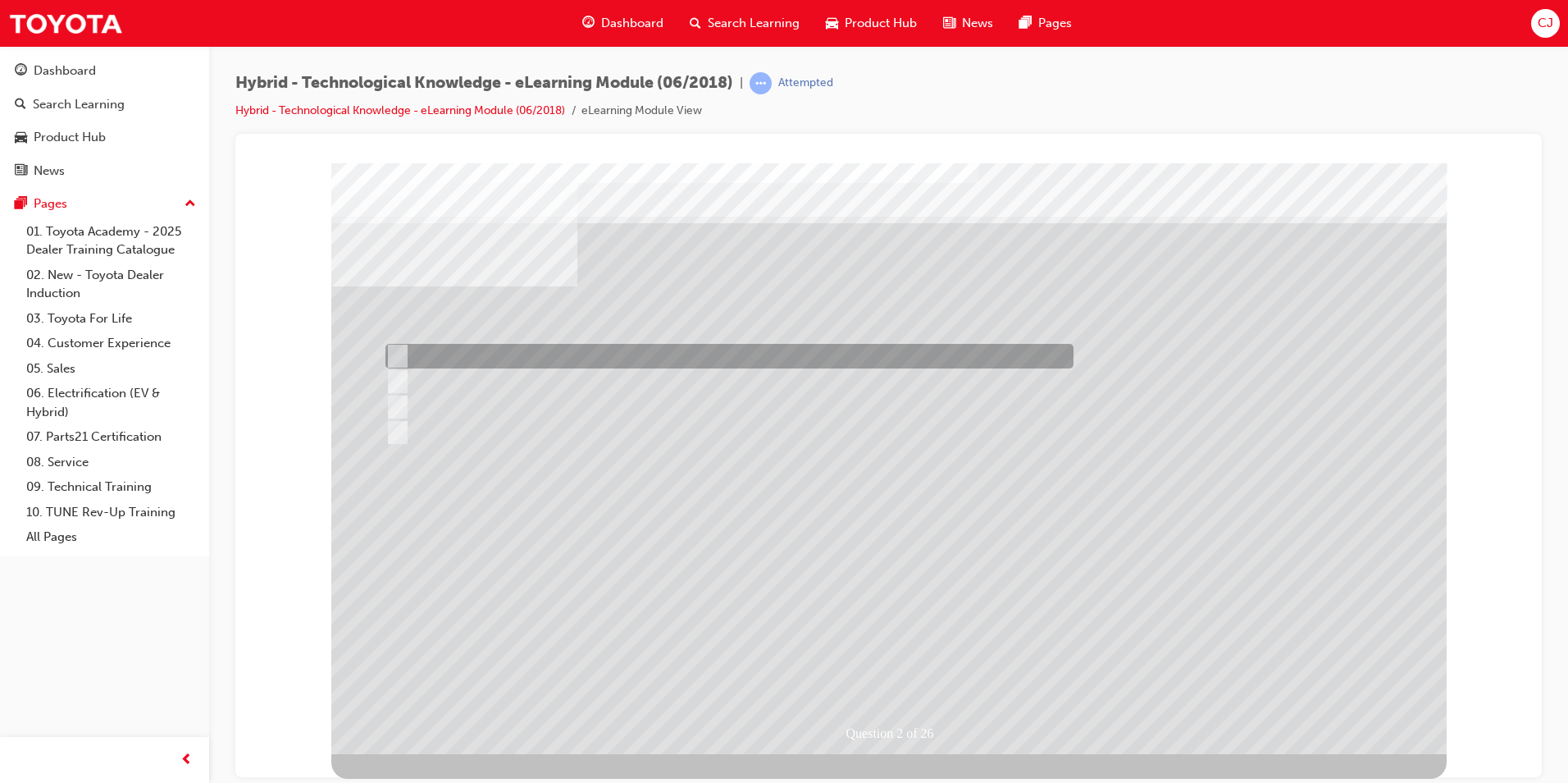
click at [431, 356] on div at bounding box center [726, 356] width 688 height 25
radio input "true"
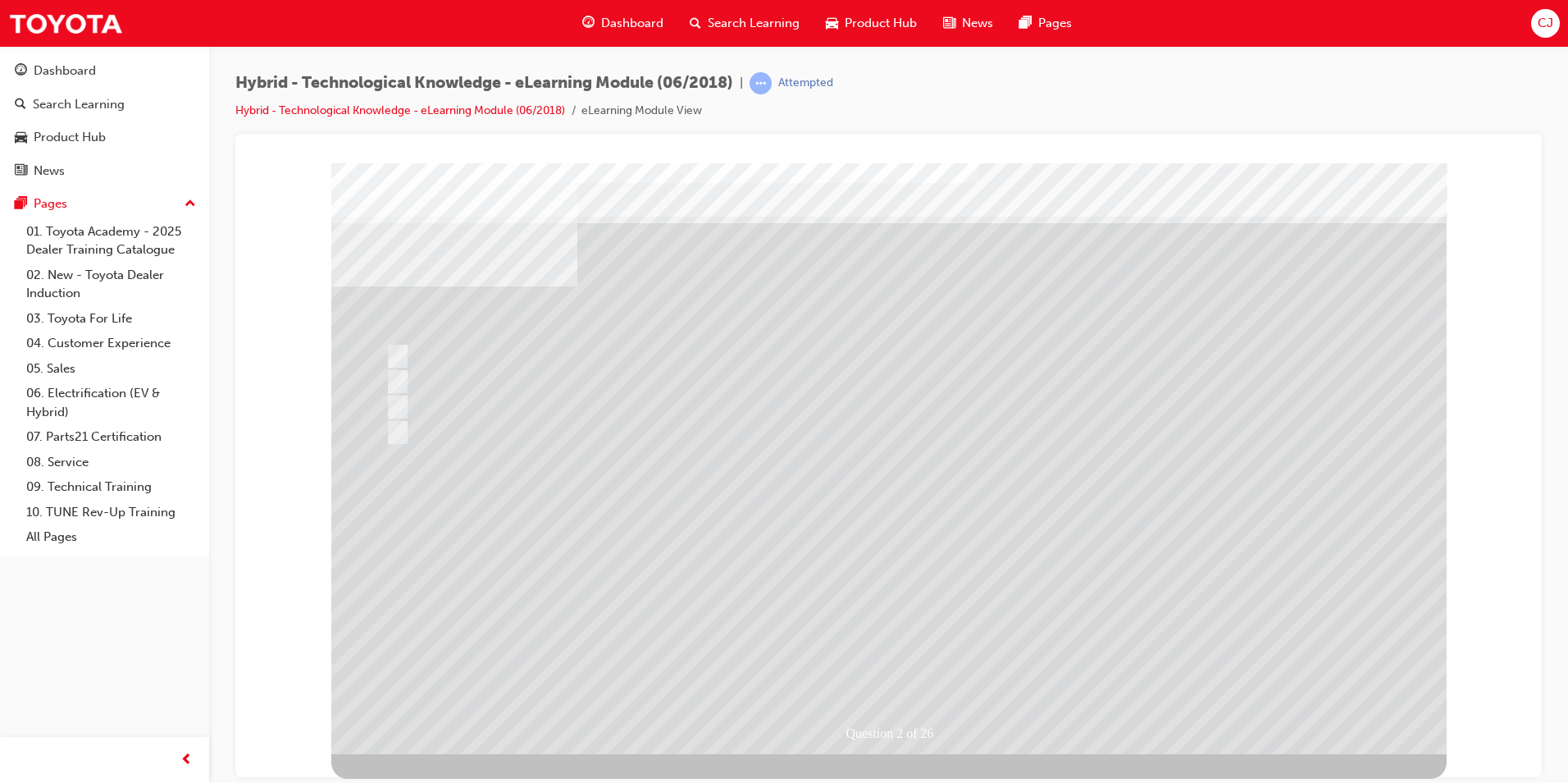
click at [912, 617] on div at bounding box center [889, 457] width 1115 height 591
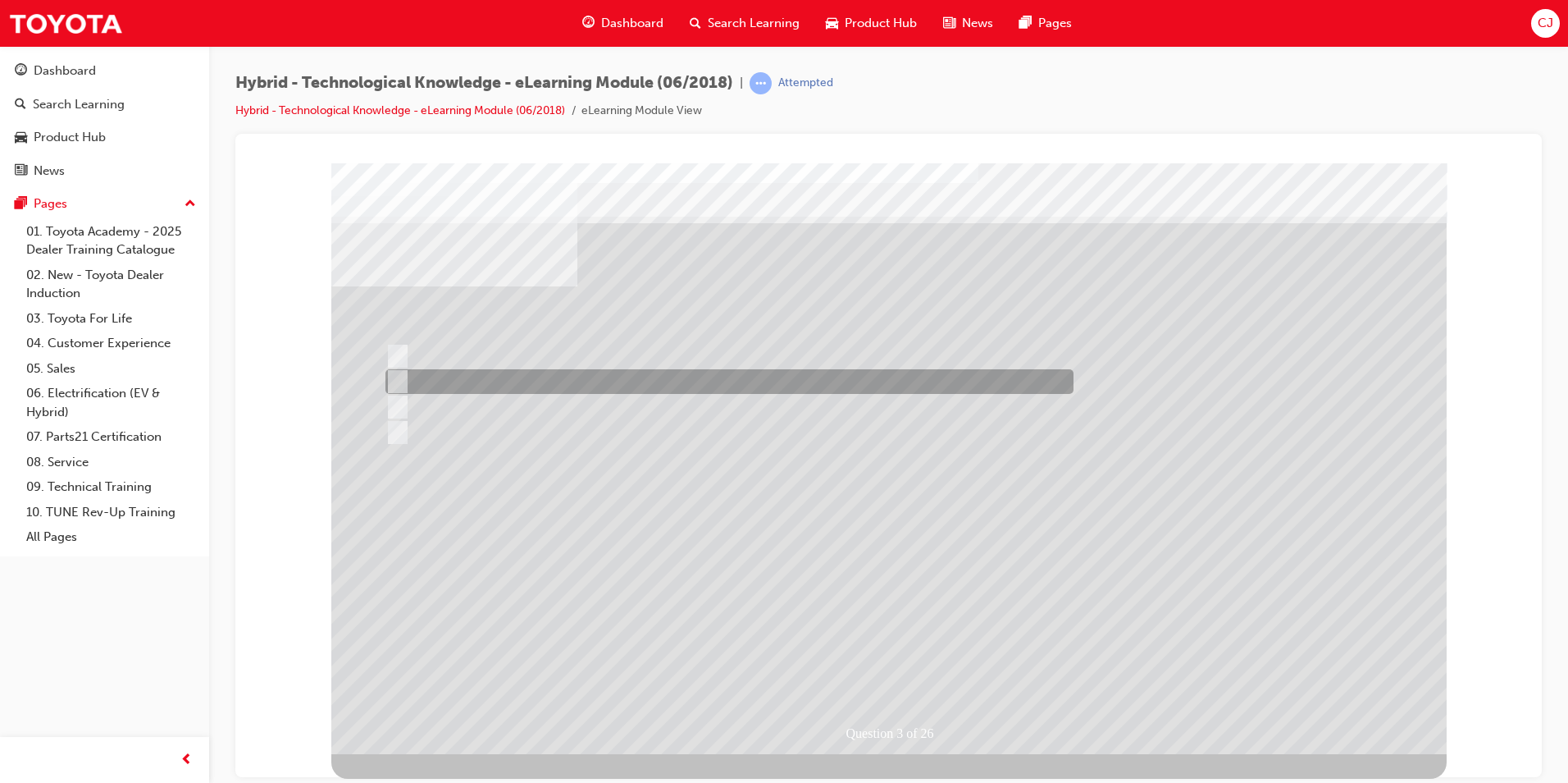
click at [437, 403] on div at bounding box center [726, 406] width 688 height 25
radio input "true"
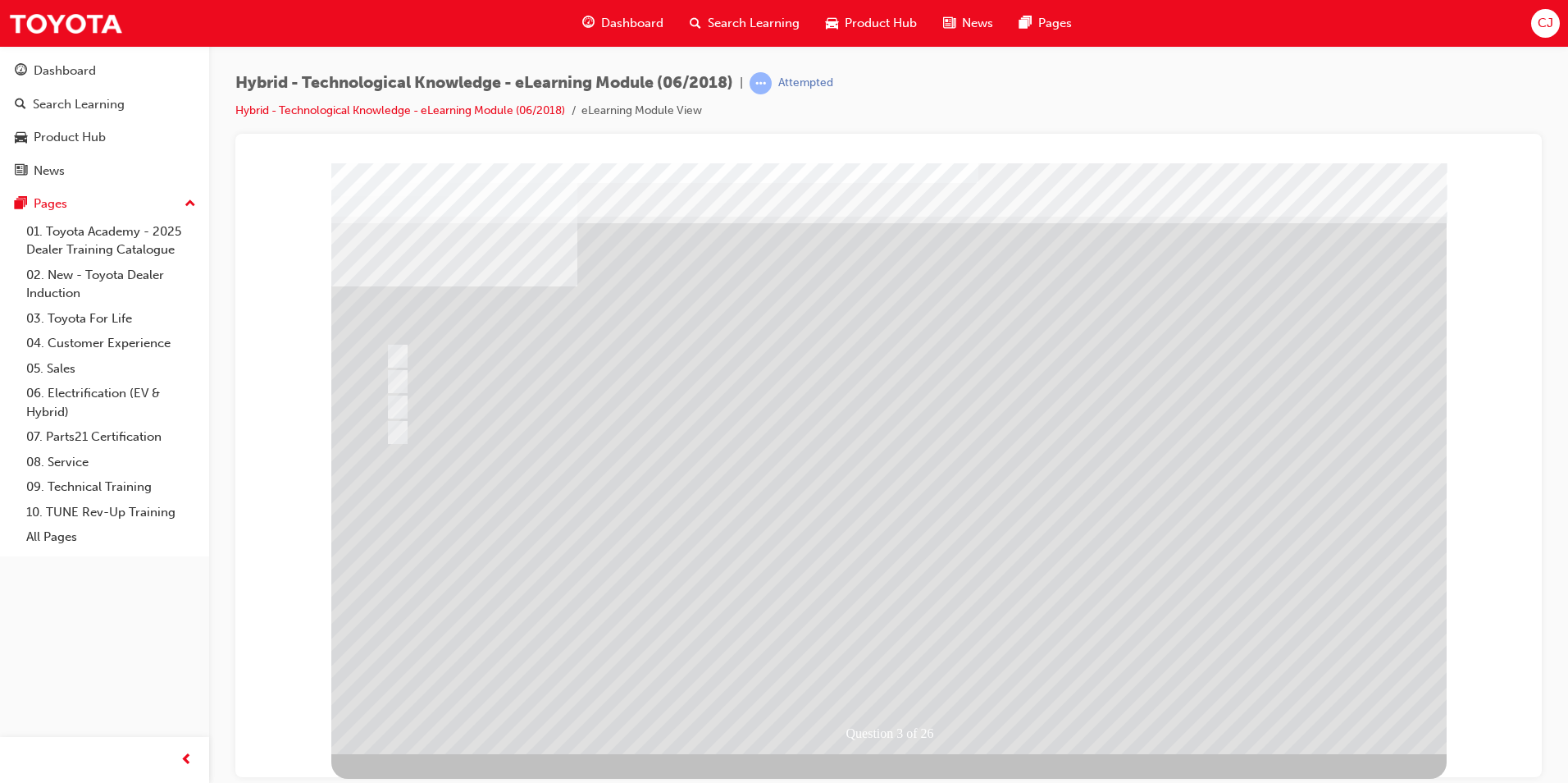
click at [842, 605] on div at bounding box center [889, 457] width 1115 height 591
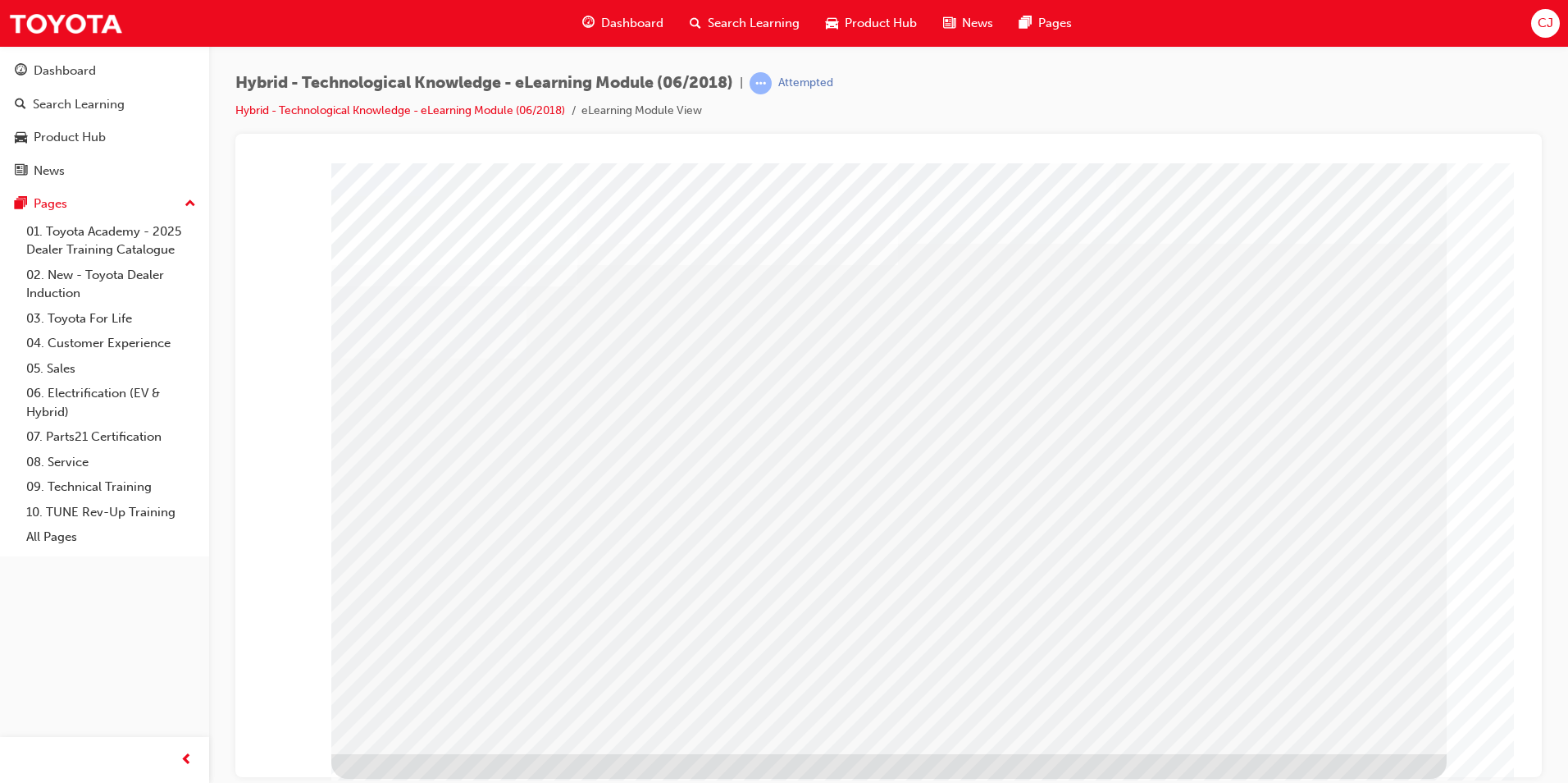
drag, startPoint x: 576, startPoint y: 446, endPoint x: 681, endPoint y: 468, distance: 107.3
drag, startPoint x: 814, startPoint y: 480, endPoint x: 833, endPoint y: 475, distance: 19.6
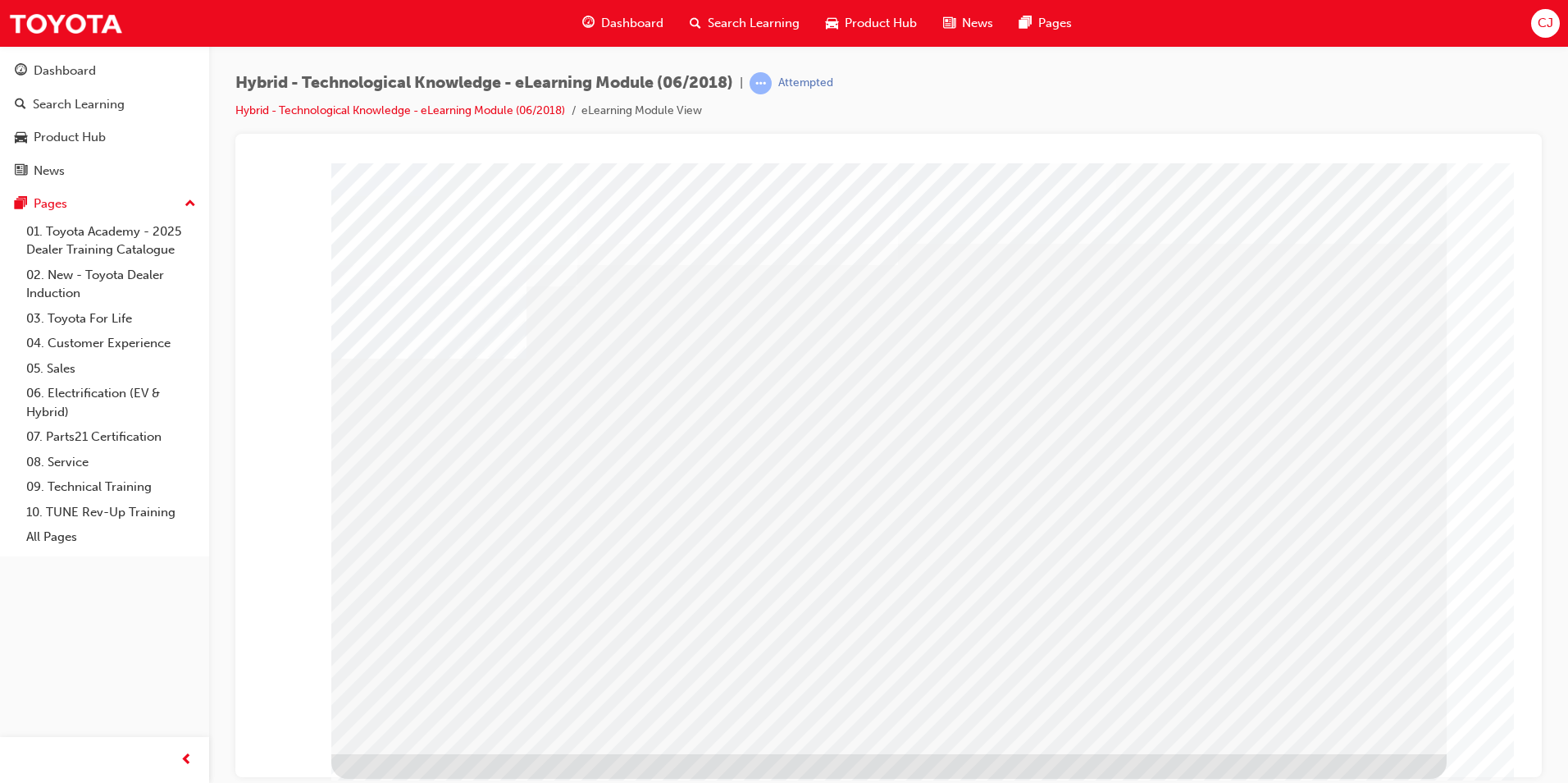
drag, startPoint x: 997, startPoint y: 445, endPoint x: 1095, endPoint y: 438, distance: 98.2
drag, startPoint x: 1256, startPoint y: 483, endPoint x: 1249, endPoint y: 508, distance: 26.0
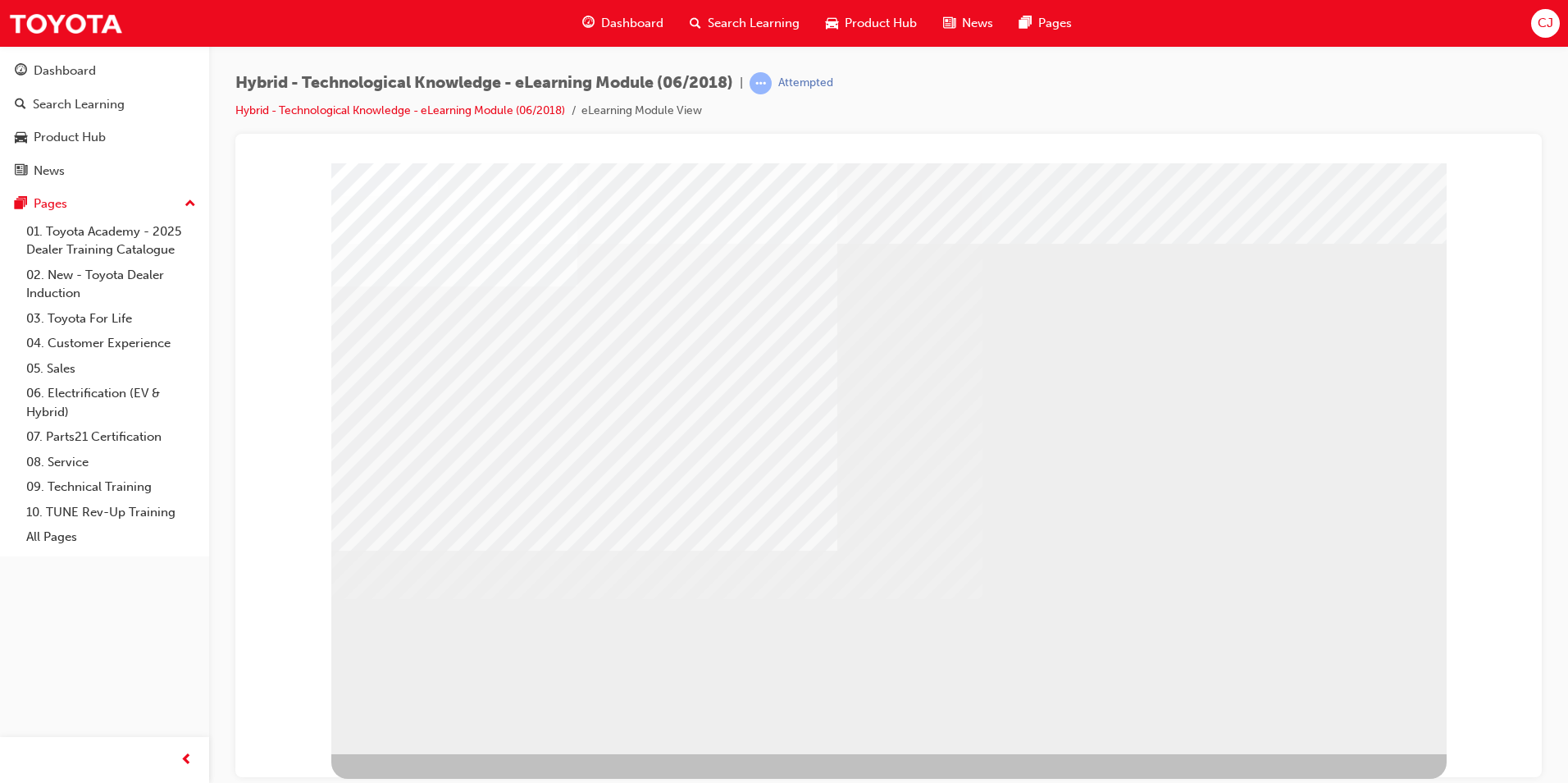
click at [437, 309] on div "multistate" at bounding box center [384, 291] width 106 height 32
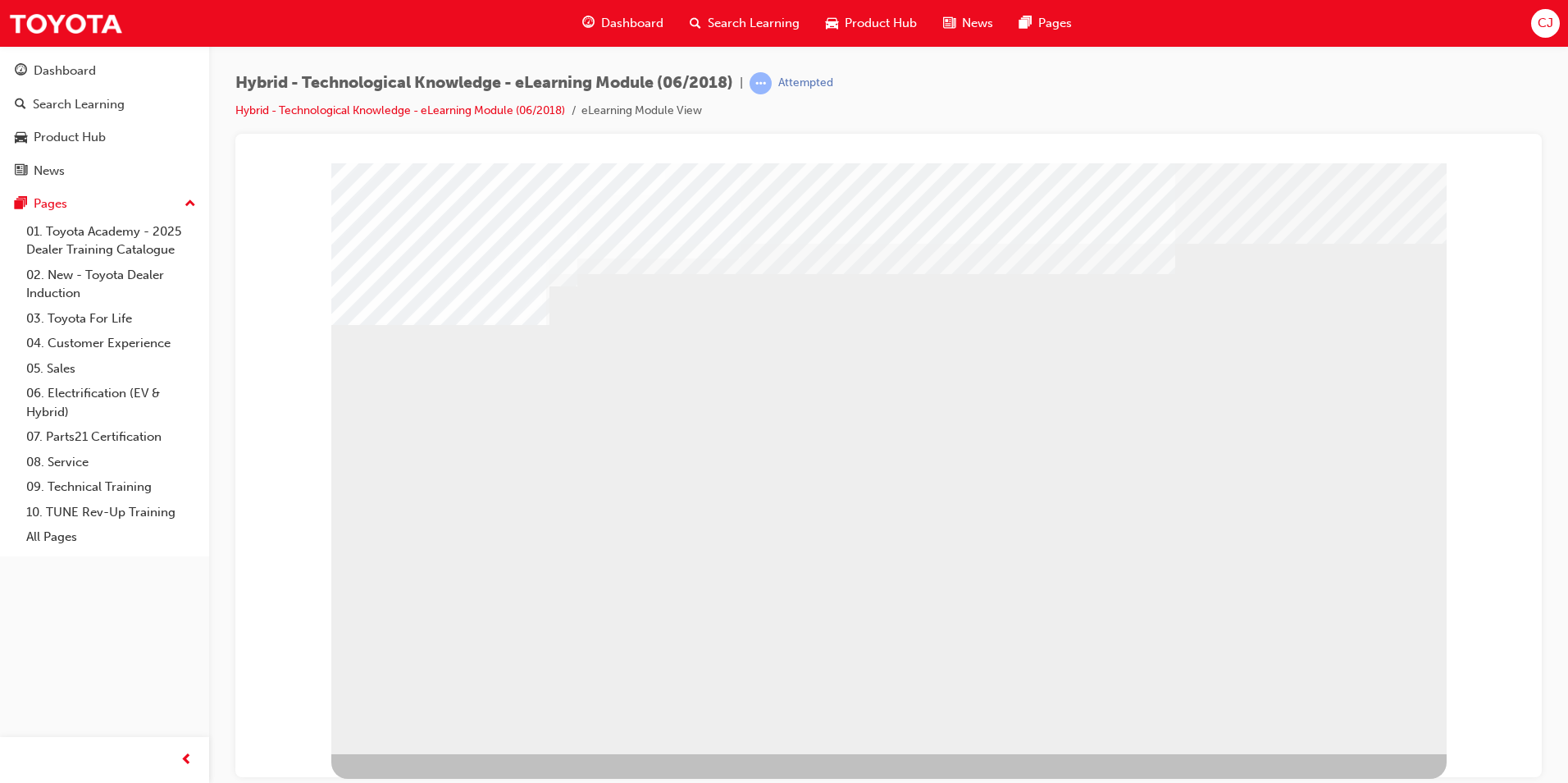
drag, startPoint x: 742, startPoint y: 508, endPoint x: 730, endPoint y: 508, distance: 12.0
drag, startPoint x: 620, startPoint y: 508, endPoint x: 907, endPoint y: 546, distance: 289.5
drag, startPoint x: 926, startPoint y: 547, endPoint x: 1268, endPoint y: 620, distance: 349.7
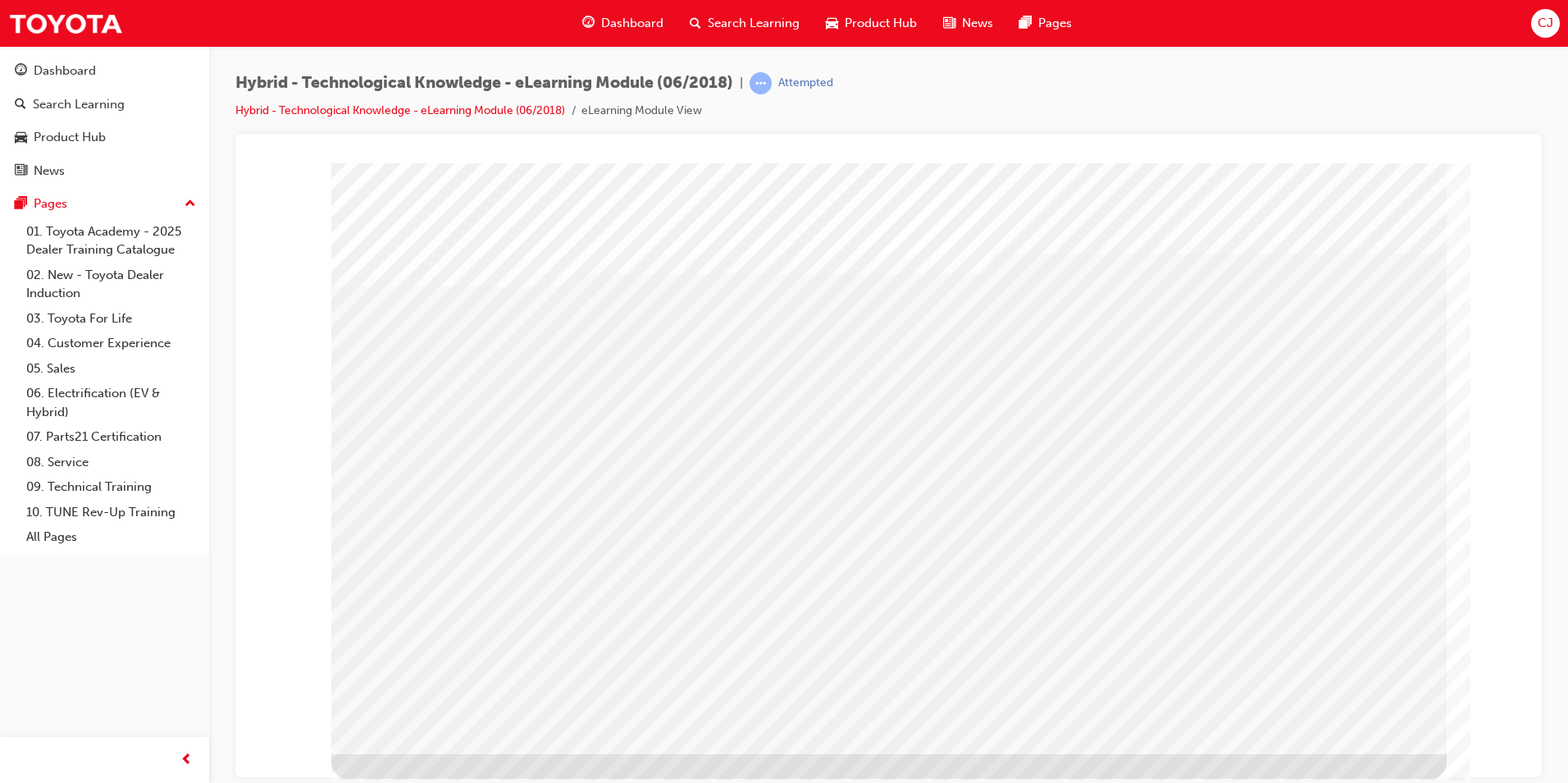
drag, startPoint x: 604, startPoint y: 460, endPoint x: 642, endPoint y: 462, distance: 38.1
drag, startPoint x: 683, startPoint y: 461, endPoint x: 747, endPoint y: 453, distance: 64.5
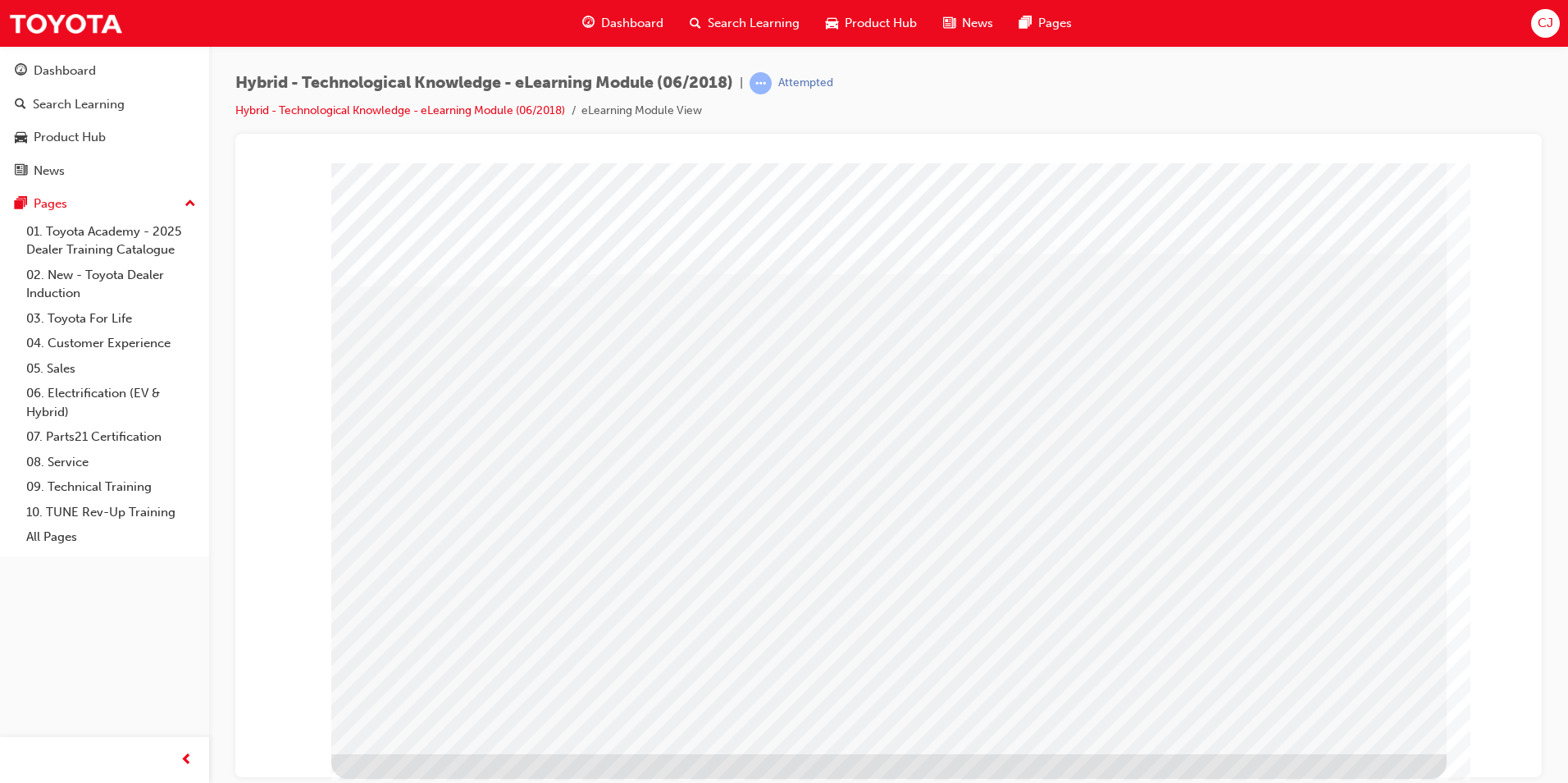
drag, startPoint x: 941, startPoint y: 439, endPoint x: 1004, endPoint y: 433, distance: 63.3
drag, startPoint x: 1016, startPoint y: 433, endPoint x: 1121, endPoint y: 422, distance: 105.6
drag, startPoint x: 1189, startPoint y: 418, endPoint x: 1194, endPoint y: 425, distance: 8.6
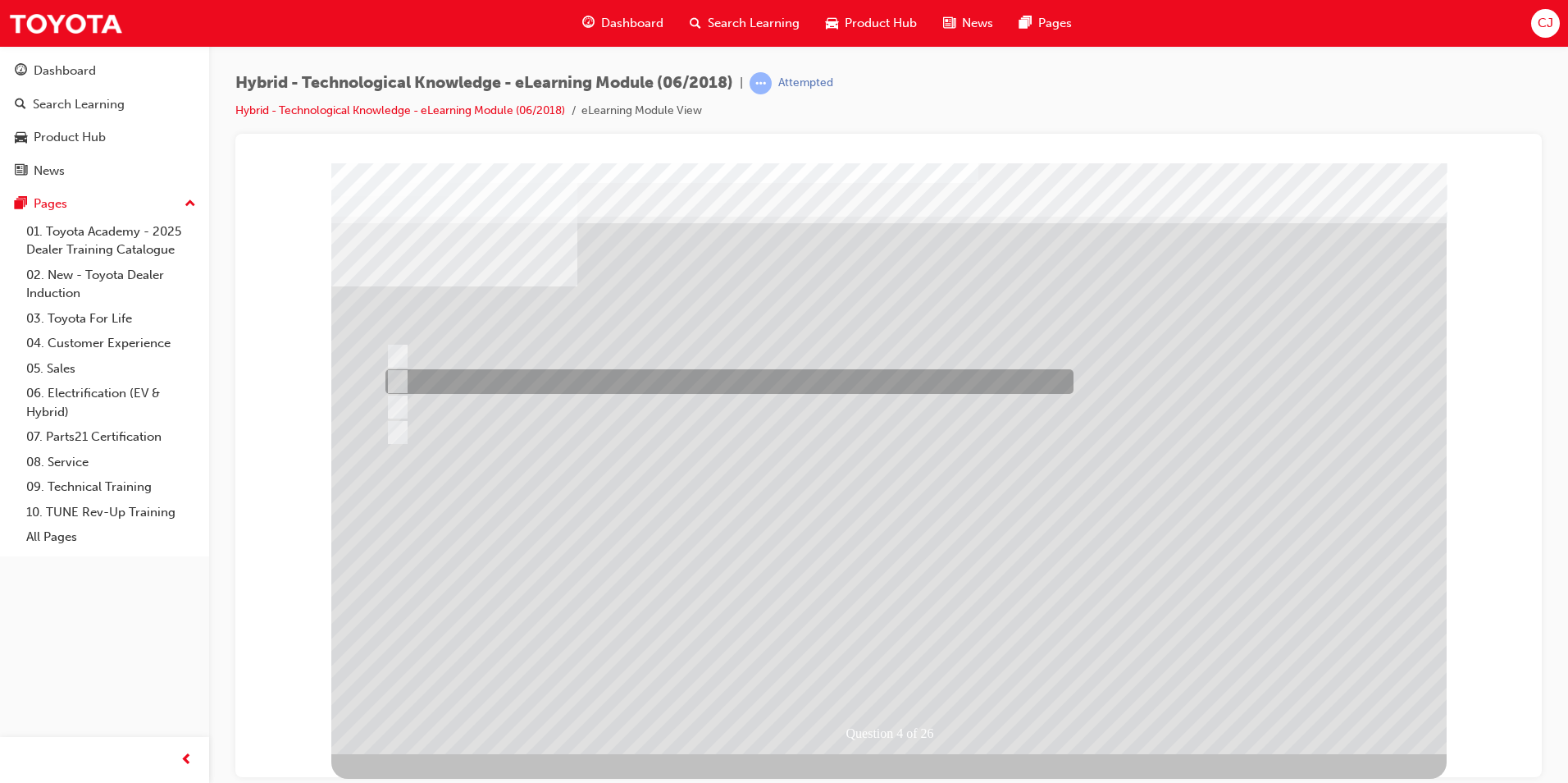
click at [597, 377] on div at bounding box center [726, 381] width 688 height 25
radio input "true"
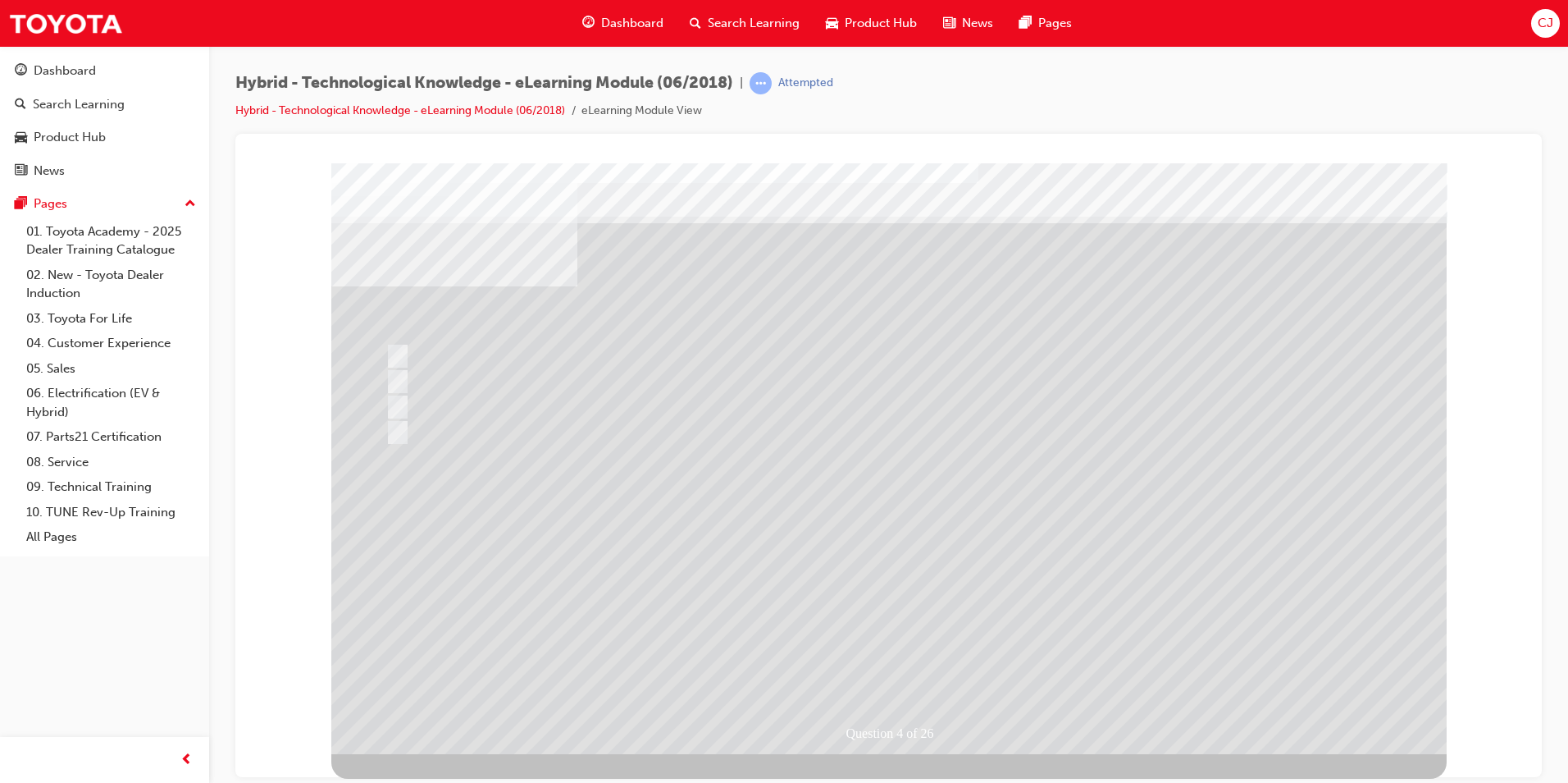
click at [900, 599] on div at bounding box center [889, 457] width 1115 height 591
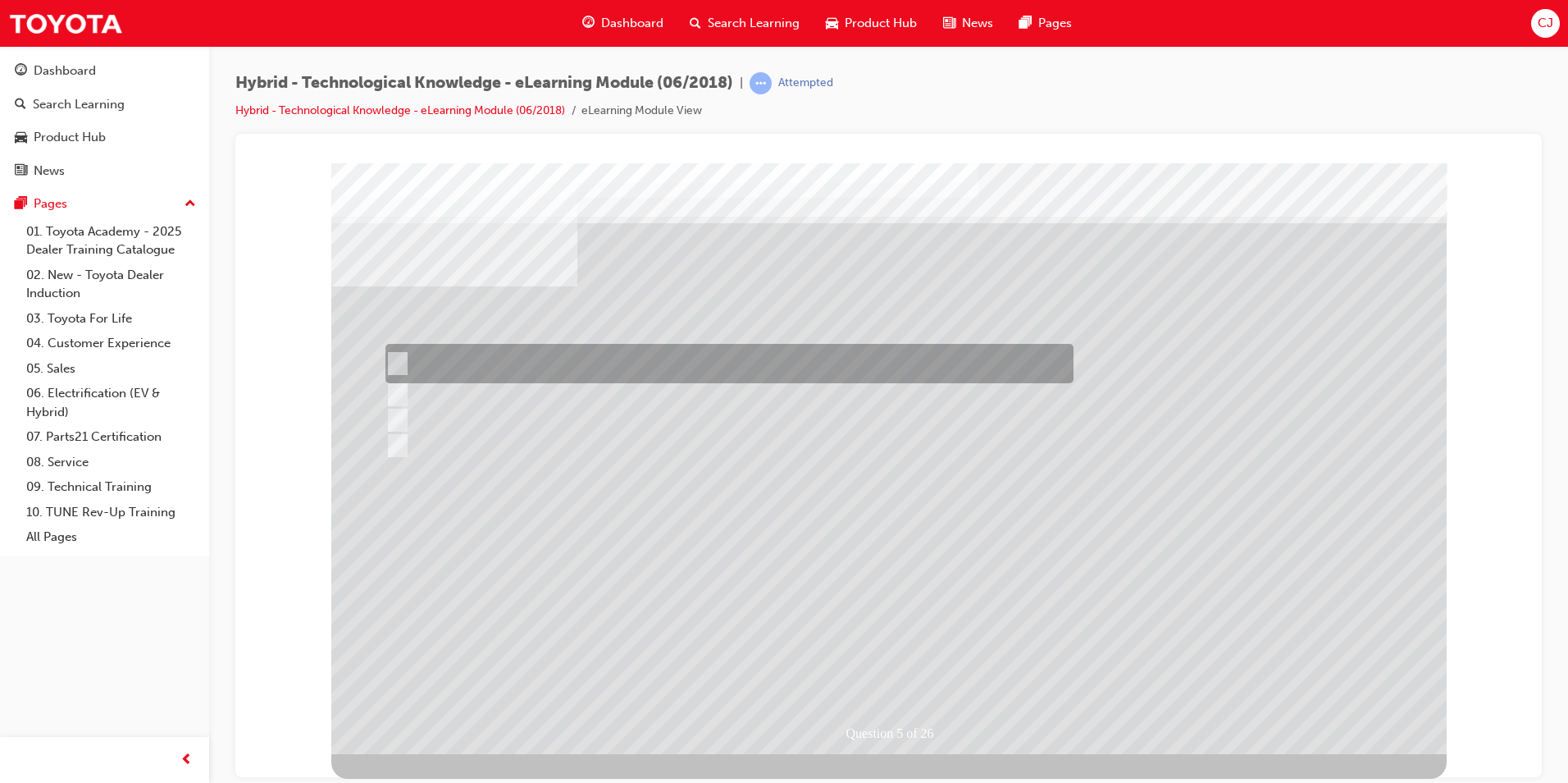
click at [666, 350] on div at bounding box center [726, 364] width 688 height 39
radio input "true"
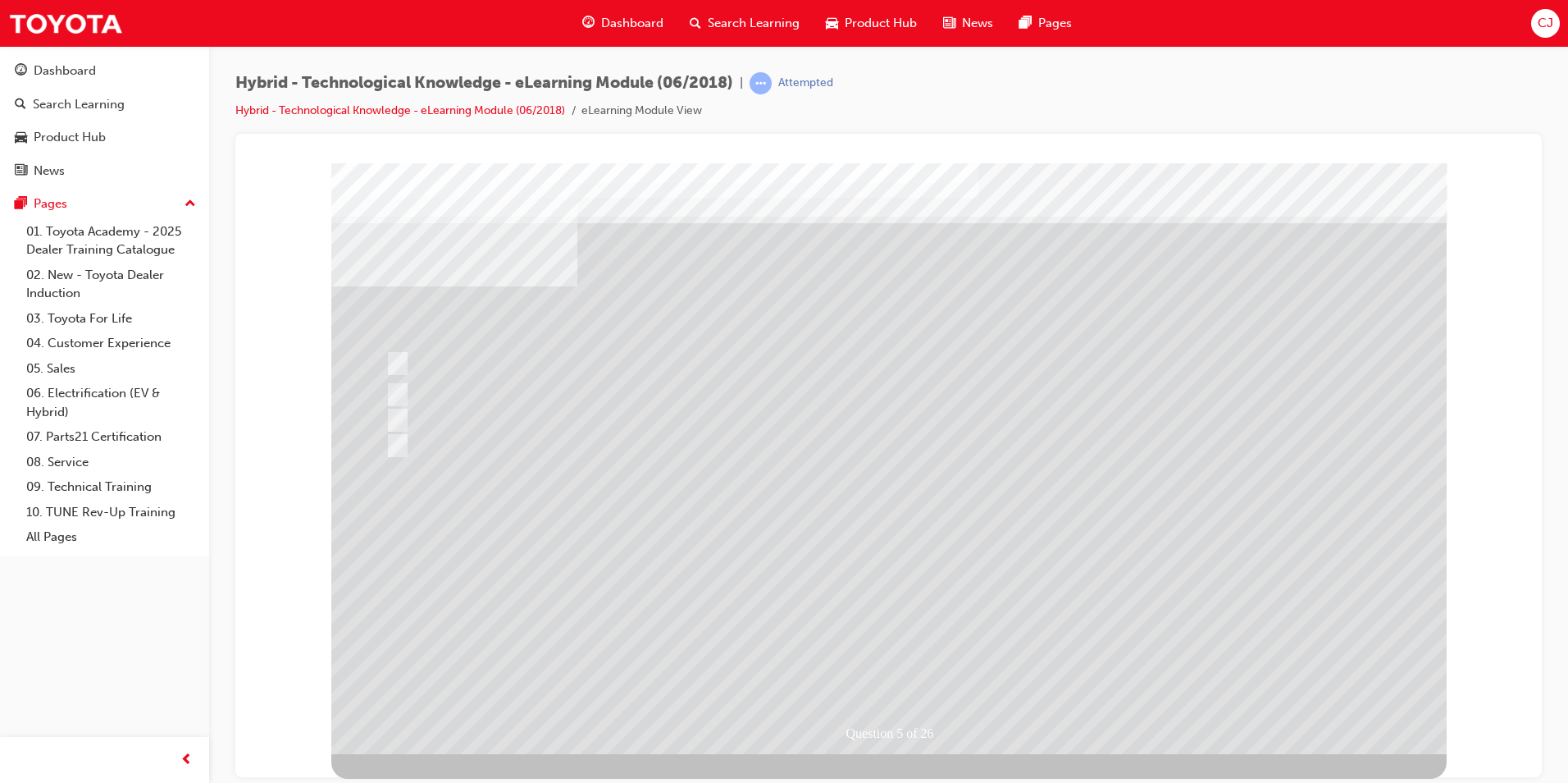
click at [888, 612] on div at bounding box center [889, 457] width 1115 height 591
drag, startPoint x: 848, startPoint y: 320, endPoint x: 240, endPoint y: 211, distance: 617.7
click at [249, 169] on html "Question 6 of 26 Loading..." at bounding box center [889, 165] width 1280 height 7
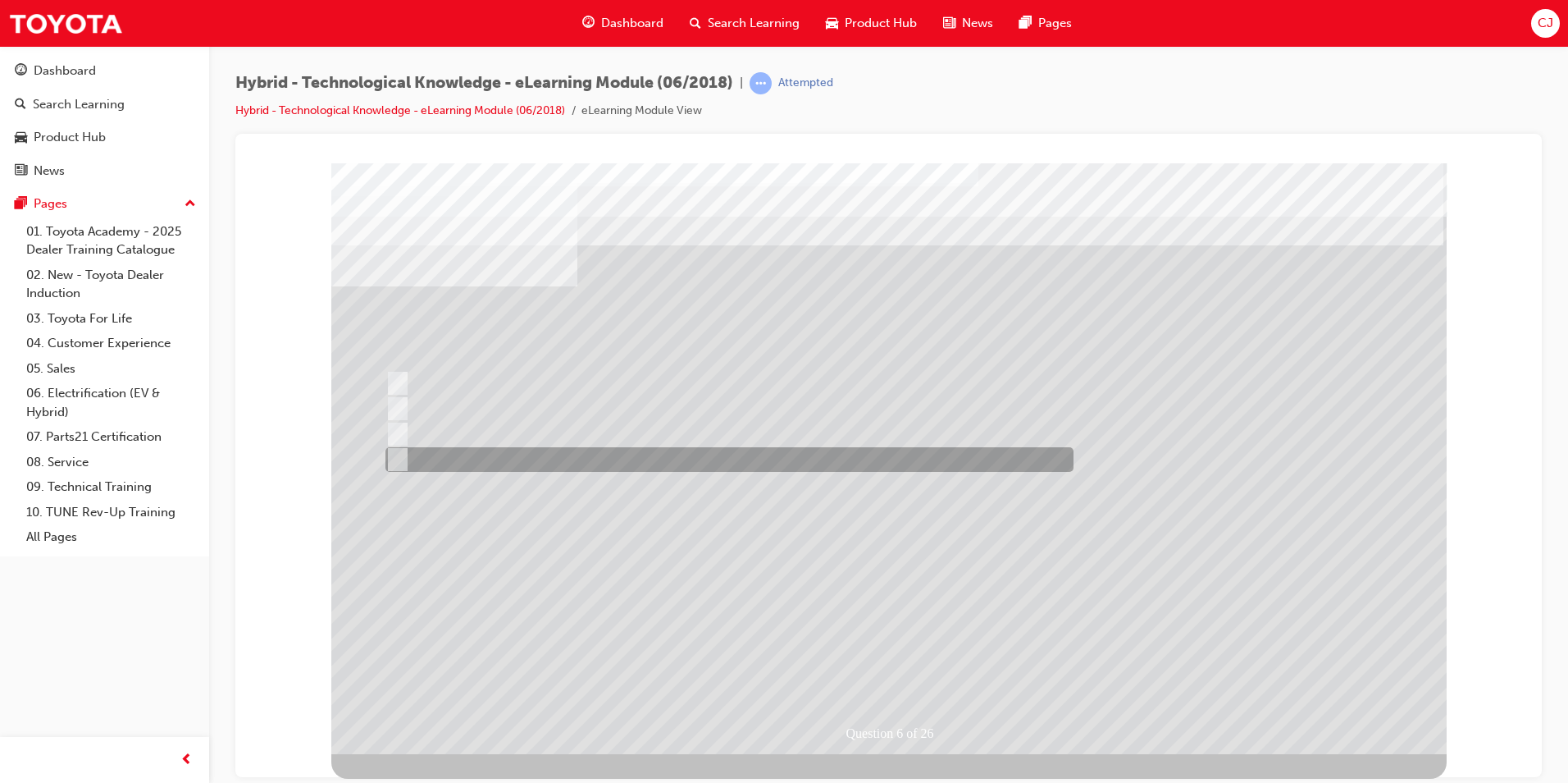
click at [510, 450] on div at bounding box center [726, 459] width 688 height 25
radio input "true"
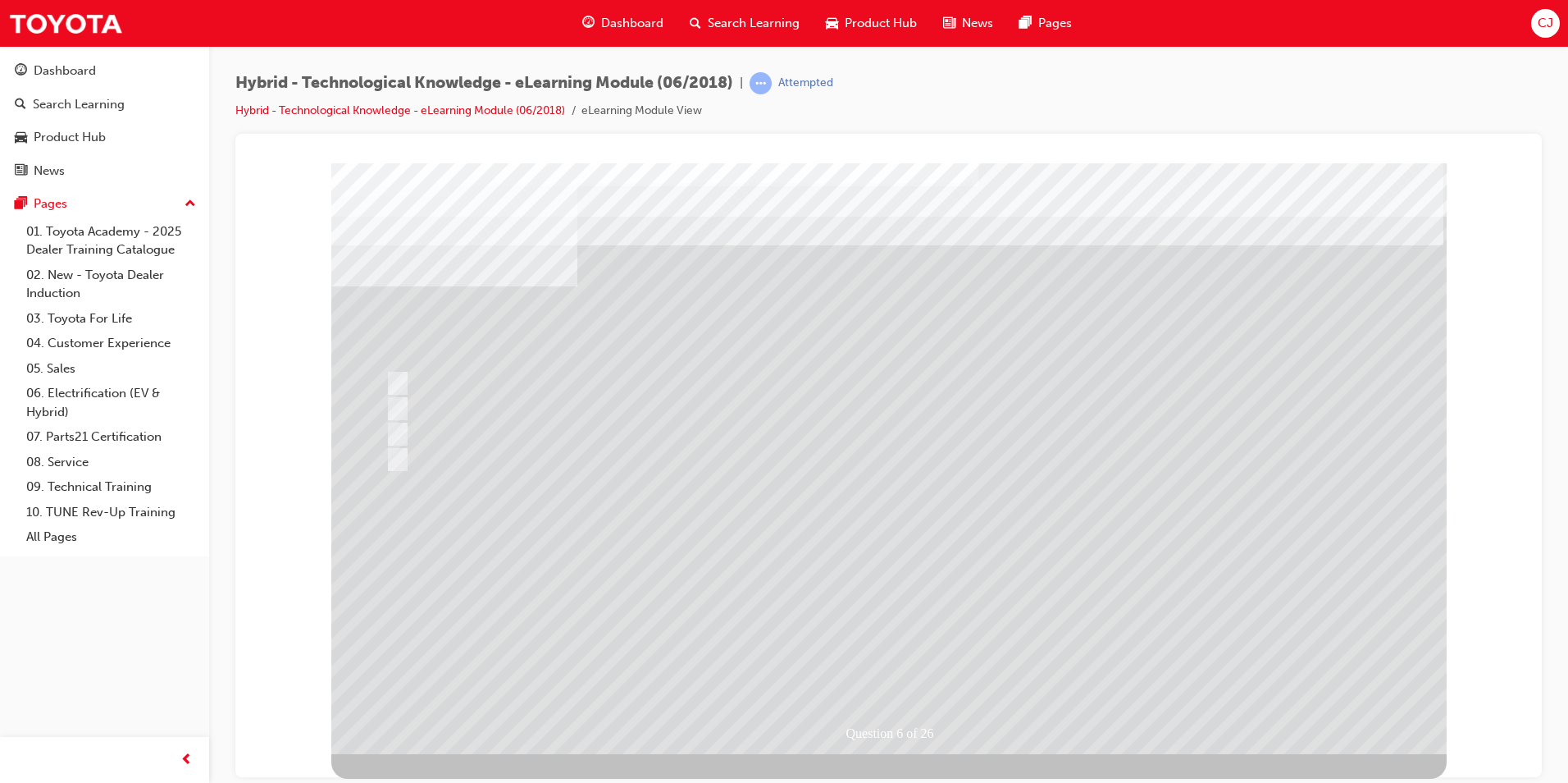
click at [920, 612] on div at bounding box center [889, 457] width 1115 height 591
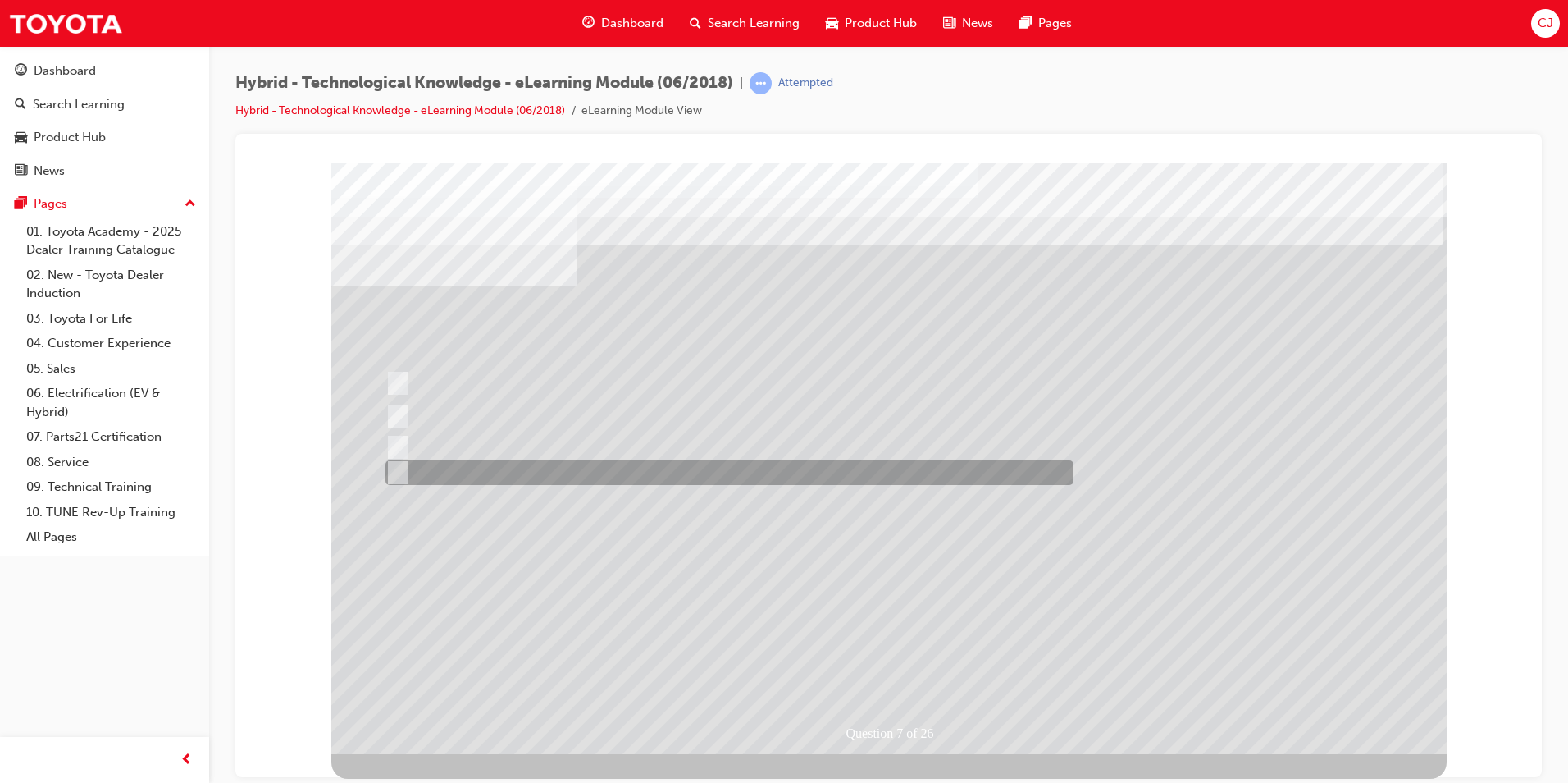
click at [560, 478] on div at bounding box center [726, 472] width 688 height 25
radio input "true"
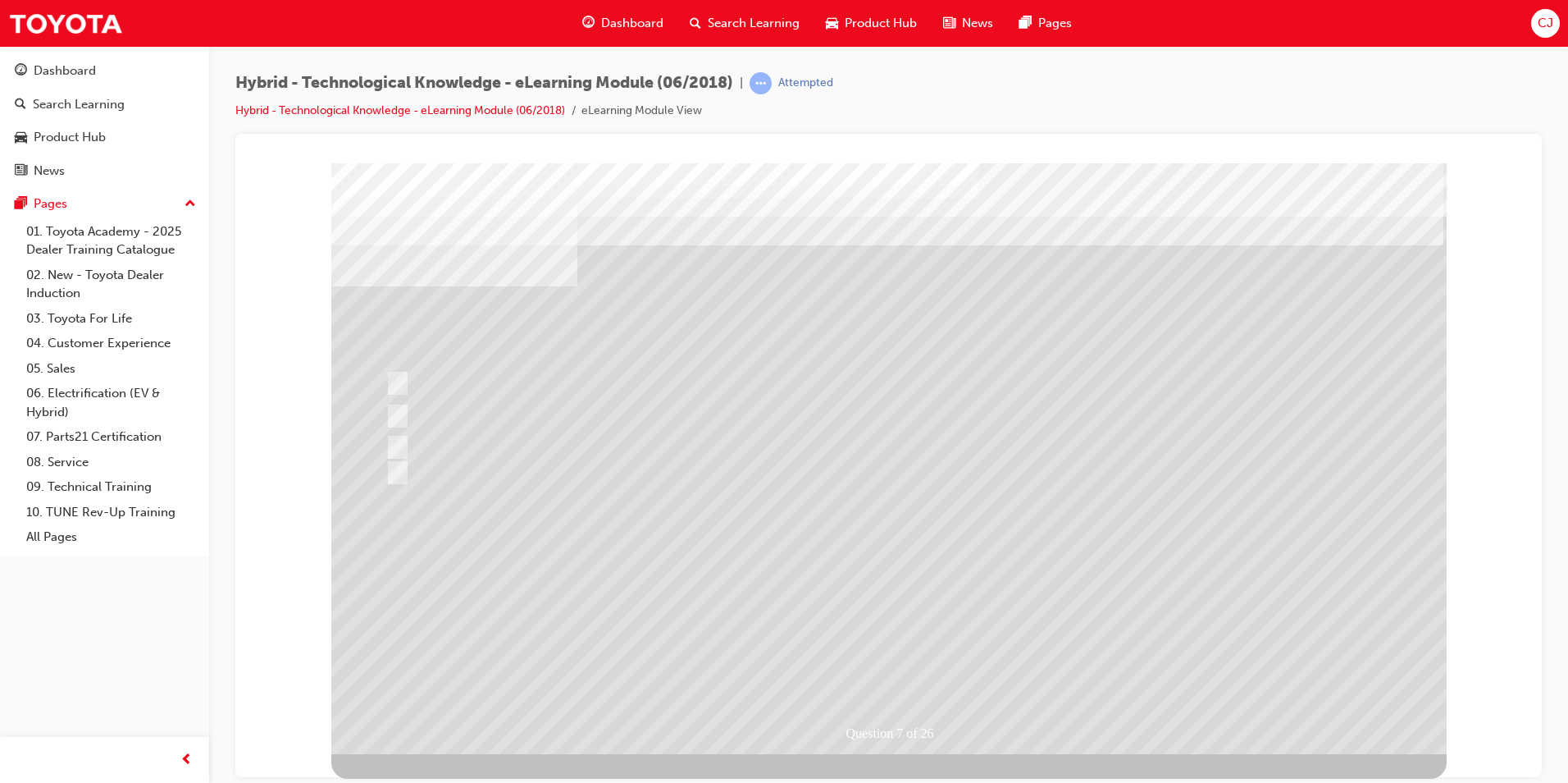
click at [868, 595] on div at bounding box center [889, 457] width 1115 height 591
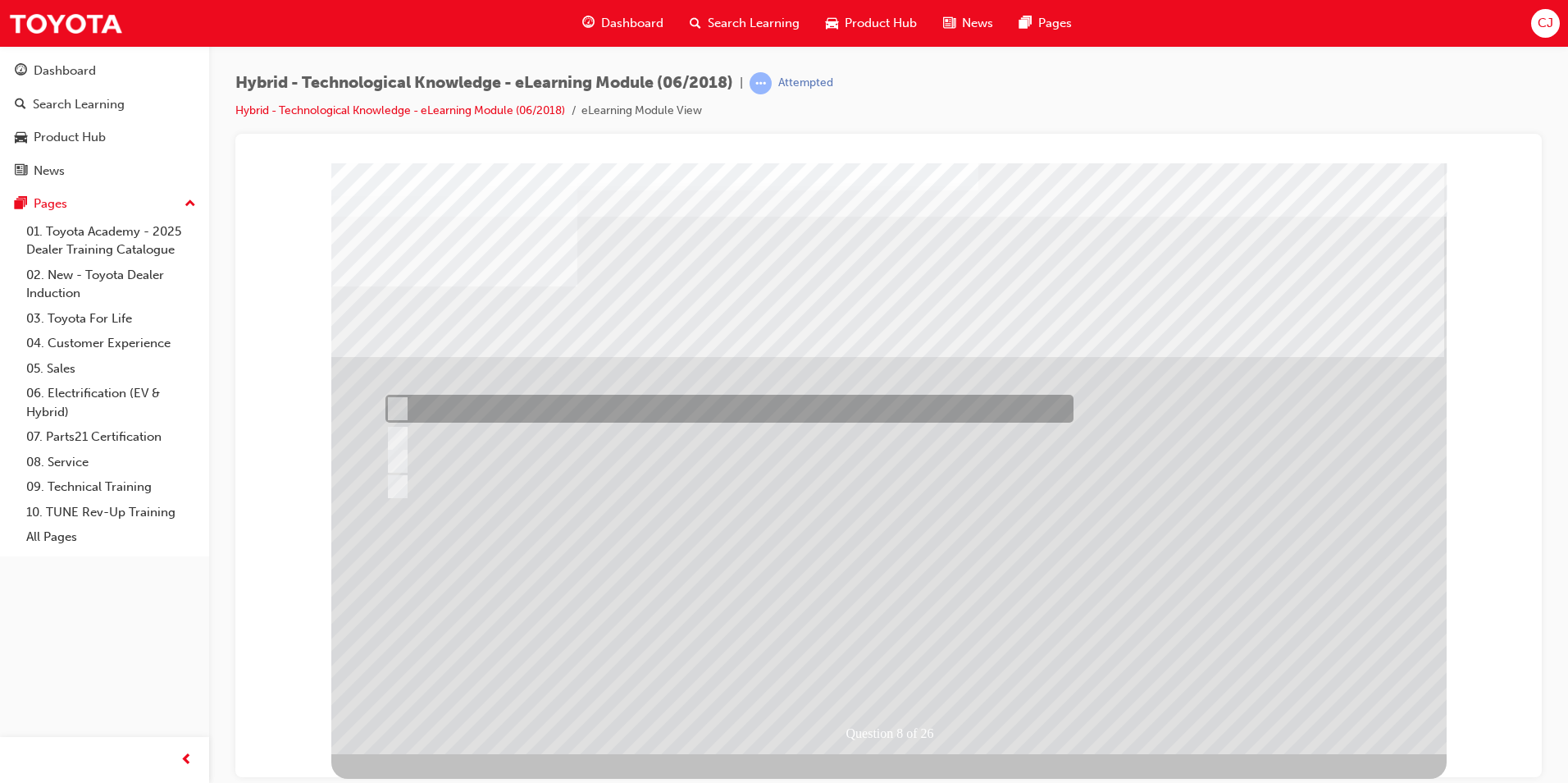
click at [434, 407] on div at bounding box center [726, 408] width 688 height 28
radio input "true"
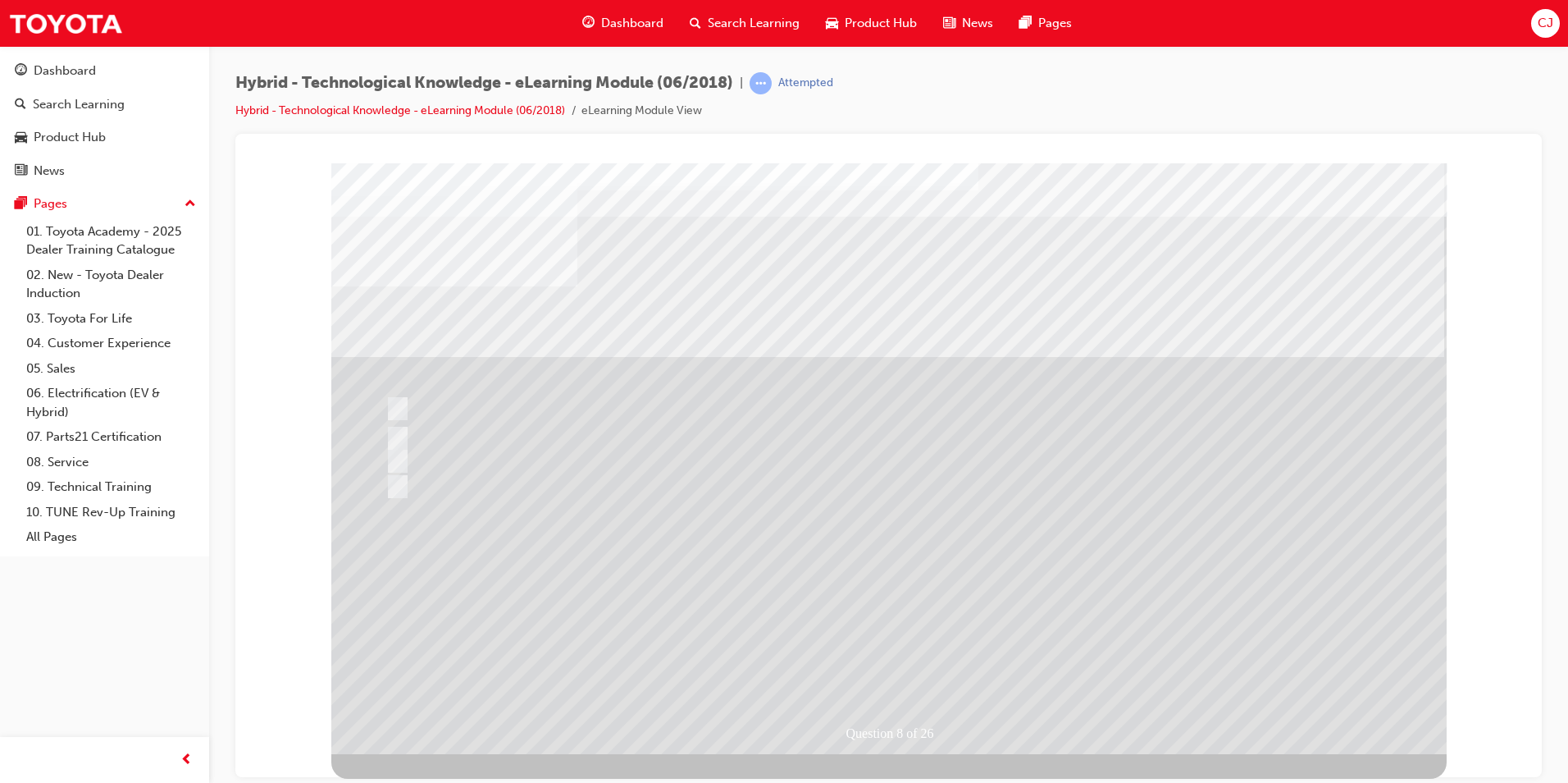
click at [903, 615] on div at bounding box center [889, 457] width 1115 height 591
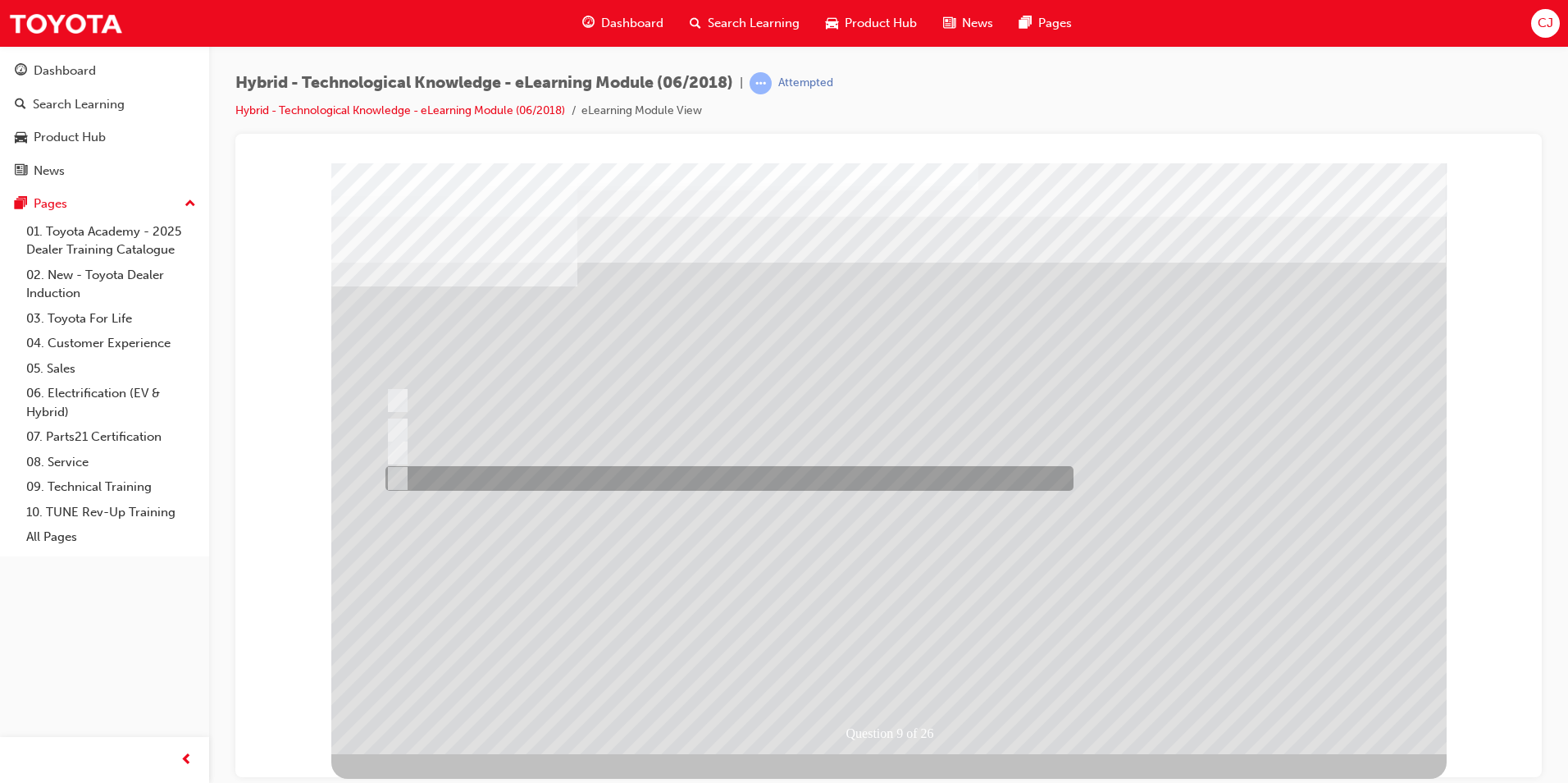
click at [437, 477] on div at bounding box center [726, 478] width 688 height 25
radio input "true"
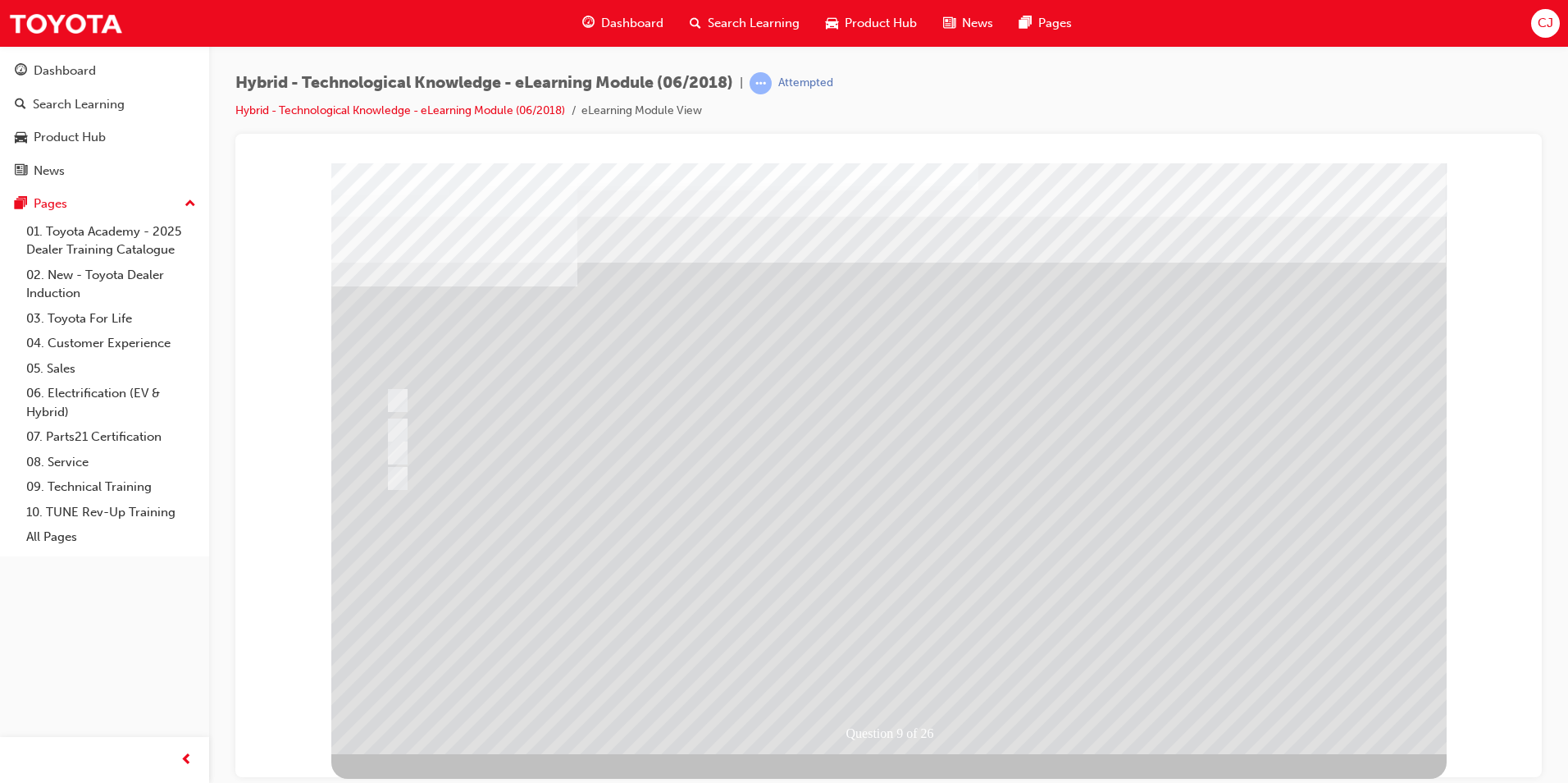
click at [898, 606] on div at bounding box center [882, 457] width 1115 height 591
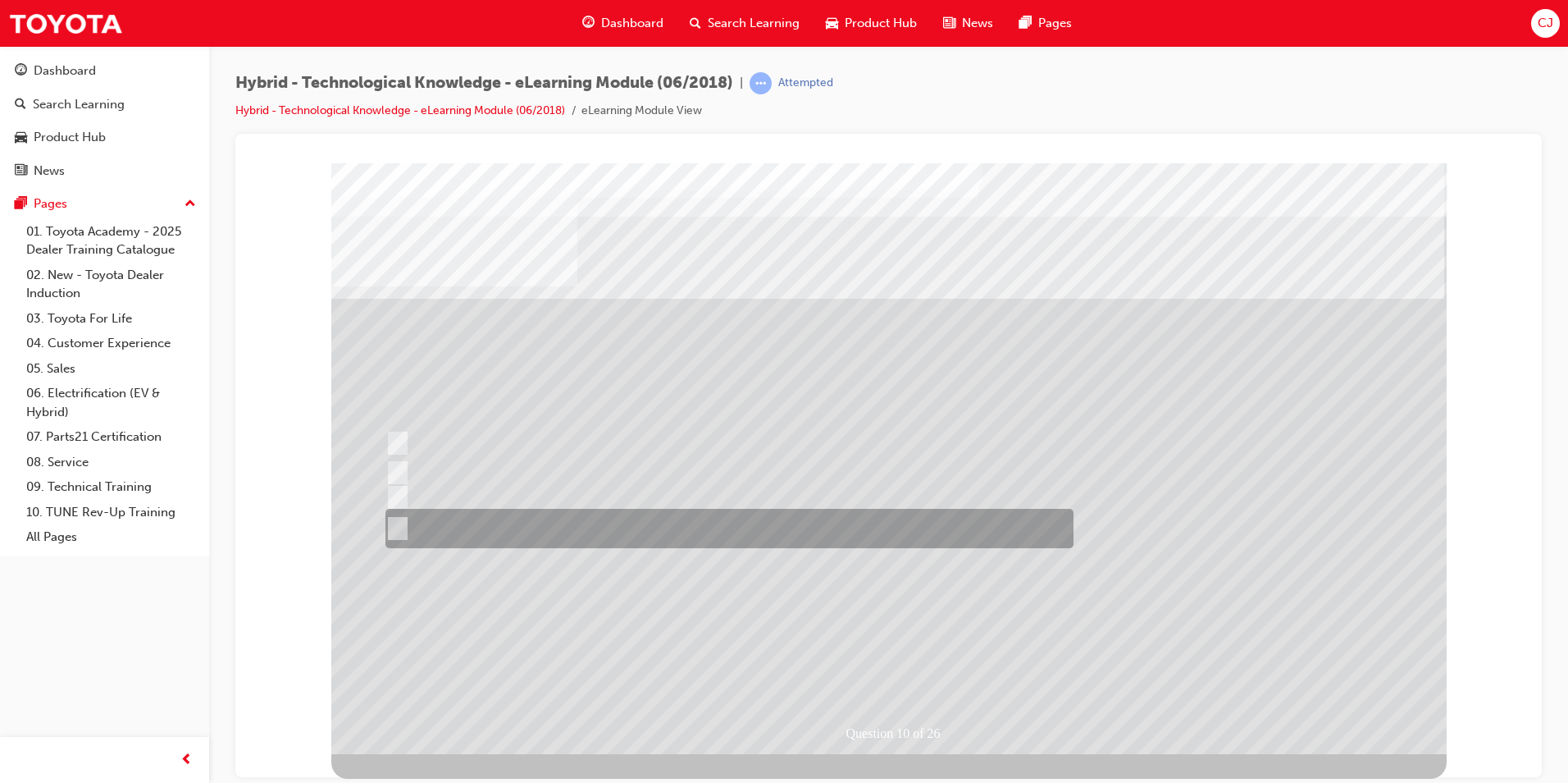
click at [631, 522] on div at bounding box center [726, 528] width 688 height 39
radio input "true"
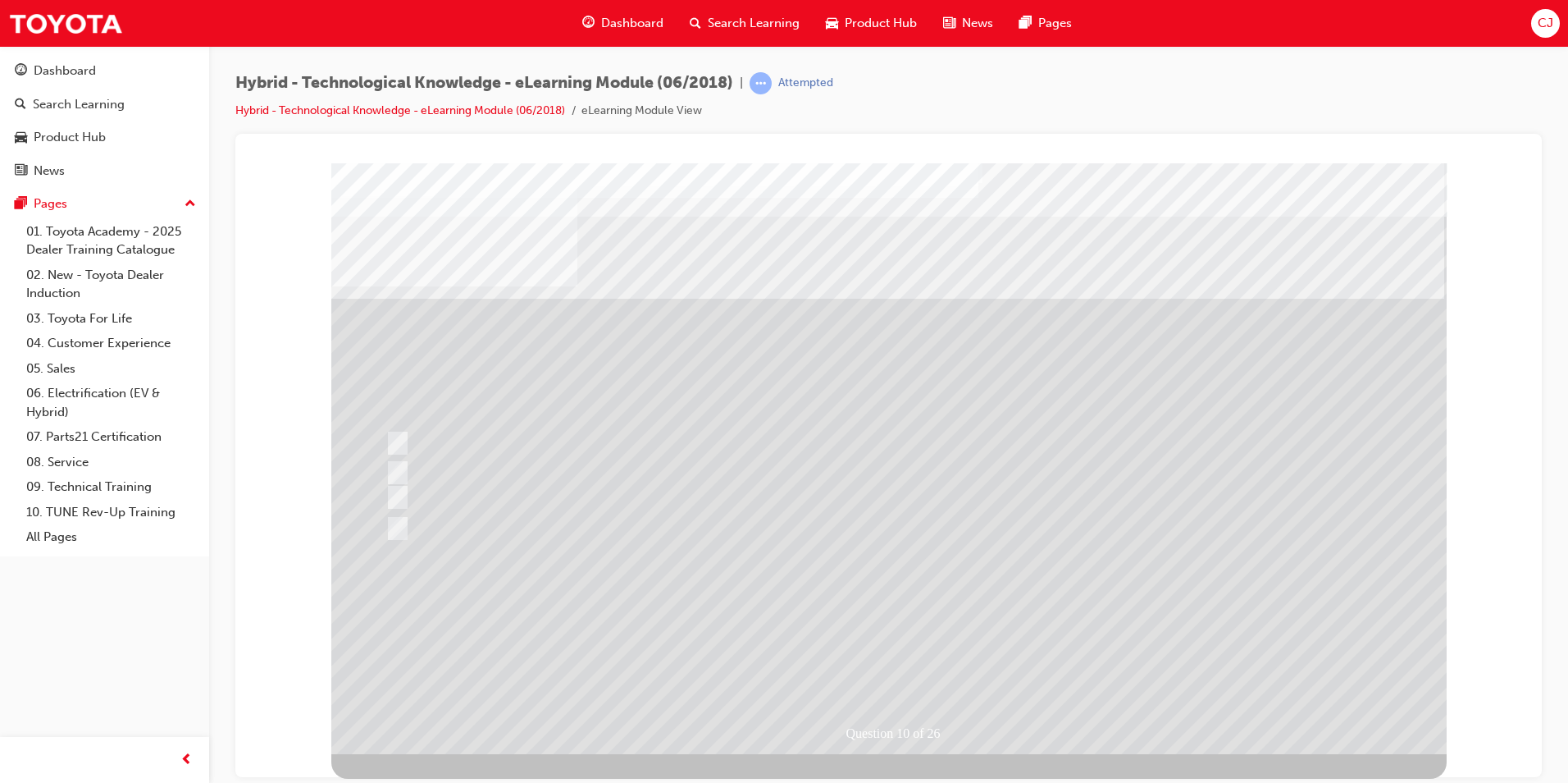
click at [882, 604] on div at bounding box center [889, 457] width 1115 height 591
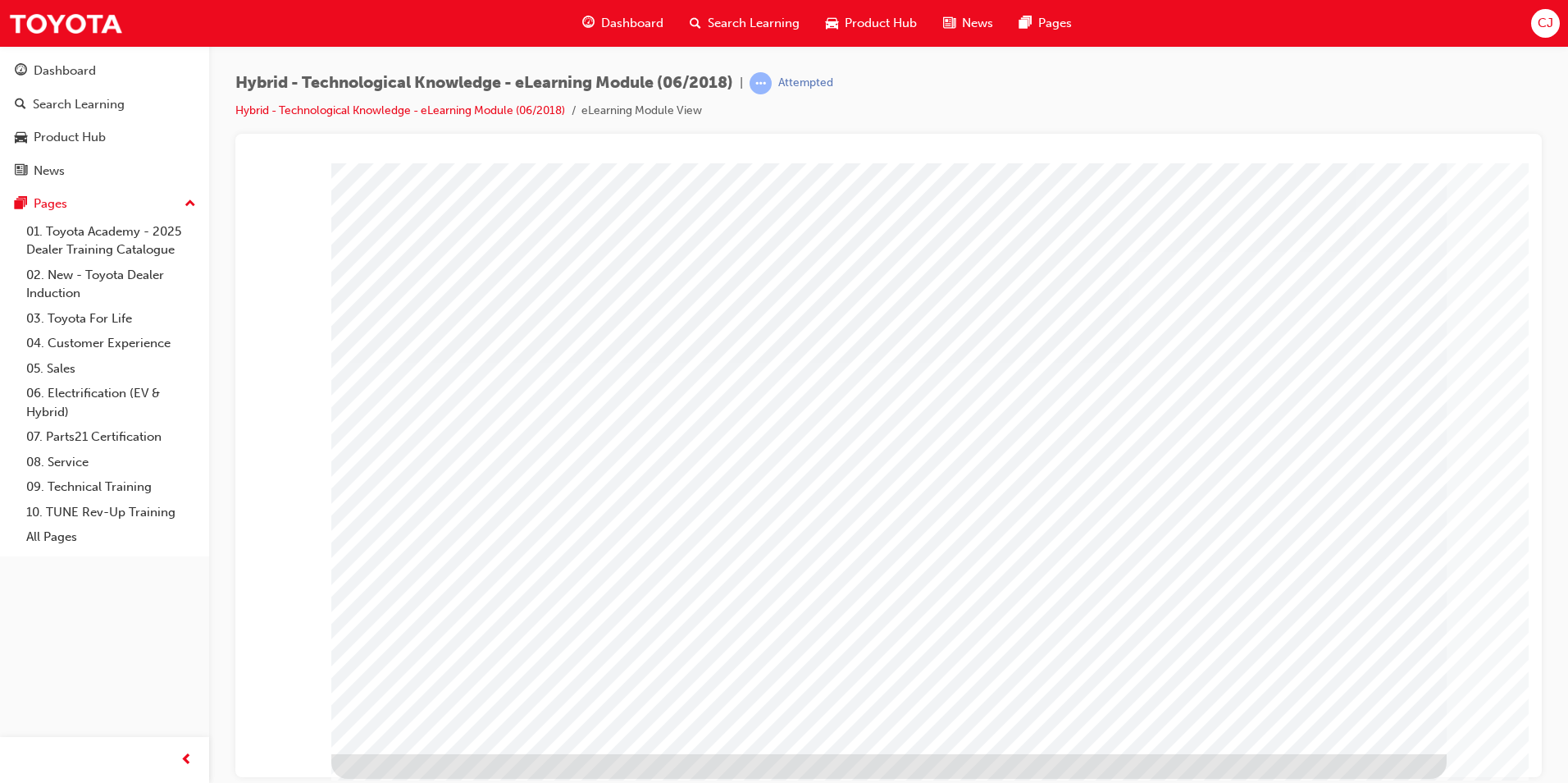
drag, startPoint x: 462, startPoint y: 361, endPoint x: 659, endPoint y: 369, distance: 197.2
click at [490, 361] on div "multistate" at bounding box center [889, 457] width 1115 height 591
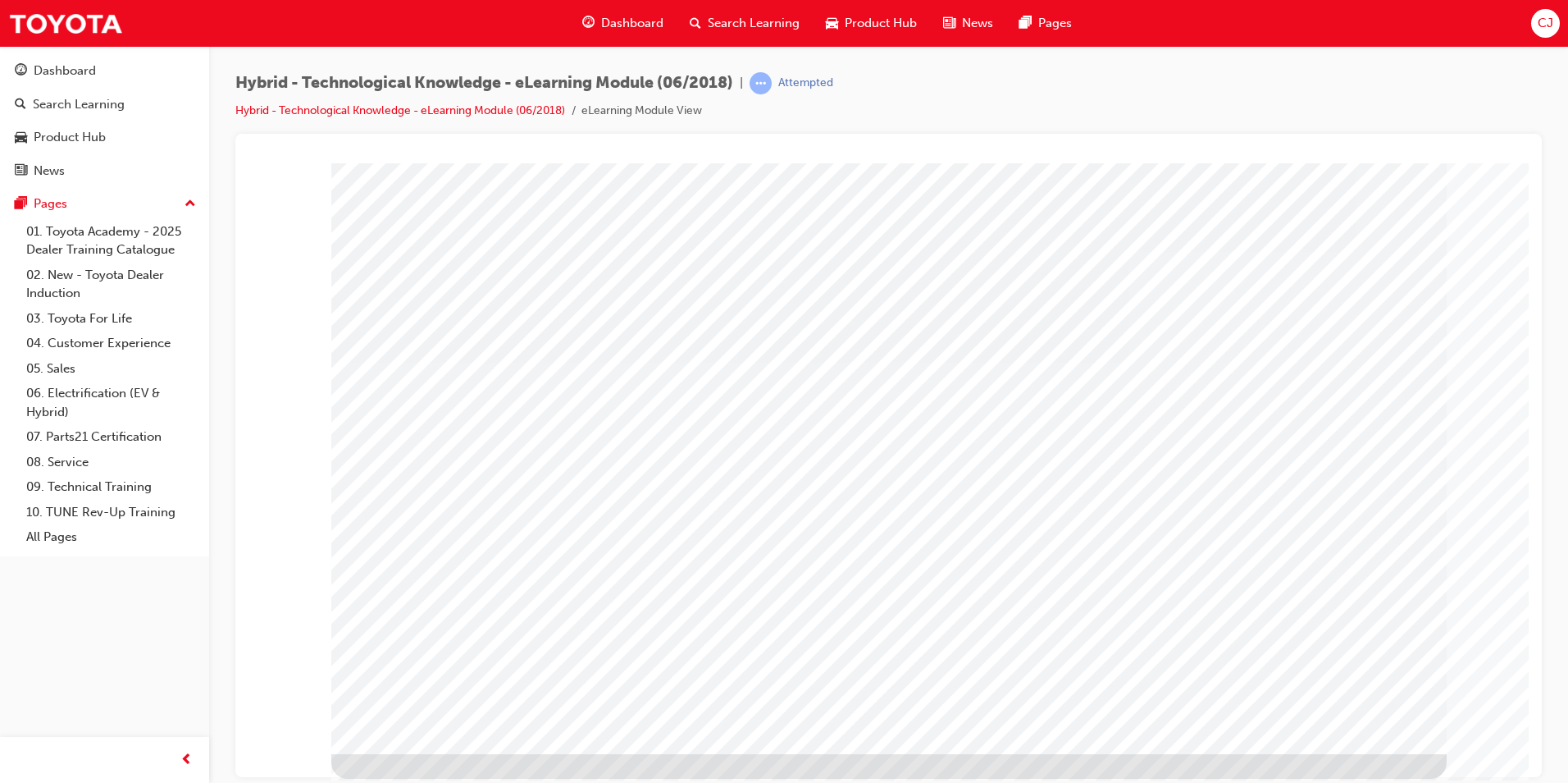
drag, startPoint x: 876, startPoint y: 355, endPoint x: 1066, endPoint y: 349, distance: 190.1
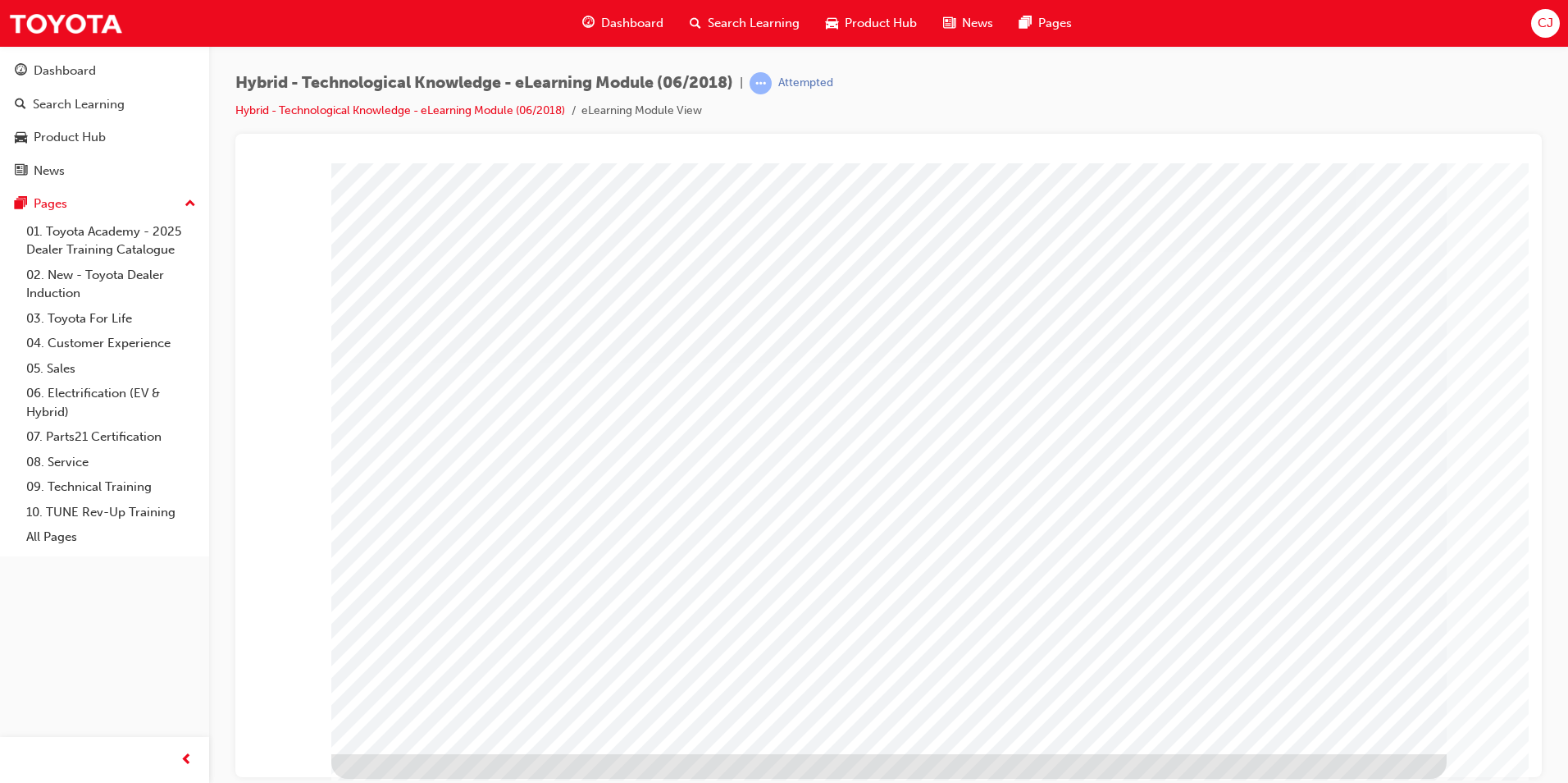
drag, startPoint x: 643, startPoint y: 356, endPoint x: 508, endPoint y: 362, distance: 135.1
drag, startPoint x: 1334, startPoint y: 732, endPoint x: 1335, endPoint y: 710, distance: 22.0
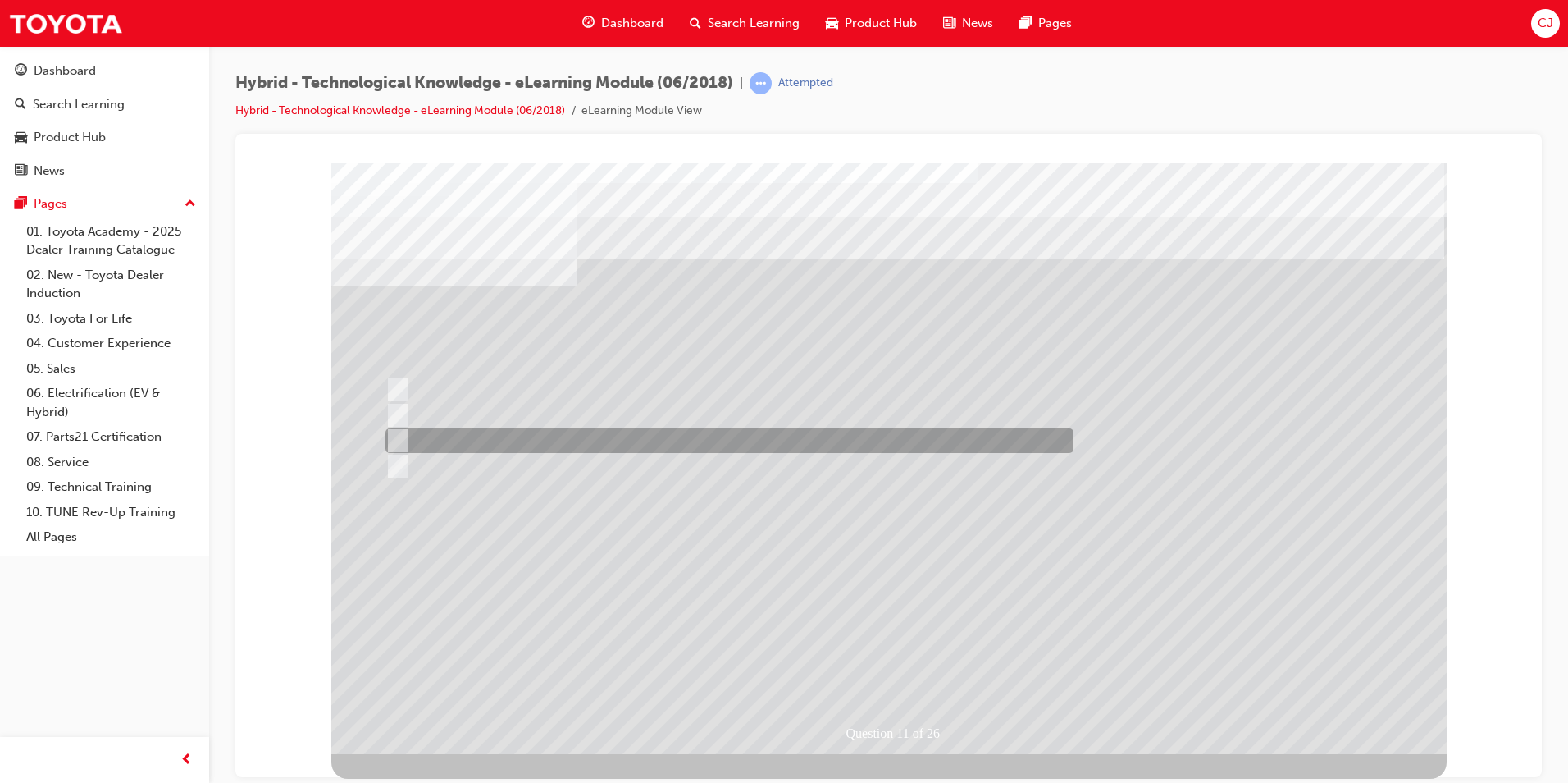
click at [456, 443] on div at bounding box center [726, 440] width 688 height 25
radio input "true"
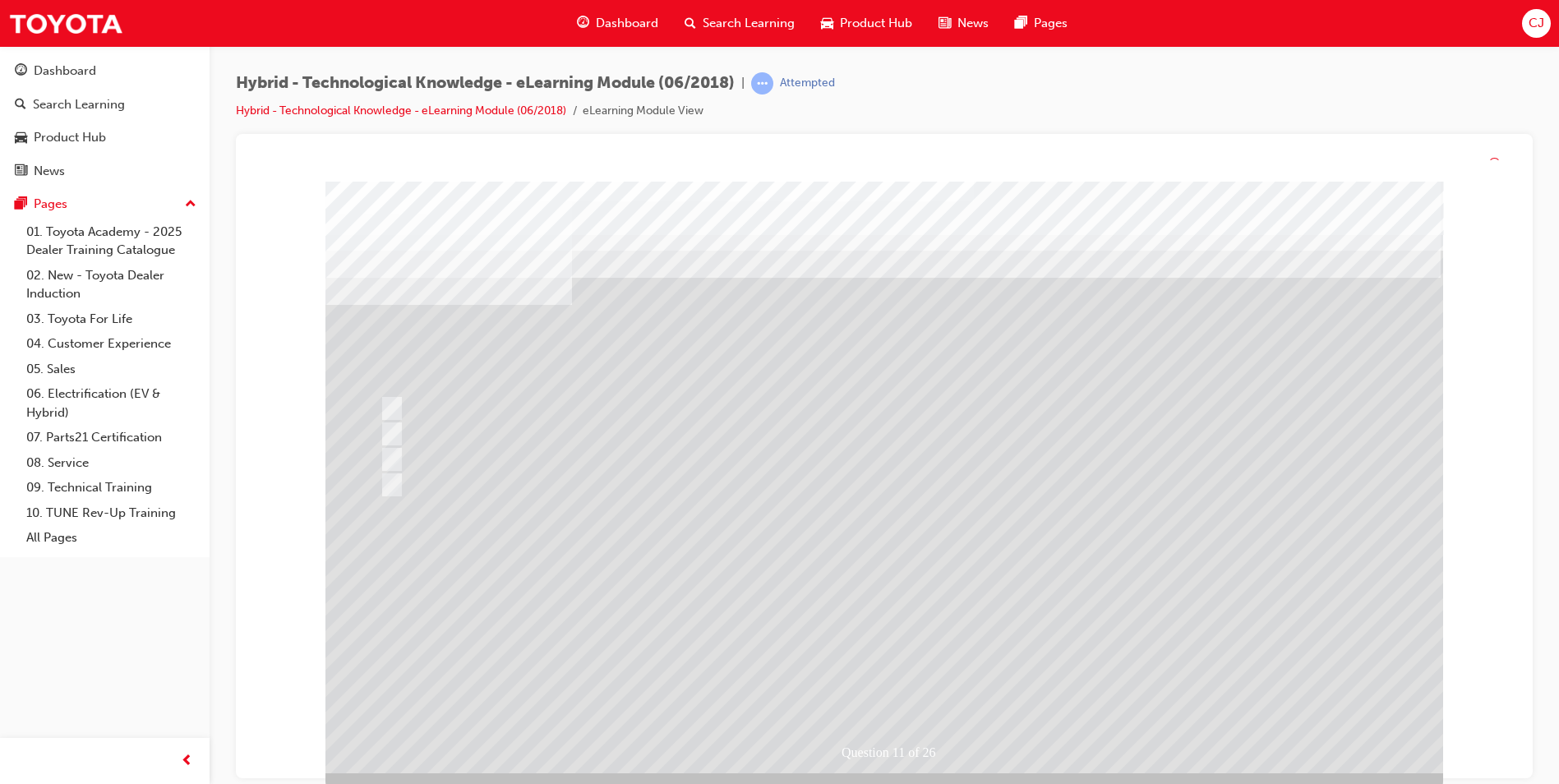
click at [873, 604] on div at bounding box center [884, 477] width 1118 height 592
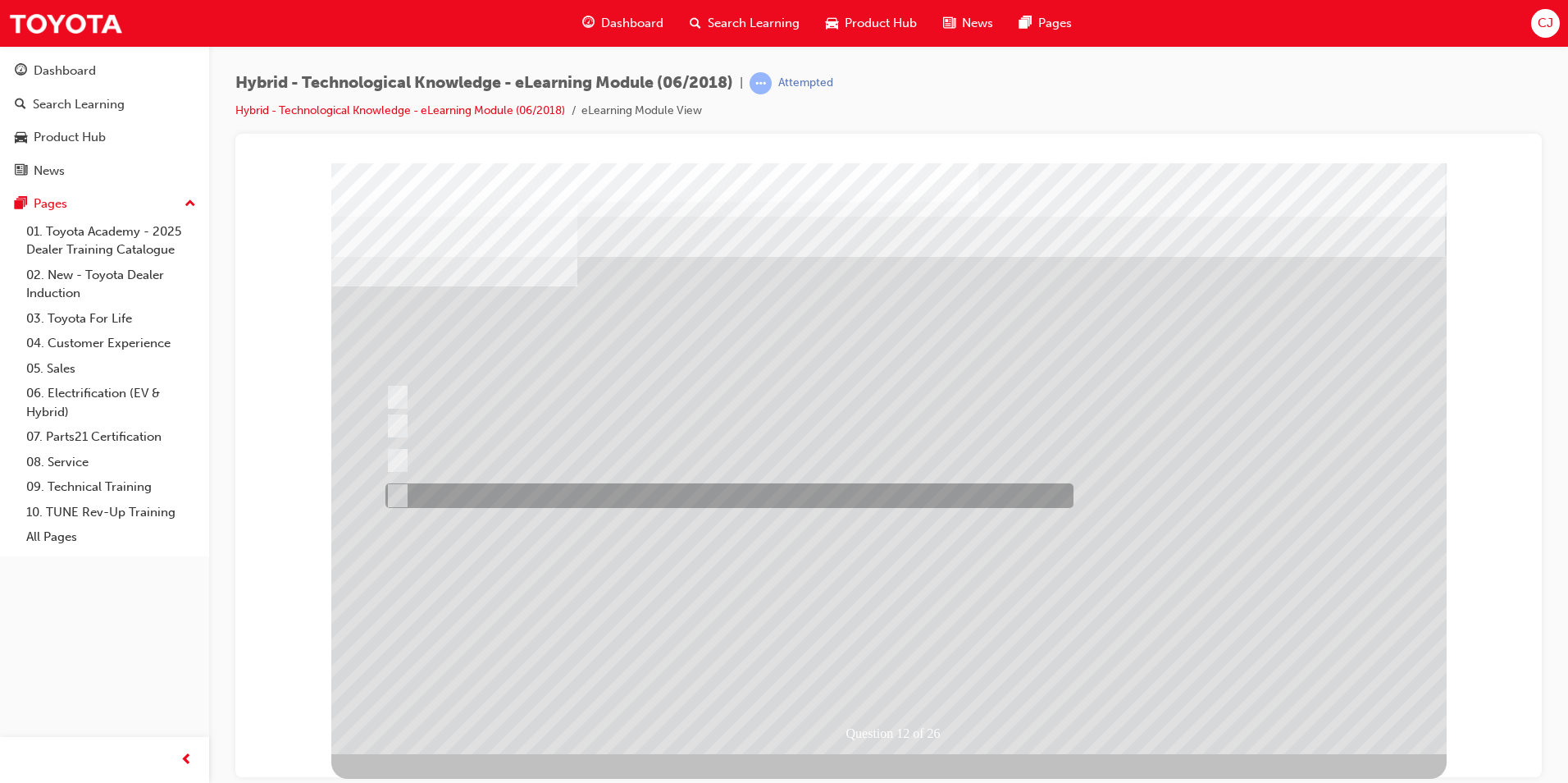
click at [574, 499] on div at bounding box center [726, 495] width 688 height 25
radio input "true"
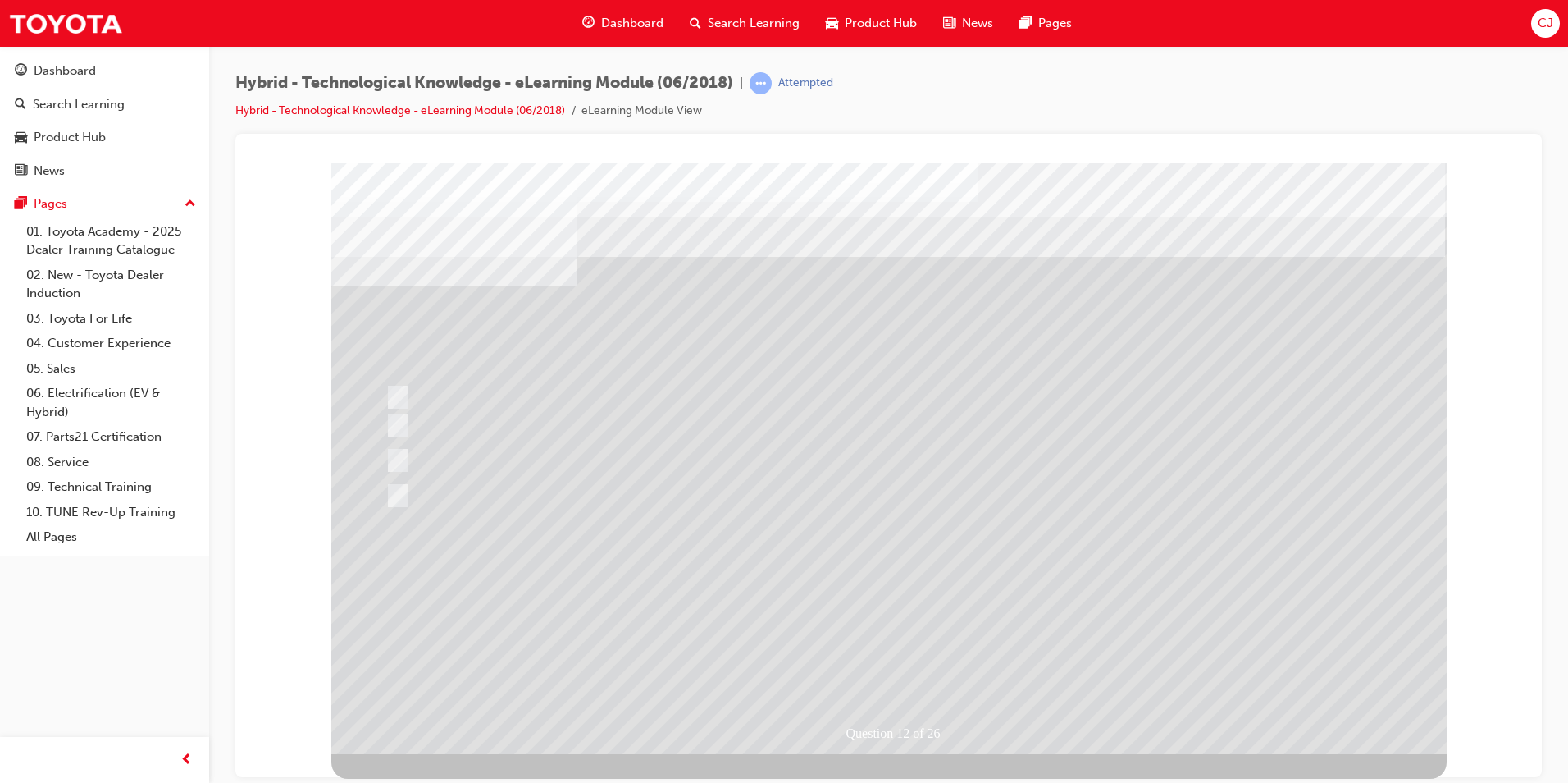
click at [851, 602] on div at bounding box center [889, 457] width 1115 height 591
